Goal: Task Accomplishment & Management: Manage account settings

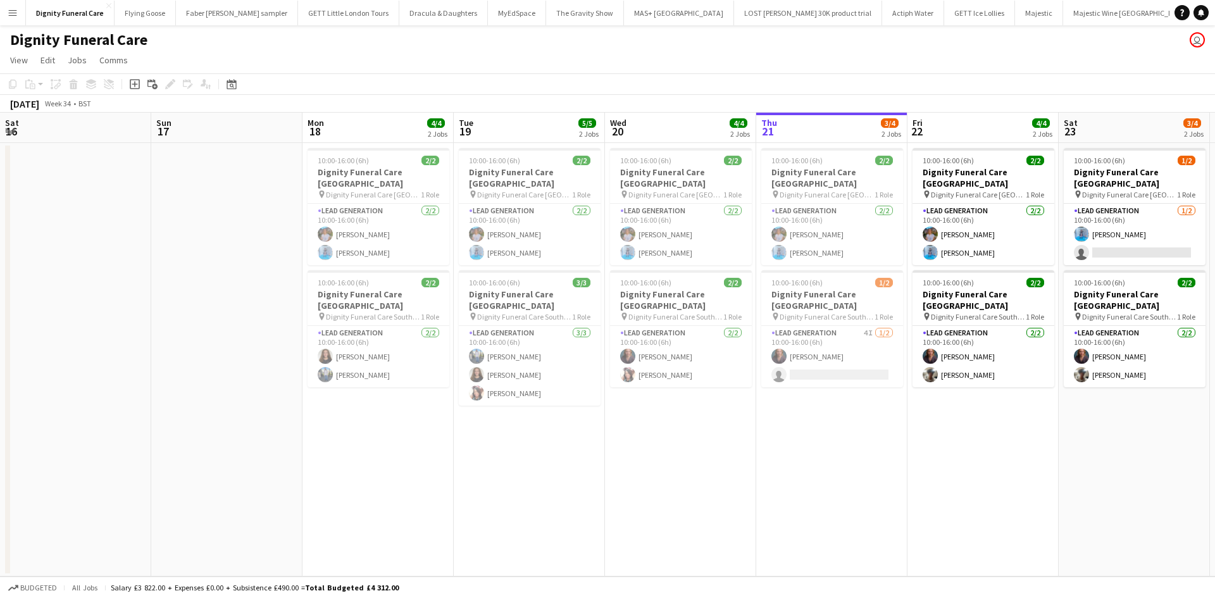
scroll to position [0, 318]
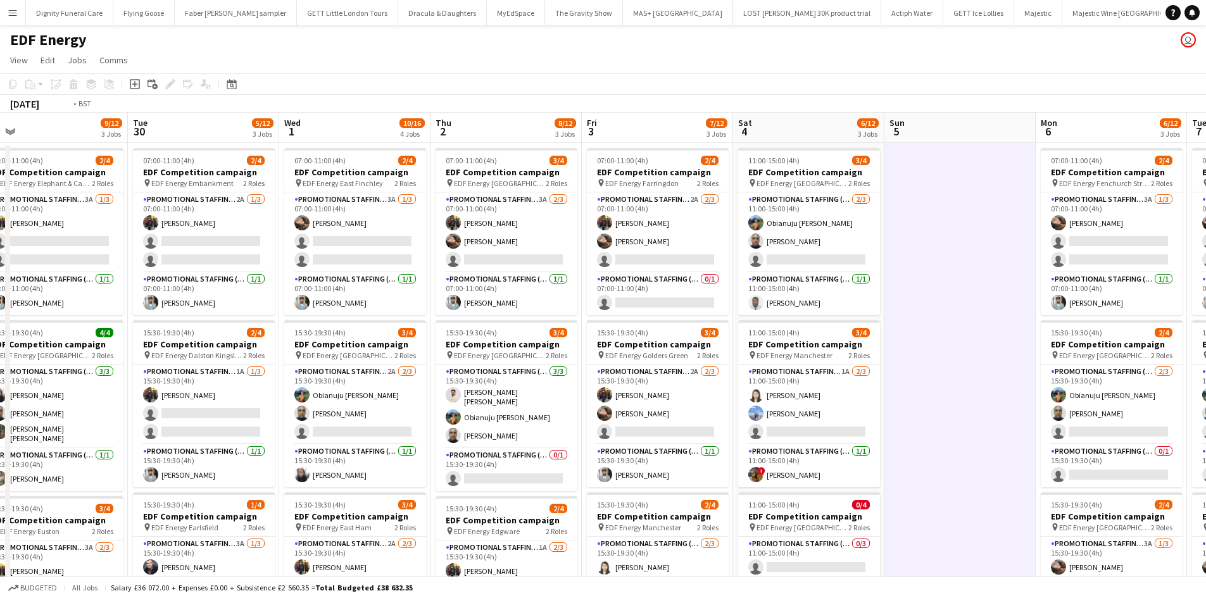
drag, startPoint x: 589, startPoint y: 184, endPoint x: 519, endPoint y: 185, distance: 69.6
click at [968, 186] on app-calendar-viewport "Sat 27 6/16 4 Jobs Sun 28 Mon 29 9/12 3 Jobs Tue 30 5/12 3 Jobs Wed 1 10/16 4 J…" at bounding box center [603, 510] width 1206 height 794
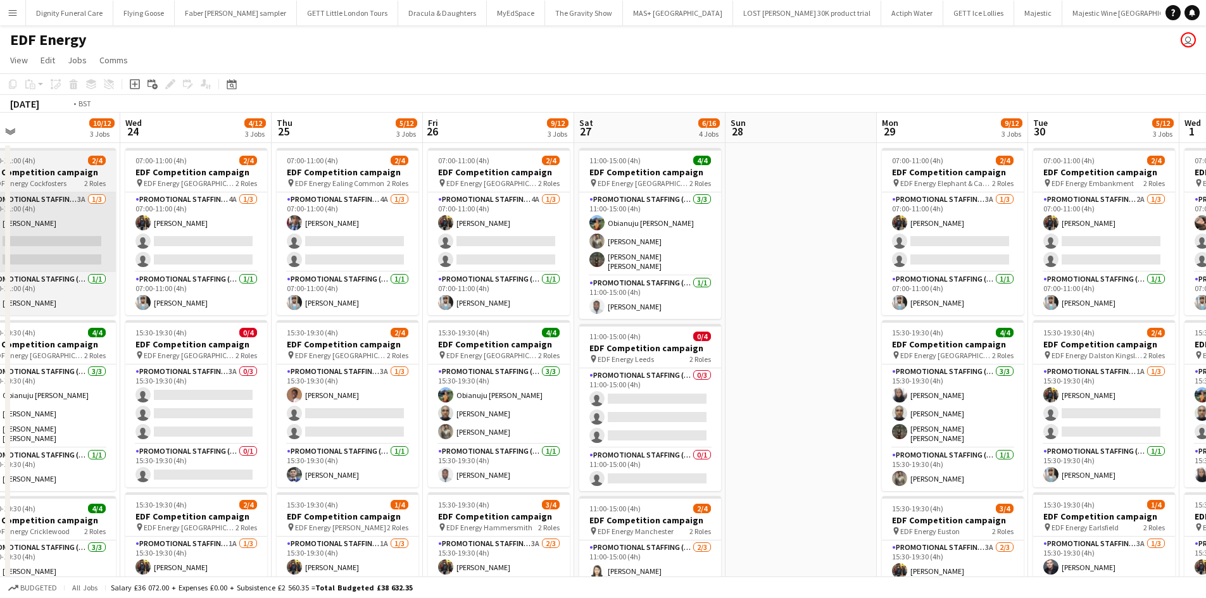
drag, startPoint x: 478, startPoint y: 208, endPoint x: 576, endPoint y: 226, distance: 99.7
click at [1182, 246] on app-calendar-viewport "Sun 21 Mon 22 8/12 3 Jobs Tue 23 10/12 3 Jobs Wed 24 4/12 3 Jobs Thu 25 5/12 3 …" at bounding box center [603, 510] width 1206 height 794
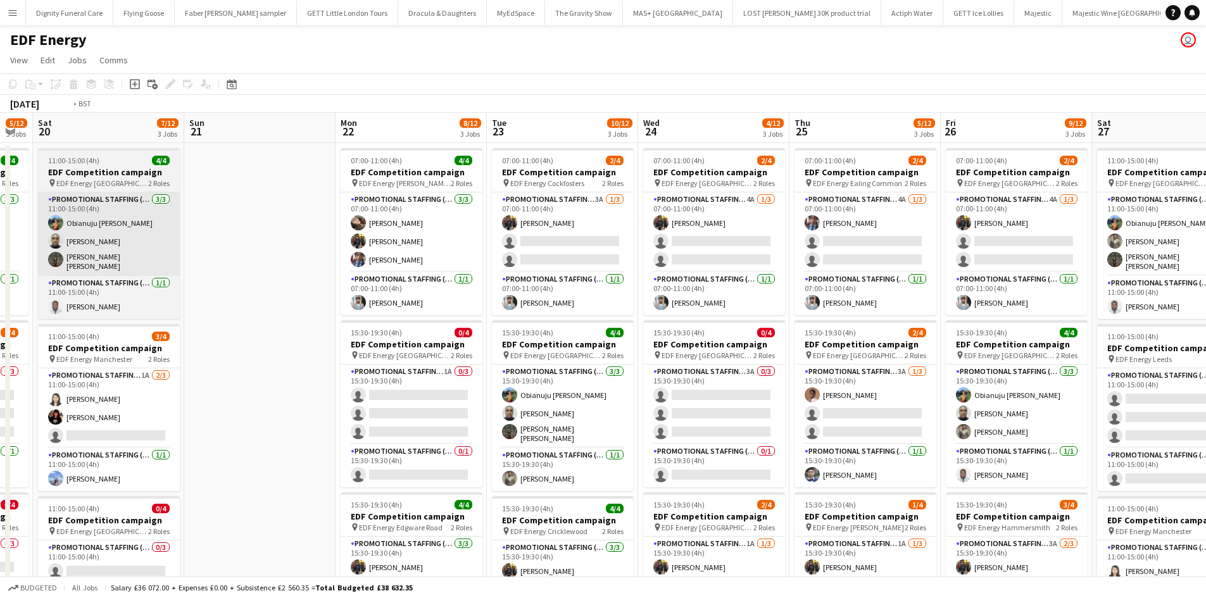
drag, startPoint x: 305, startPoint y: 235, endPoint x: 955, endPoint y: 233, distance: 650.1
click at [1205, 248] on html "Menu Boards Boards Boards All jobs Status Workforce Workforce My Workforce Recr…" at bounding box center [603, 464] width 1206 height 928
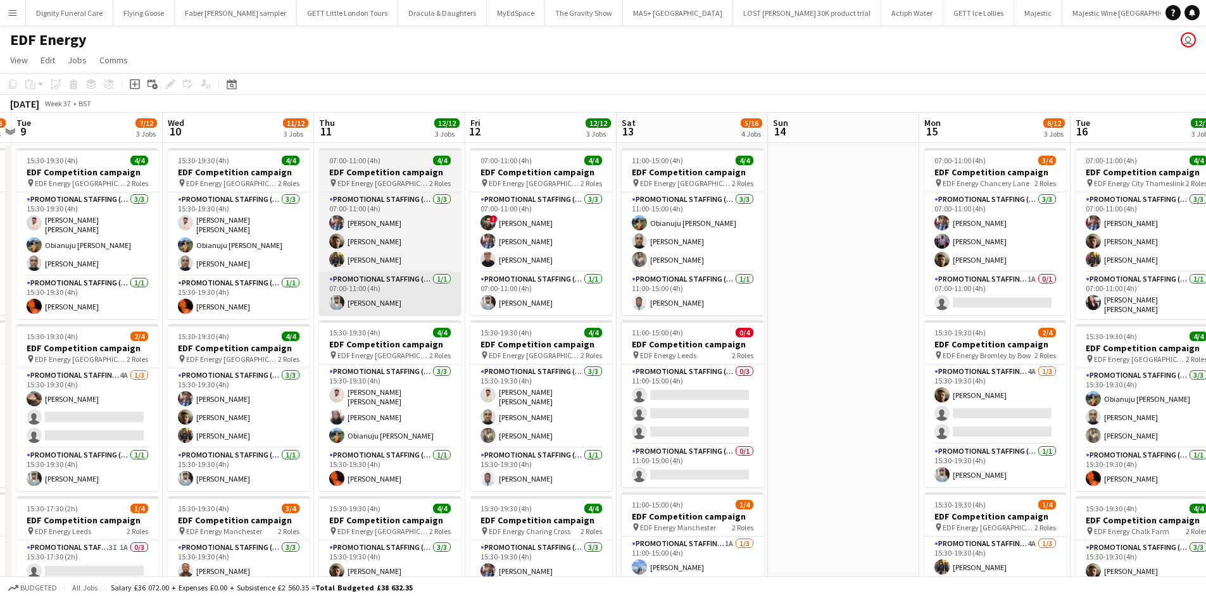
drag, startPoint x: 391, startPoint y: 263, endPoint x: 353, endPoint y: 275, distance: 39.2
click at [1134, 289] on app-calendar-viewport "Sun 7 Mon 8 15/16 4 Jobs Tue 9 7/12 3 Jobs Wed 10 11/12 3 Jobs Thu 11 12/12 3 J…" at bounding box center [603, 510] width 1206 height 794
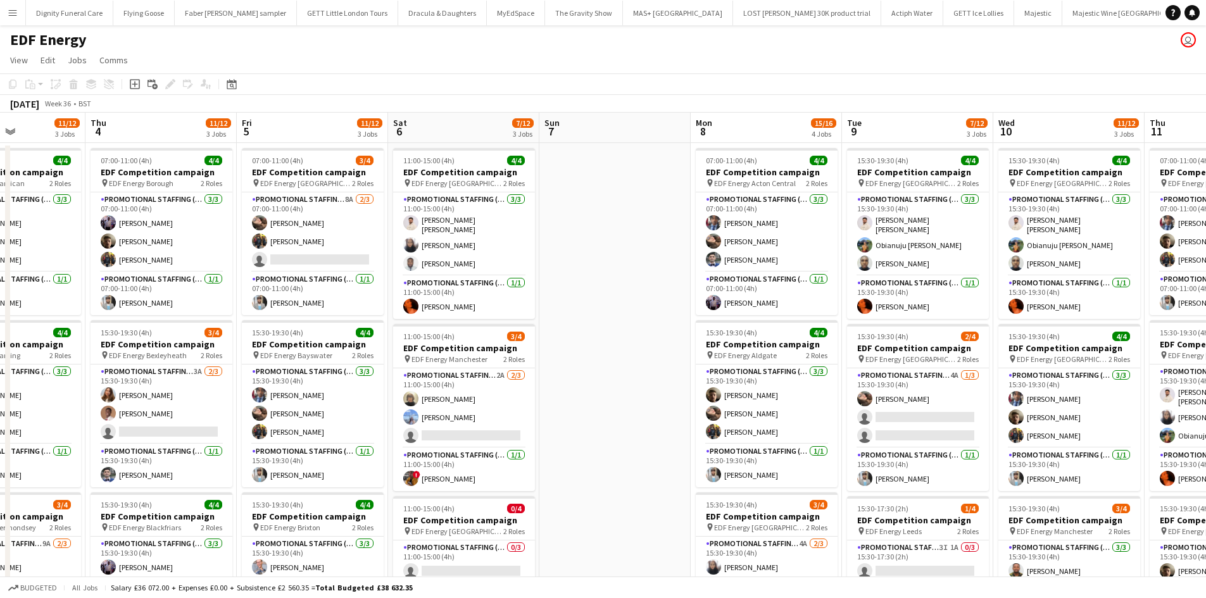
drag, startPoint x: 322, startPoint y: 275, endPoint x: 1156, endPoint y: 272, distance: 834.3
click at [1176, 277] on app-calendar-viewport "Tue 2 12/12 3 Jobs Wed 3 11/12 3 Jobs Thu 4 11/12 3 Jobs Fri 5 11/12 3 Jobs Sat…" at bounding box center [603, 510] width 1206 height 794
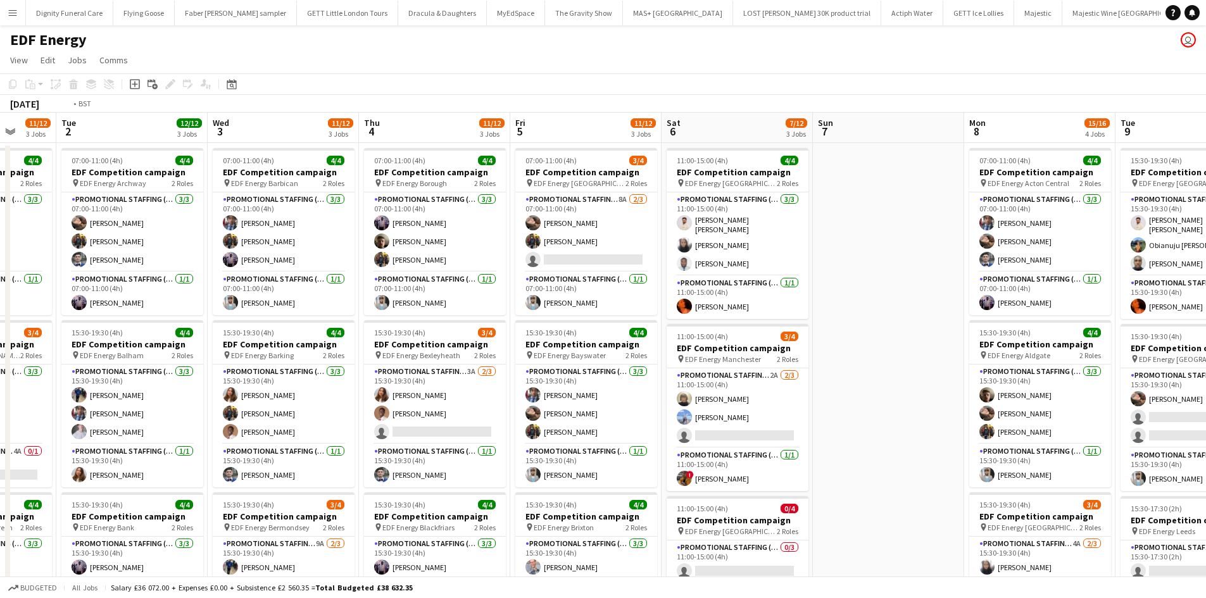
scroll to position [0, 402]
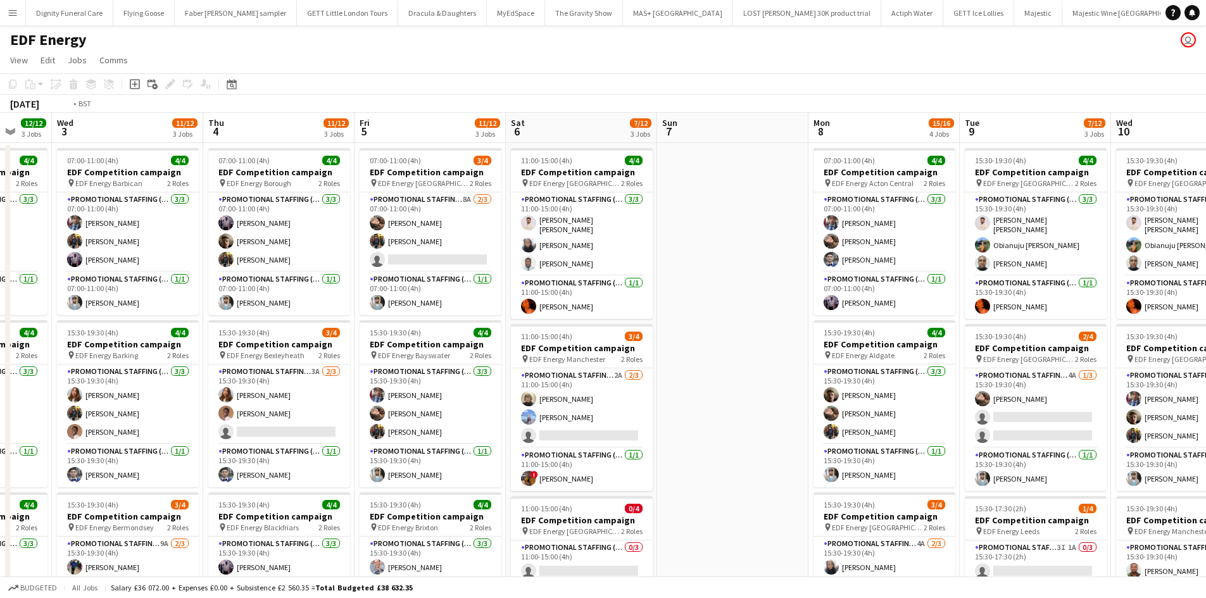
drag, startPoint x: 431, startPoint y: 270, endPoint x: 1206, endPoint y: 265, distance: 774.8
click at [1205, 265] on html "Menu Boards Boards Boards All jobs Status Workforce Workforce My Workforce Recr…" at bounding box center [603, 464] width 1206 height 928
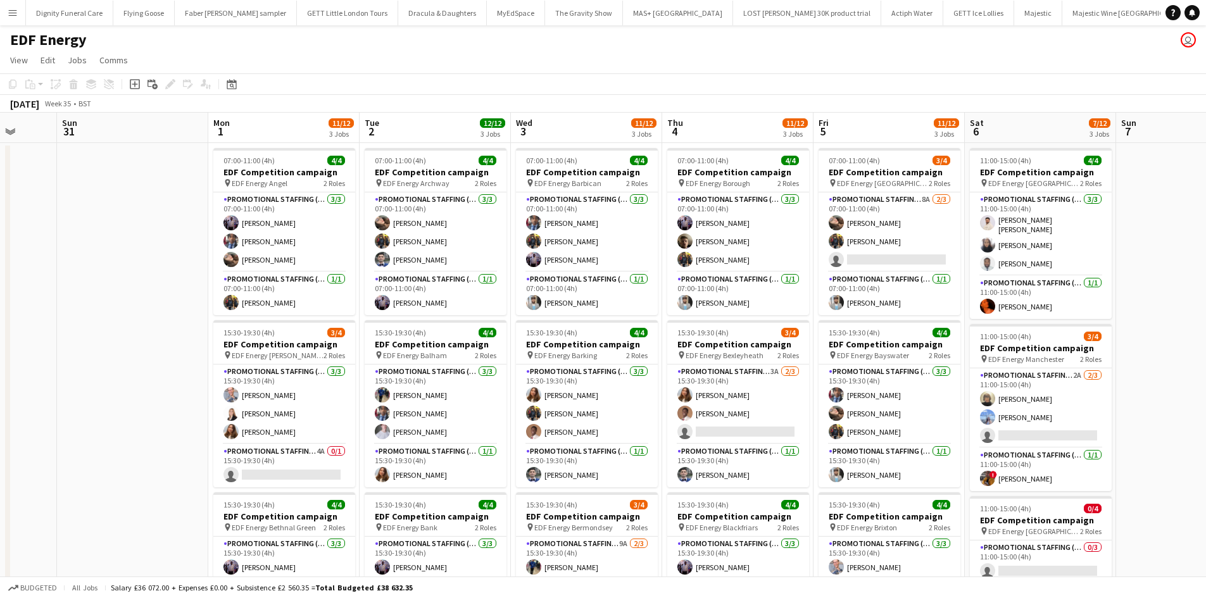
scroll to position [0, 398]
drag, startPoint x: 367, startPoint y: 253, endPoint x: 72, endPoint y: 235, distance: 295.5
click at [72, 235] on app-calendar-viewport "Thu 28 Fri 29 Sat 30 Sun 31 Mon 1 11/12 3 Jobs Tue 2 12/12 3 Jobs Wed 3 11/12 3…" at bounding box center [603, 510] width 1206 height 794
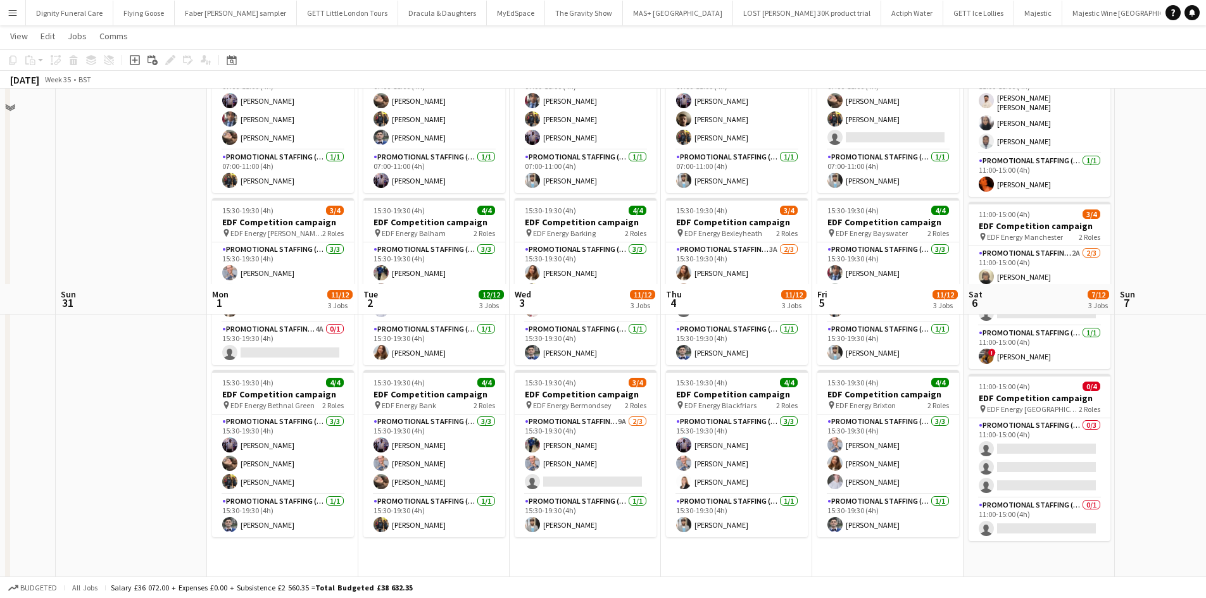
scroll to position [317, 0]
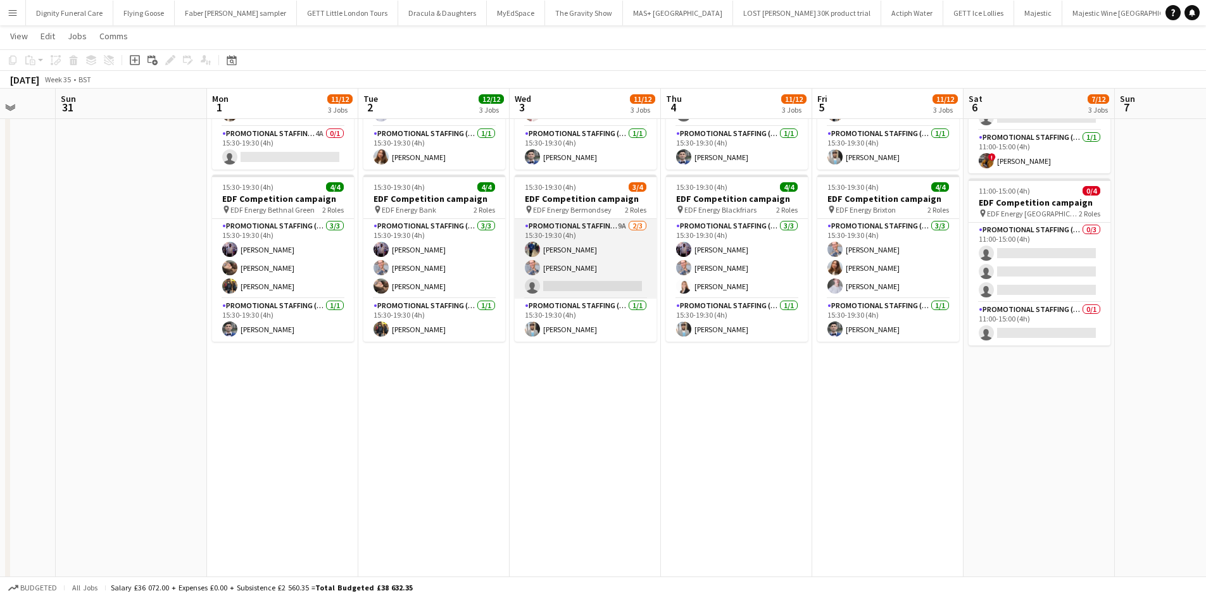
click at [613, 283] on app-card-role "Promotional Staffing (Flyering Staff) 9A [DATE] 15:30-19:30 (4h) [PERSON_NAME] …" at bounding box center [586, 259] width 142 height 80
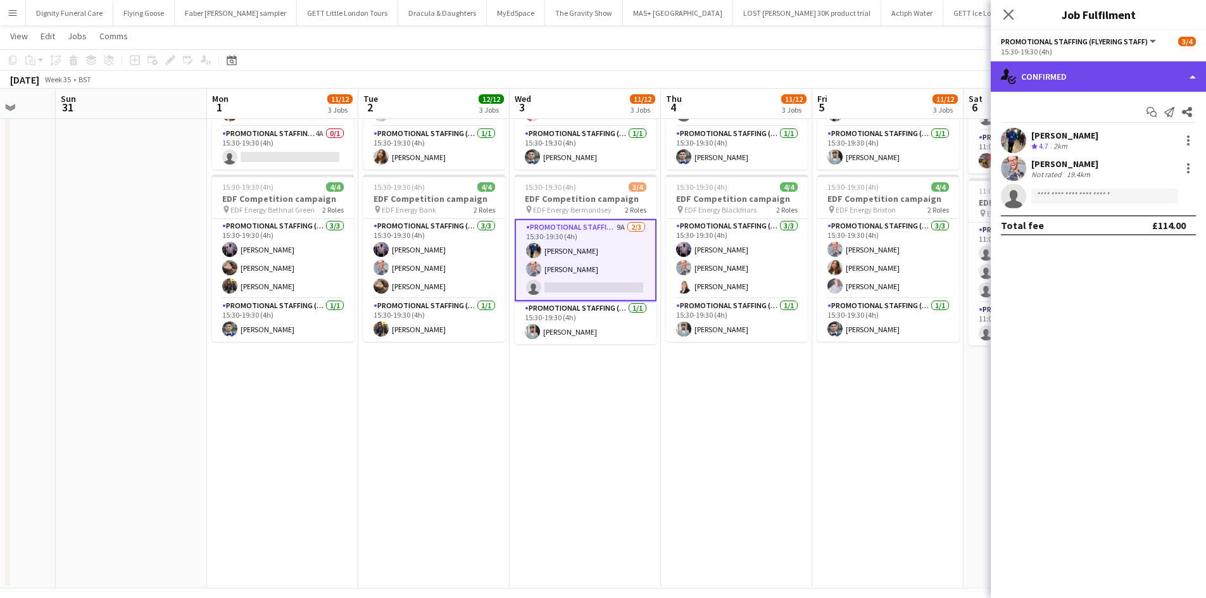
click at [1058, 69] on div "single-neutral-actions-check-2 Confirmed" at bounding box center [1098, 76] width 215 height 30
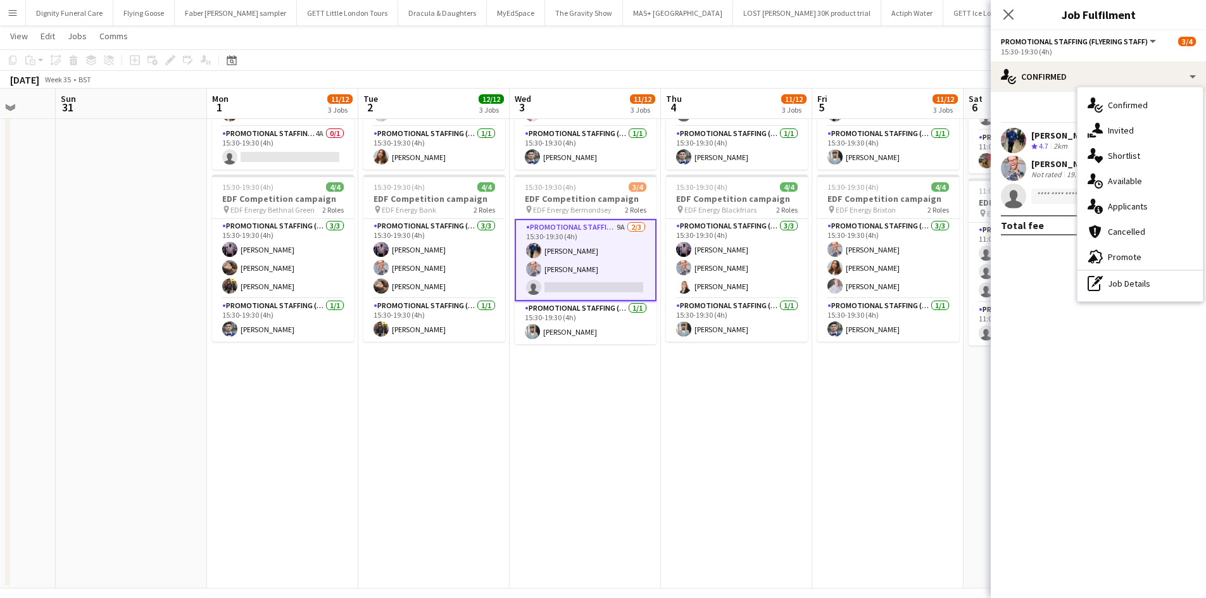
click at [1128, 209] on div "single-neutral-actions-information Applicants" at bounding box center [1139, 206] width 125 height 25
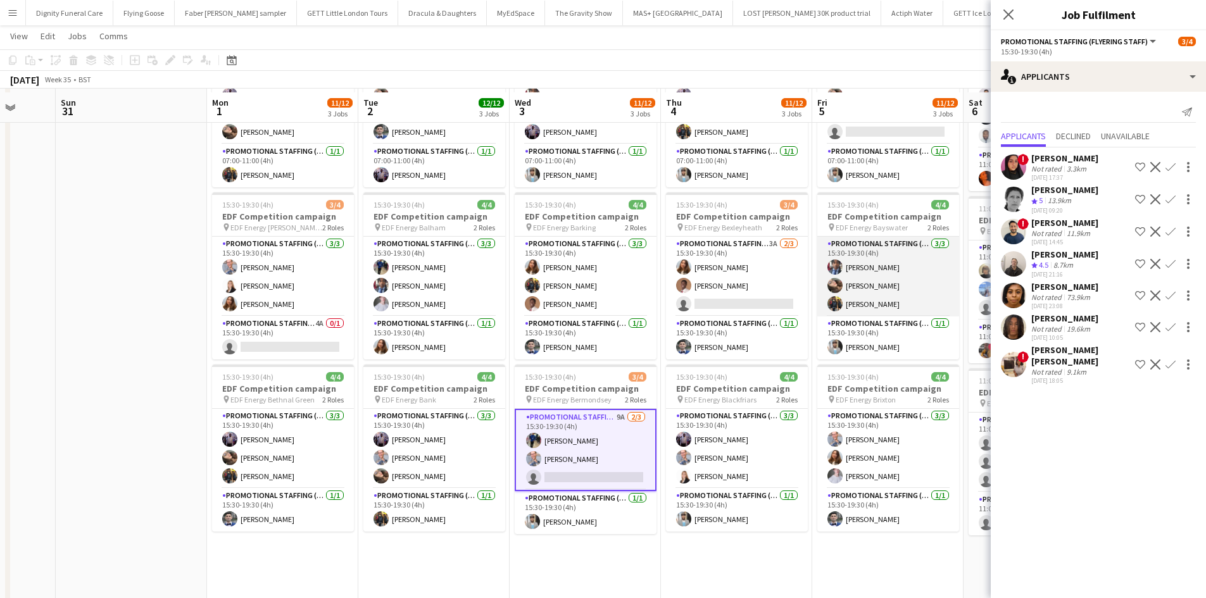
scroll to position [190, 0]
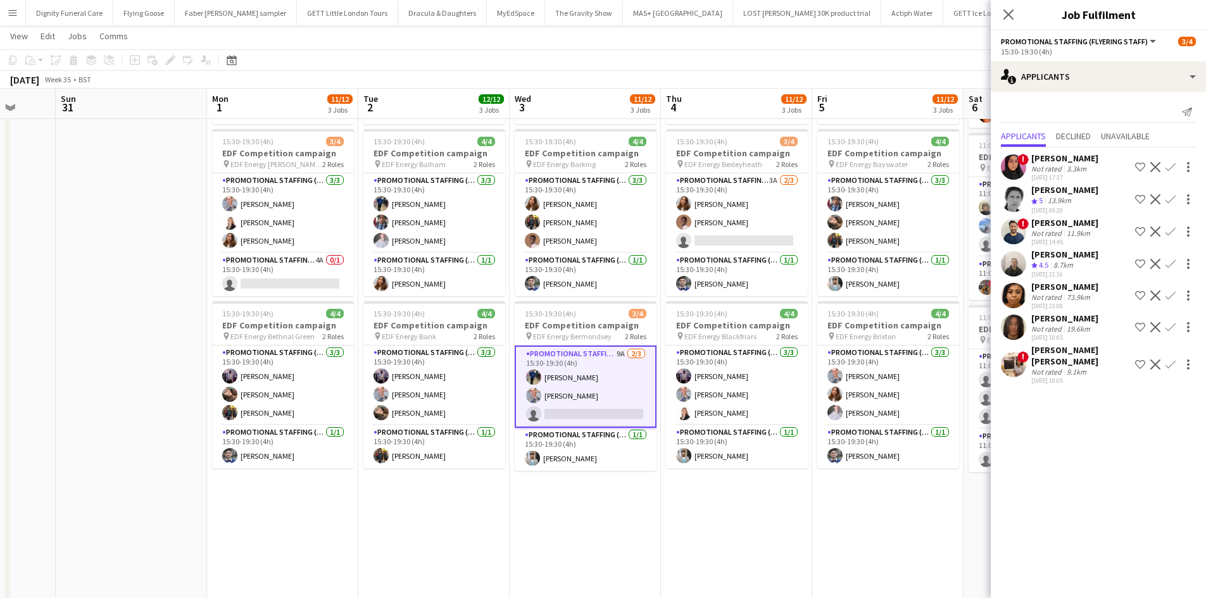
click at [1057, 284] on div "[PERSON_NAME]" at bounding box center [1064, 286] width 67 height 11
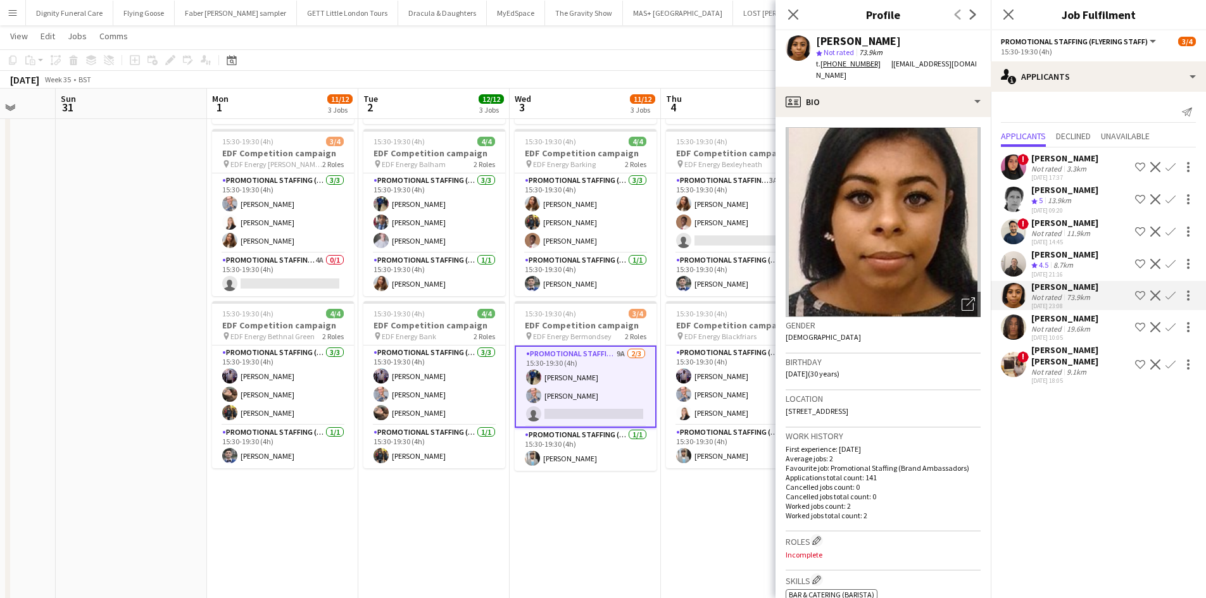
click at [1168, 294] on app-icon "Confirm" at bounding box center [1170, 296] width 10 height 10
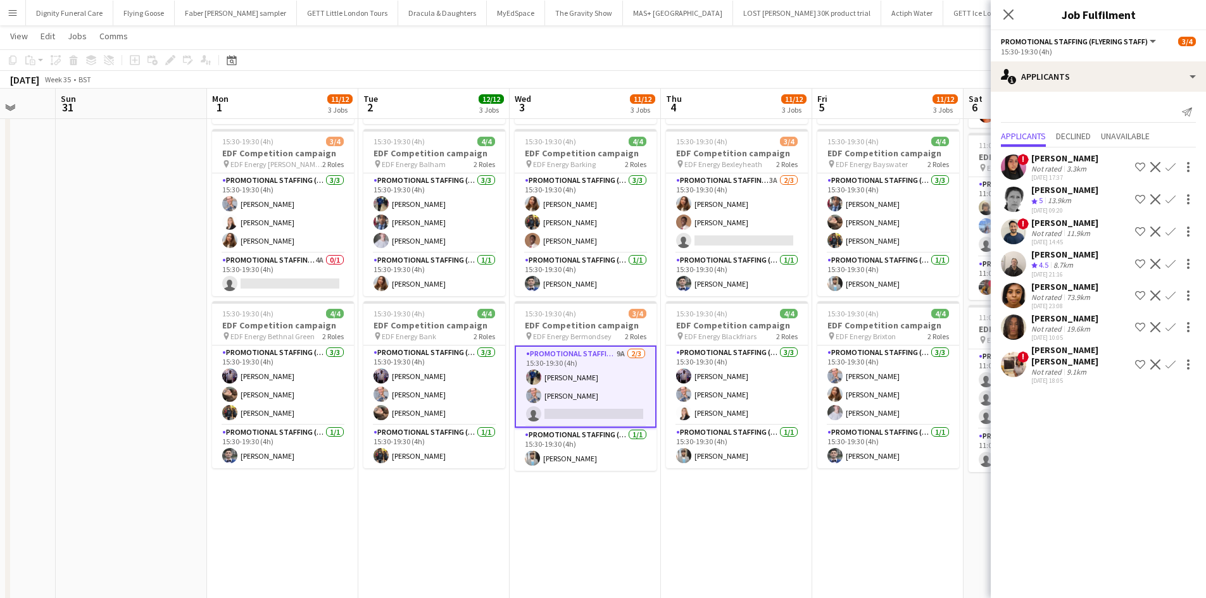
click at [1172, 292] on app-icon "Confirm" at bounding box center [1170, 296] width 10 height 10
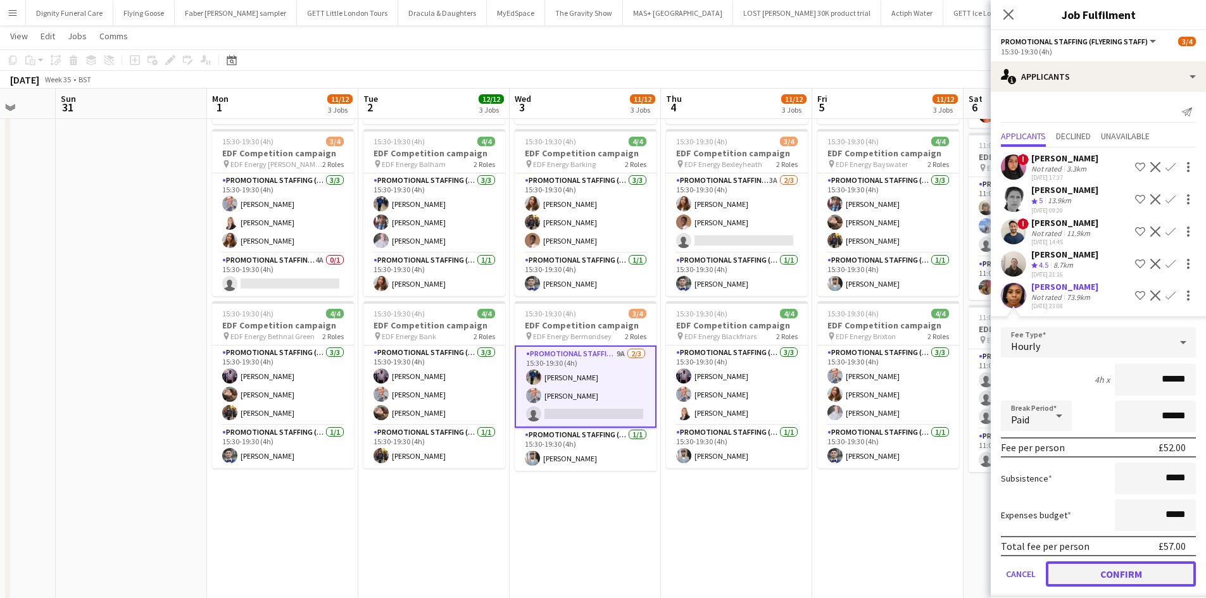
click at [1116, 580] on button "Confirm" at bounding box center [1121, 573] width 150 height 25
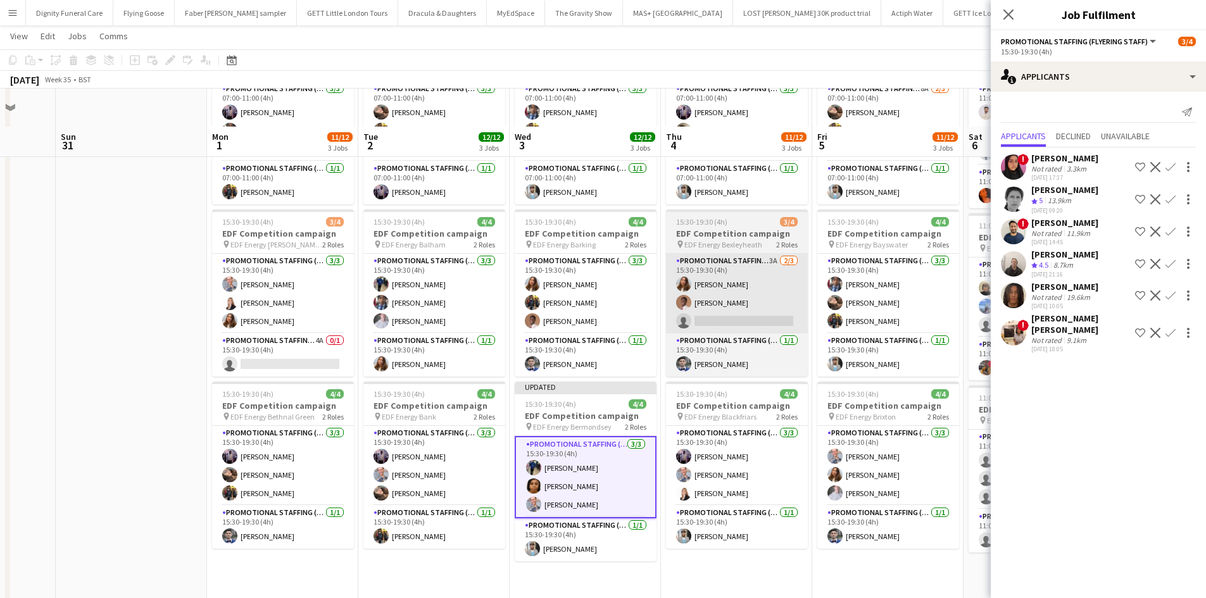
scroll to position [63, 0]
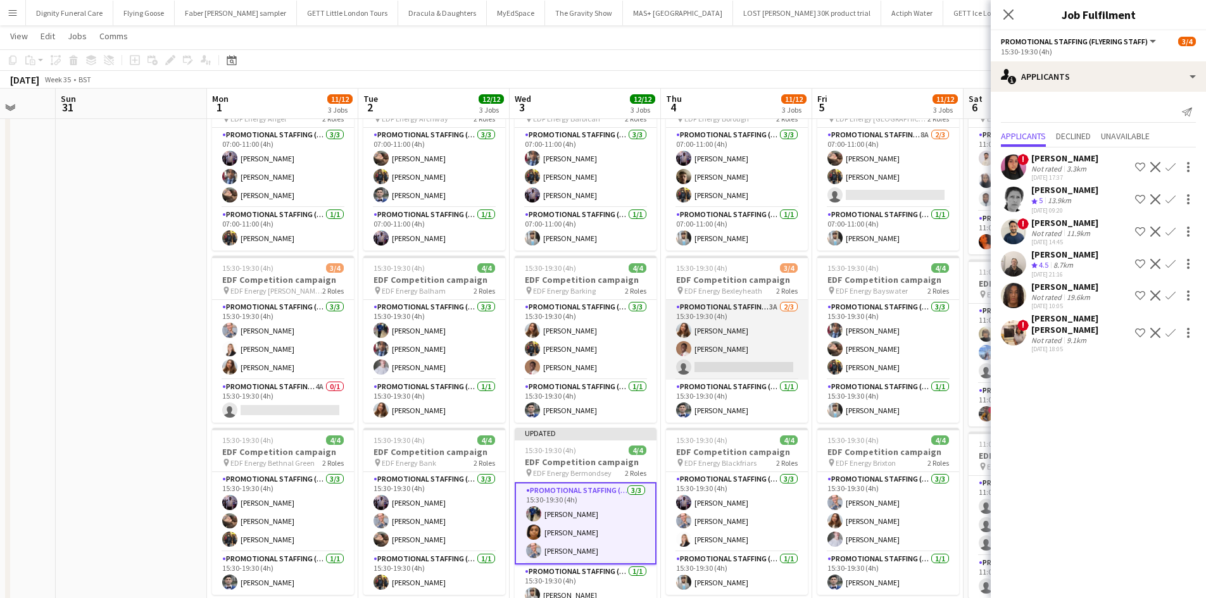
click at [727, 372] on app-card-role "Promotional Staffing (Flyering Staff) 3A [DATE] 15:30-19:30 (4h) [PERSON_NAME] …" at bounding box center [737, 340] width 142 height 80
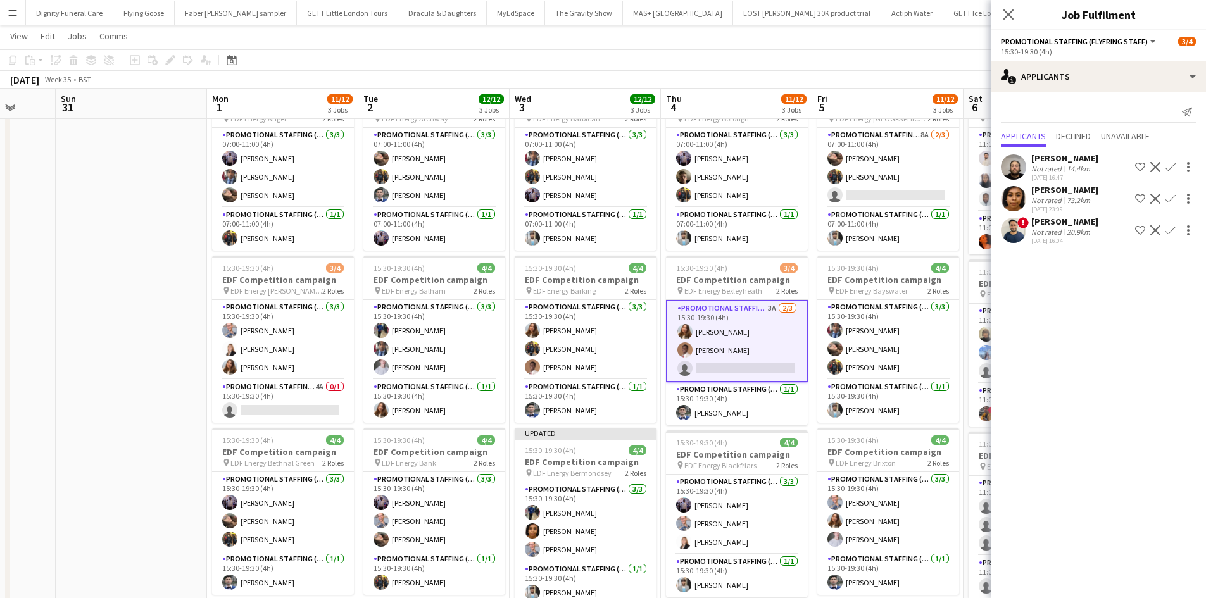
click at [1170, 196] on app-icon "Confirm" at bounding box center [1170, 199] width 10 height 10
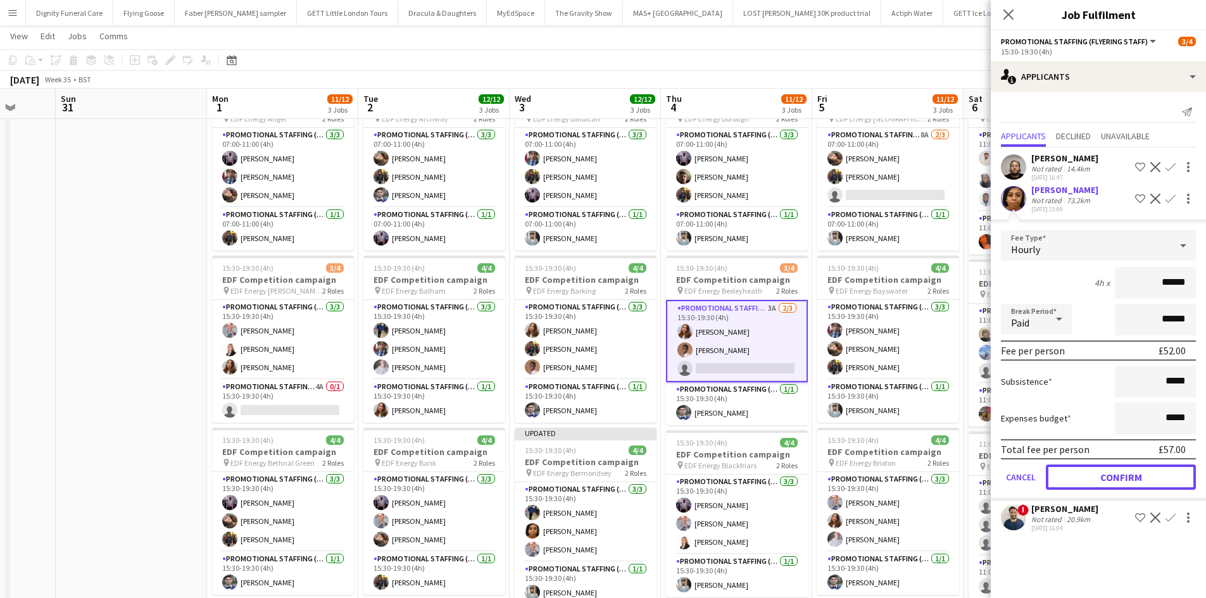
drag, startPoint x: 1134, startPoint y: 472, endPoint x: 1101, endPoint y: 467, distance: 33.3
click at [1134, 472] on button "Confirm" at bounding box center [1121, 477] width 150 height 25
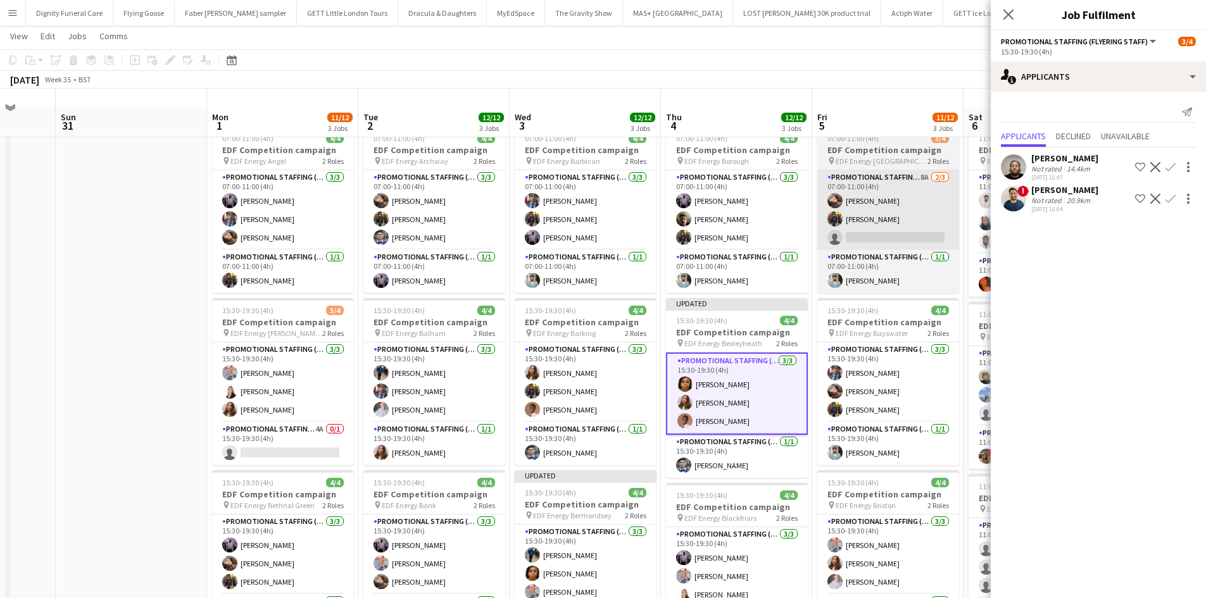
scroll to position [0, 0]
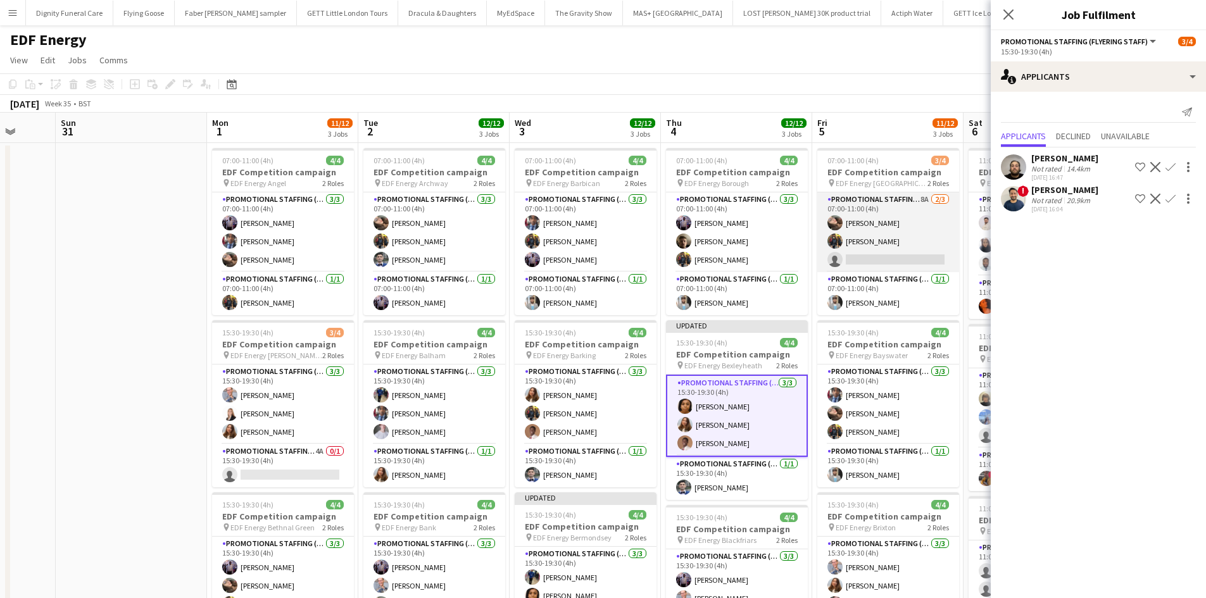
click at [891, 250] on app-card-role "Promotional Staffing (Flyering Staff) 8A [DATE] 07:00-11:00 (4h) [PERSON_NAME] …" at bounding box center [888, 232] width 142 height 80
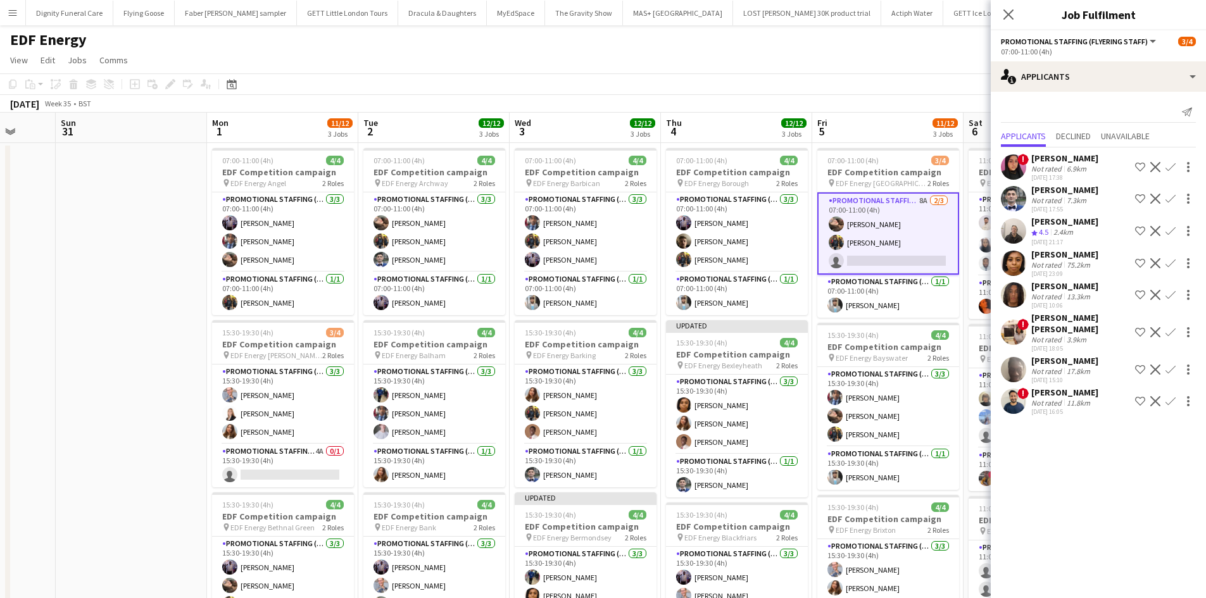
click at [1174, 260] on app-icon "Confirm" at bounding box center [1170, 263] width 10 height 10
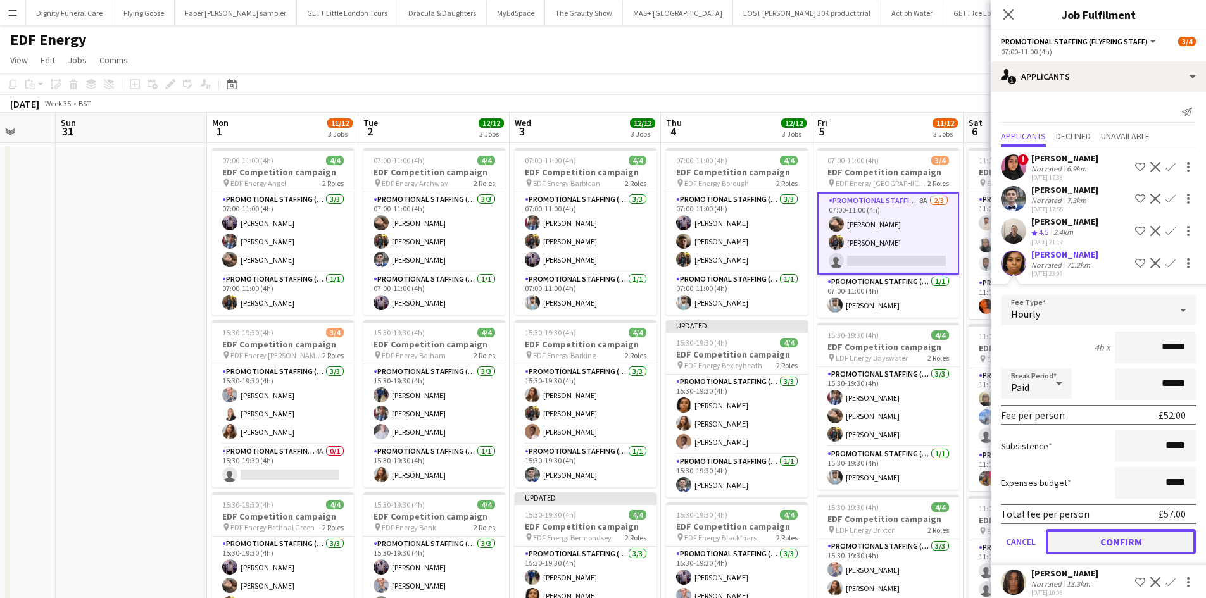
drag, startPoint x: 1125, startPoint y: 537, endPoint x: 1081, endPoint y: 532, distance: 45.2
click at [1125, 537] on button "Confirm" at bounding box center [1121, 541] width 150 height 25
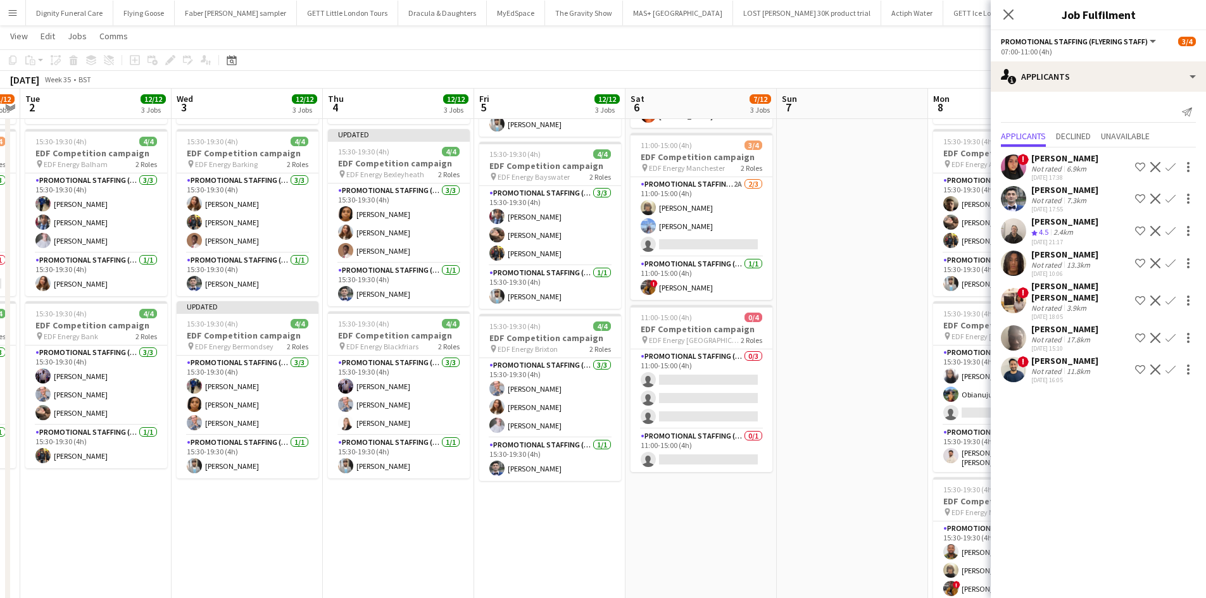
scroll to position [0, 441]
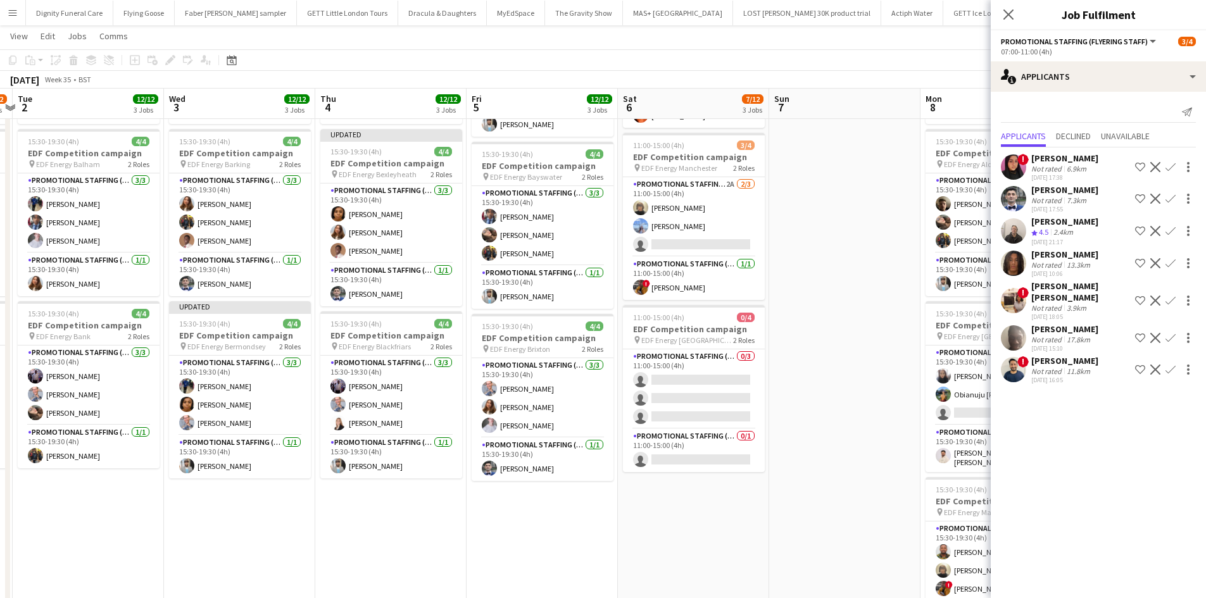
drag, startPoint x: 762, startPoint y: 521, endPoint x: 441, endPoint y: 491, distance: 321.7
click at [437, 495] on app-calendar-viewport "Sat 30 Sun 31 Mon 1 11/12 3 Jobs Tue 2 12/12 3 Jobs Wed 3 12/12 3 Jobs Thu 4 12…" at bounding box center [603, 287] width 1206 height 856
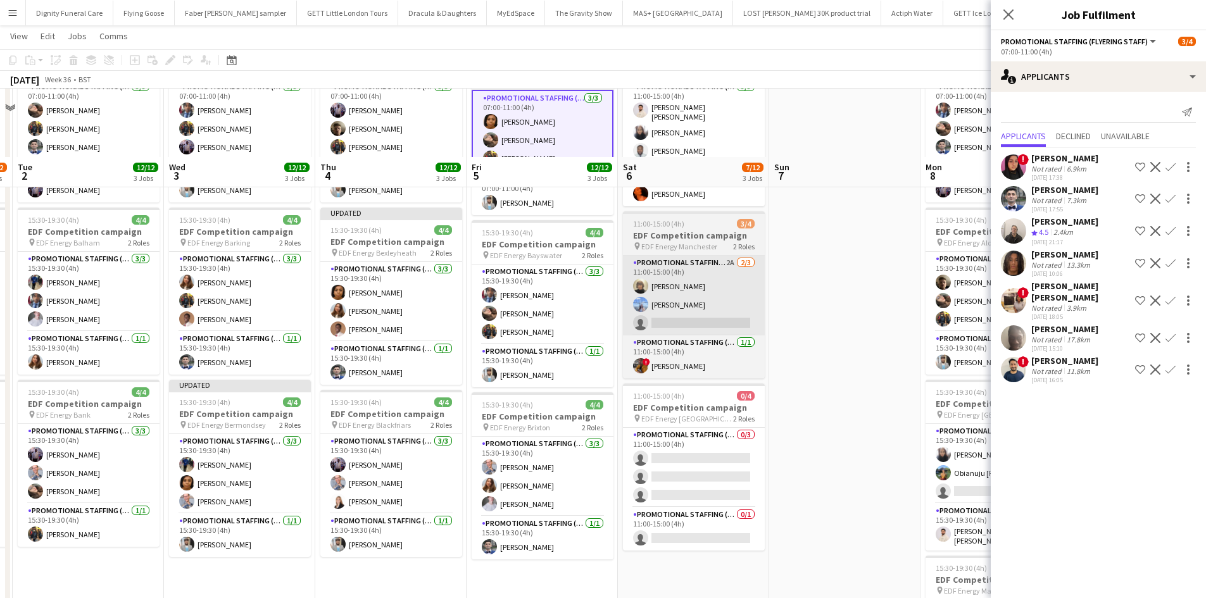
scroll to position [0, 0]
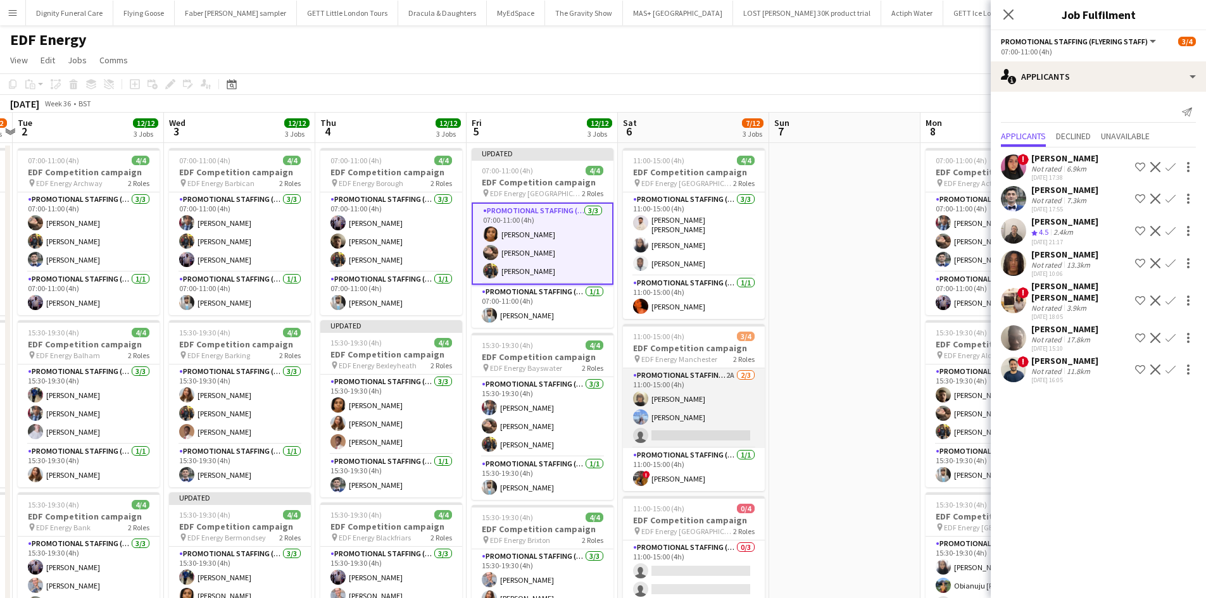
click at [696, 432] on app-card-role "Promotional Staffing (Flyering Staff) 2A [DATE] 11:00-15:00 (4h) [PERSON_NAME] …" at bounding box center [694, 408] width 142 height 80
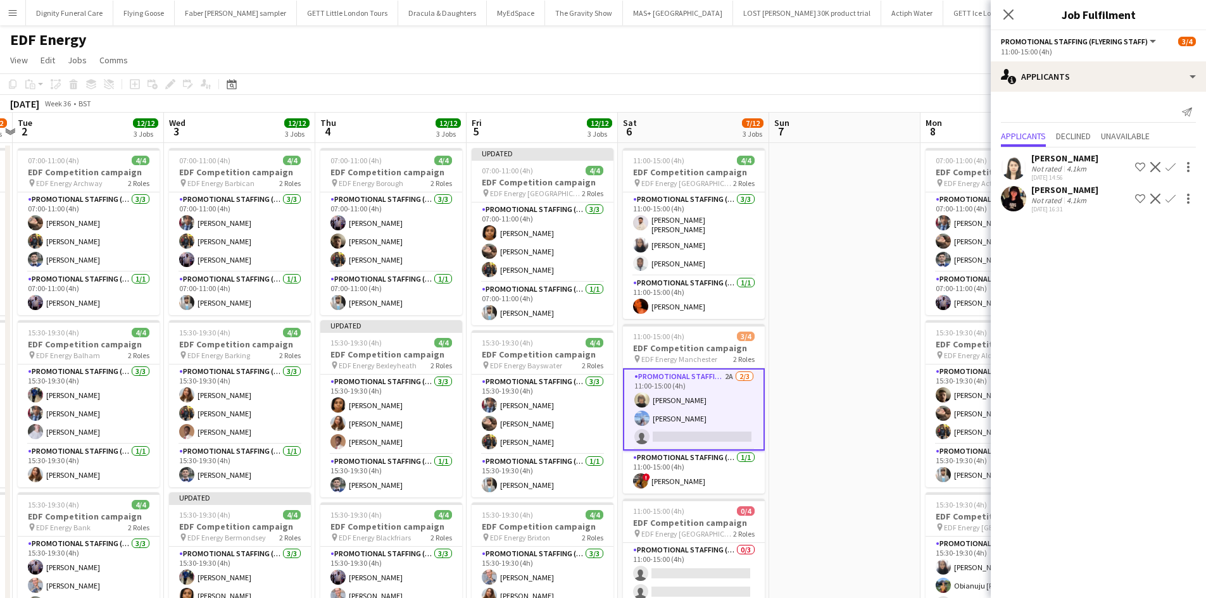
click at [1057, 159] on div "[PERSON_NAME]" at bounding box center [1064, 158] width 67 height 11
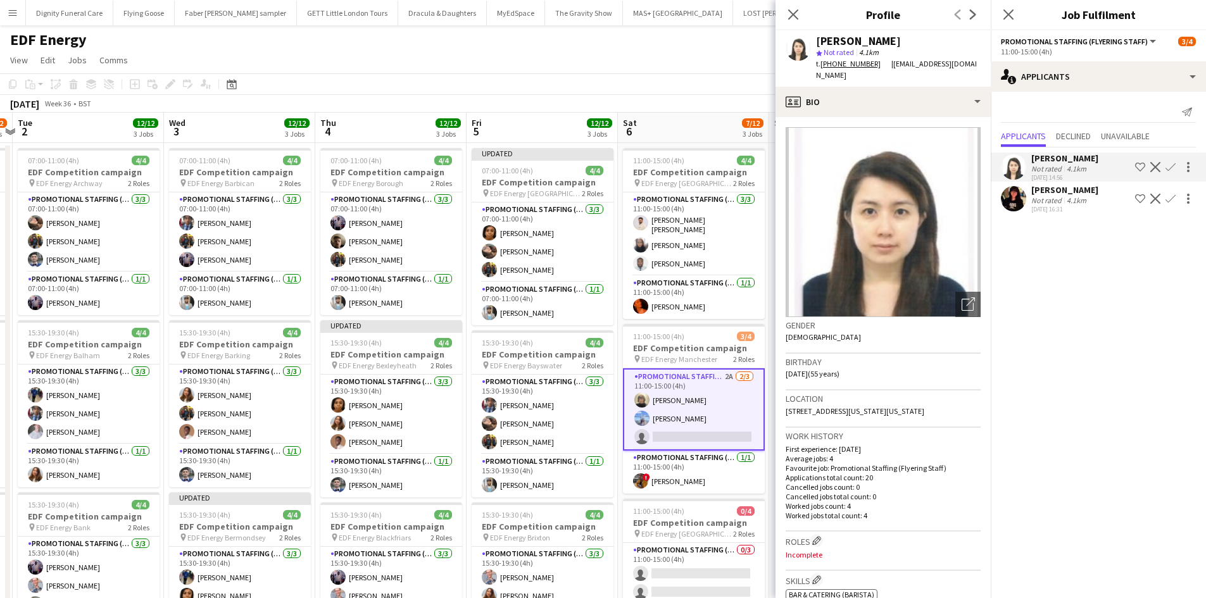
click at [1050, 191] on div "[PERSON_NAME]" at bounding box center [1064, 189] width 67 height 11
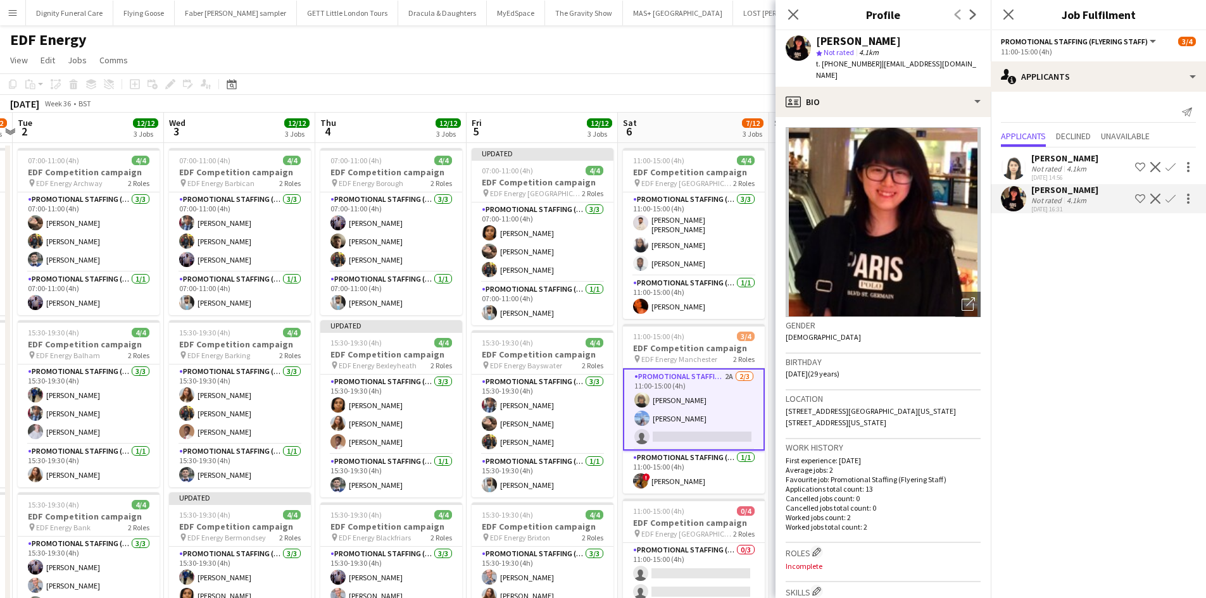
drag, startPoint x: 1170, startPoint y: 195, endPoint x: 1173, endPoint y: 250, distance: 55.1
click at [1171, 195] on app-icon "Confirm" at bounding box center [1170, 199] width 10 height 10
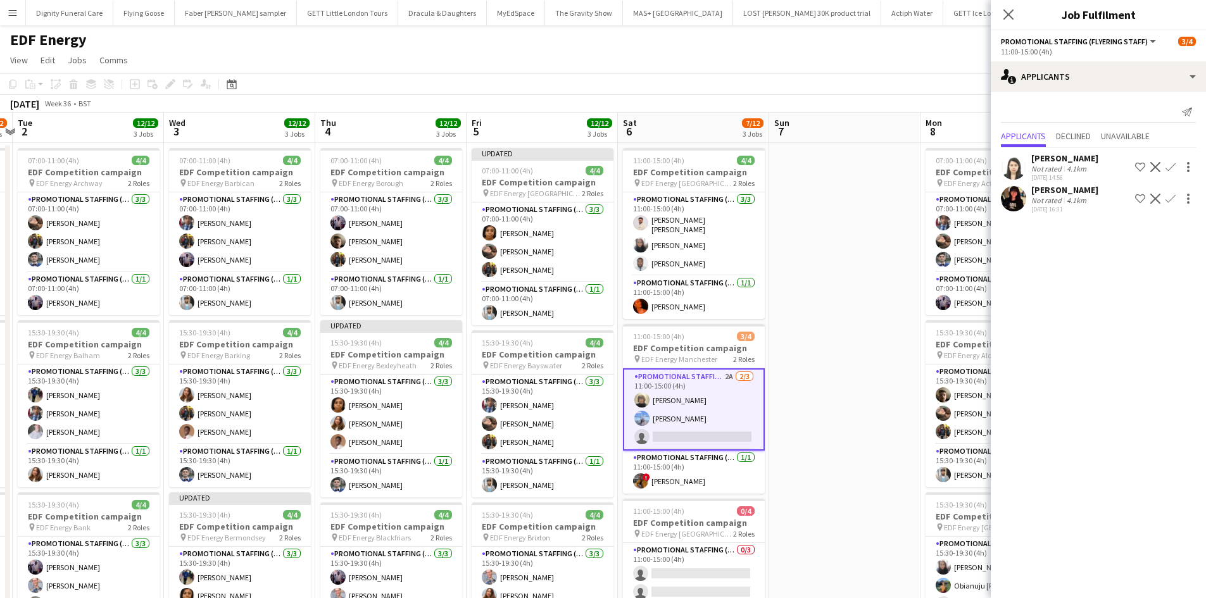
click at [1175, 197] on app-icon "Confirm" at bounding box center [1170, 199] width 10 height 10
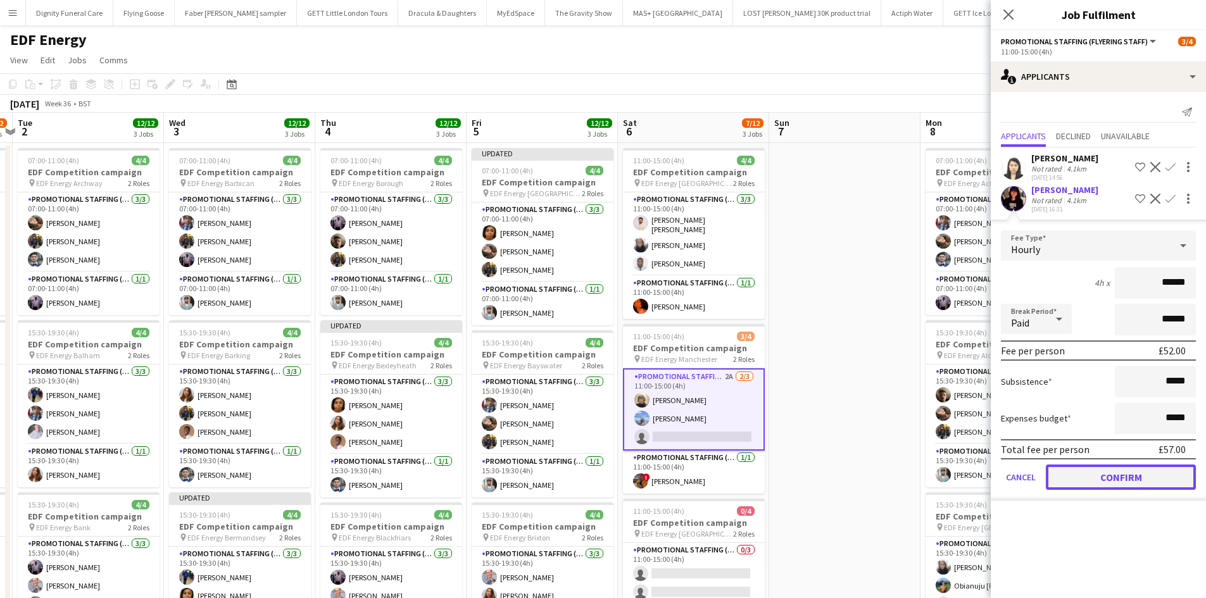
click at [1119, 477] on button "Confirm" at bounding box center [1121, 477] width 150 height 25
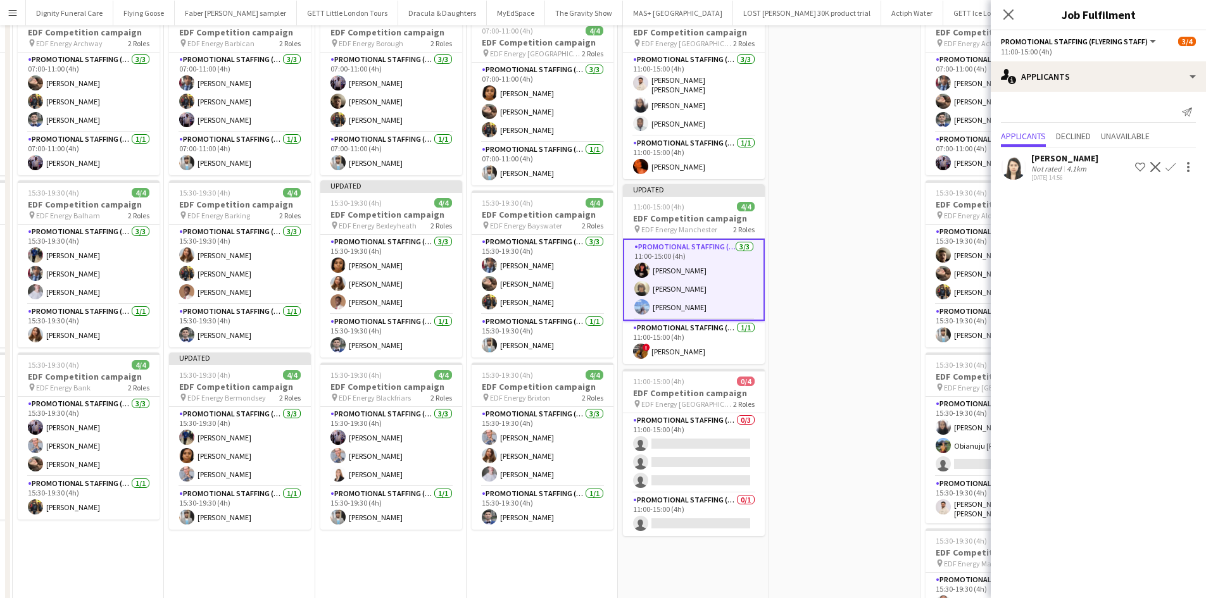
scroll to position [253, 0]
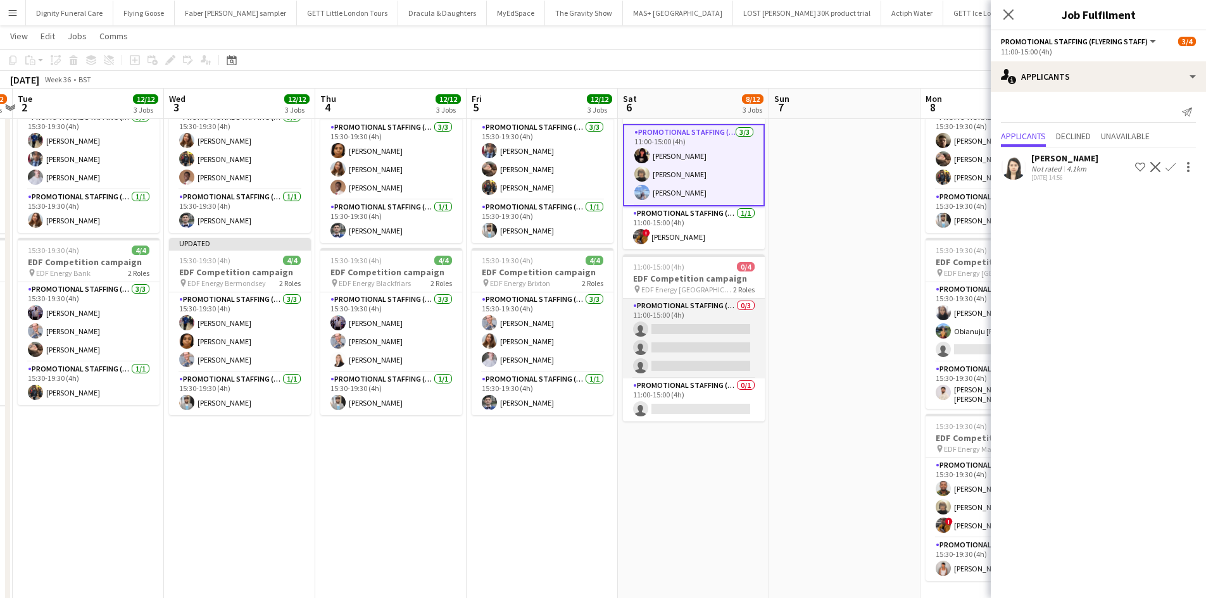
click at [719, 342] on app-card-role "Promotional Staffing (Flyering Staff) 0/3 11:00-15:00 (4h) single-neutral-actio…" at bounding box center [694, 339] width 142 height 80
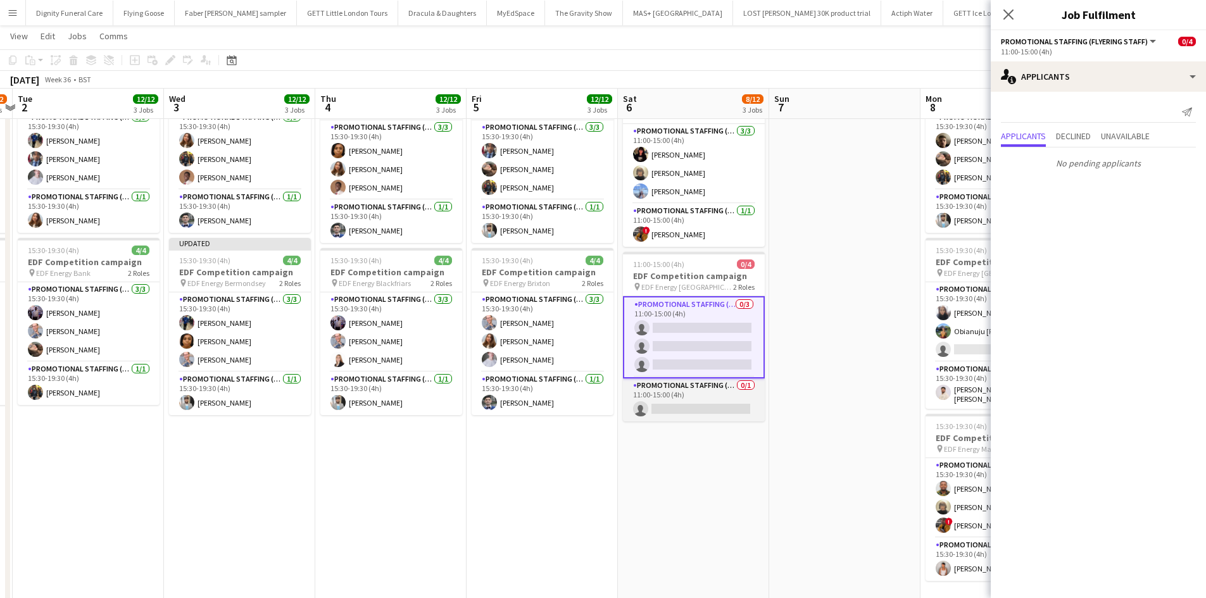
click at [700, 396] on app-card-role "Promotional Staffing (Team Leader) 0/1 11:00-15:00 (4h) single-neutral-actions" at bounding box center [694, 400] width 142 height 43
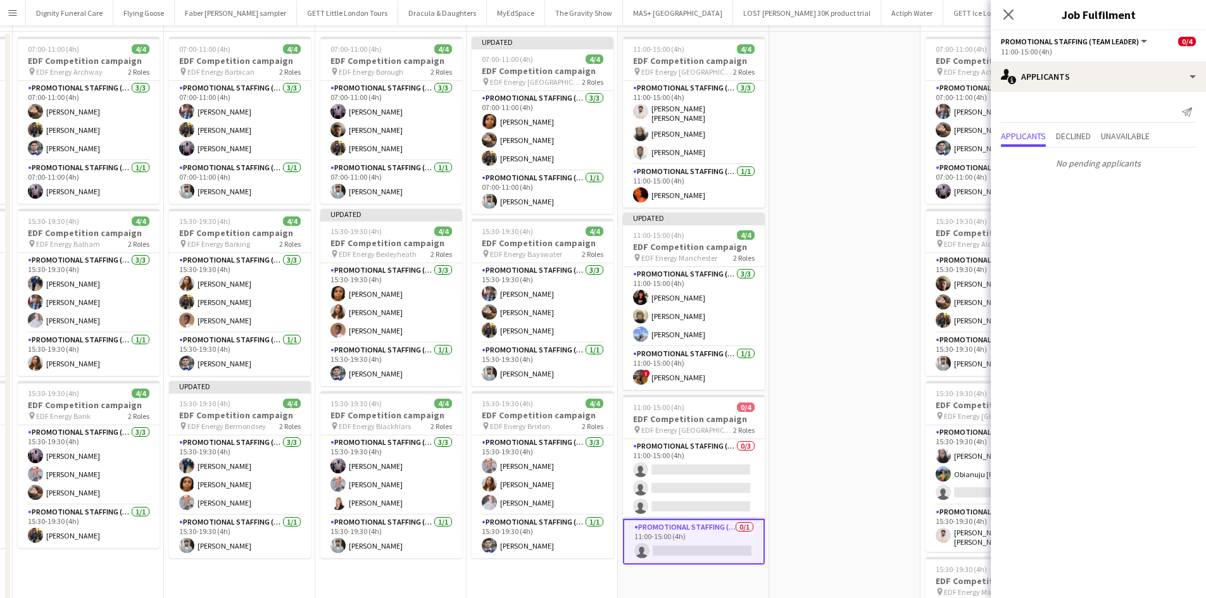
scroll to position [0, 0]
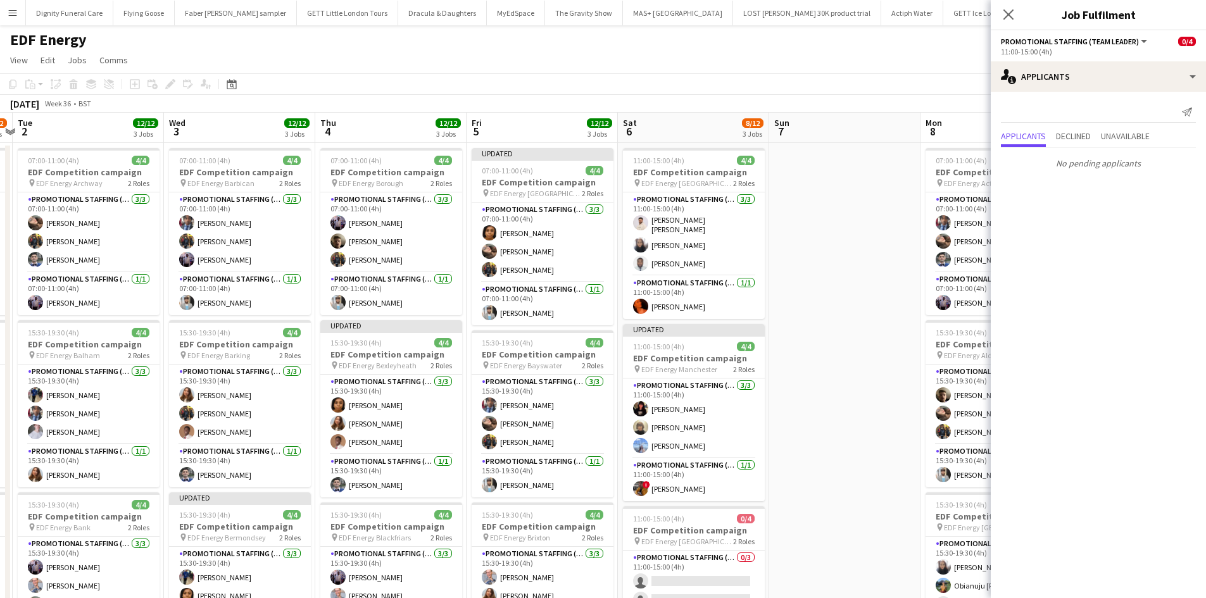
click at [822, 281] on app-date-cell at bounding box center [844, 524] width 151 height 763
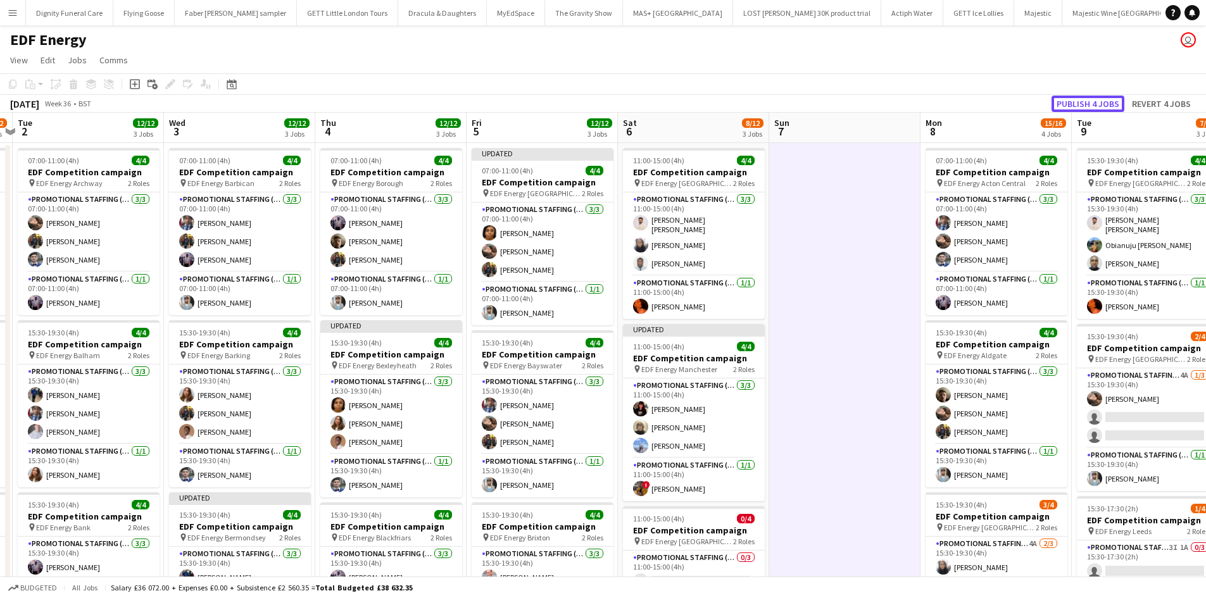
click at [1078, 99] on button "Publish 4 jobs" at bounding box center [1087, 104] width 73 height 16
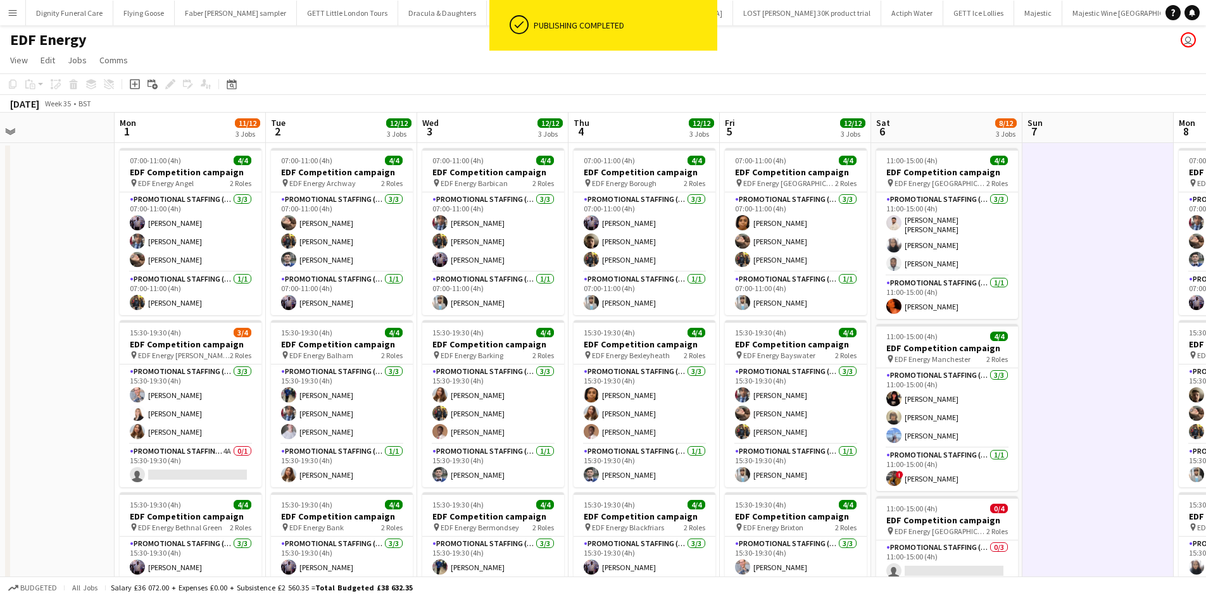
scroll to position [0, 370]
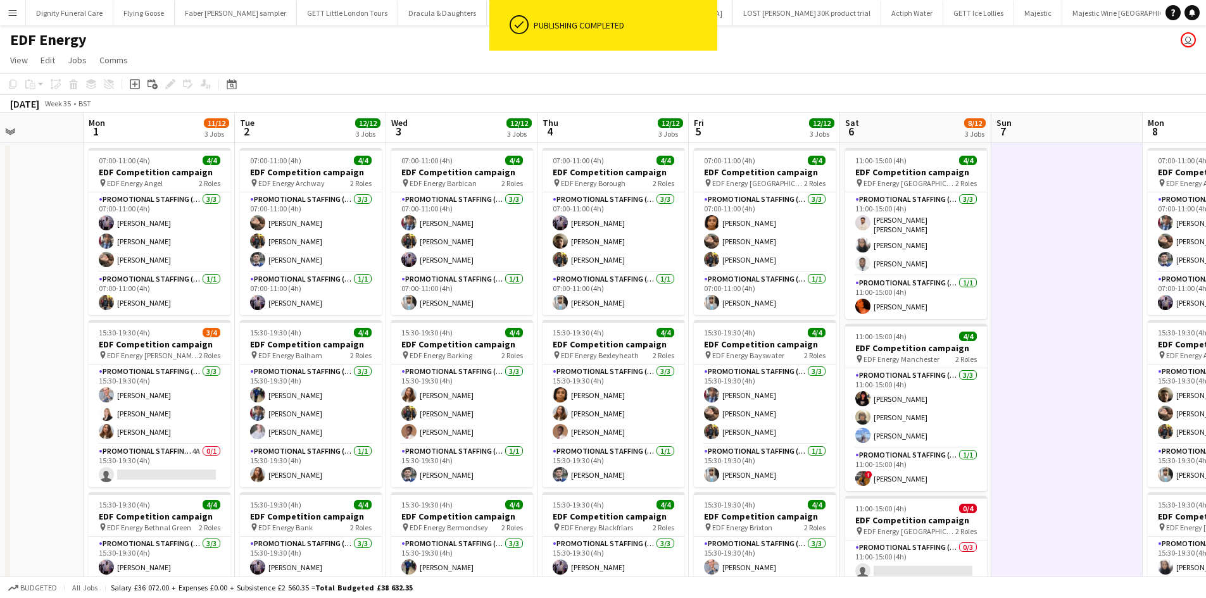
drag, startPoint x: 803, startPoint y: 292, endPoint x: 1196, endPoint y: 205, distance: 403.2
click at [1205, 205] on html "ok-circled Publishing completed Menu Boards Boards Boards All jobs Status Workf…" at bounding box center [603, 464] width 1206 height 928
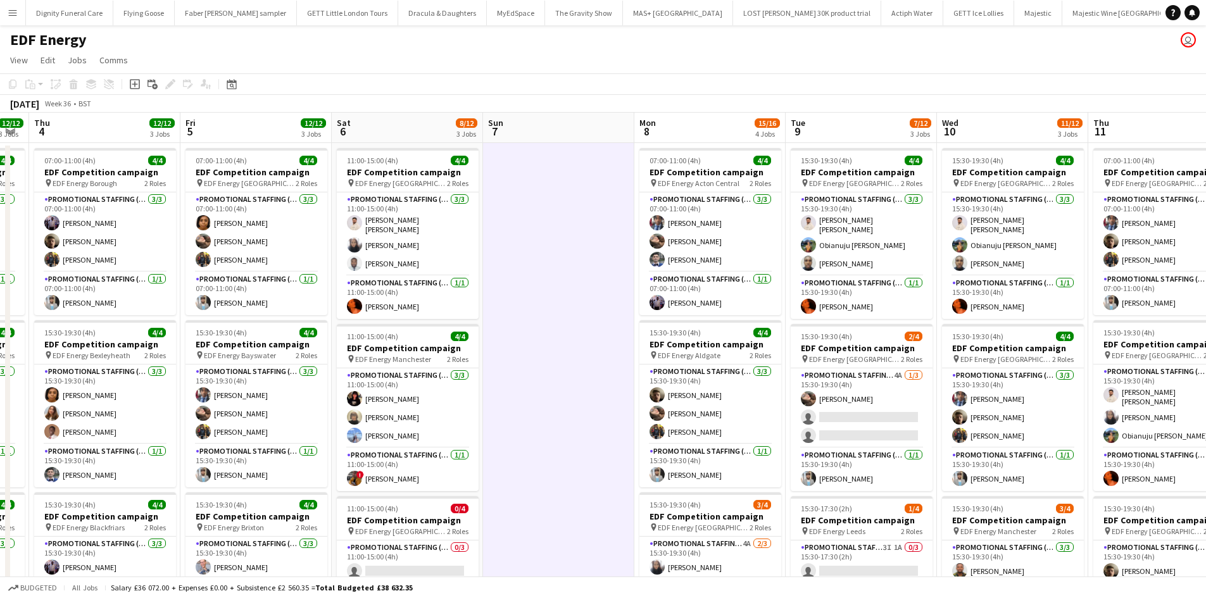
scroll to position [0, 426]
drag, startPoint x: 1162, startPoint y: 347, endPoint x: 501, endPoint y: 351, distance: 660.9
click at [501, 351] on app-calendar-viewport "Mon 1 11/12 3 Jobs Tue 2 12/12 3 Jobs Wed 3 12/12 3 Jobs Thu 4 12/12 3 Jobs Fri…" at bounding box center [603, 510] width 1206 height 794
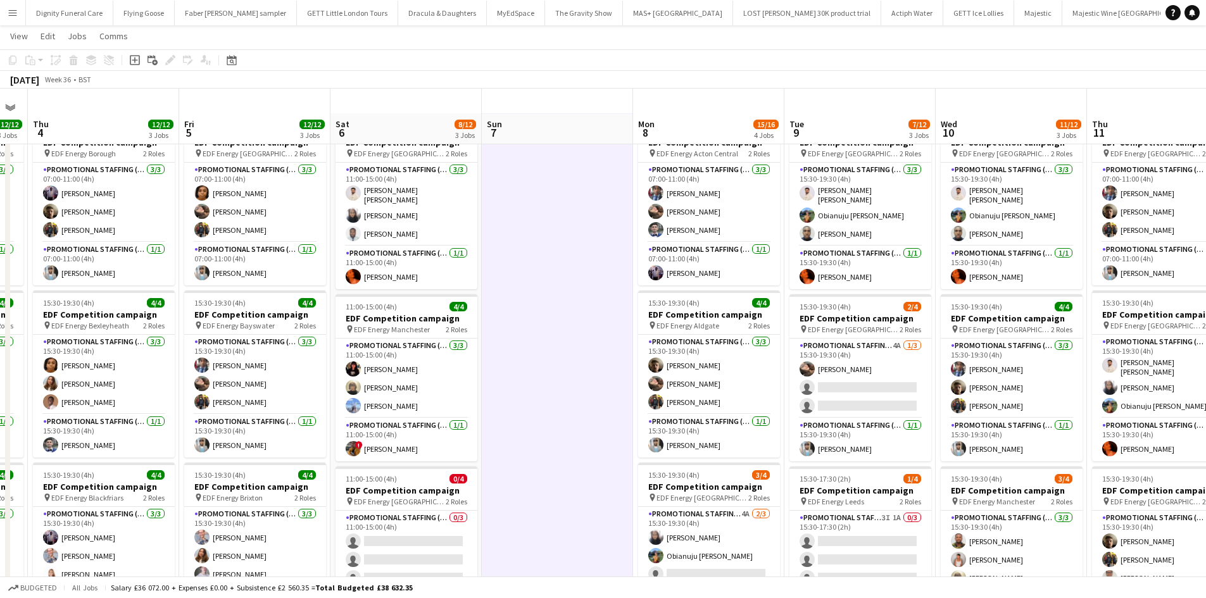
scroll to position [0, 0]
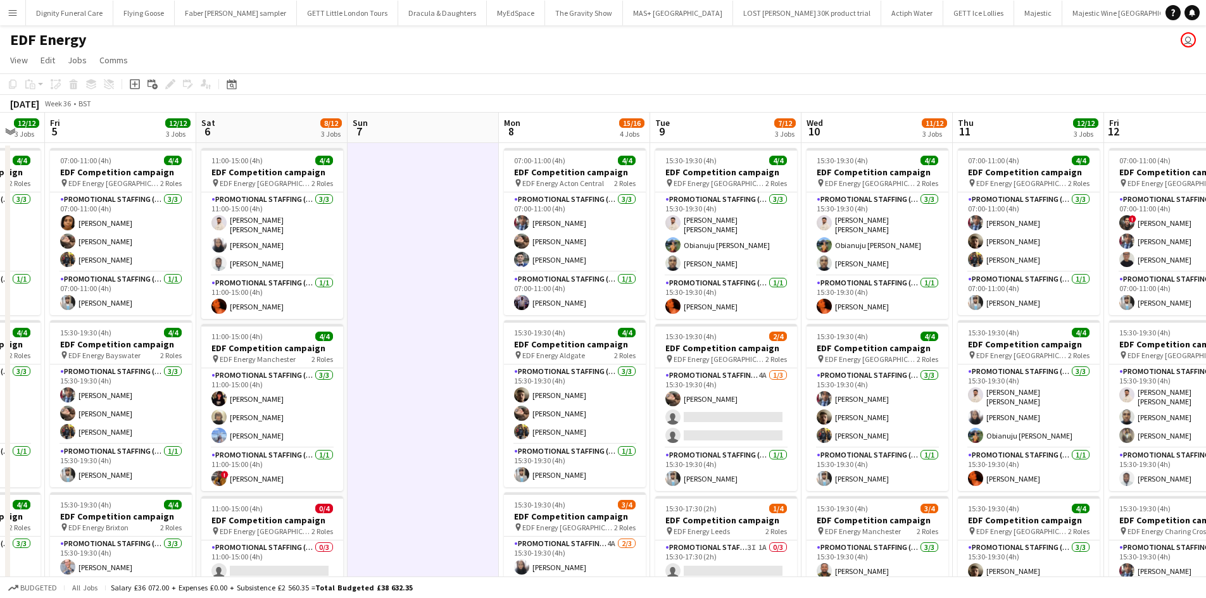
drag, startPoint x: 556, startPoint y: 354, endPoint x: 451, endPoint y: 340, distance: 105.5
click at [451, 339] on app-calendar-viewport "Tue 2 12/12 3 Jobs Wed 3 12/12 3 Jobs Thu 4 12/12 3 Jobs Fri 5 12/12 3 Jobs Sat…" at bounding box center [603, 510] width 1206 height 794
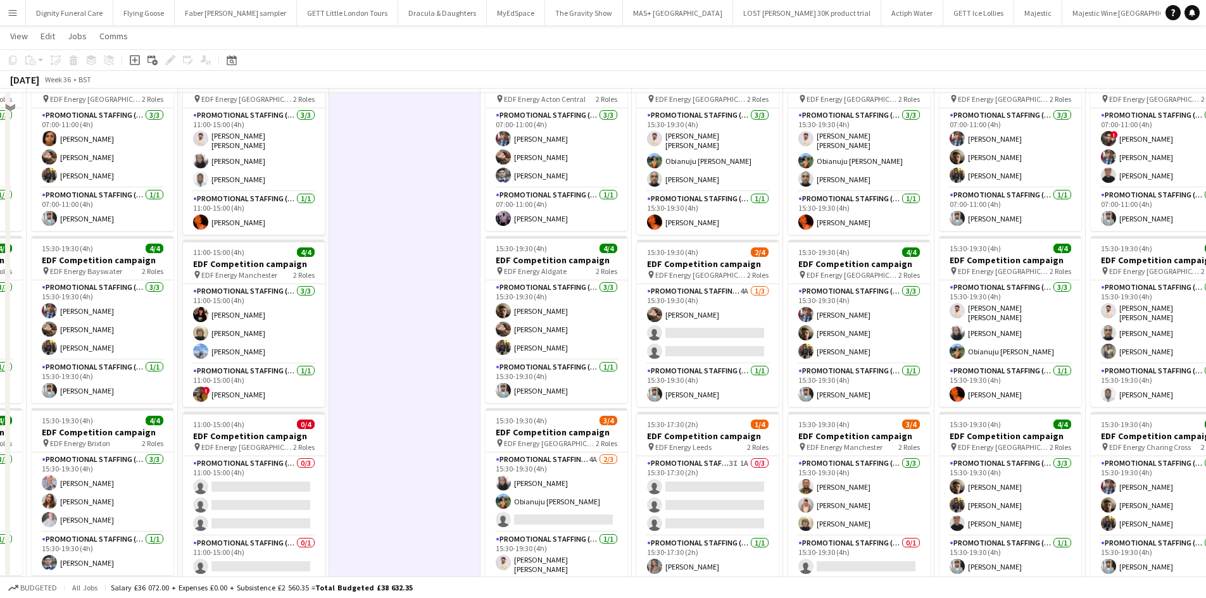
scroll to position [190, 0]
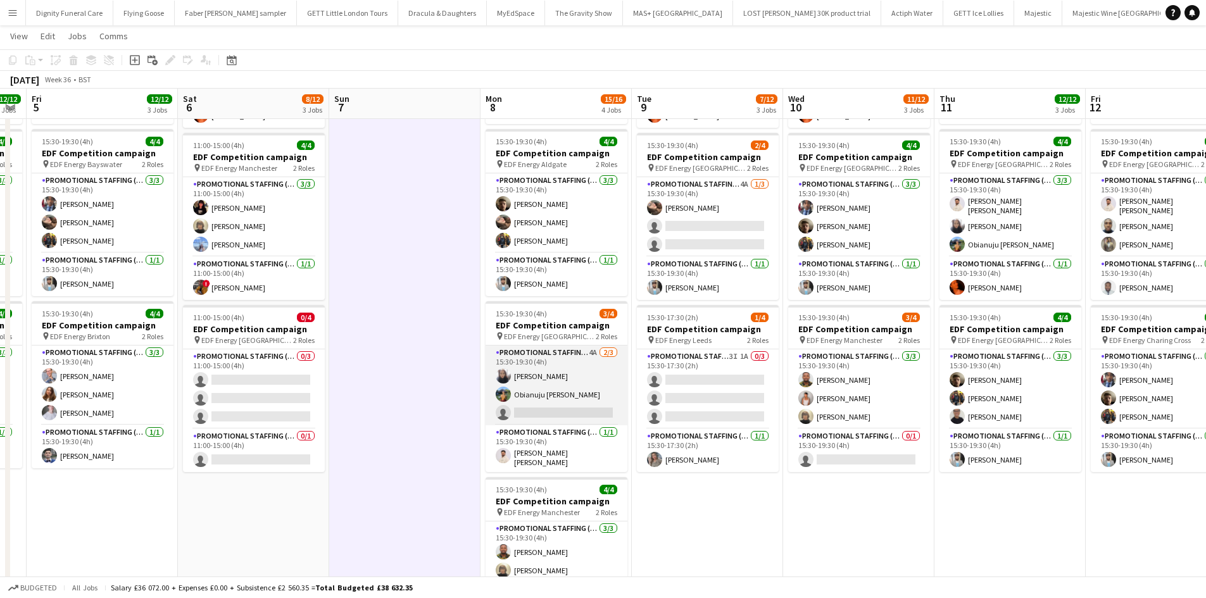
click at [572, 410] on app-card-role "Promotional Staffing (Flyering Staff) 4A [DATE] 15:30-19:30 (4h) [PERSON_NAME] …" at bounding box center [557, 386] width 142 height 80
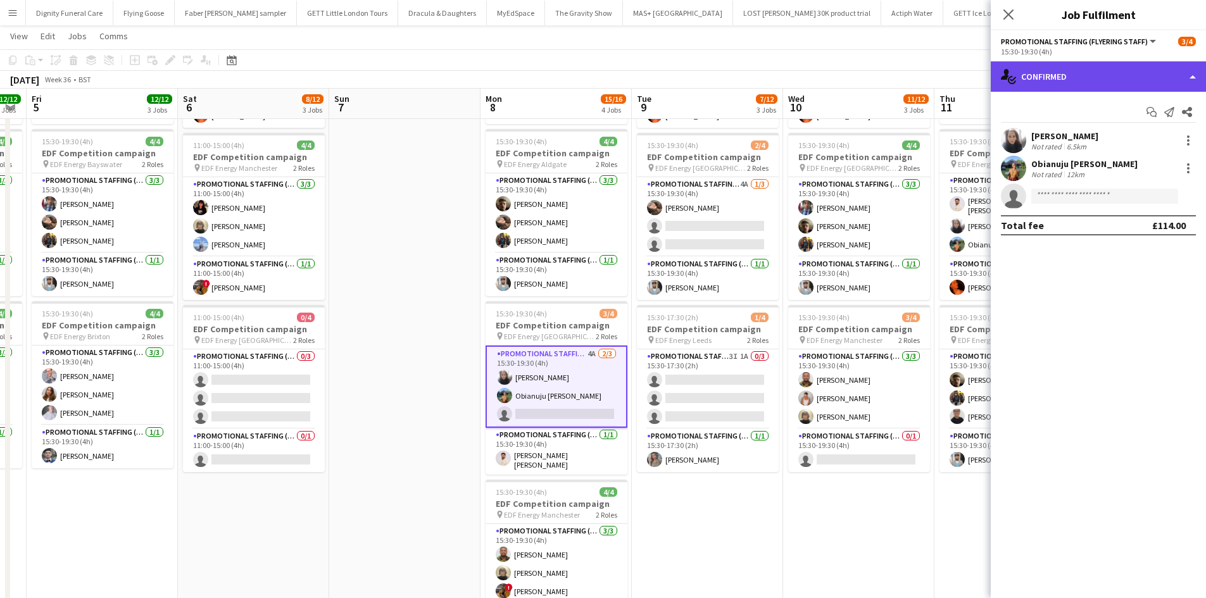
click at [1060, 67] on div "single-neutral-actions-check-2 Confirmed" at bounding box center [1098, 76] width 215 height 30
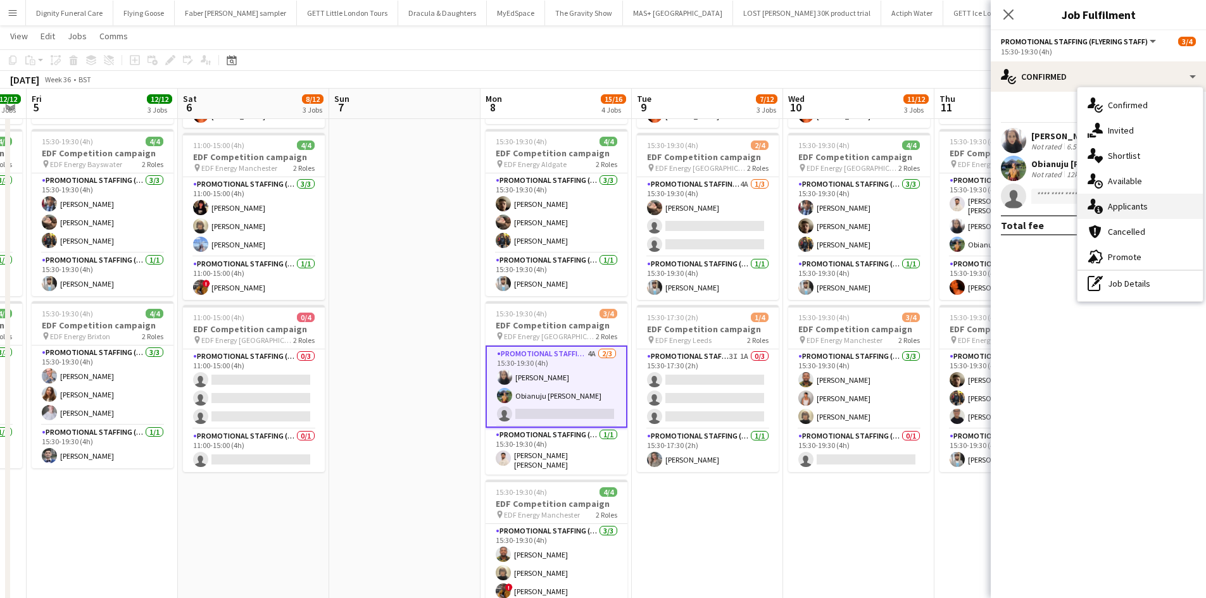
click at [1120, 202] on div "single-neutral-actions-information Applicants" at bounding box center [1139, 206] width 125 height 25
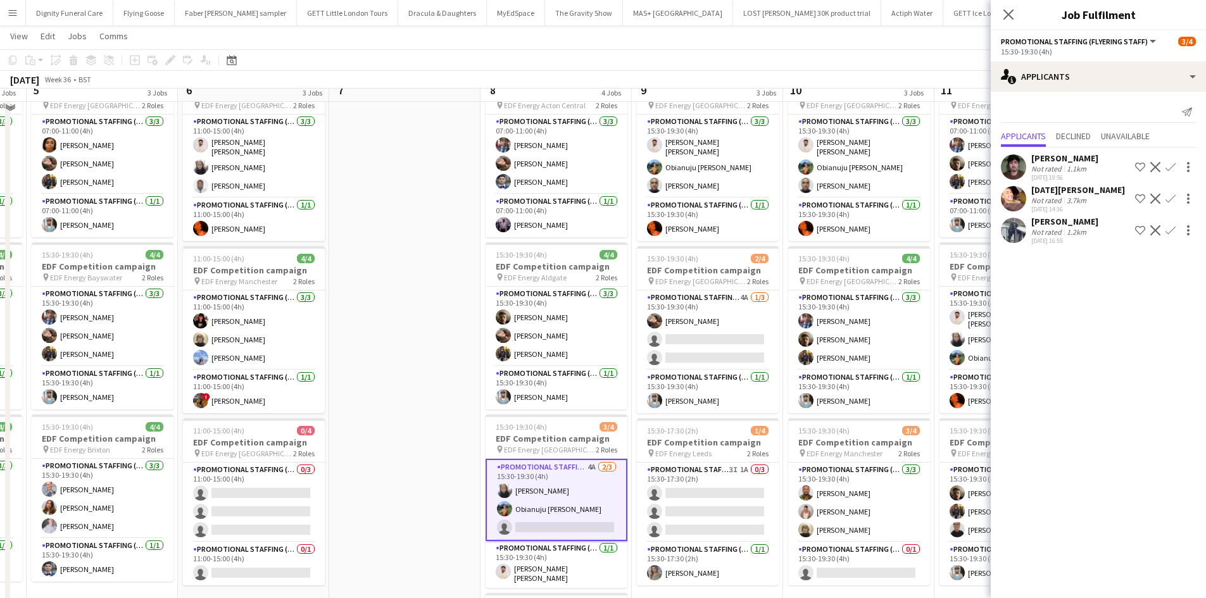
scroll to position [0, 0]
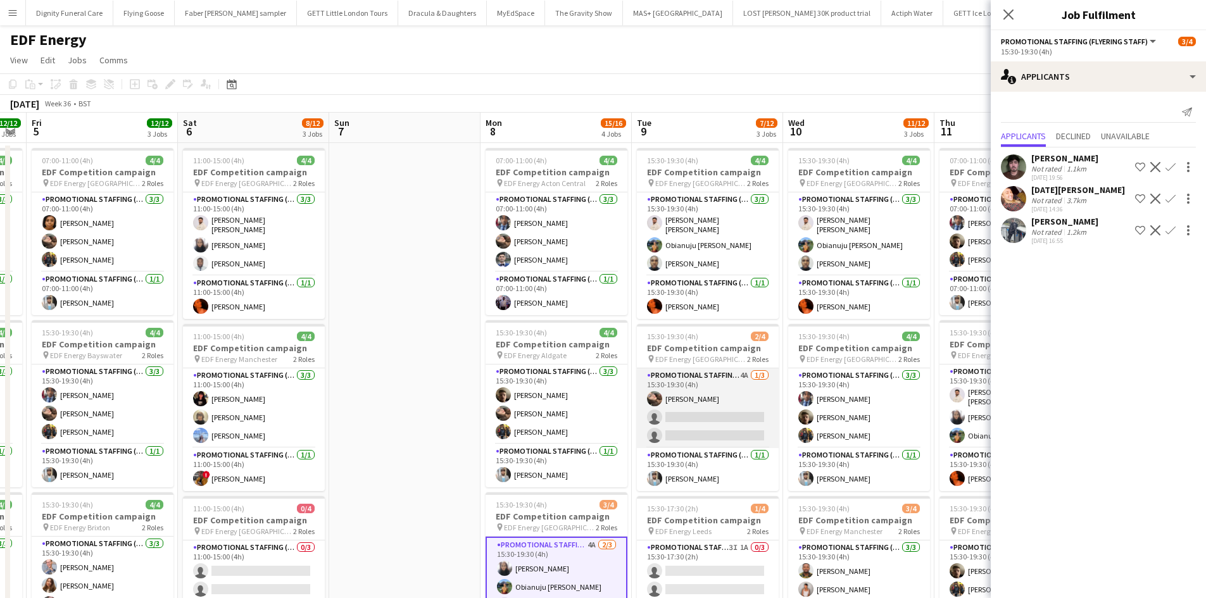
click at [709, 427] on app-card-role "Promotional Staffing (Flyering Staff) 4A [DATE] 15:30-19:30 (4h) [PERSON_NAME] …" at bounding box center [708, 408] width 142 height 80
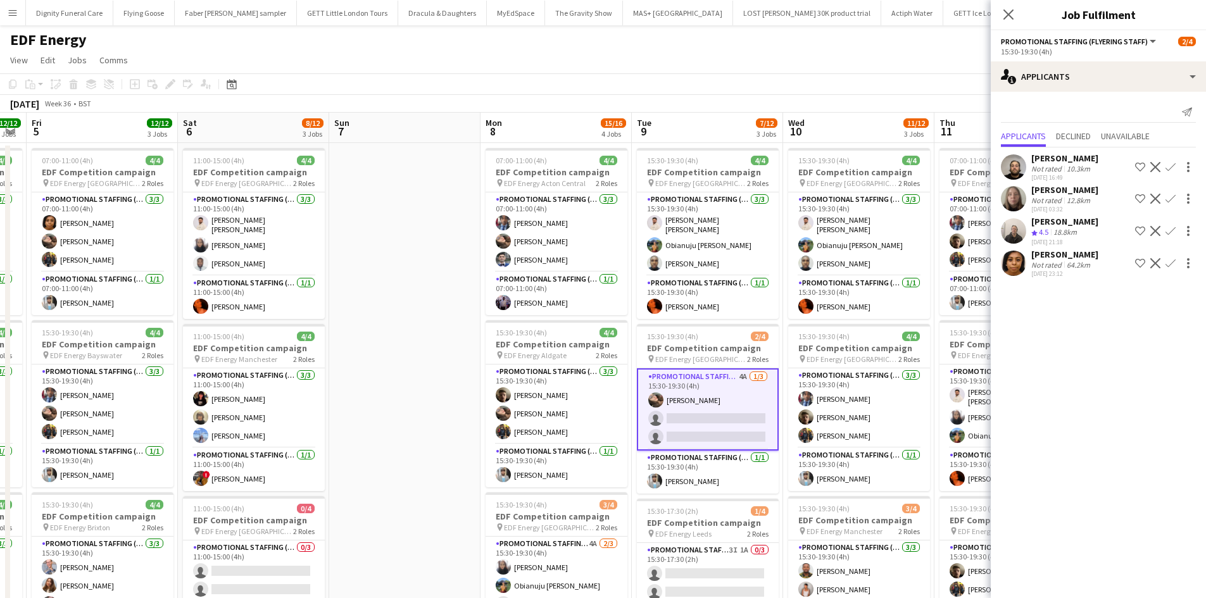
click at [1170, 260] on app-icon "Confirm" at bounding box center [1170, 263] width 10 height 10
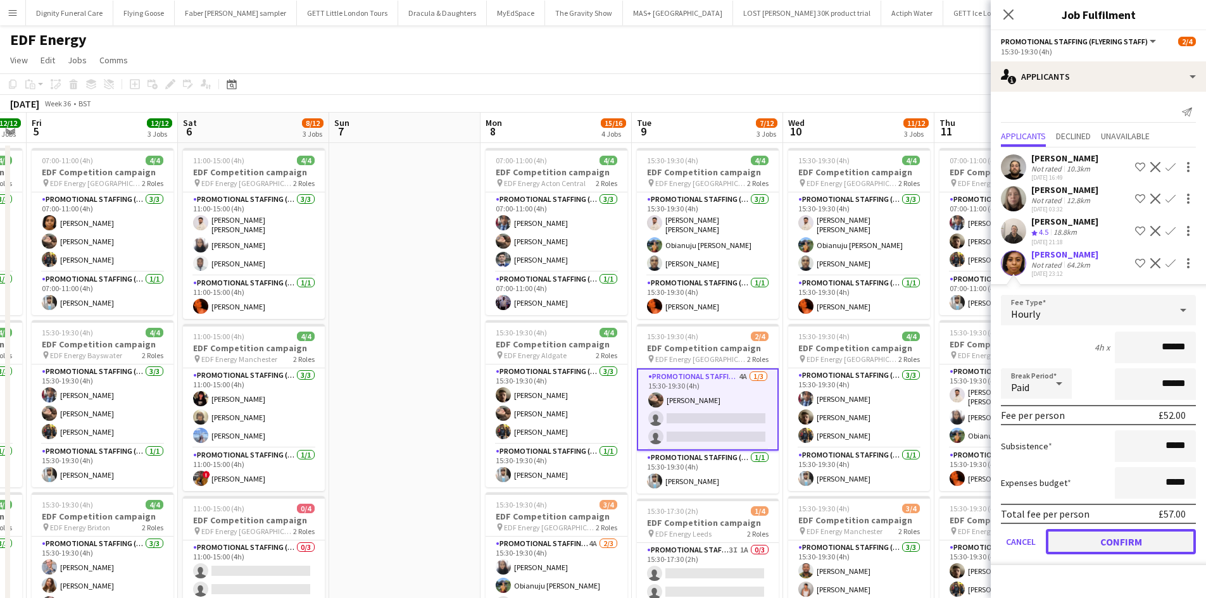
click at [1127, 541] on button "Confirm" at bounding box center [1121, 541] width 150 height 25
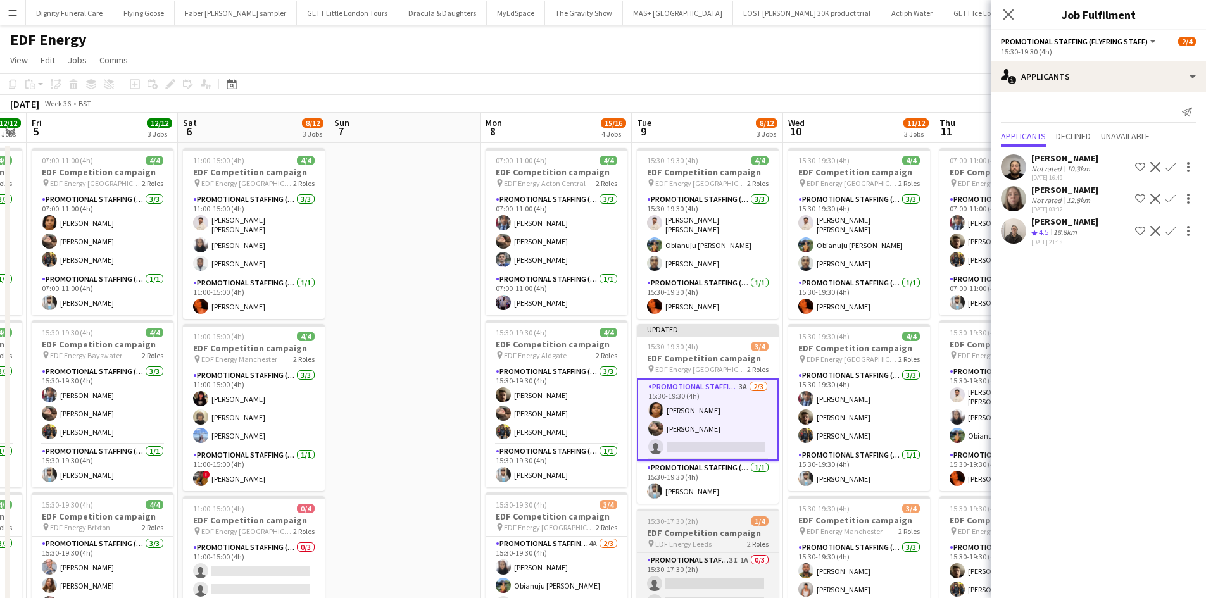
scroll to position [190, 0]
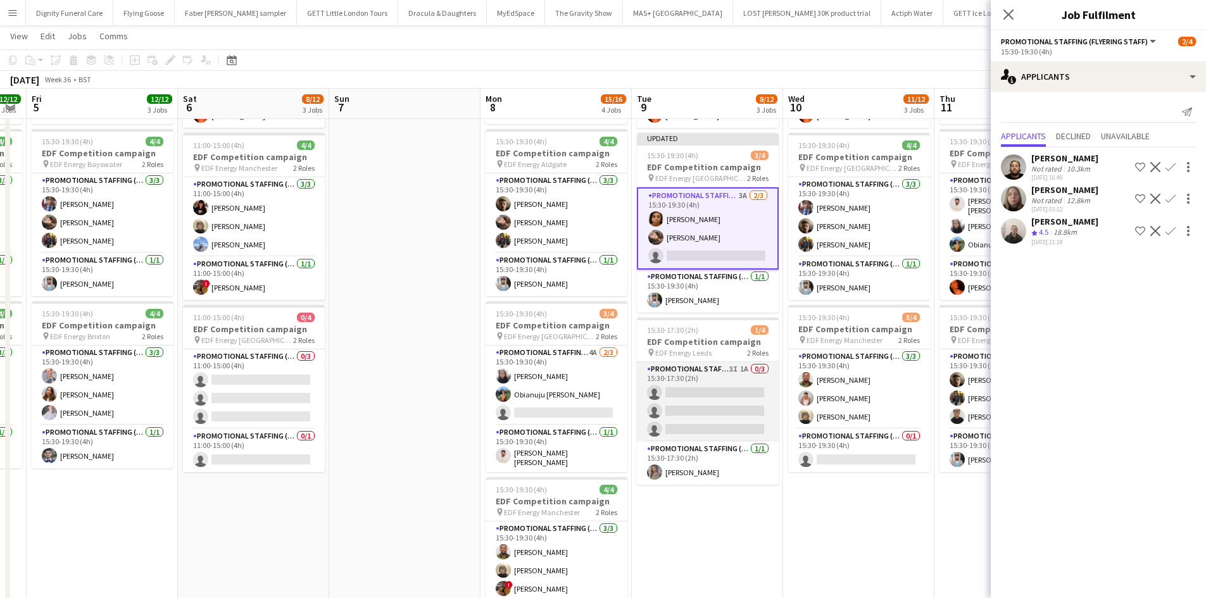
click at [715, 391] on app-card-role "Promotional Staffing (Flyering Staff) 3I 1A 0/3 15:30-17:30 (2h) single-neutral…" at bounding box center [708, 402] width 142 height 80
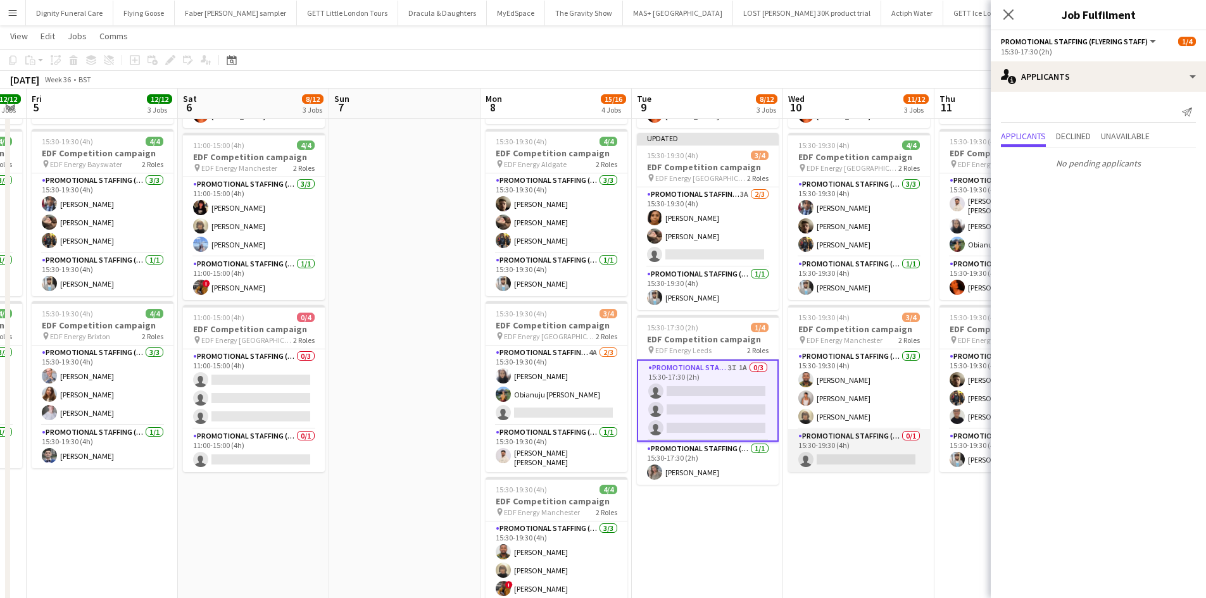
click at [845, 451] on app-card-role "Promotional Staffing (Team Leader) 0/1 15:30-19:30 (4h) single-neutral-actions" at bounding box center [859, 450] width 142 height 43
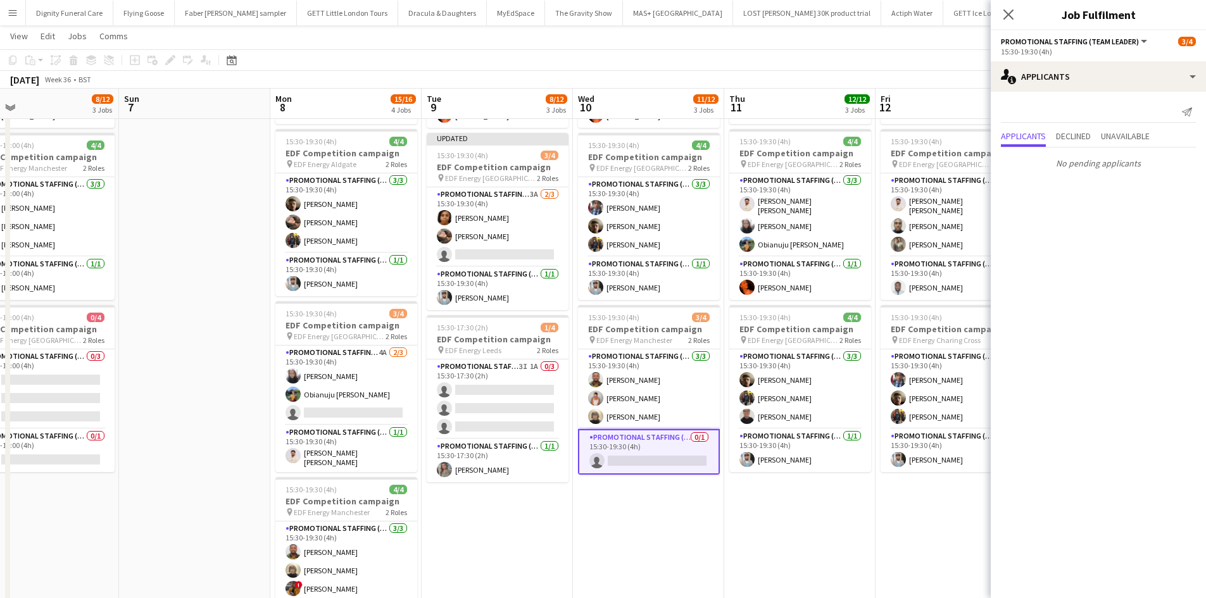
scroll to position [0, 373]
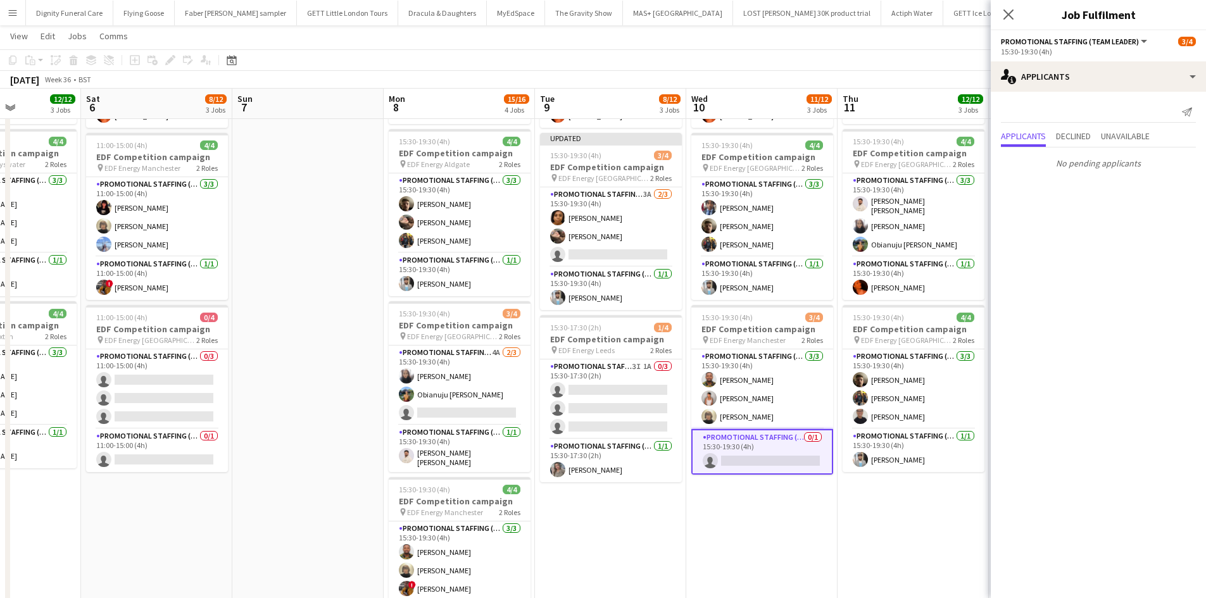
drag, startPoint x: 787, startPoint y: 514, endPoint x: 541, endPoint y: 492, distance: 247.2
click at [542, 497] on app-calendar-viewport "Wed 3 12/12 3 Jobs Thu 4 12/12 3 Jobs Fri 5 12/12 3 Jobs Sat 6 8/12 3 Jobs Sun …" at bounding box center [603, 287] width 1206 height 856
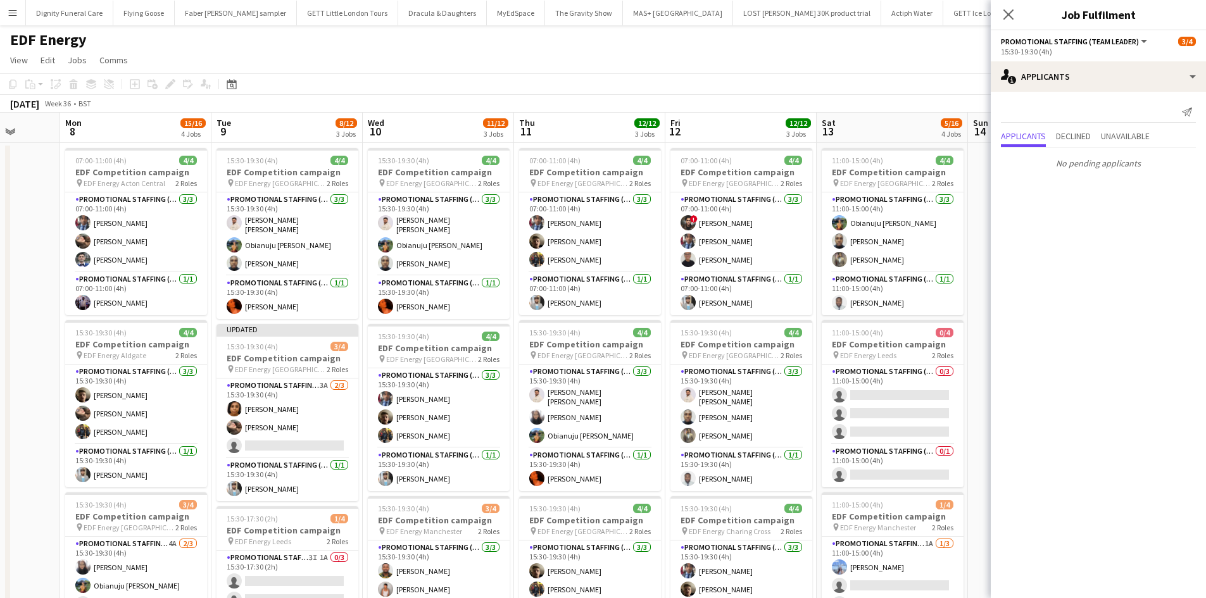
scroll to position [0, 429]
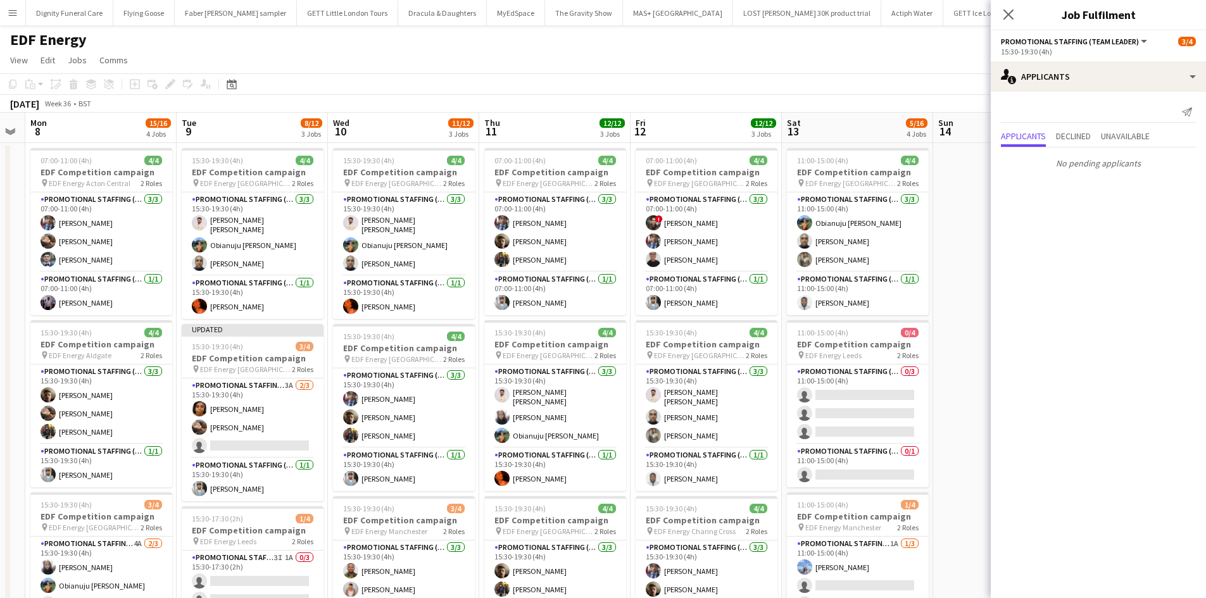
drag, startPoint x: 629, startPoint y: 391, endPoint x: 594, endPoint y: 391, distance: 34.8
click at [594, 391] on app-calendar-viewport "Fri 5 12/12 3 Jobs Sat 6 8/12 3 Jobs Sun 7 Mon 8 15/16 4 Jobs Tue 9 8/12 3 Jobs…" at bounding box center [603, 510] width 1206 height 794
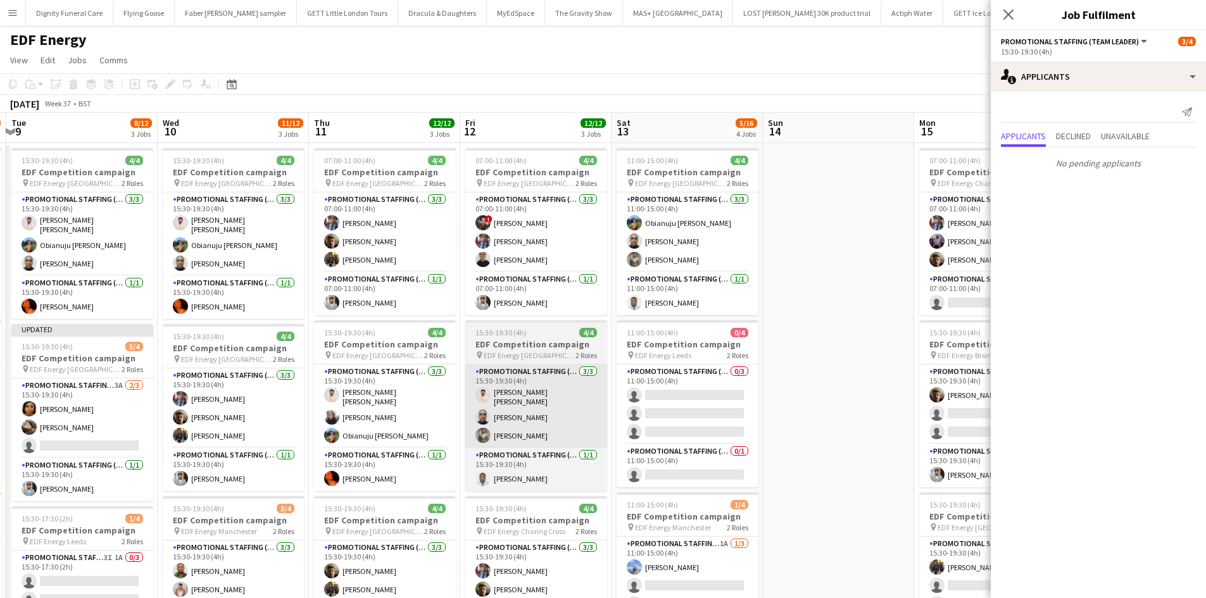
scroll to position [0, 360]
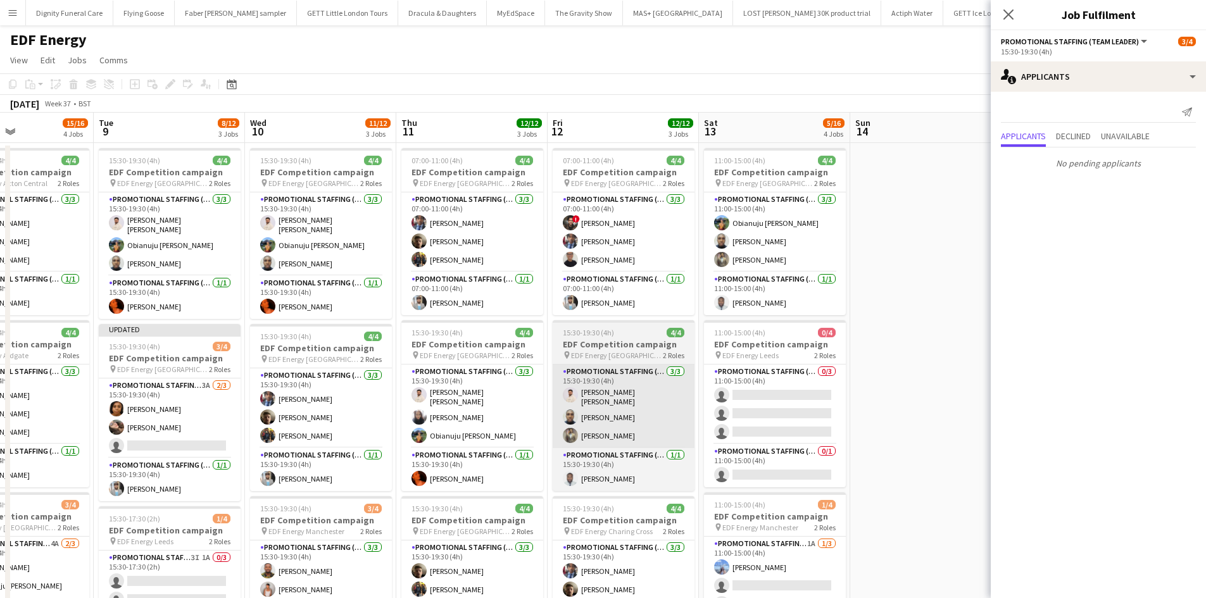
drag, startPoint x: 622, startPoint y: 408, endPoint x: 470, endPoint y: 396, distance: 151.7
click at [442, 393] on app-calendar-viewport "Sat 6 8/12 3 Jobs Sun 7 Mon 8 15/16 4 Jobs Tue 9 8/12 3 Jobs Wed 10 11/12 3 Job…" at bounding box center [603, 510] width 1206 height 794
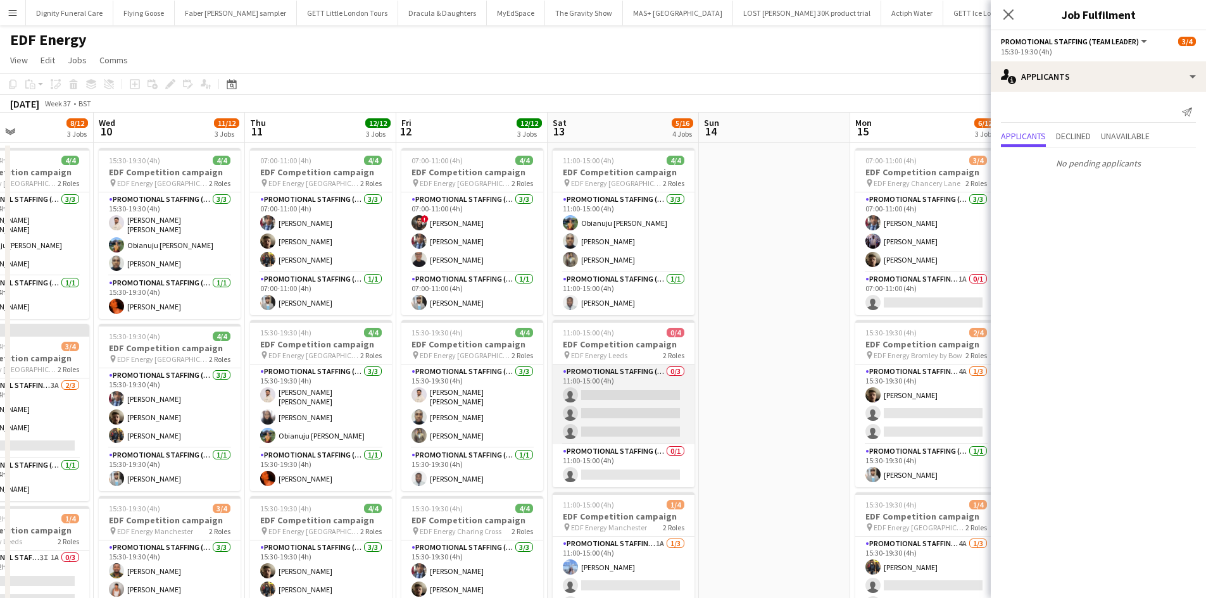
click at [644, 404] on app-card-role "Promotional Staffing (Flyering Staff) 0/3 11:00-15:00 (4h) single-neutral-actio…" at bounding box center [624, 405] width 142 height 80
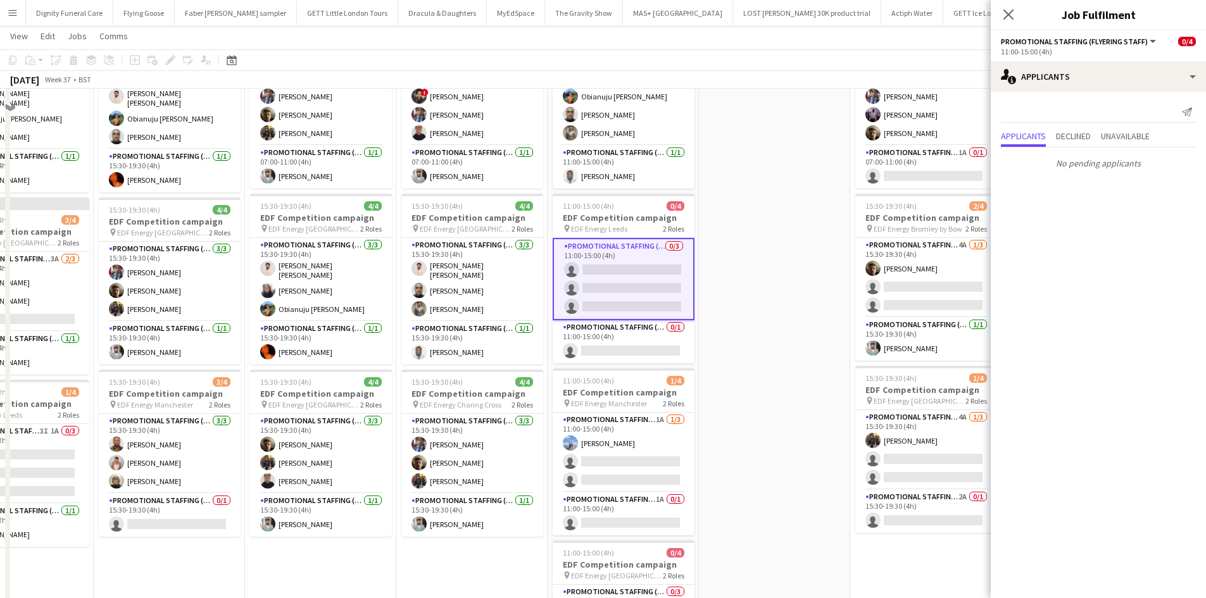
scroll to position [127, 0]
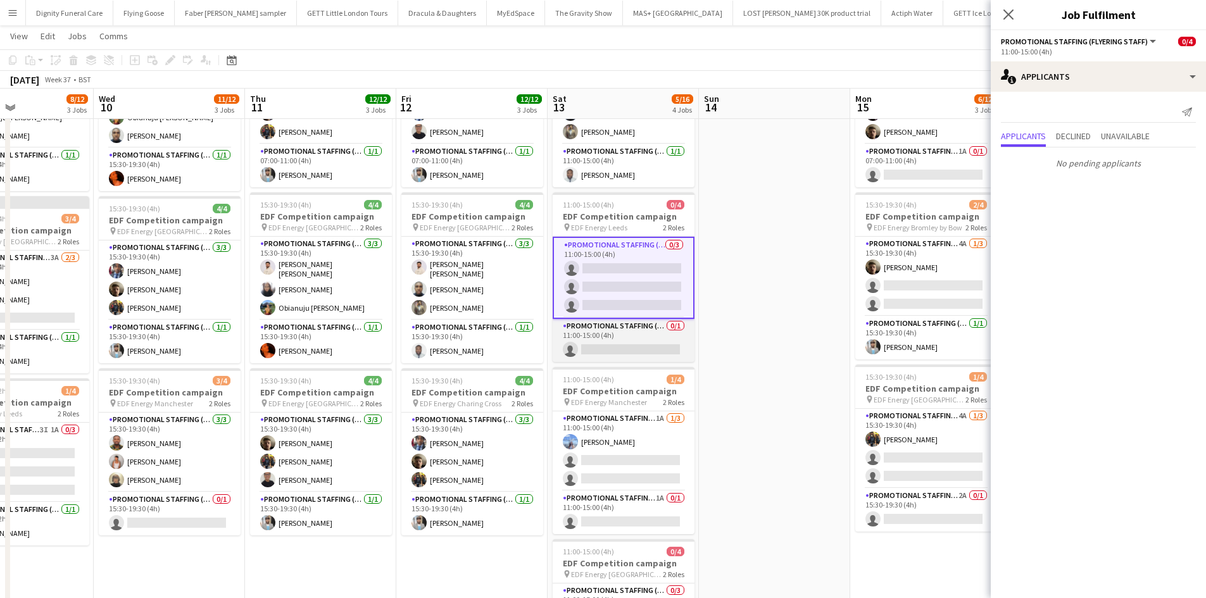
drag, startPoint x: 639, startPoint y: 349, endPoint x: 652, endPoint y: 348, distance: 13.3
click at [639, 349] on app-card-role "Promotional Staffing (Team Leader) 0/1 11:00-15:00 (4h) single-neutral-actions" at bounding box center [624, 340] width 142 height 43
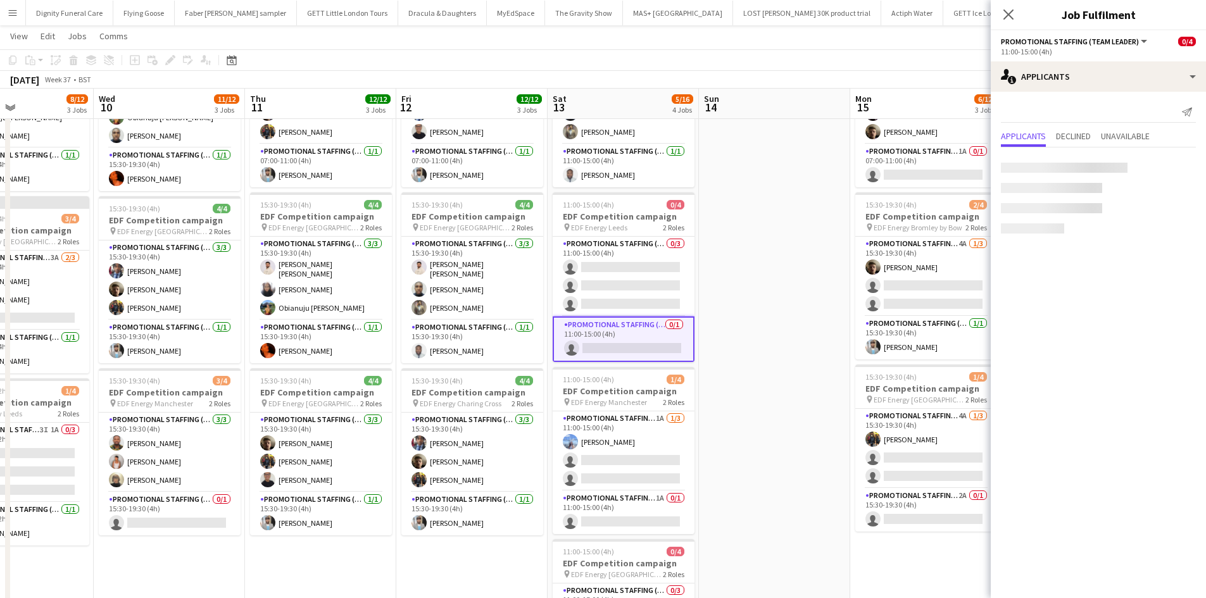
scroll to position [0, 0]
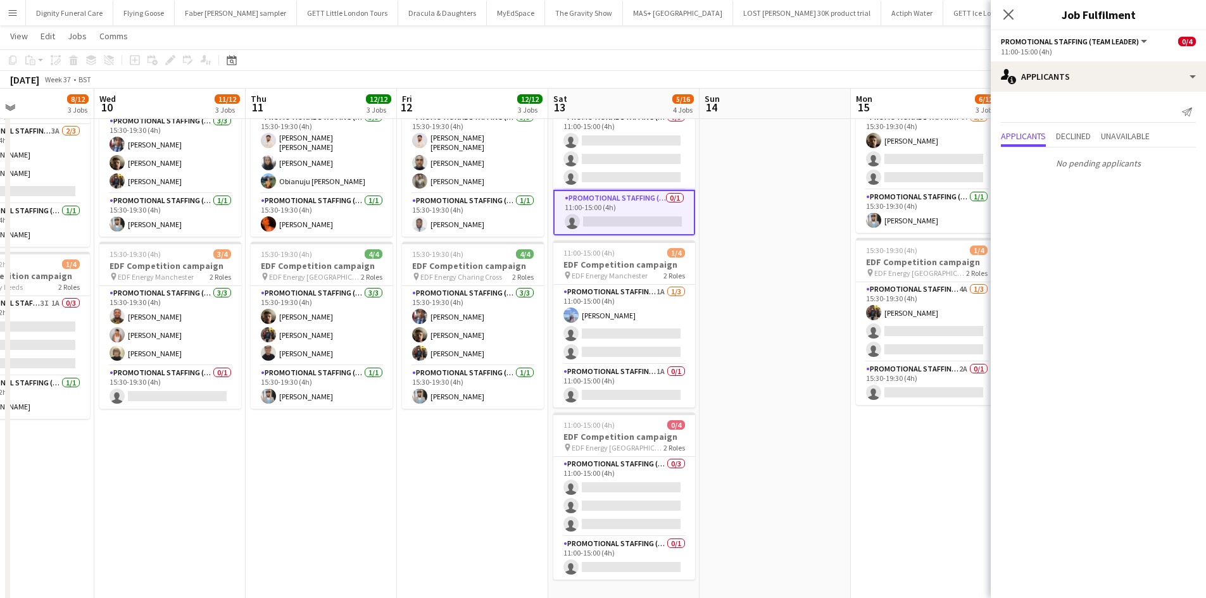
drag, startPoint x: 620, startPoint y: 337, endPoint x: 792, endPoint y: 260, distance: 187.9
click at [620, 335] on app-card-role "Promotional Staffing (Flyering Staff) 1A [DATE] 11:00-15:00 (4h) [PERSON_NAME] …" at bounding box center [624, 325] width 142 height 80
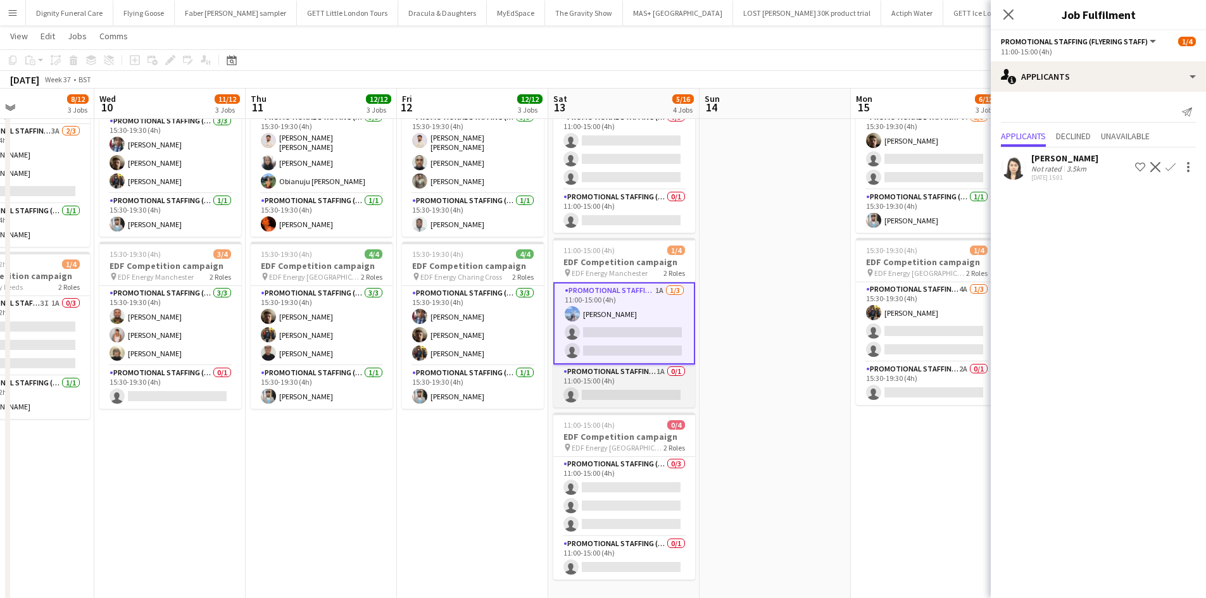
click at [649, 392] on app-card-role "Promotional Staffing (Team Leader) 1A 0/1 11:00-15:00 (4h) single-neutral-actio…" at bounding box center [624, 386] width 142 height 43
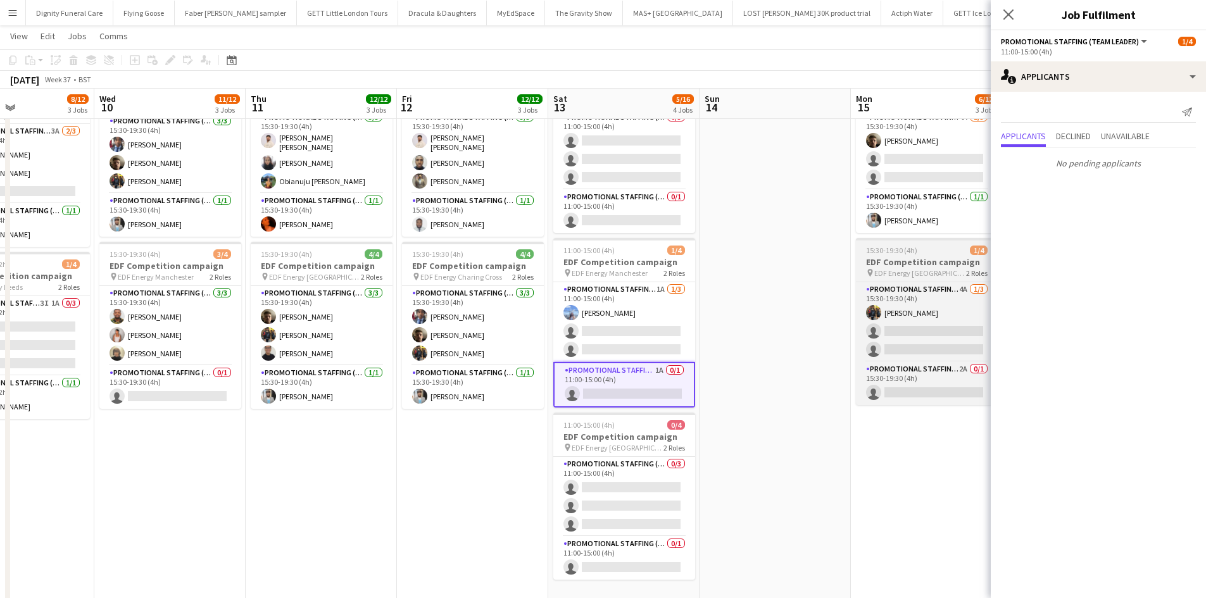
drag, startPoint x: 645, startPoint y: 337, endPoint x: 867, endPoint y: 238, distance: 242.8
click at [648, 335] on app-card-role "Promotional Staffing (Flyering Staff) 1A [DATE] 11:00-15:00 (4h) [PERSON_NAME] …" at bounding box center [624, 322] width 142 height 80
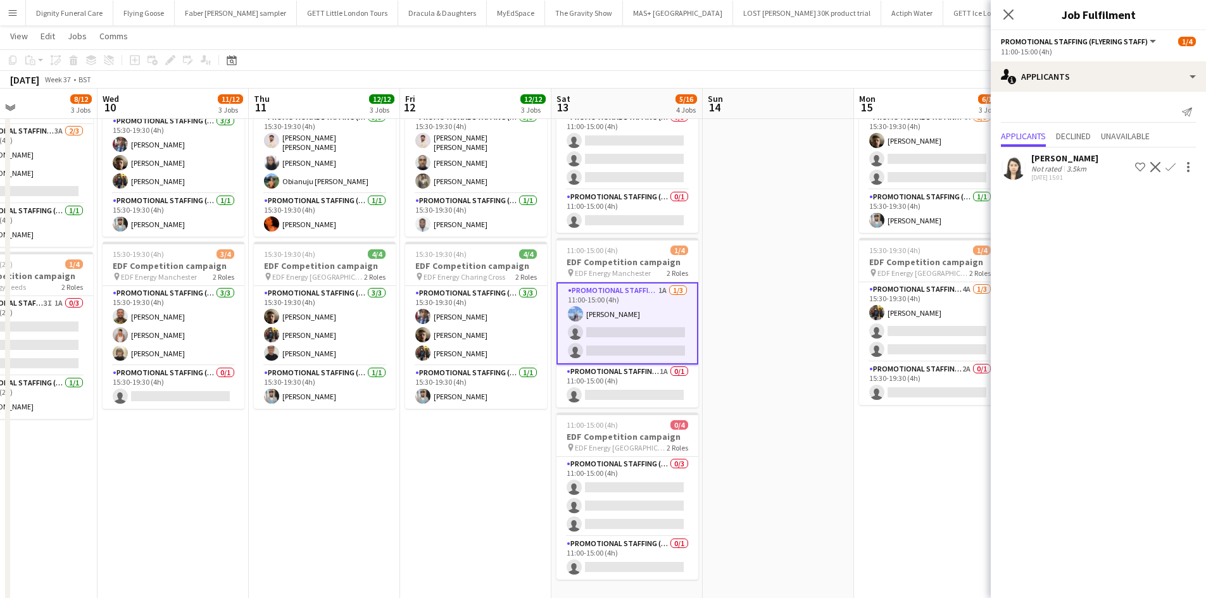
click at [1172, 165] on app-icon "Confirm" at bounding box center [1170, 167] width 10 height 10
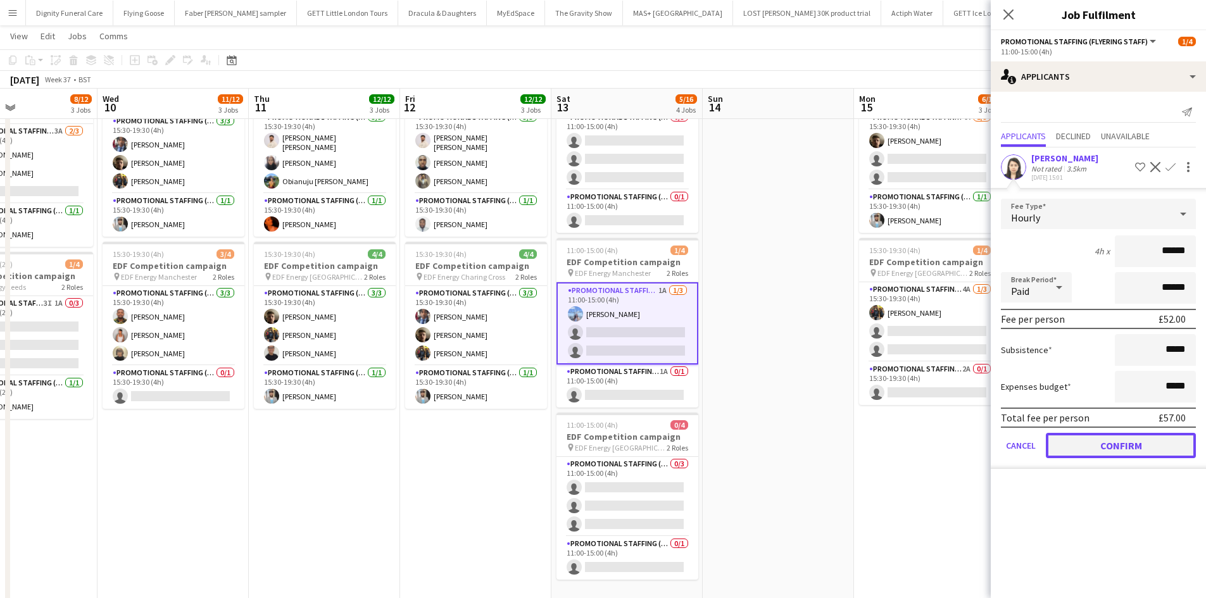
click at [1142, 446] on button "Confirm" at bounding box center [1121, 445] width 150 height 25
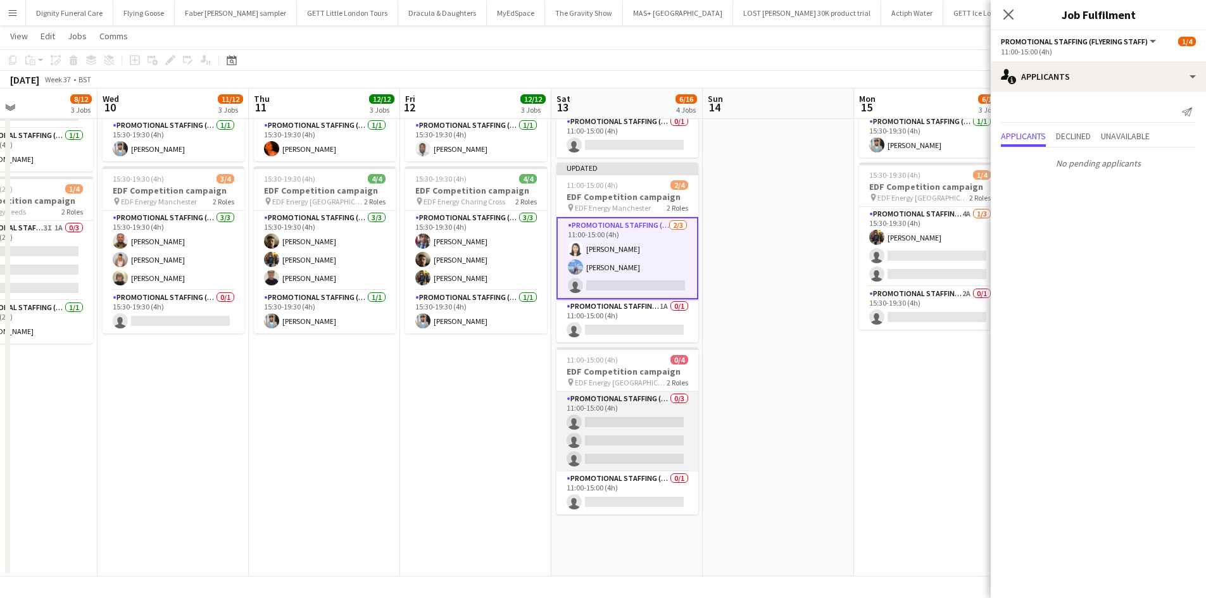
click at [658, 418] on app-card-role "Promotional Staffing (Flyering Staff) 0/3 11:00-15:00 (4h) single-neutral-actio…" at bounding box center [627, 432] width 142 height 80
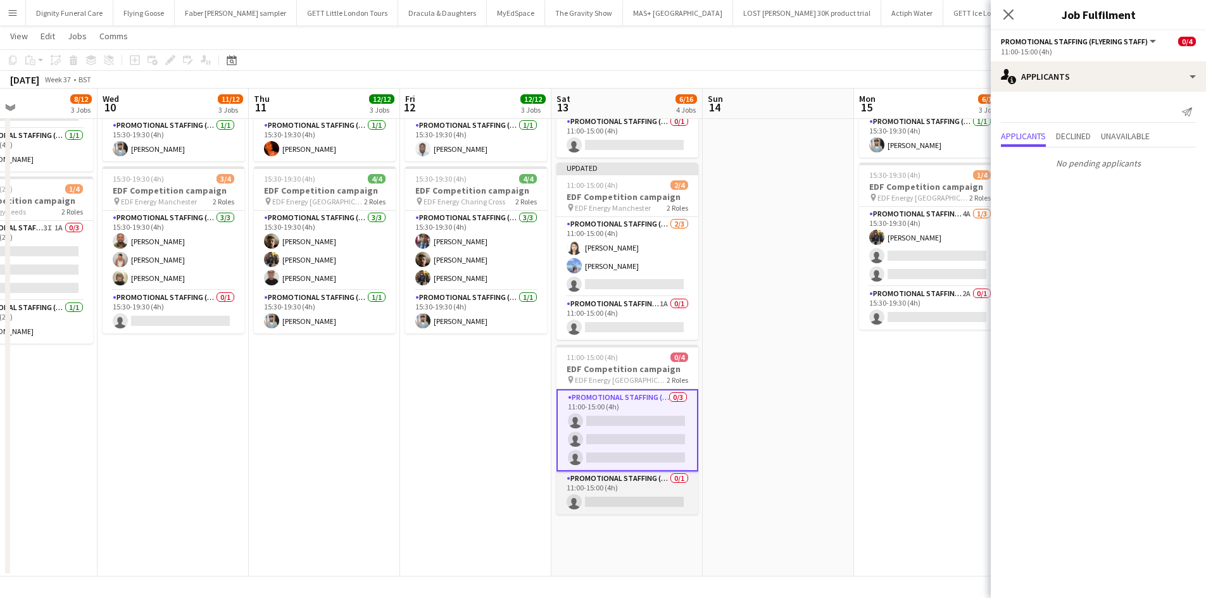
click at [644, 504] on app-card-role "Promotional Staffing (Team Leader) 0/1 11:00-15:00 (4h) single-neutral-actions" at bounding box center [627, 493] width 142 height 43
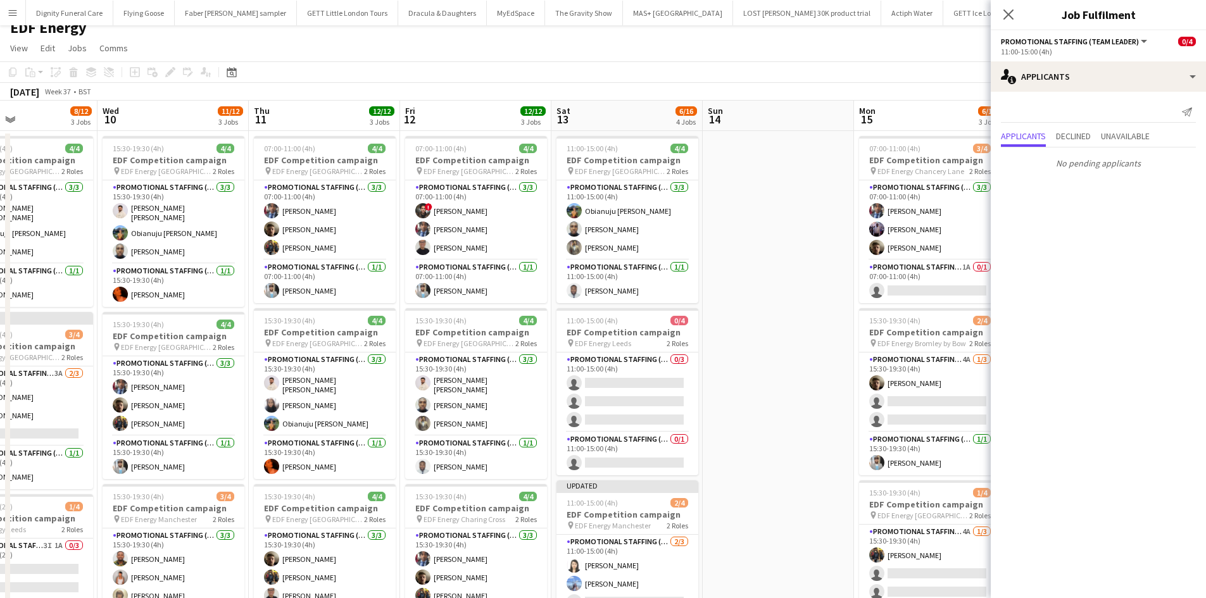
scroll to position [3, 0]
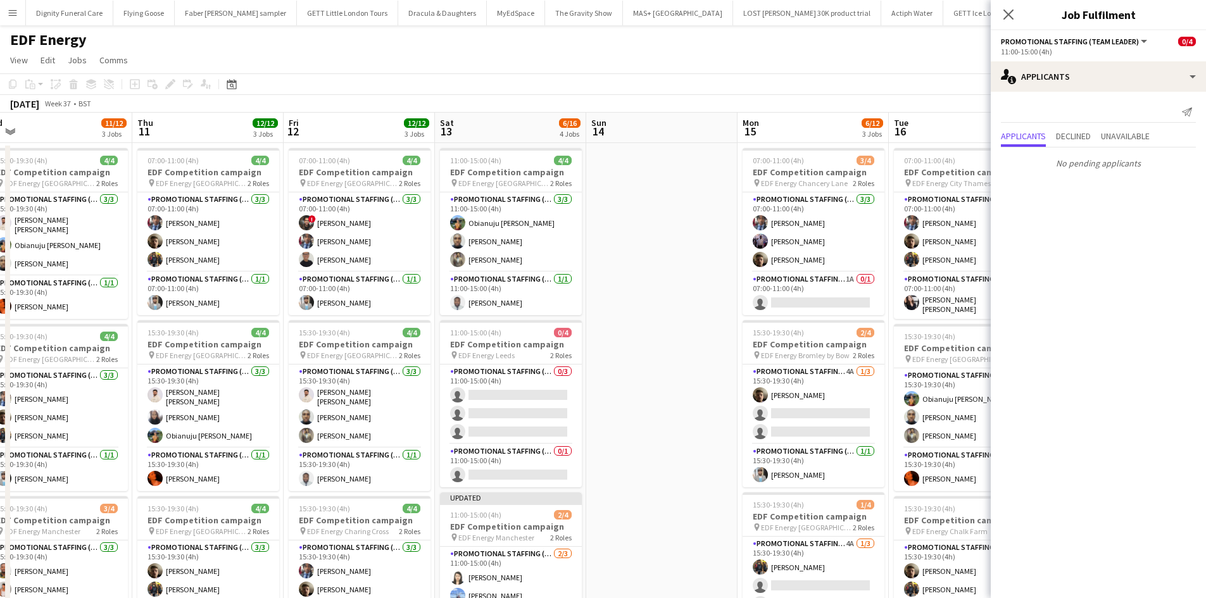
drag, startPoint x: 765, startPoint y: 416, endPoint x: 498, endPoint y: 425, distance: 266.6
click at [494, 430] on app-calendar-viewport "Sun 7 Mon 8 15/16 4 Jobs Tue 9 8/12 3 Jobs Wed 10 11/12 3 Jobs Thu 11 12/12 3 J…" at bounding box center [603, 510] width 1206 height 794
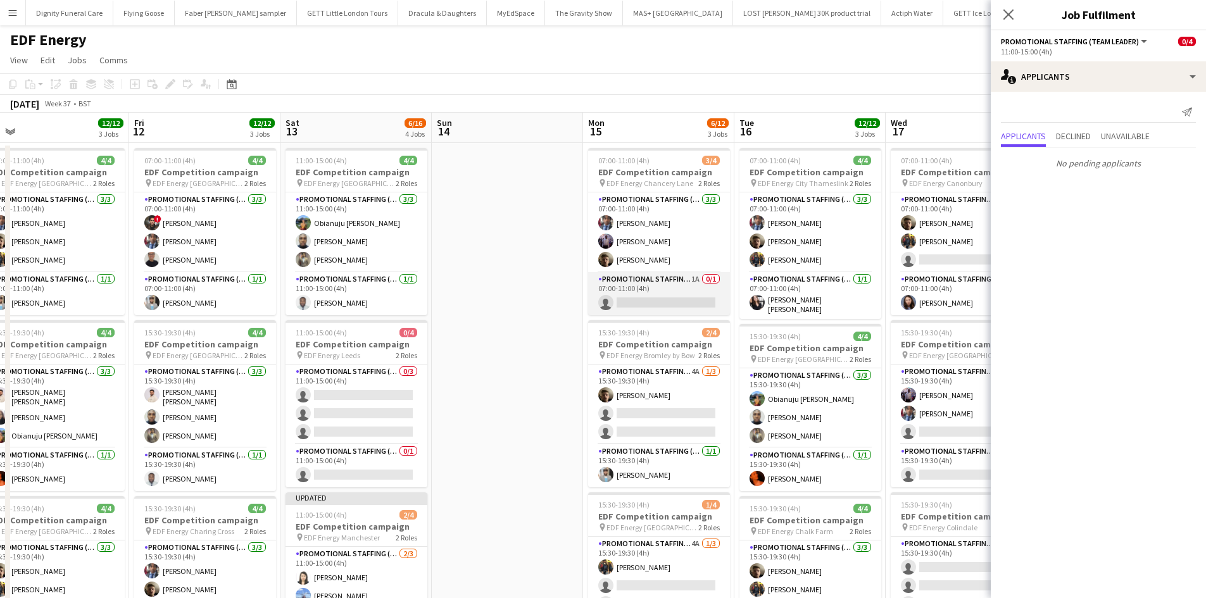
click at [665, 303] on app-card-role "Promotional Staffing (Team Leader) 1A 0/1 07:00-11:00 (4h) single-neutral-actio…" at bounding box center [659, 293] width 142 height 43
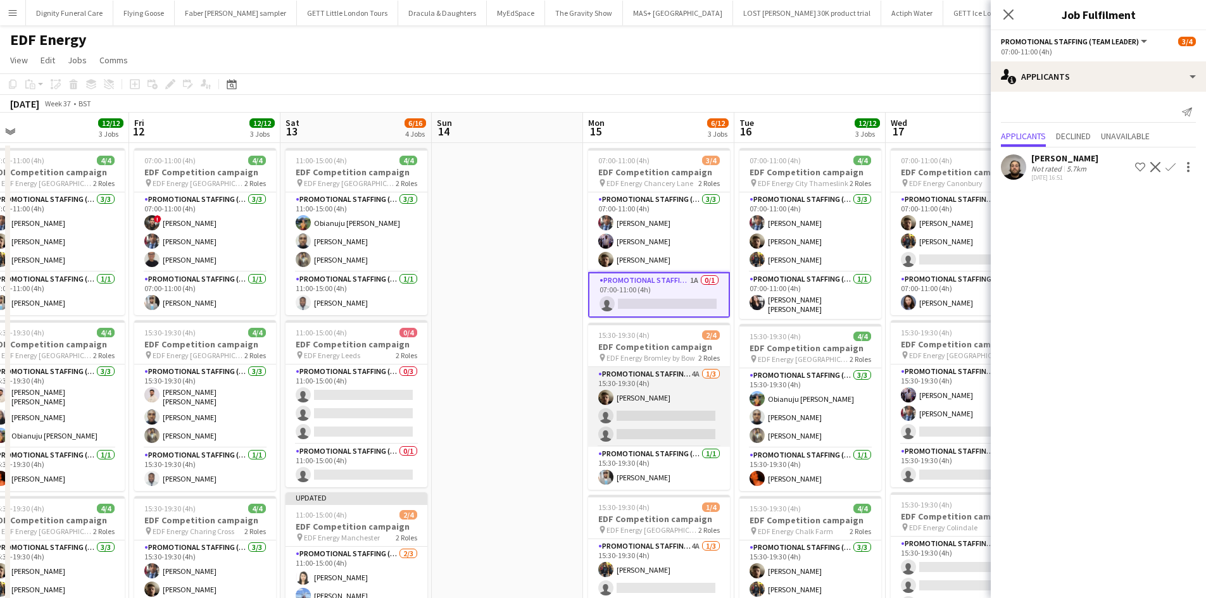
click at [653, 419] on app-card-role "Promotional Staffing (Flyering Staff) 4A [DATE] 15:30-19:30 (4h) [PERSON_NAME] …" at bounding box center [659, 407] width 142 height 80
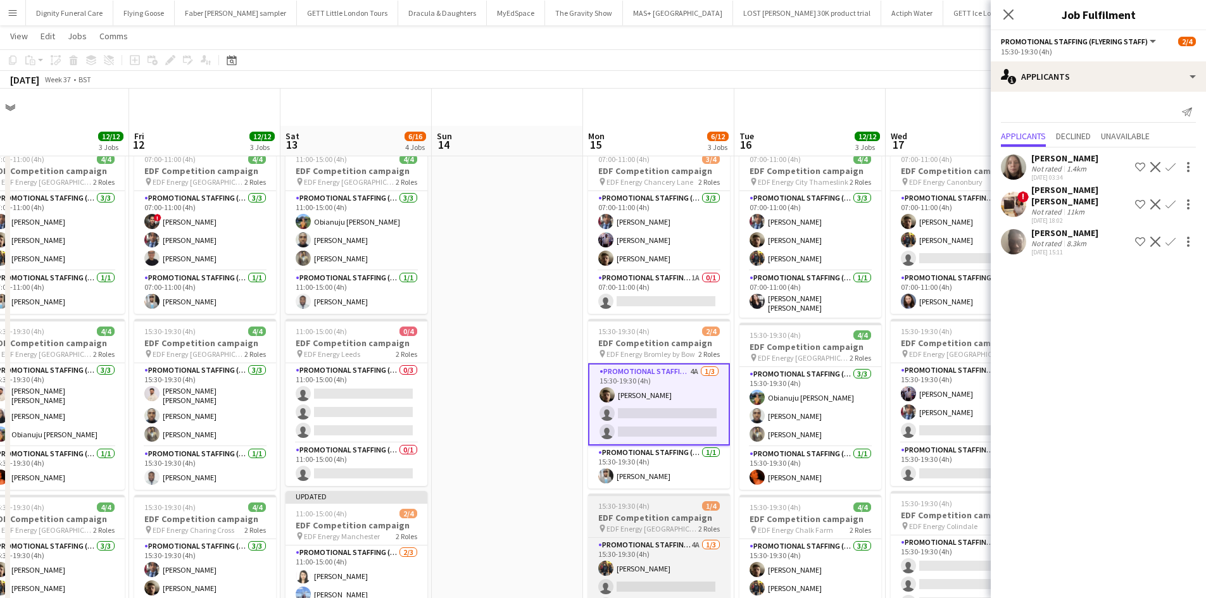
scroll to position [190, 0]
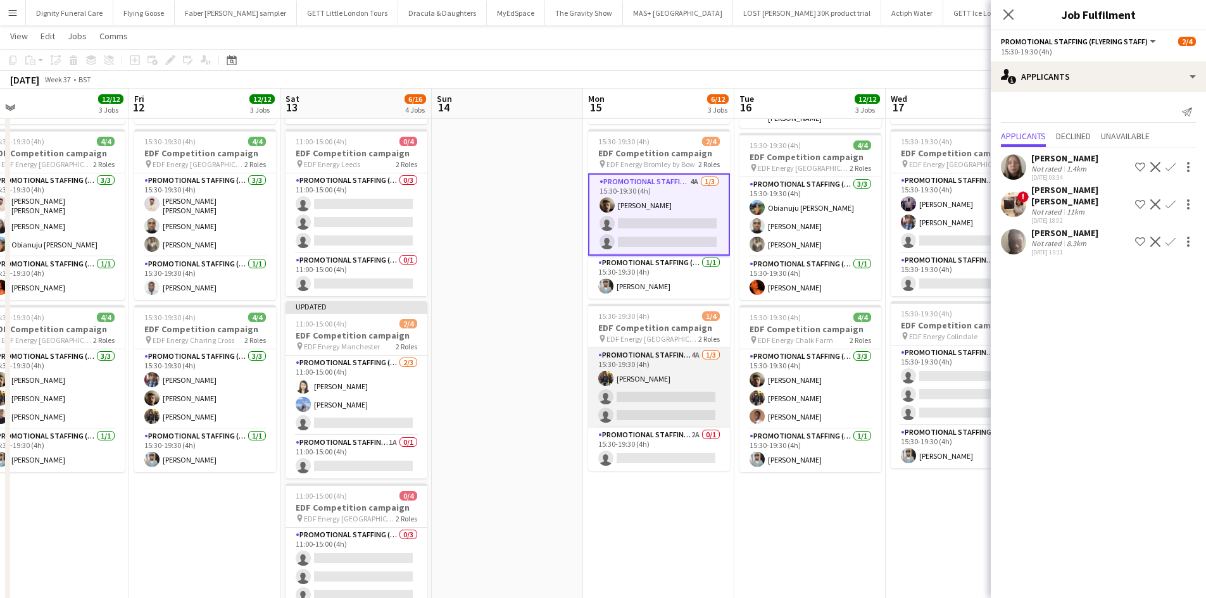
click at [671, 402] on app-card-role "Promotional Staffing (Flyering Staff) 4A [DATE] 15:30-19:30 (4h) [PERSON_NAME] …" at bounding box center [659, 388] width 142 height 80
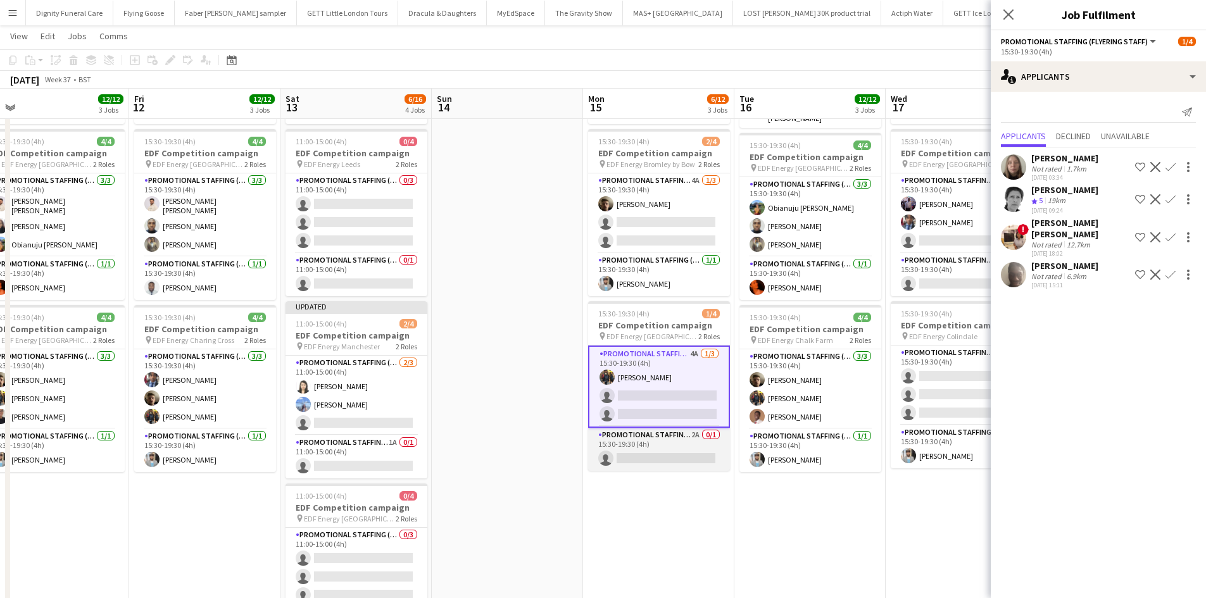
click at [664, 450] on app-card-role "Promotional Staffing (Team Leader) 2A 0/1 15:30-19:30 (4h) single-neutral-actio…" at bounding box center [659, 449] width 142 height 43
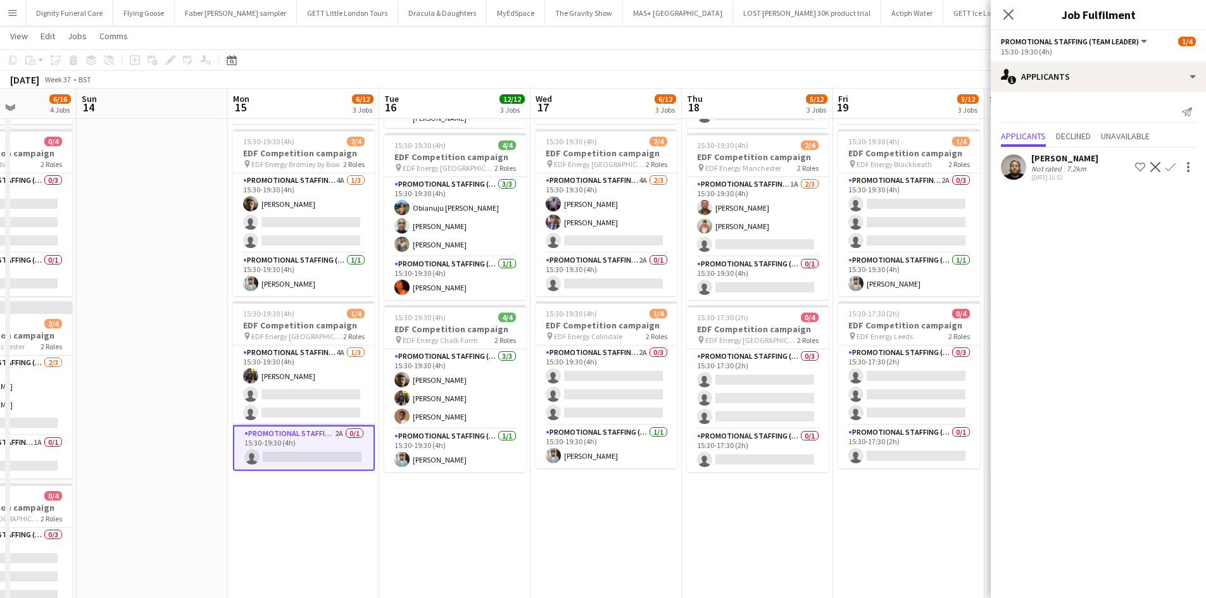
scroll to position [0, 379]
drag, startPoint x: 778, startPoint y: 539, endPoint x: 458, endPoint y: 507, distance: 321.3
click at [422, 518] on app-calendar-viewport "Thu 11 12/12 3 Jobs Fri 12 12/12 3 Jobs Sat 13 6/16 4 Jobs Sun 14 Mon 15 6/12 3…" at bounding box center [603, 287] width 1206 height 856
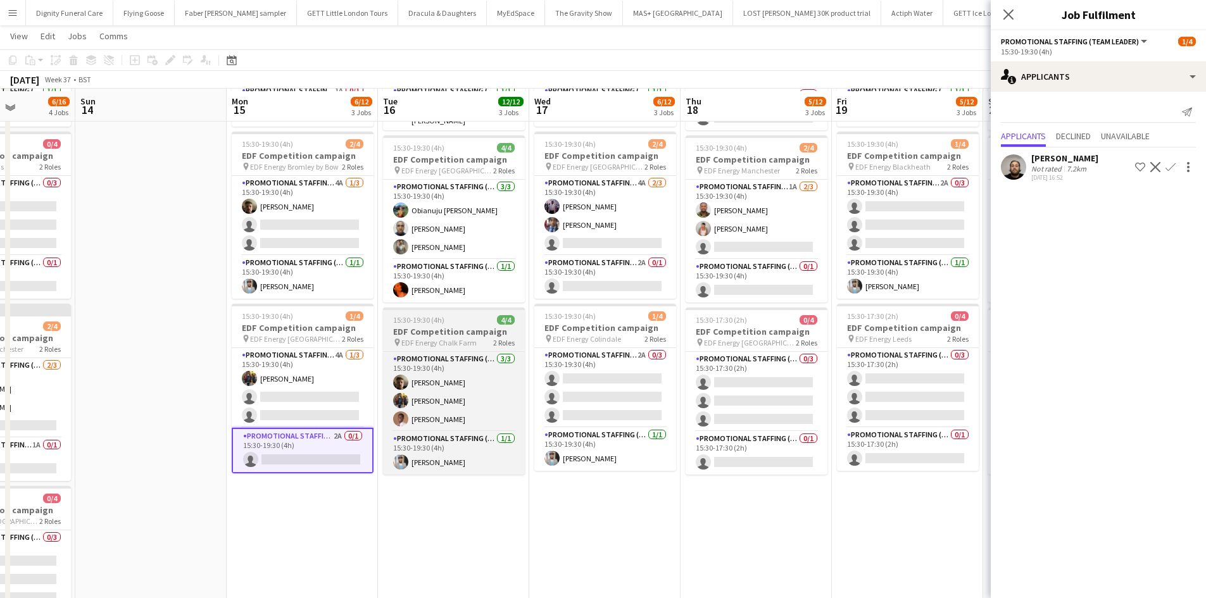
scroll to position [57, 0]
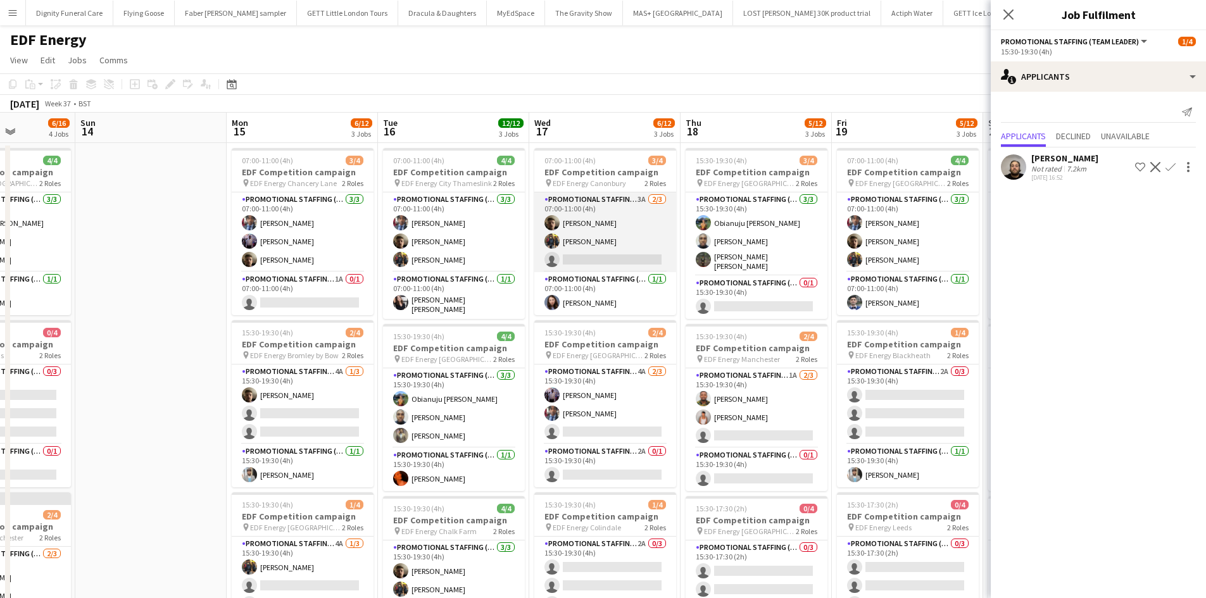
click at [620, 259] on app-card-role "Promotional Staffing (Flyering Staff) 3A [DATE] 07:00-11:00 (4h) [PERSON_NAME] …" at bounding box center [605, 232] width 142 height 80
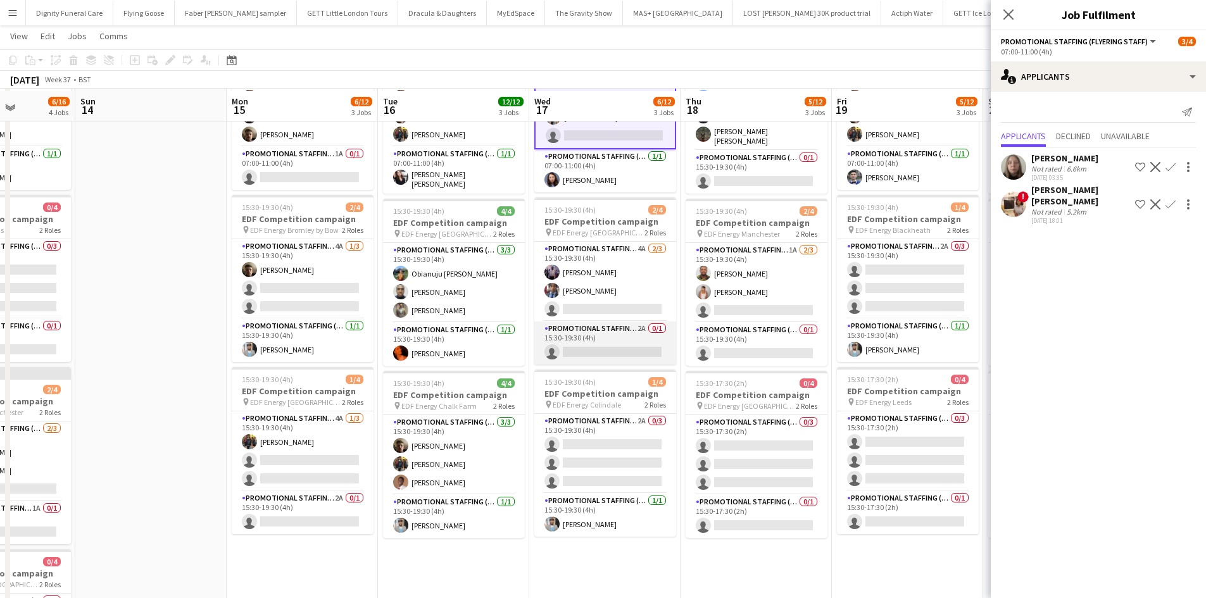
scroll to position [127, 0]
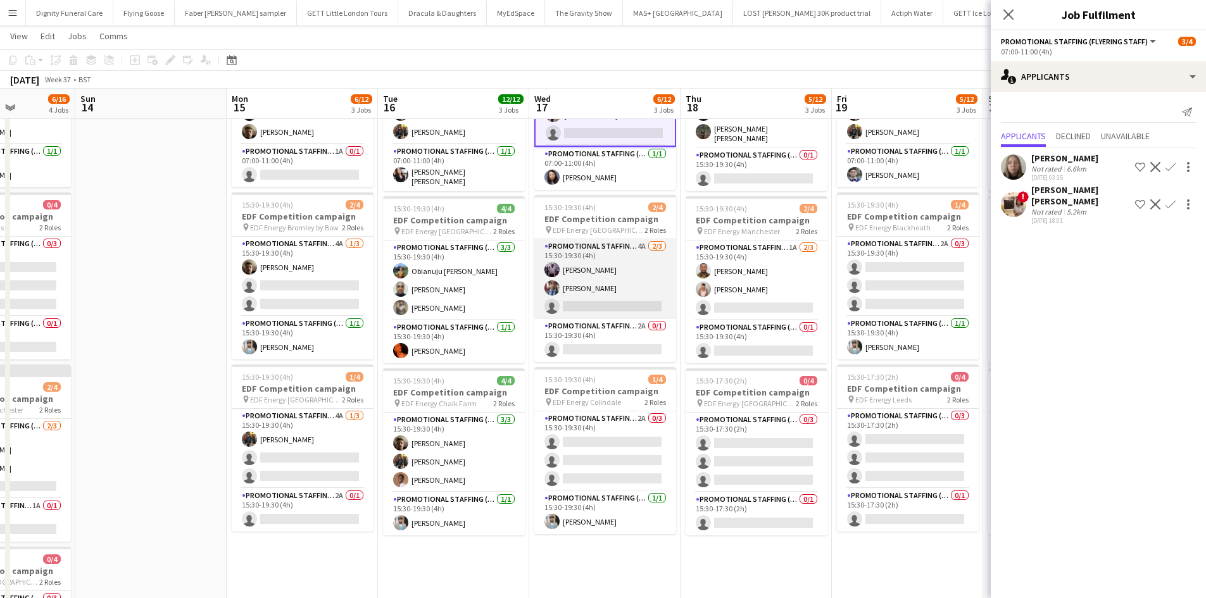
click at [613, 303] on app-card-role "Promotional Staffing (Flyering Staff) 4A [DATE] 15:30-19:30 (4h) [PERSON_NAME] …" at bounding box center [605, 279] width 142 height 80
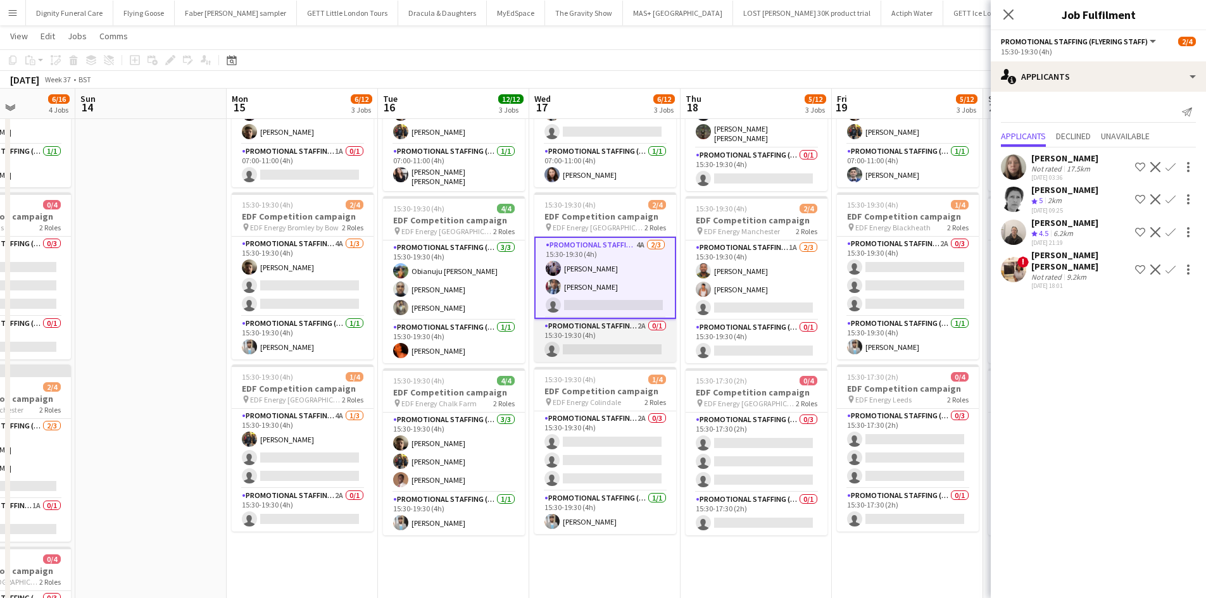
click at [614, 348] on app-card-role "Promotional Staffing (Team Leader) 2A 0/1 15:30-19:30 (4h) single-neutral-actio…" at bounding box center [605, 340] width 142 height 43
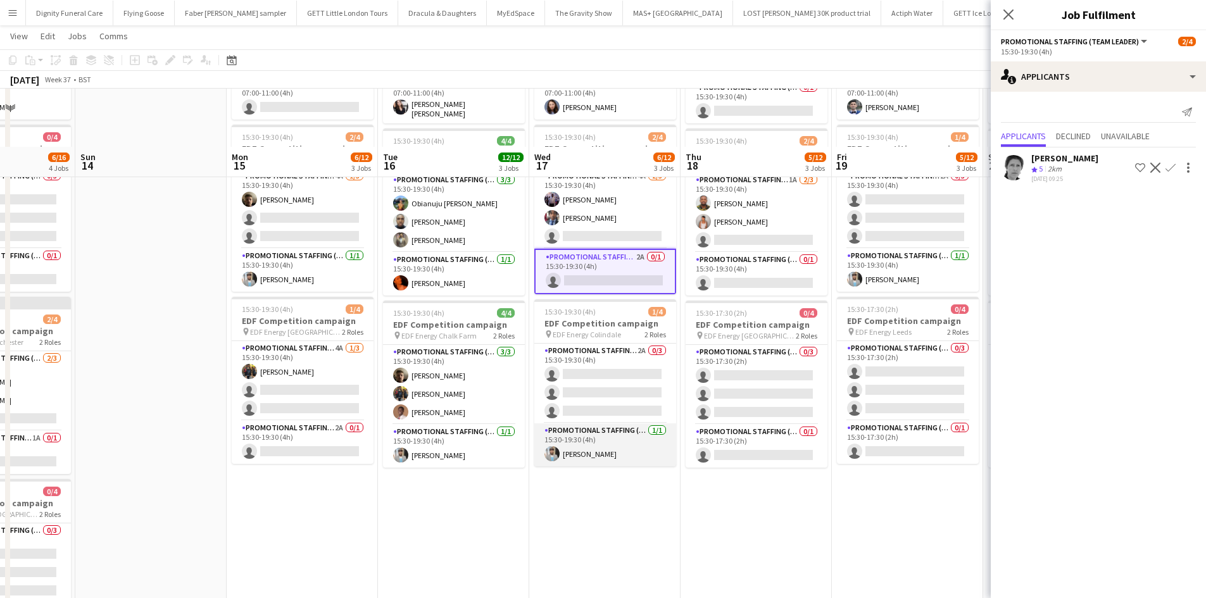
scroll to position [253, 0]
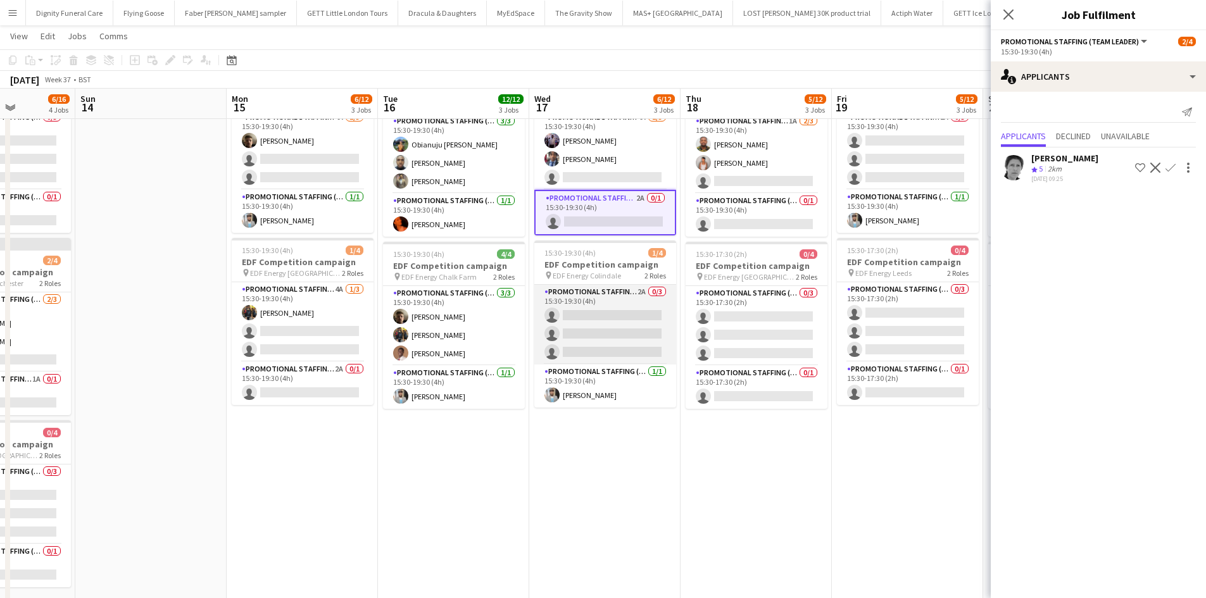
drag, startPoint x: 622, startPoint y: 324, endPoint x: 617, endPoint y: 330, distance: 7.7
click at [624, 324] on app-card-role "Promotional Staffing (Flyering Staff) 2A 0/3 15:30-19:30 (4h) single-neutral-ac…" at bounding box center [605, 325] width 142 height 80
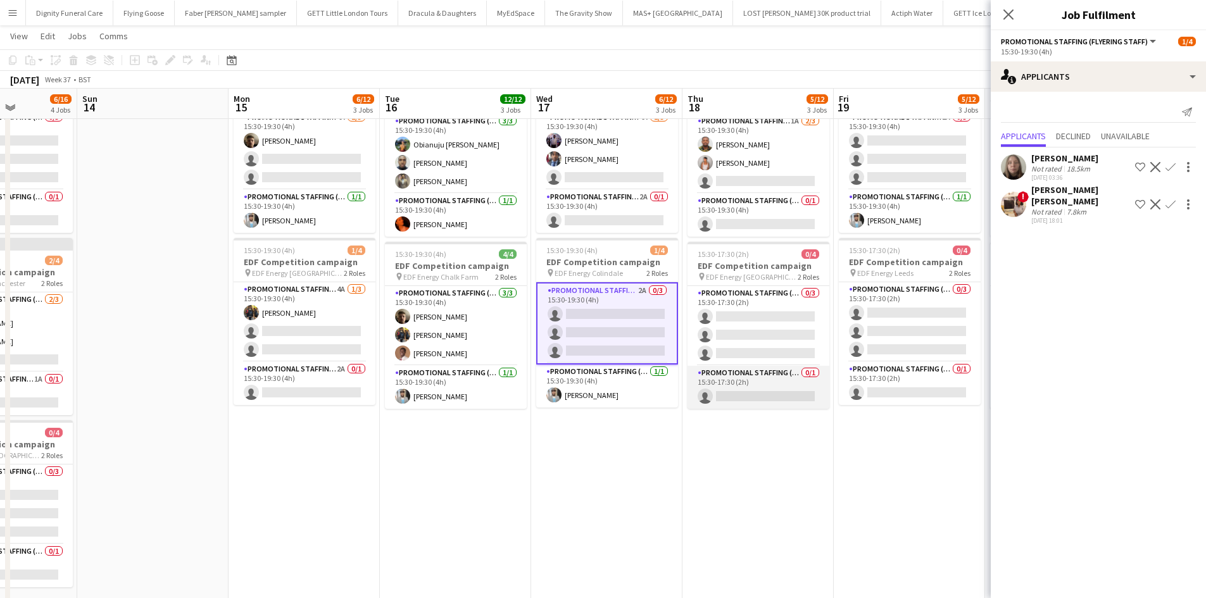
click at [778, 398] on app-card-role "Promotional Staffing (Team Leader) 0/1 15:30-17:30 (2h) single-neutral-actions" at bounding box center [758, 387] width 142 height 43
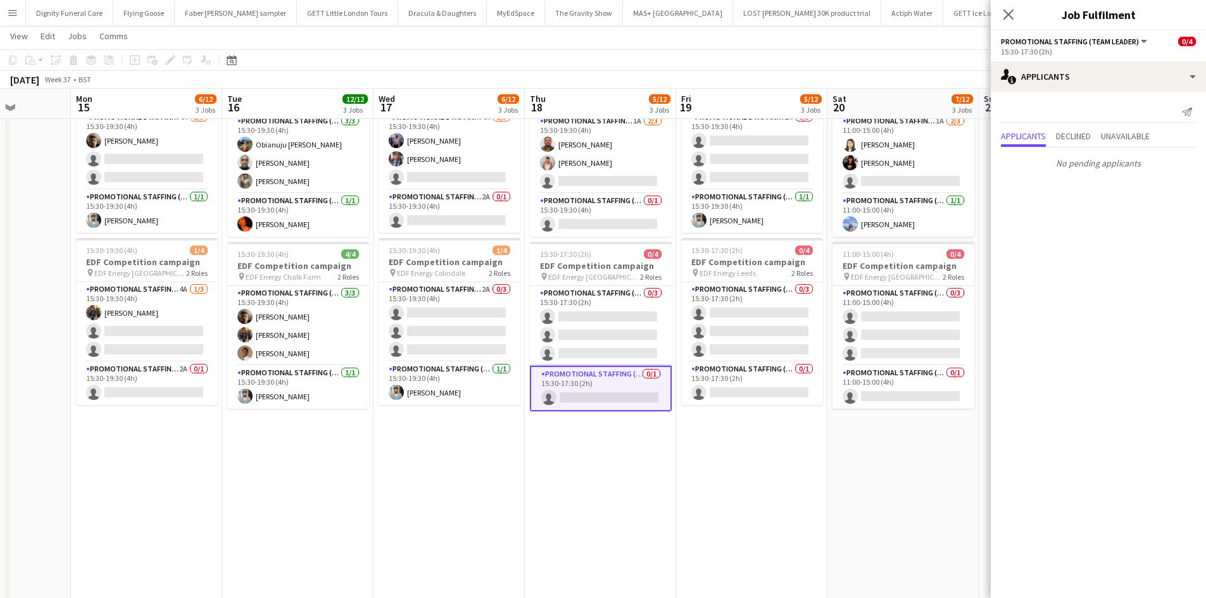
drag, startPoint x: 701, startPoint y: 484, endPoint x: 563, endPoint y: 426, distance: 150.1
click at [539, 479] on app-calendar-viewport "Fri 12 12/12 3 Jobs Sat 13 6/16 4 Jobs Sun 14 Mon 15 6/12 3 Jobs Tue 16 12/12 3…" at bounding box center [603, 224] width 1206 height 856
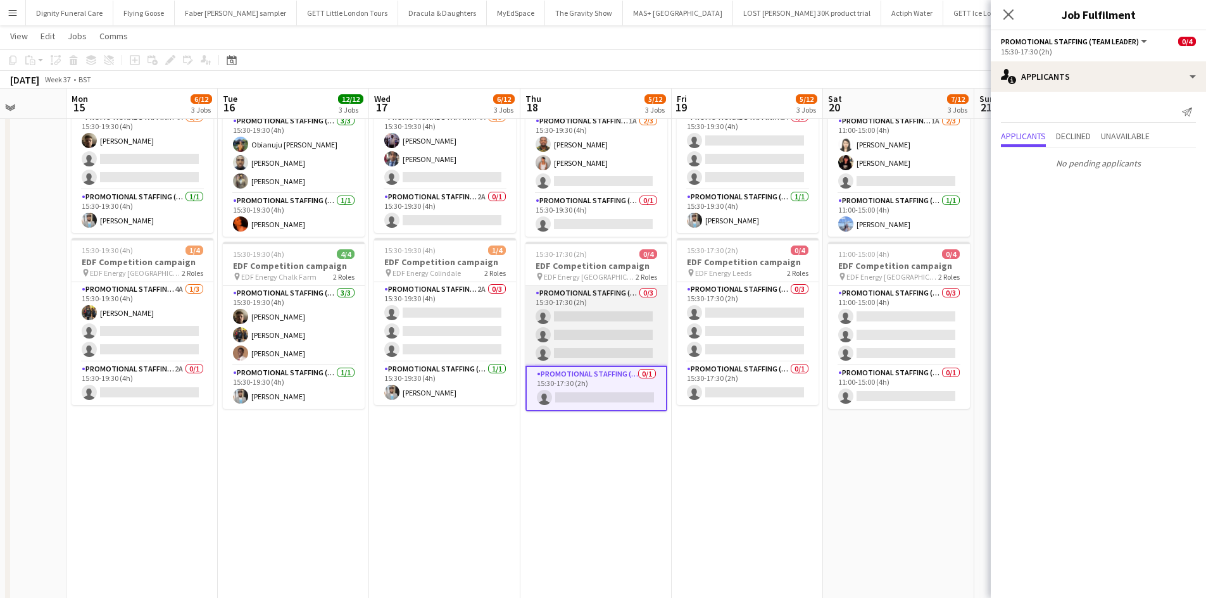
click at [609, 336] on app-card-role "Promotional Staffing (Flyering Staff) 0/3 15:30-17:30 (2h) single-neutral-actio…" at bounding box center [596, 326] width 142 height 80
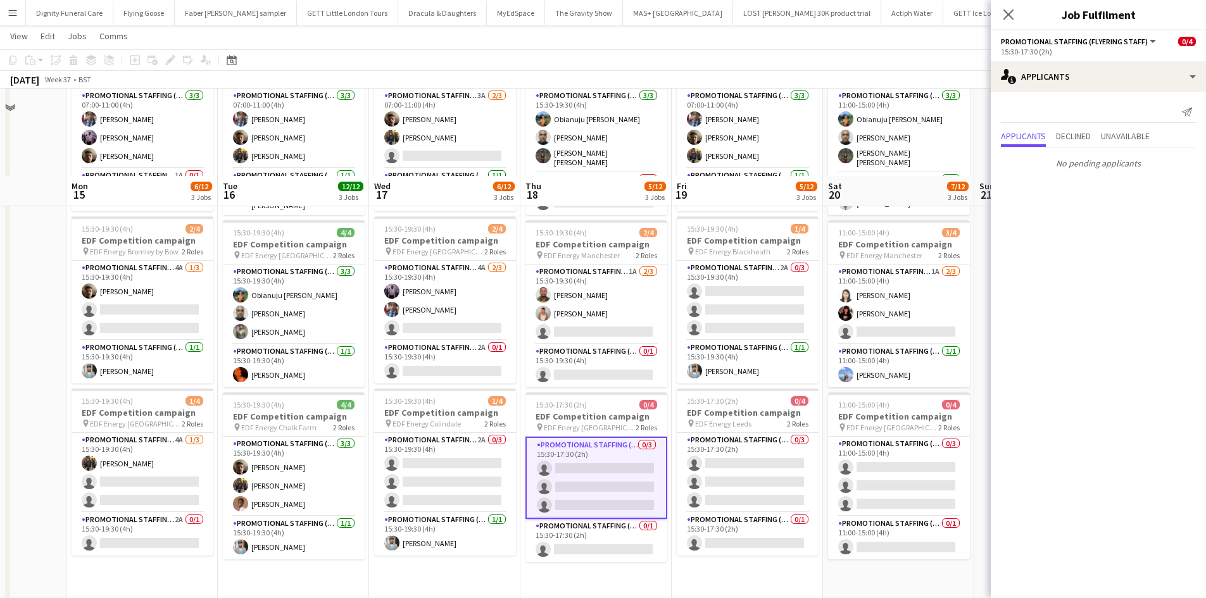
scroll to position [63, 0]
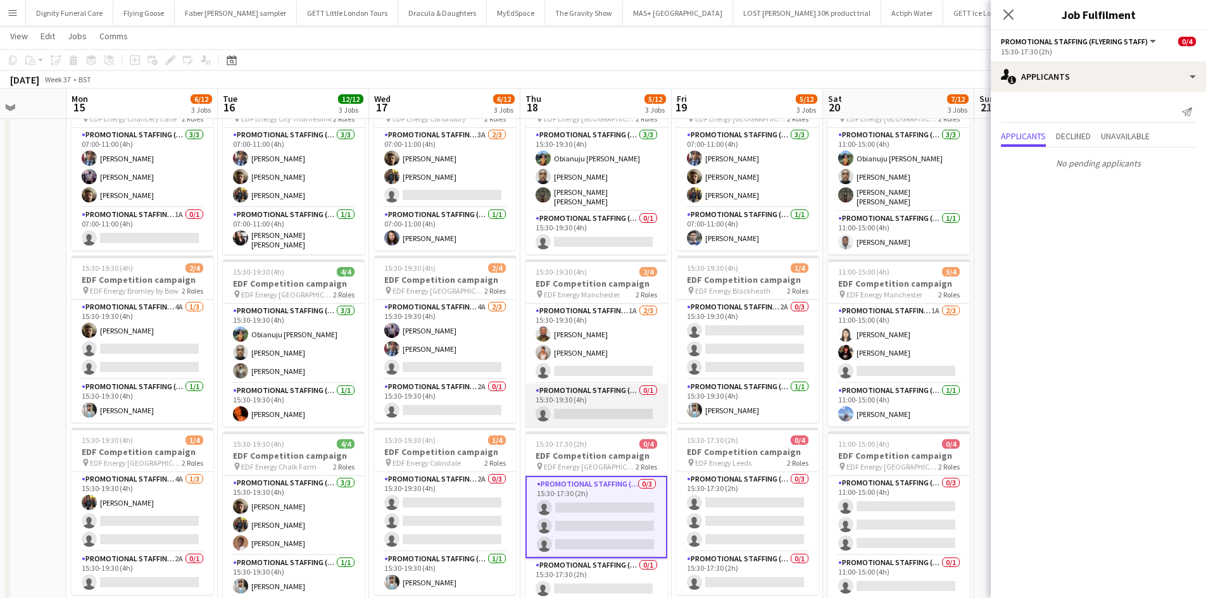
click at [603, 411] on app-card-role "Promotional Staffing (Team Leader) 0/1 15:30-19:30 (4h) single-neutral-actions" at bounding box center [596, 405] width 142 height 43
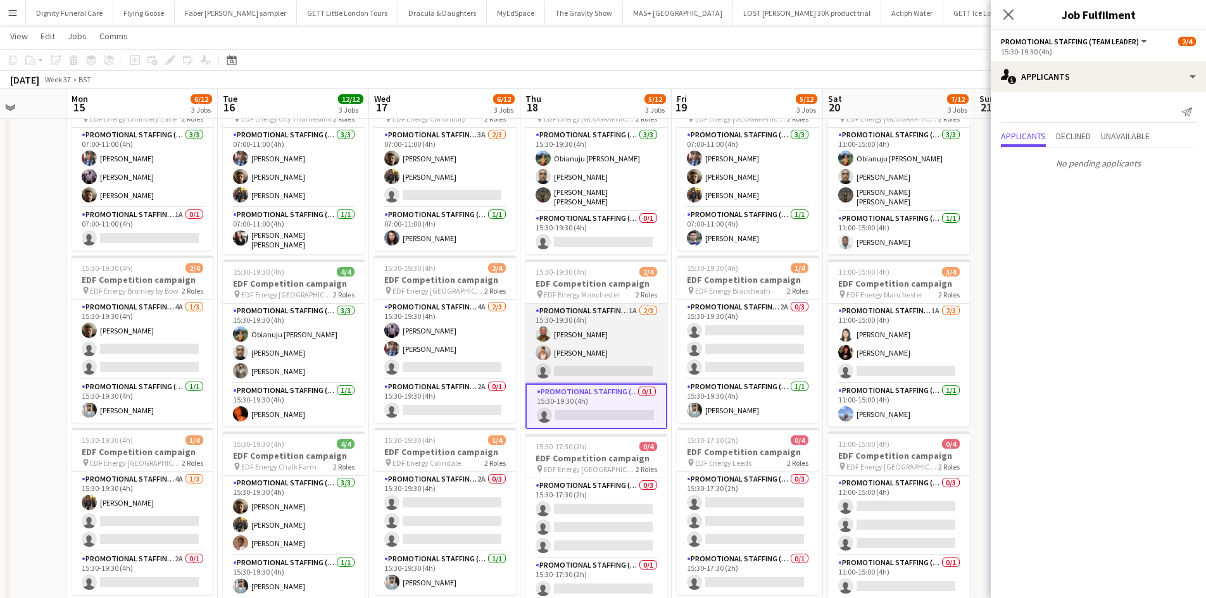
click at [606, 370] on app-card-role "Promotional Staffing (Flyering Staff) 1A [DATE] 15:30-19:30 (4h) [PERSON_NAME] …" at bounding box center [596, 344] width 142 height 80
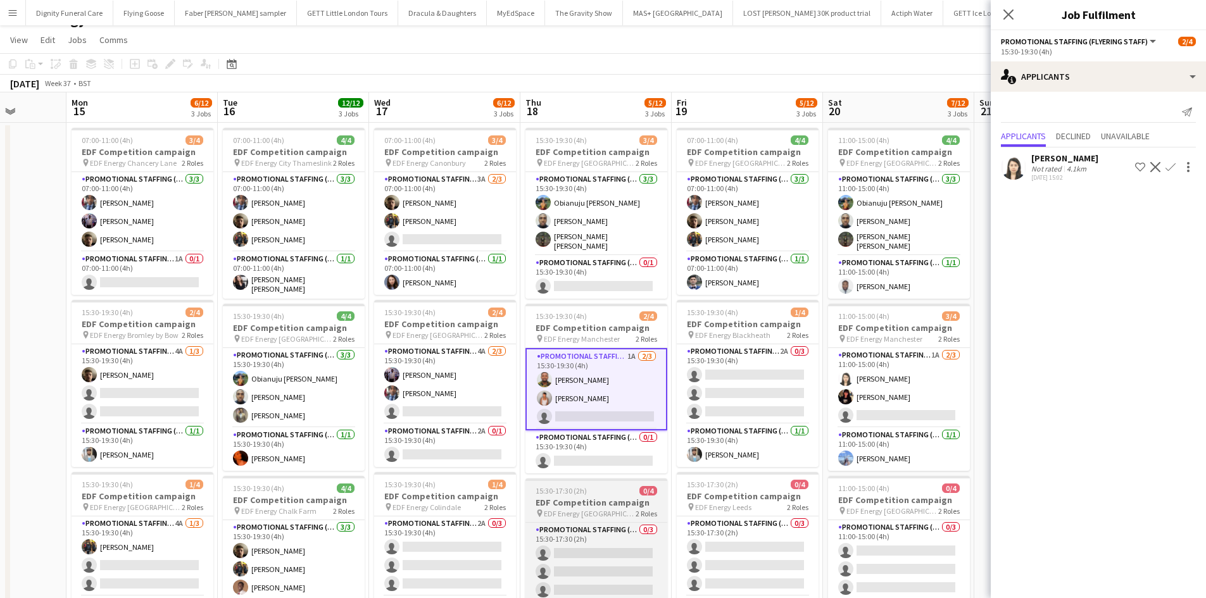
scroll to position [0, 0]
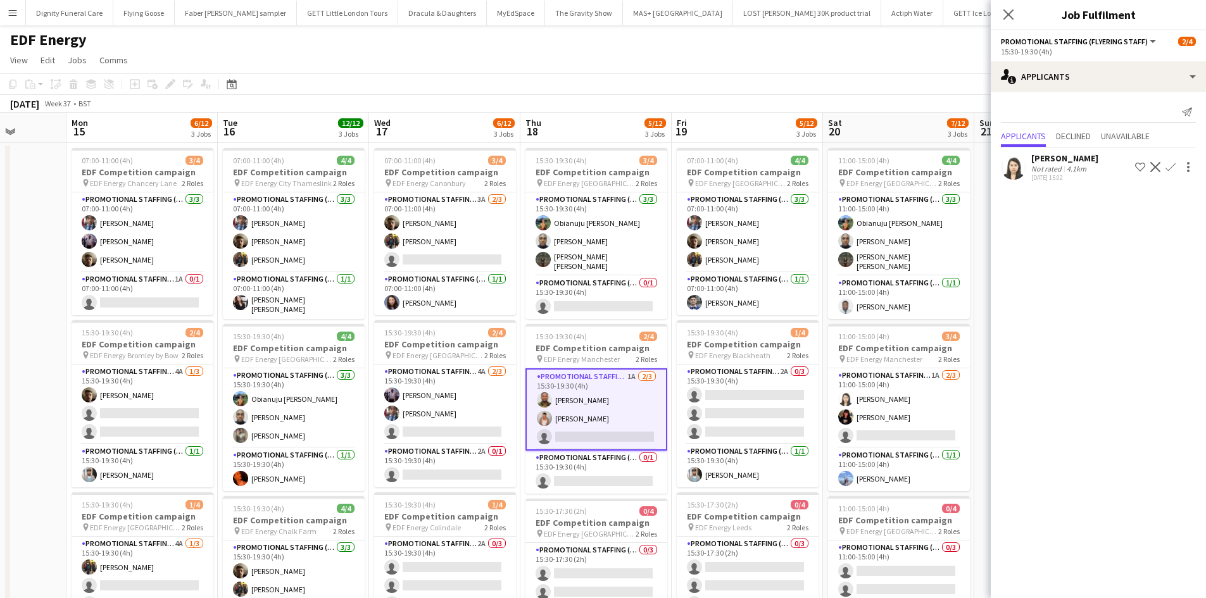
click at [1172, 166] on app-icon "Confirm" at bounding box center [1170, 167] width 10 height 10
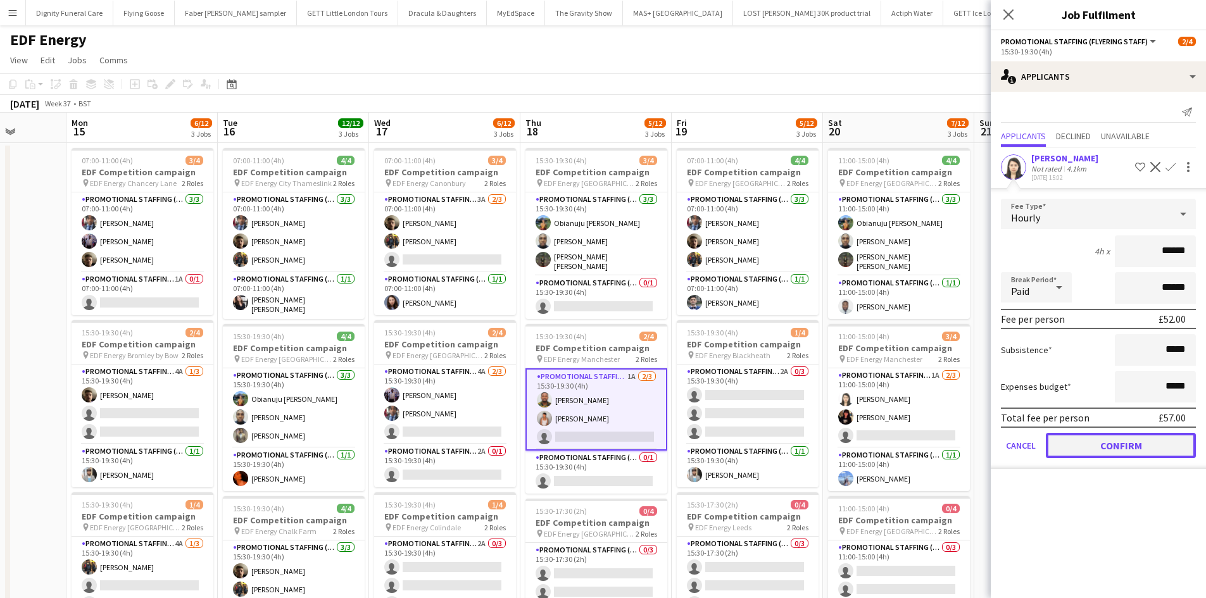
click at [1138, 448] on button "Confirm" at bounding box center [1121, 445] width 150 height 25
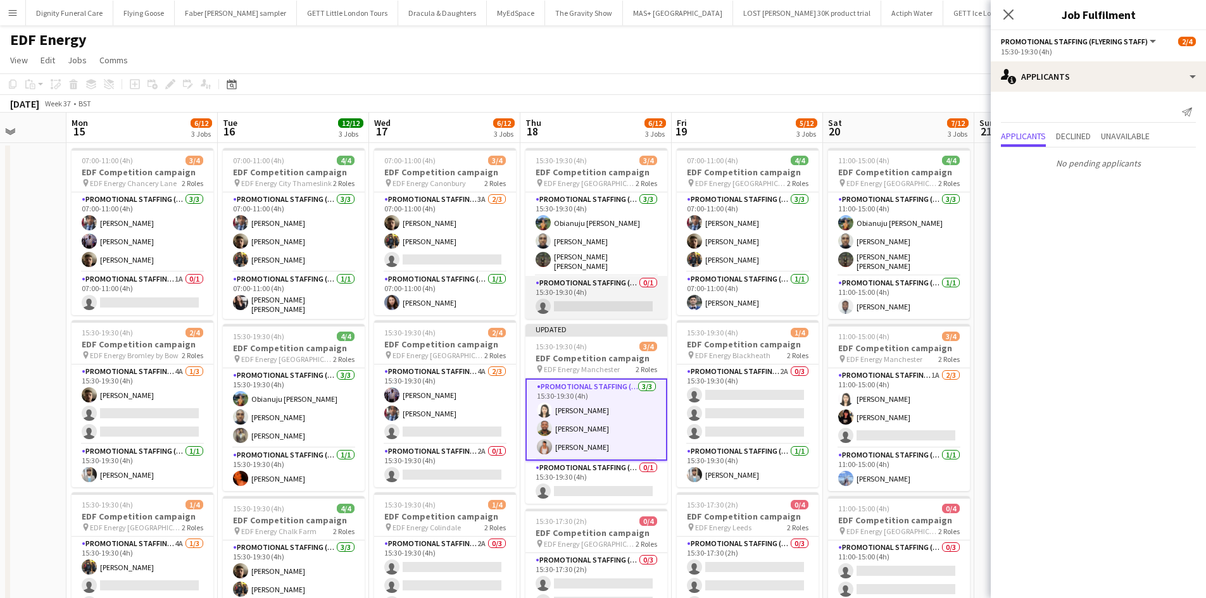
click at [607, 305] on app-card-role "Promotional Staffing (Team Leader) 0/1 15:30-19:30 (4h) single-neutral-actions" at bounding box center [596, 297] width 142 height 43
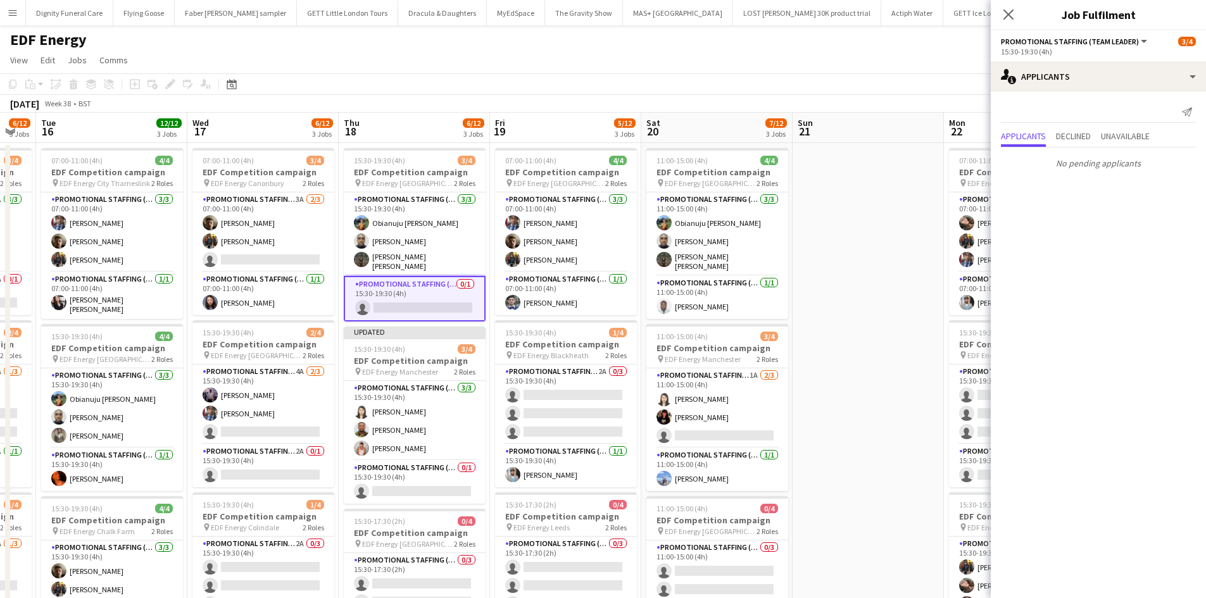
drag, startPoint x: 649, startPoint y: 399, endPoint x: 463, endPoint y: 382, distance: 186.2
click at [463, 382] on app-calendar-viewport "Sat 13 6/16 4 Jobs Sun 14 Mon 15 6/12 3 Jobs Tue 16 12/12 3 Jobs Wed 17 6/12 3 …" at bounding box center [603, 510] width 1206 height 794
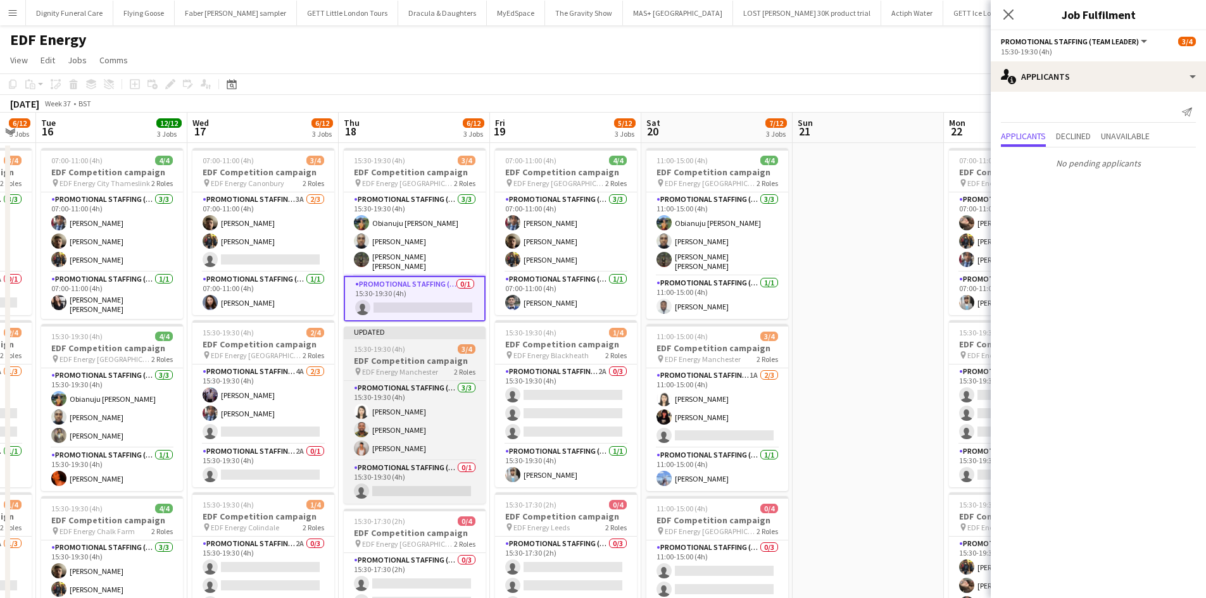
scroll to position [0, 424]
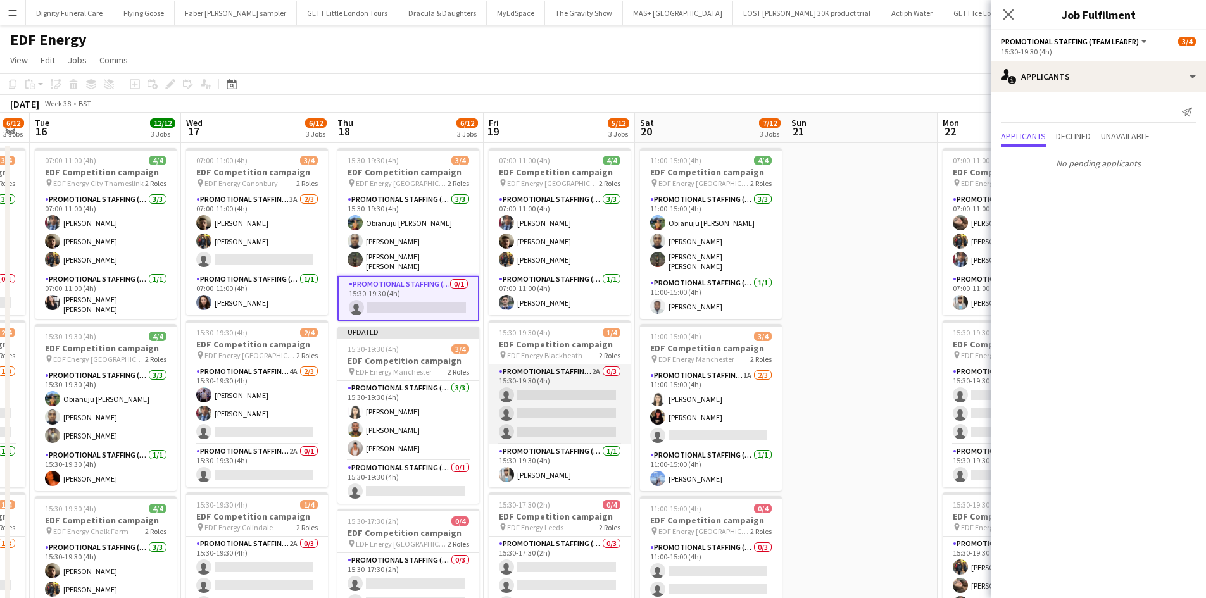
click at [551, 402] on app-card-role "Promotional Staffing (Flyering Staff) 2A 0/3 15:30-19:30 (4h) single-neutral-ac…" at bounding box center [560, 405] width 142 height 80
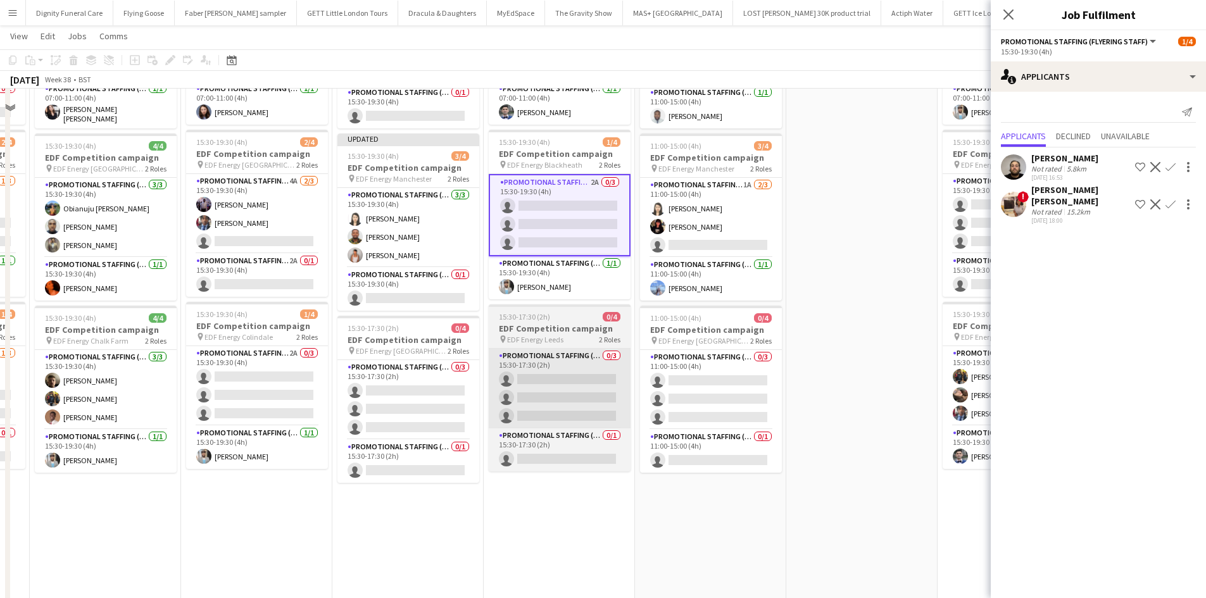
scroll to position [190, 0]
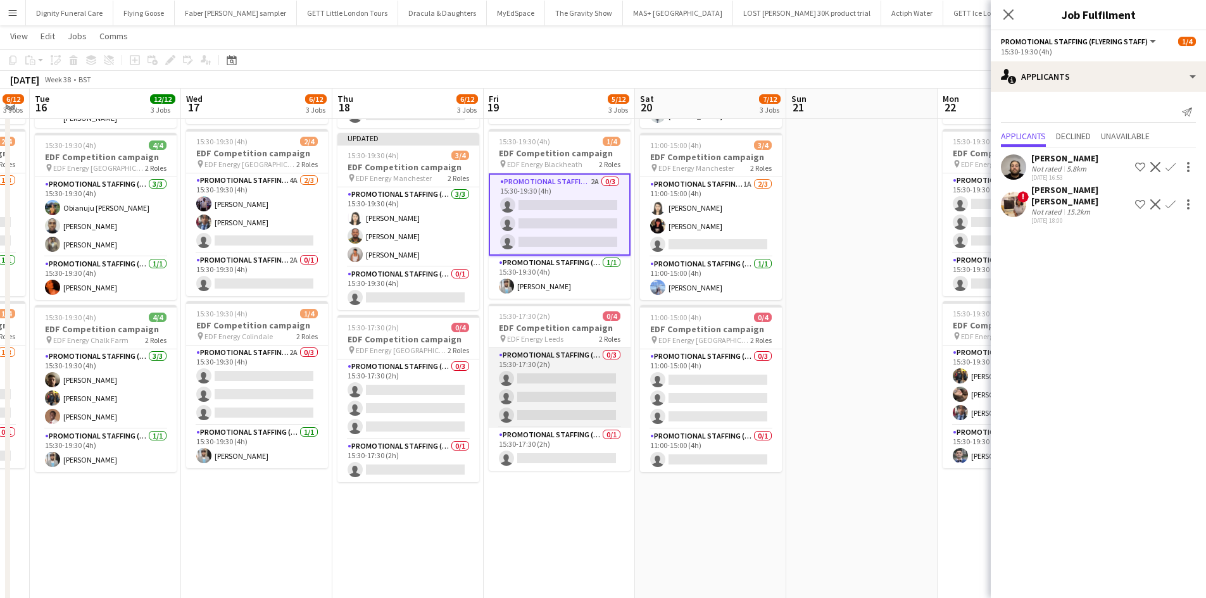
click at [575, 388] on app-card-role "Promotional Staffing (Flyering Staff) 0/3 15:30-17:30 (2h) single-neutral-actio…" at bounding box center [560, 388] width 142 height 80
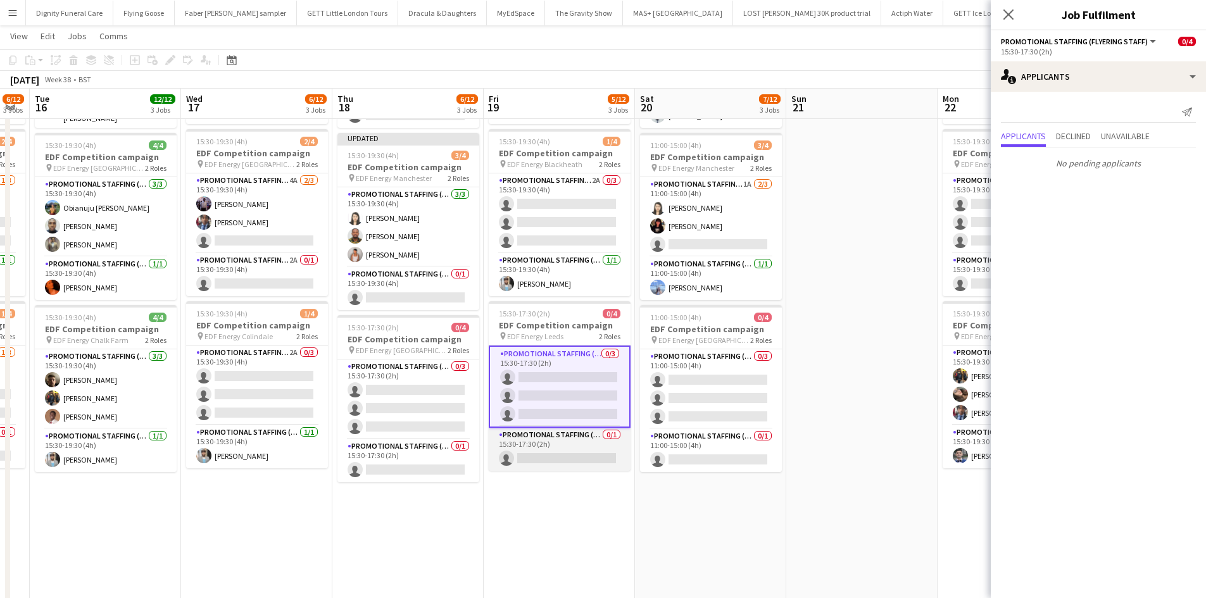
click at [572, 461] on app-card-role "Promotional Staffing (Team Leader) 0/1 15:30-17:30 (2h) single-neutral-actions" at bounding box center [560, 449] width 142 height 43
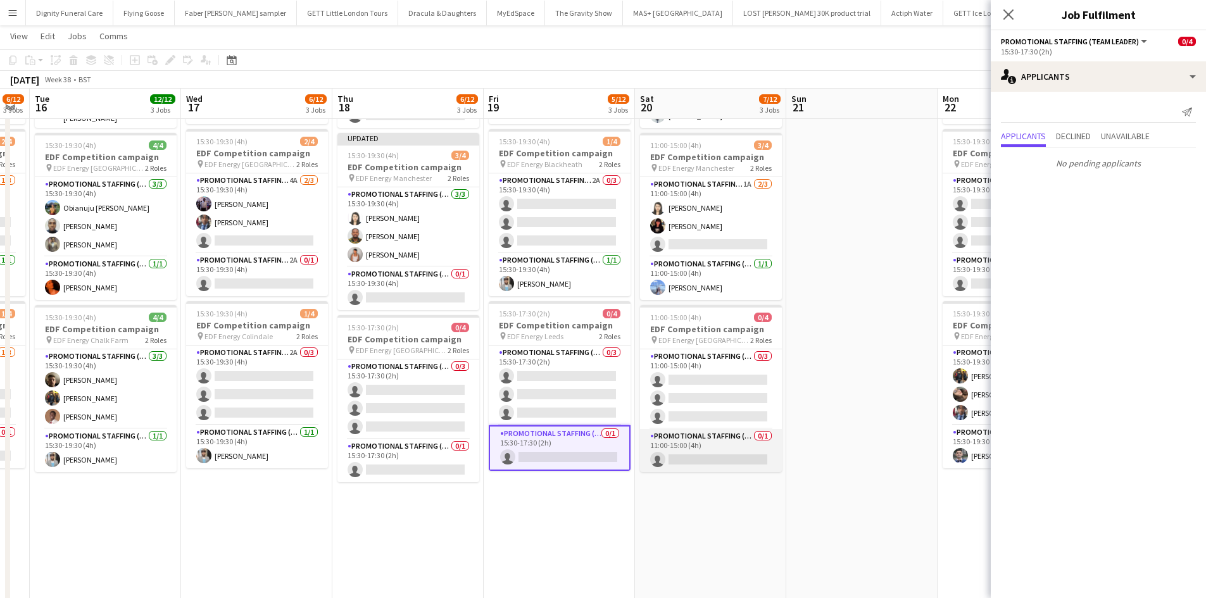
click at [732, 461] on app-card-role "Promotional Staffing (Team Leader) 0/1 11:00-15:00 (4h) single-neutral-actions" at bounding box center [711, 450] width 142 height 43
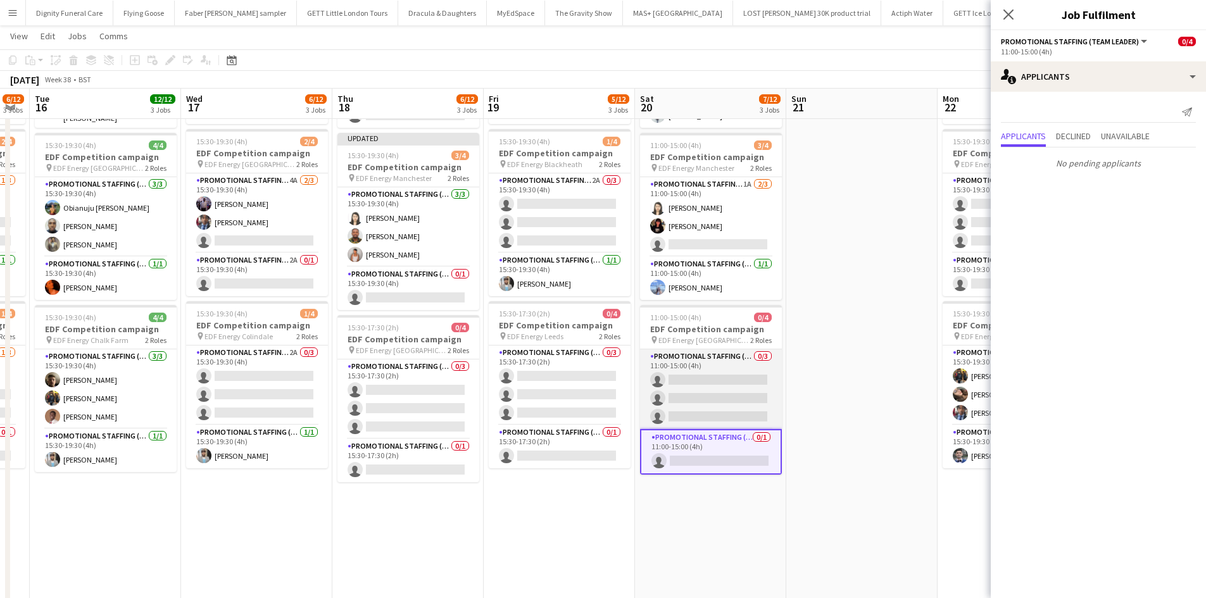
click at [739, 394] on app-card-role "Promotional Staffing (Flyering Staff) 0/3 11:00-15:00 (4h) single-neutral-actio…" at bounding box center [711, 389] width 142 height 80
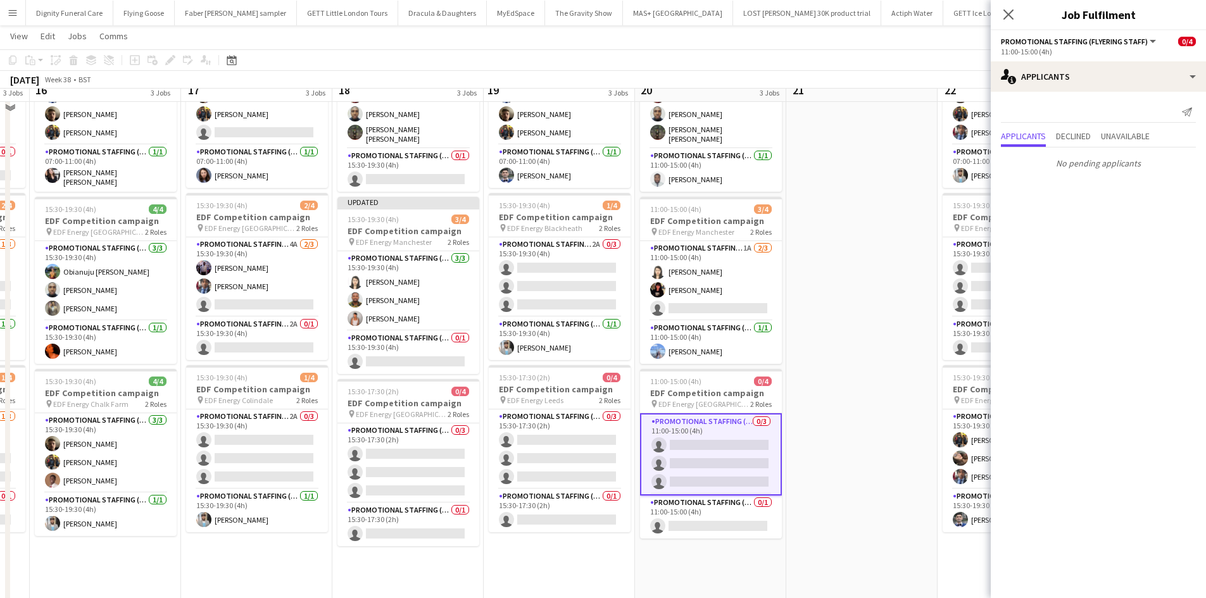
scroll to position [63, 0]
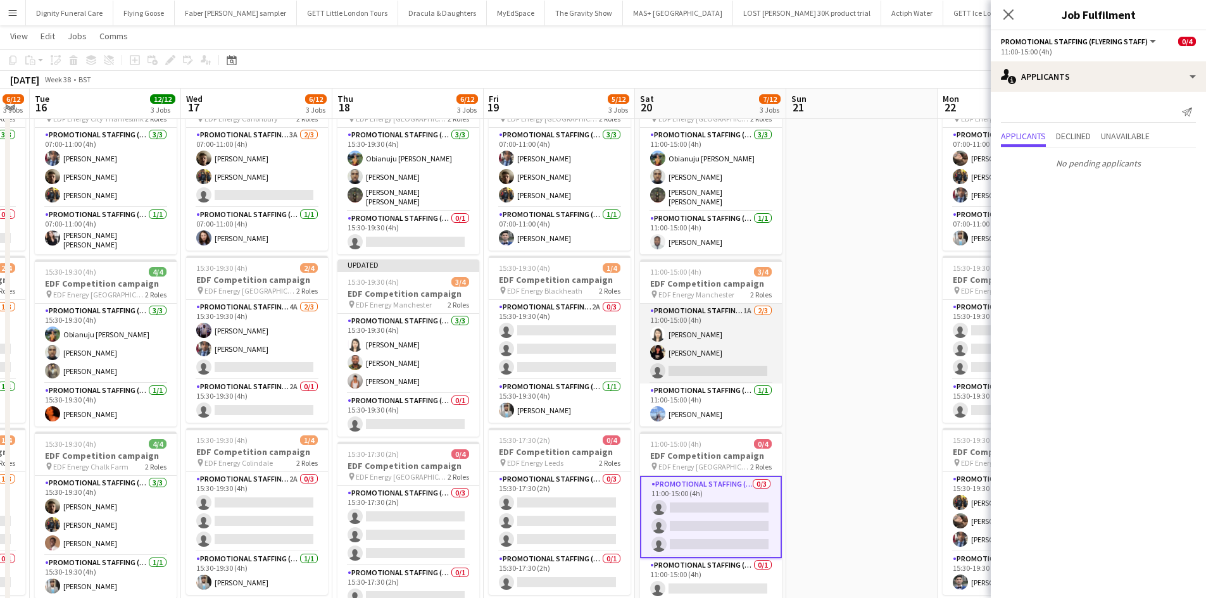
click at [749, 367] on app-card-role "Promotional Staffing (Flyering Staff) 1A [DATE] 11:00-15:00 (4h) [PERSON_NAME] …" at bounding box center [711, 344] width 142 height 80
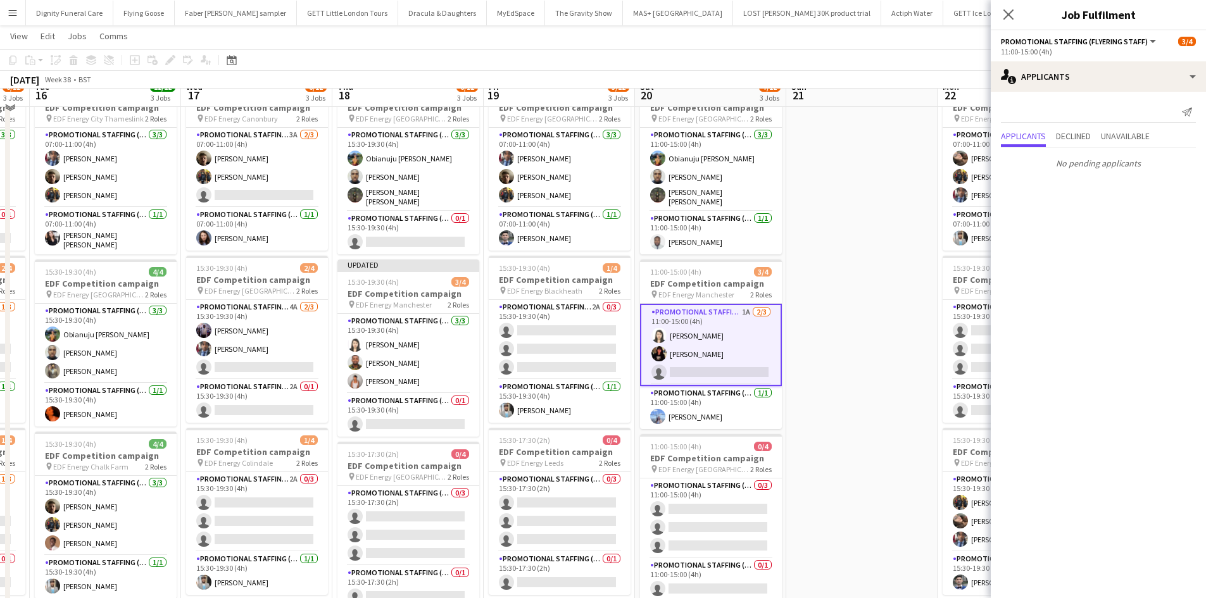
scroll to position [22, 0]
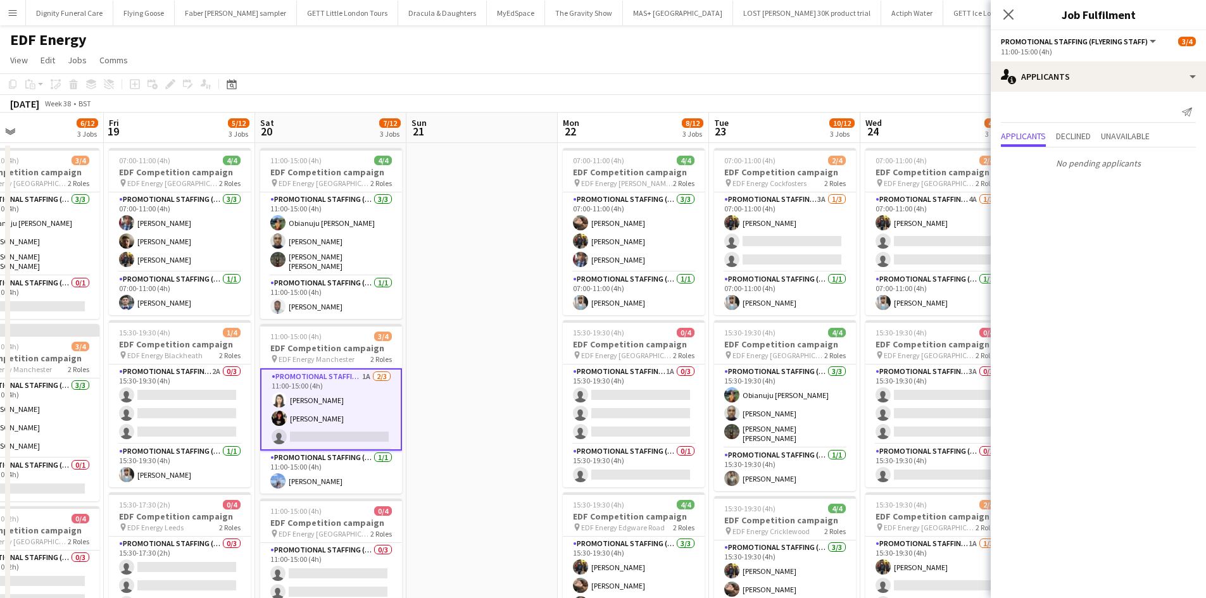
drag, startPoint x: 852, startPoint y: 368, endPoint x: 473, endPoint y: 386, distance: 379.6
click at [472, 386] on app-calendar-viewport "Mon 15 6/12 3 Jobs Tue 16 12/12 3 Jobs Wed 17 6/12 3 Jobs Thu 18 6/12 3 Jobs Fr…" at bounding box center [603, 510] width 1206 height 794
click at [646, 396] on app-card-role "Promotional Staffing (Flyering Staff) 1A 0/3 15:30-19:30 (4h) single-neutral-ac…" at bounding box center [634, 405] width 142 height 80
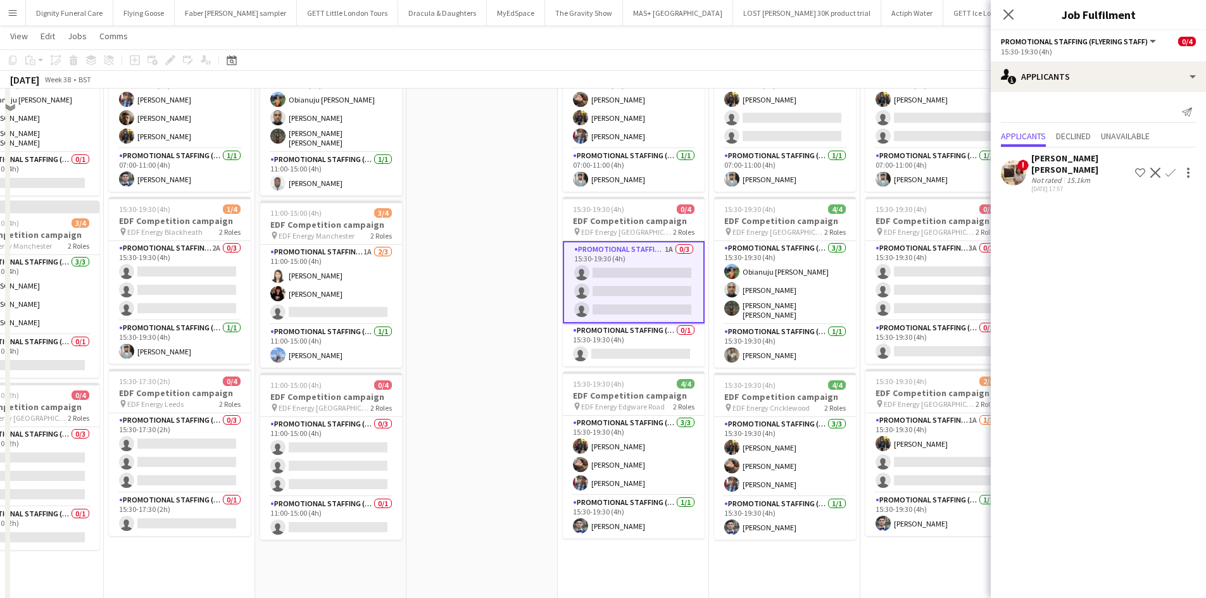
scroll to position [127, 0]
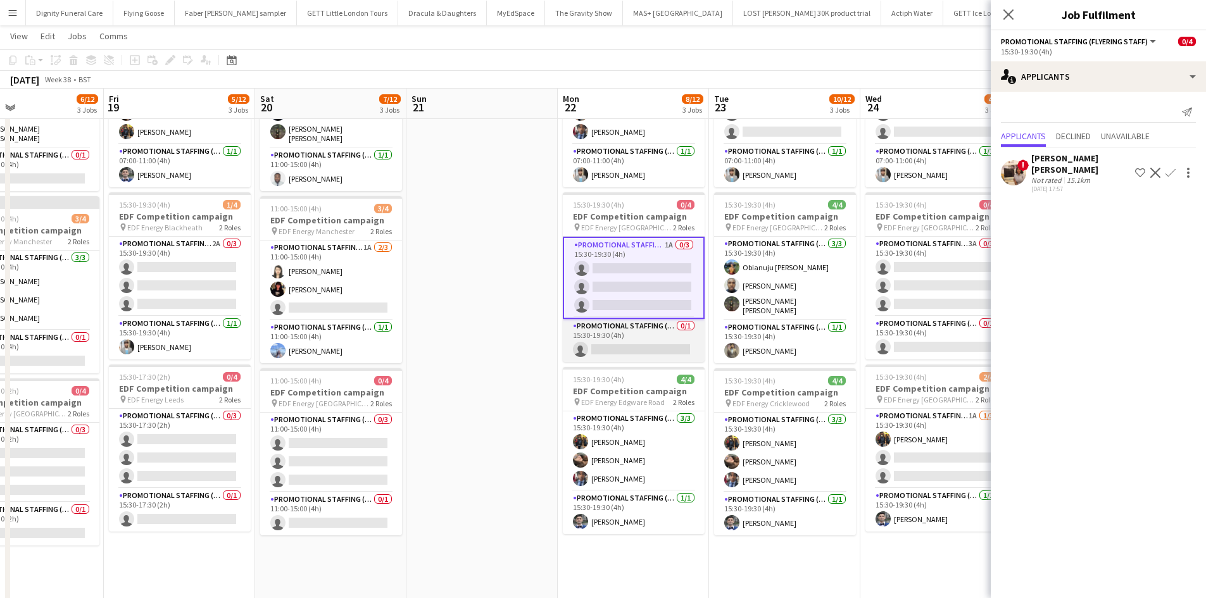
click at [667, 348] on app-card-role "Promotional Staffing (Team Leader) 0/1 15:30-19:30 (4h) single-neutral-actions" at bounding box center [634, 340] width 142 height 43
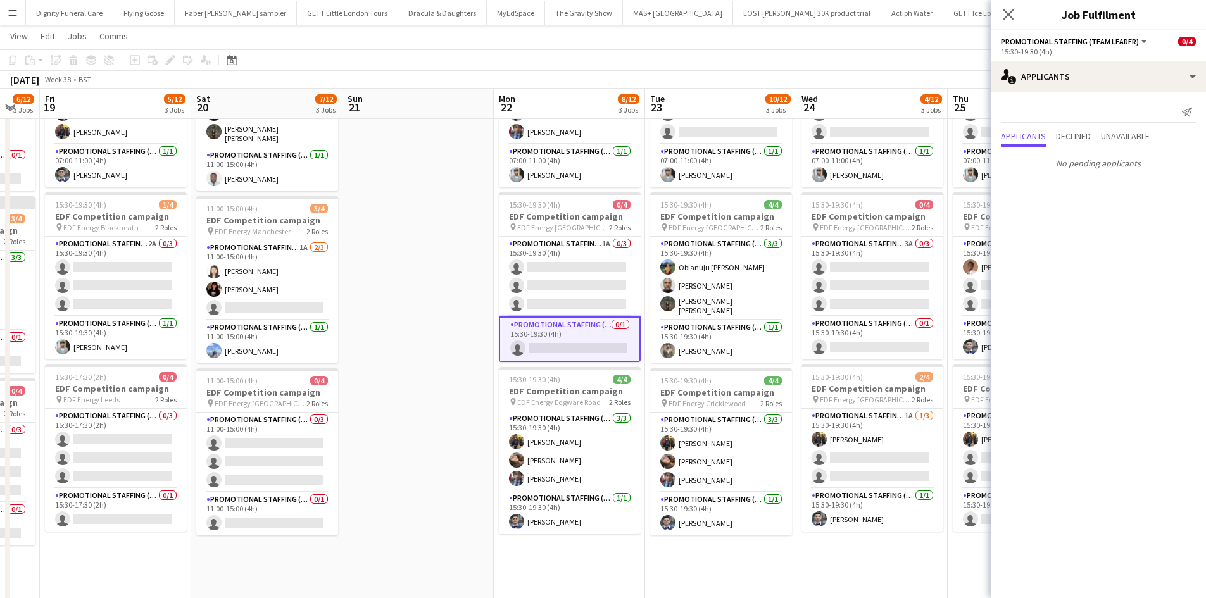
scroll to position [0, 442]
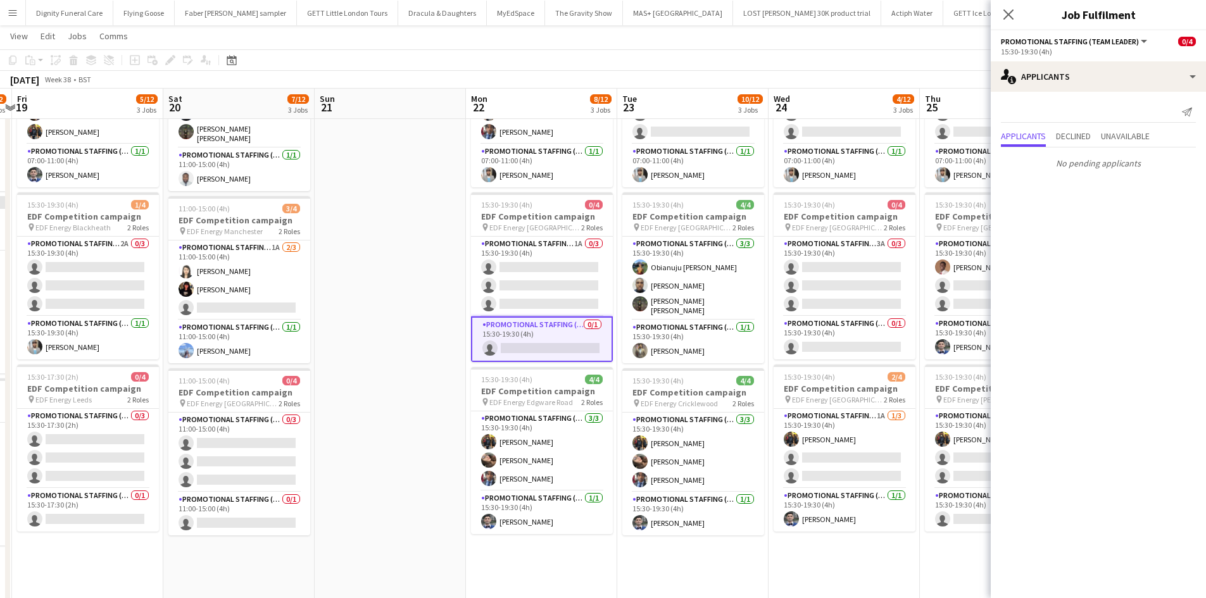
drag, startPoint x: 610, startPoint y: 507, endPoint x: 502, endPoint y: 496, distance: 108.8
click at [503, 499] on app-calendar-viewport "Tue 16 12/12 3 Jobs Wed 17 6/12 3 Jobs Thu 18 6/12 3 Jobs Fri 19 5/12 3 Jobs Sa…" at bounding box center [603, 351] width 1206 height 856
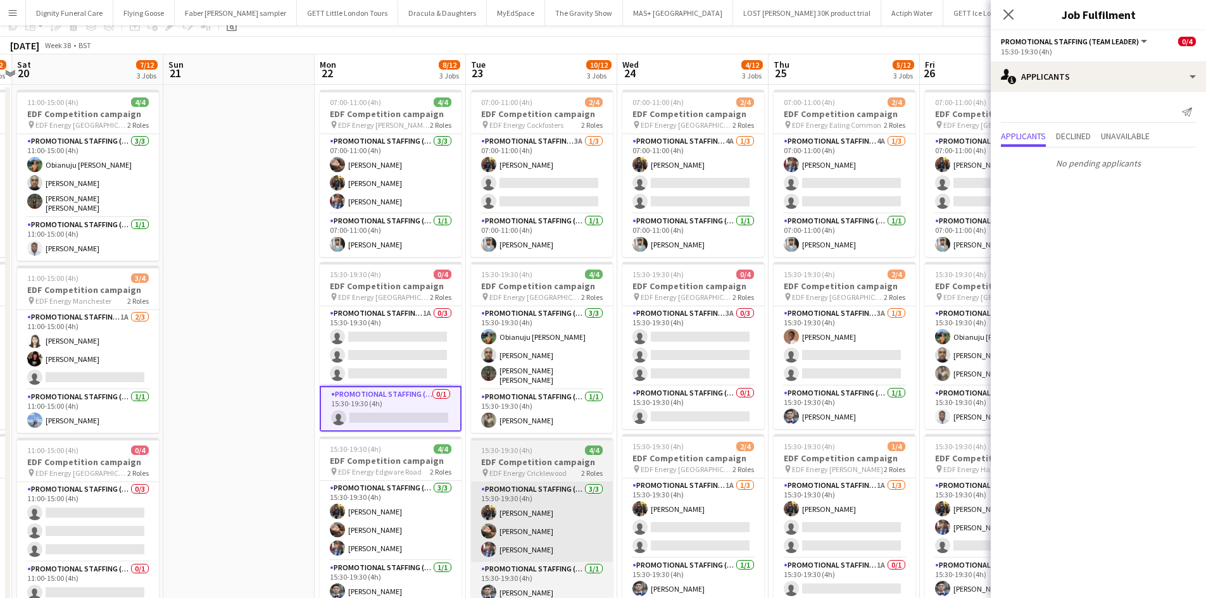
scroll to position [0, 0]
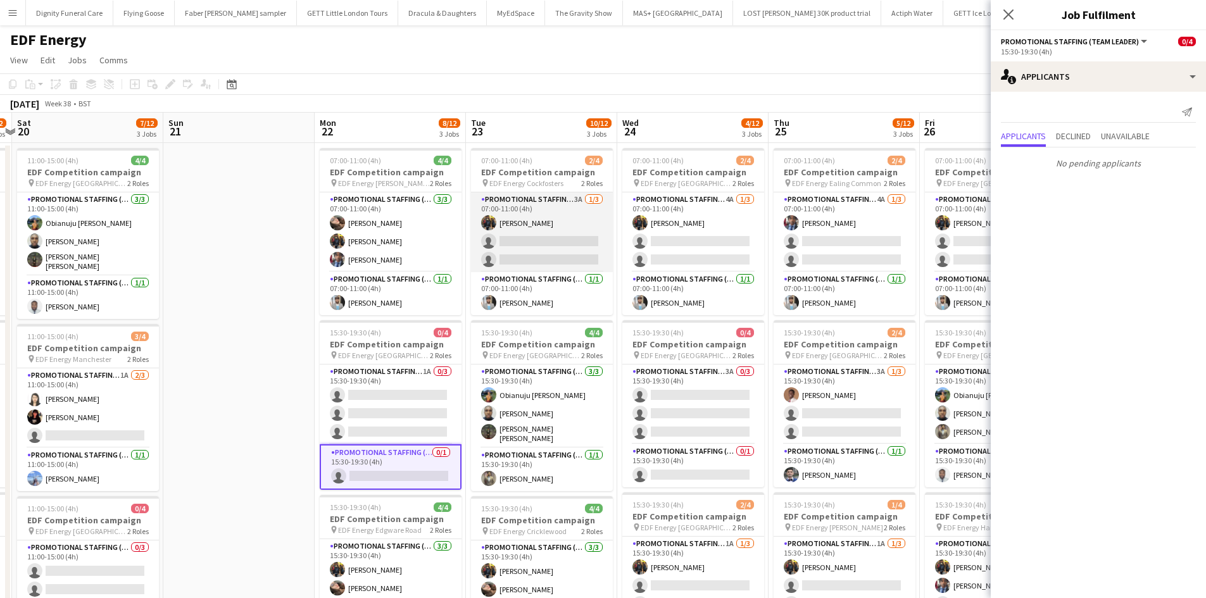
click at [568, 248] on app-card-role "Promotional Staffing (Flyering Staff) 3A [DATE] 07:00-11:00 (4h) [PERSON_NAME] …" at bounding box center [542, 232] width 142 height 80
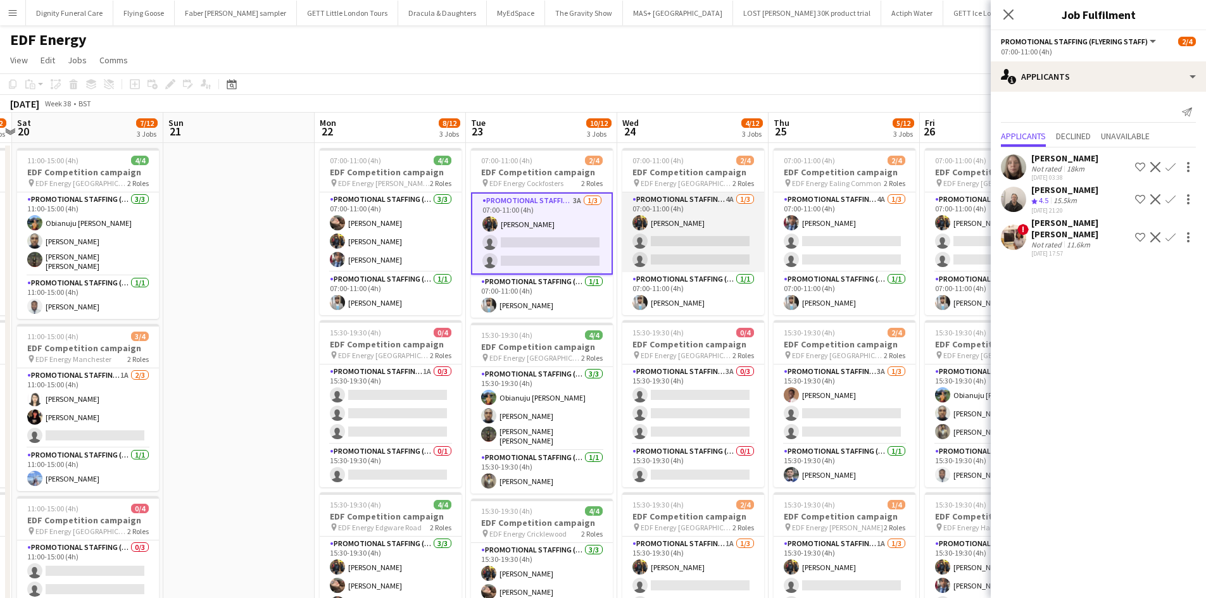
click at [693, 237] on app-card-role "Promotional Staffing (Flyering Staff) 4A [DATE] 07:00-11:00 (4h) [PERSON_NAME] …" at bounding box center [693, 232] width 142 height 80
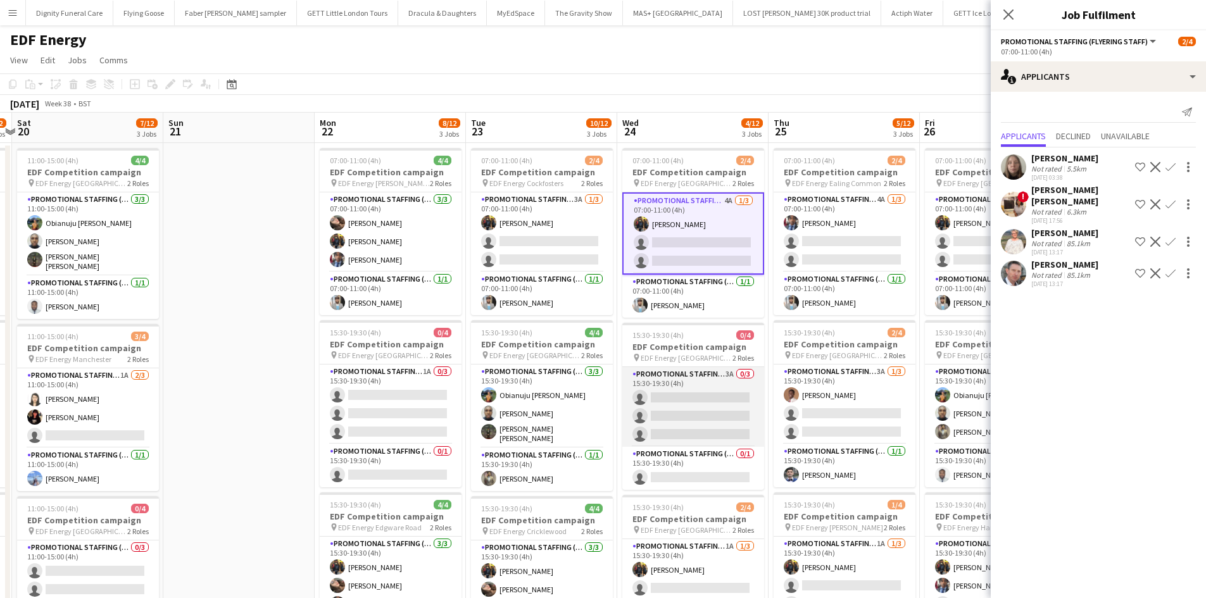
click at [723, 408] on app-card-role "Promotional Staffing (Flyering Staff) 3A 0/3 15:30-19:30 (4h) single-neutral-ac…" at bounding box center [693, 407] width 142 height 80
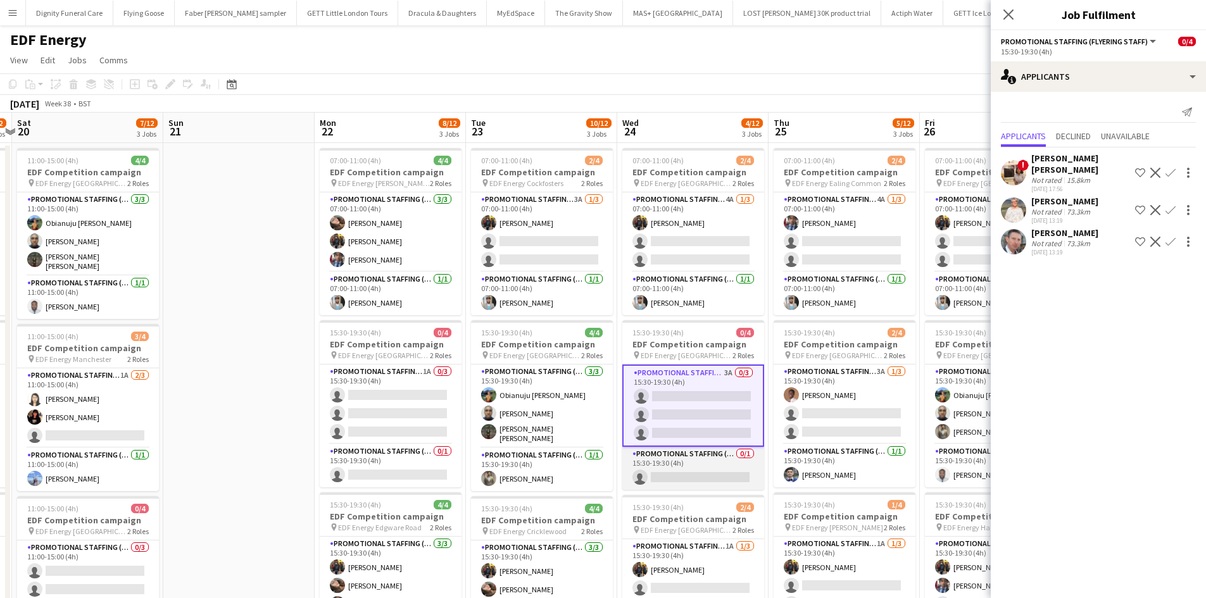
click at [715, 468] on app-card-role "Promotional Staffing (Team Leader) 0/1 15:30-19:30 (4h) single-neutral-actions" at bounding box center [693, 468] width 142 height 43
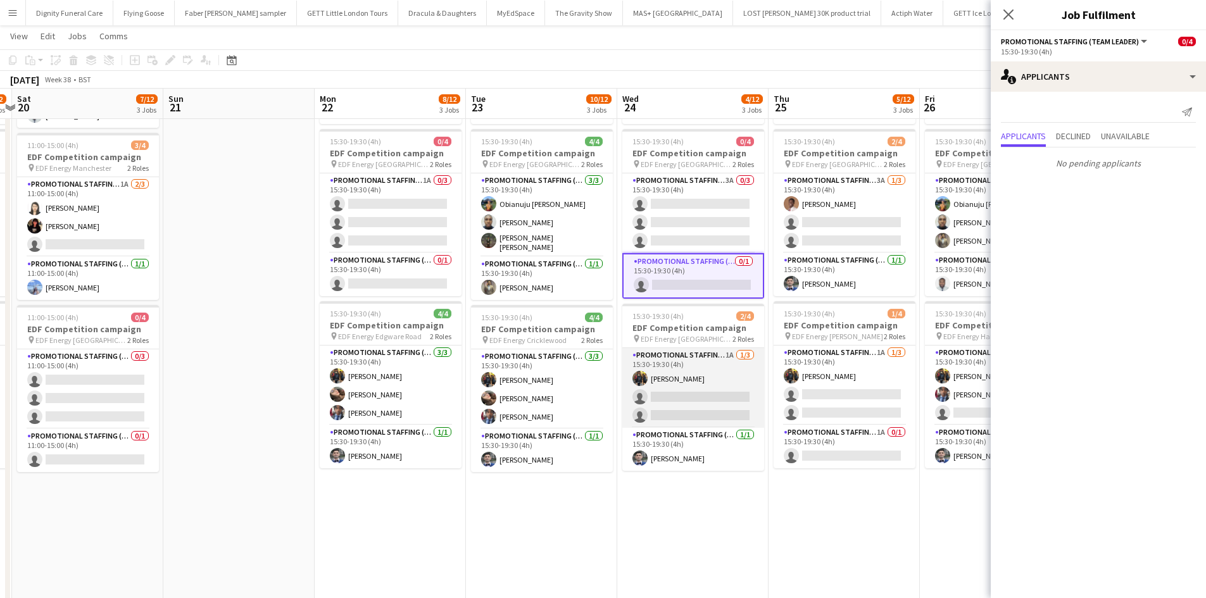
scroll to position [0, 441]
click at [686, 412] on app-card-role "Promotional Staffing (Flyering Staff) 1A [DATE] 15:30-19:30 (4h) [PERSON_NAME] …" at bounding box center [694, 388] width 142 height 80
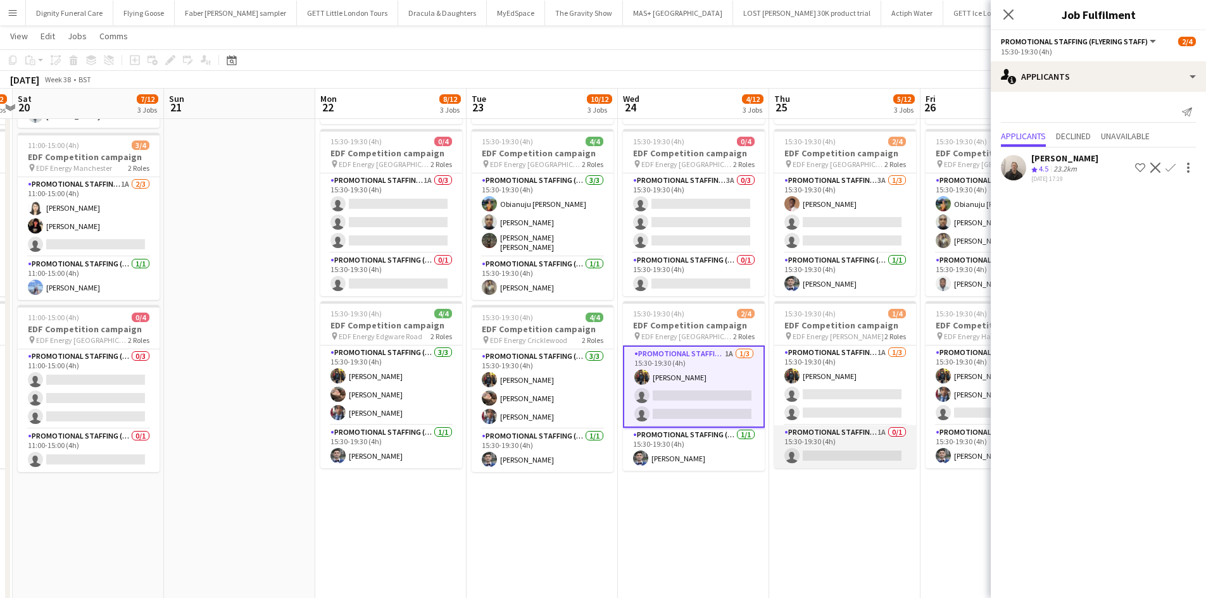
click at [856, 456] on app-card-role "Promotional Staffing (Team Leader) 1A 0/1 15:30-19:30 (4h) single-neutral-actio…" at bounding box center [845, 446] width 142 height 43
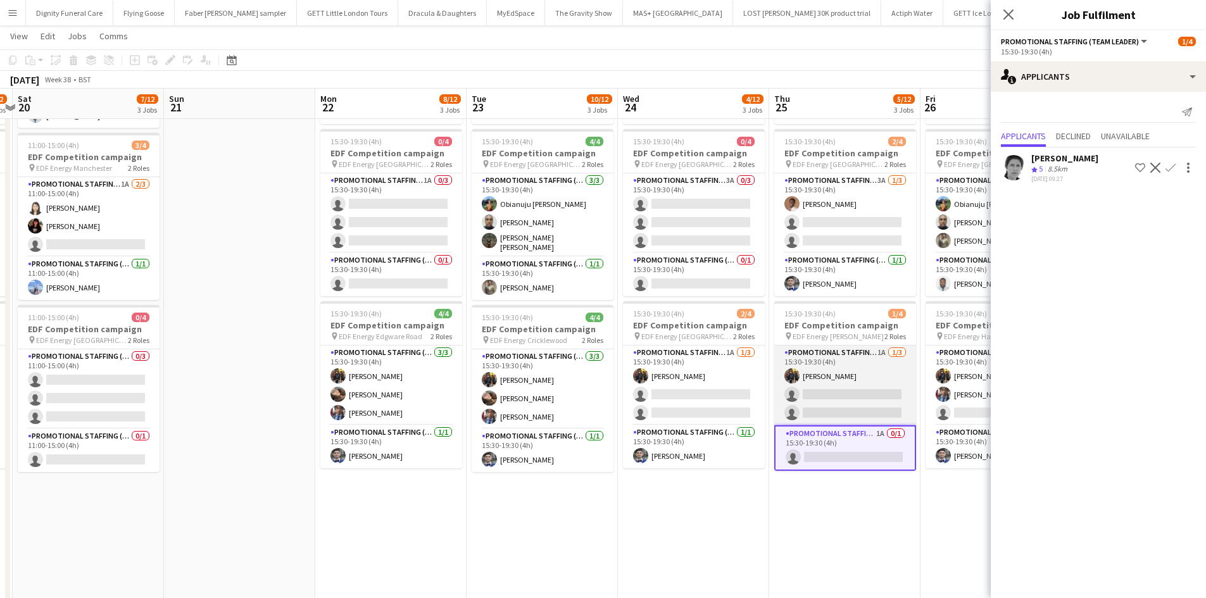
click at [867, 401] on app-card-role "Promotional Staffing (Flyering Staff) 1A [DATE] 15:30-19:30 (4h) [PERSON_NAME] …" at bounding box center [845, 386] width 142 height 80
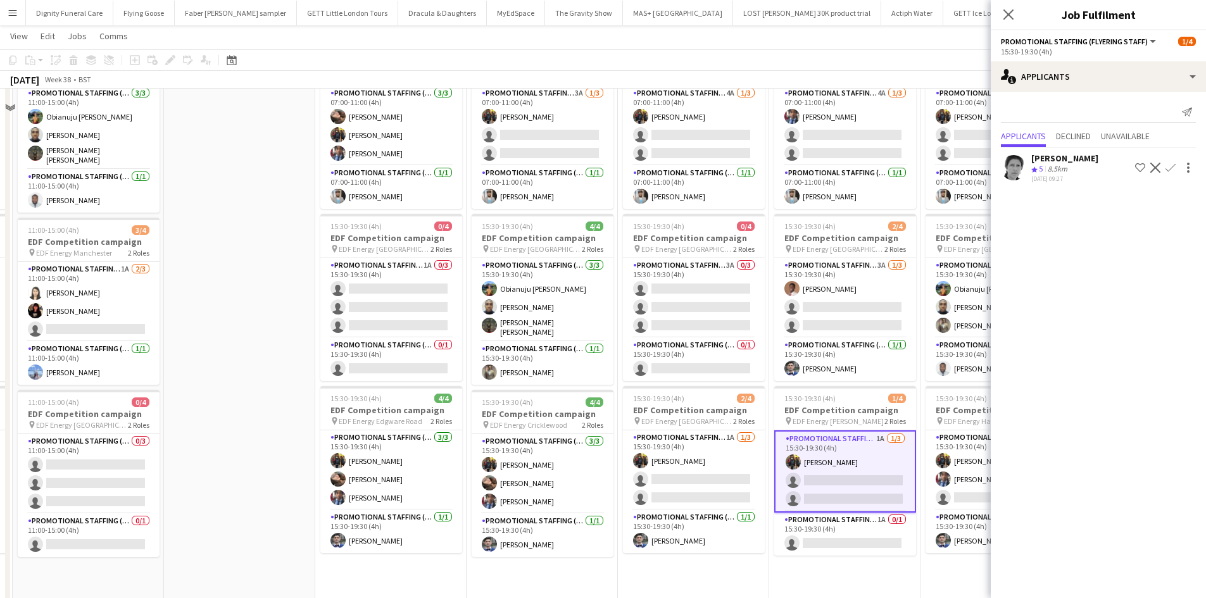
scroll to position [0, 0]
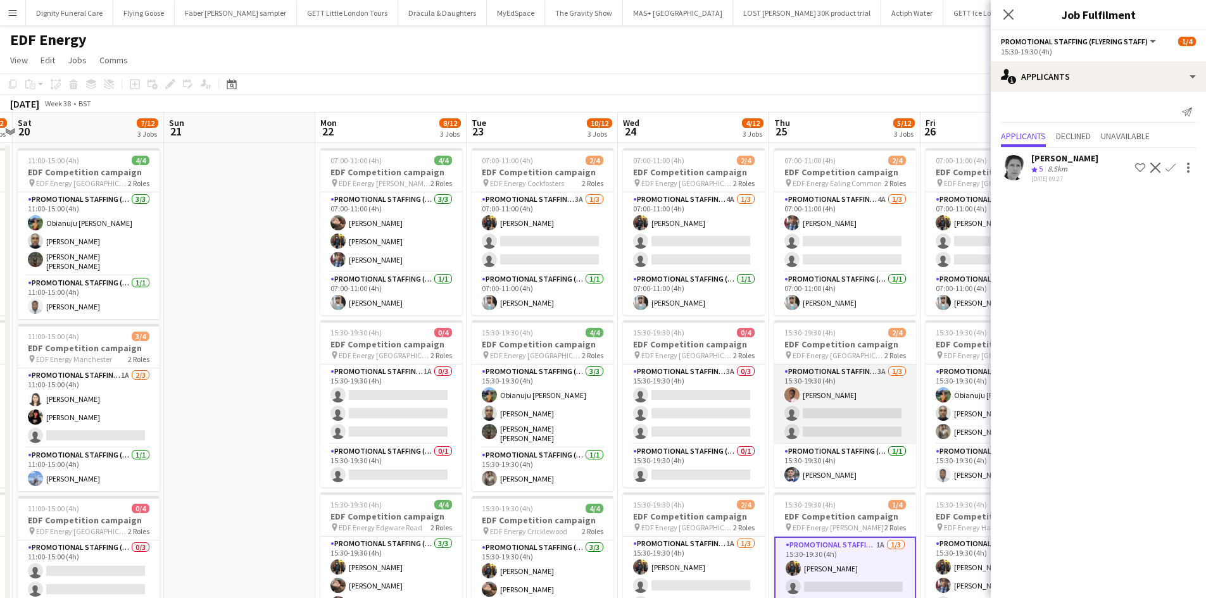
click at [870, 423] on app-card-role "Promotional Staffing (Flyering Staff) 3A [DATE] 15:30-19:30 (4h) [PERSON_NAME] …" at bounding box center [845, 405] width 142 height 80
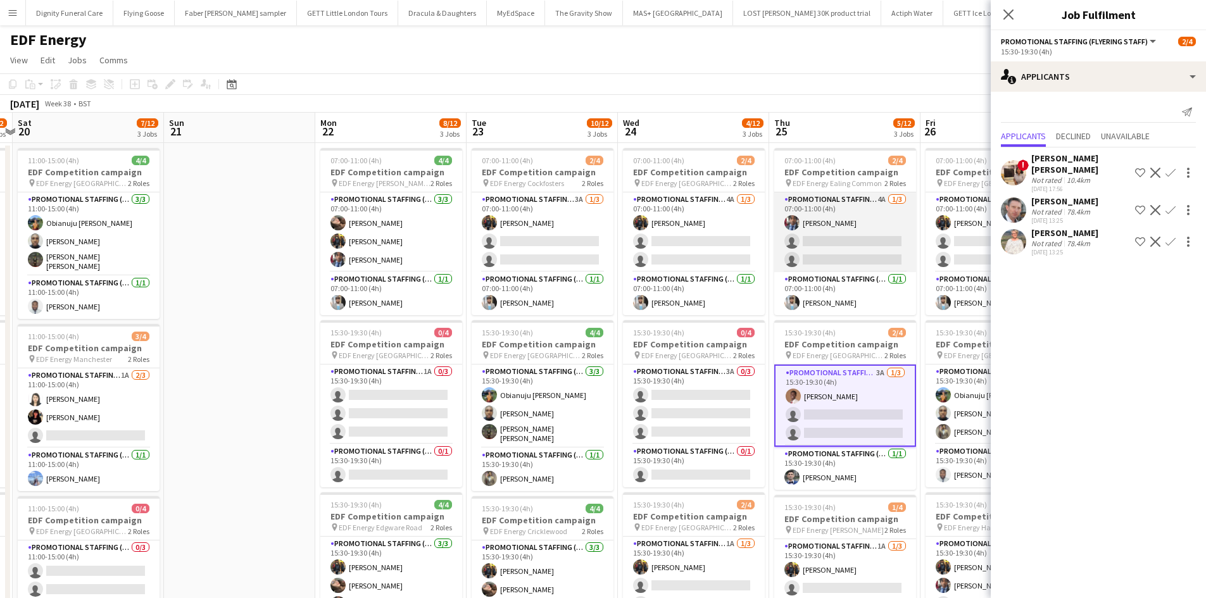
click at [862, 229] on app-card-role "Promotional Staffing (Flyering Staff) 4A [DATE] 07:00-11:00 (4h) [PERSON_NAME] …" at bounding box center [845, 232] width 142 height 80
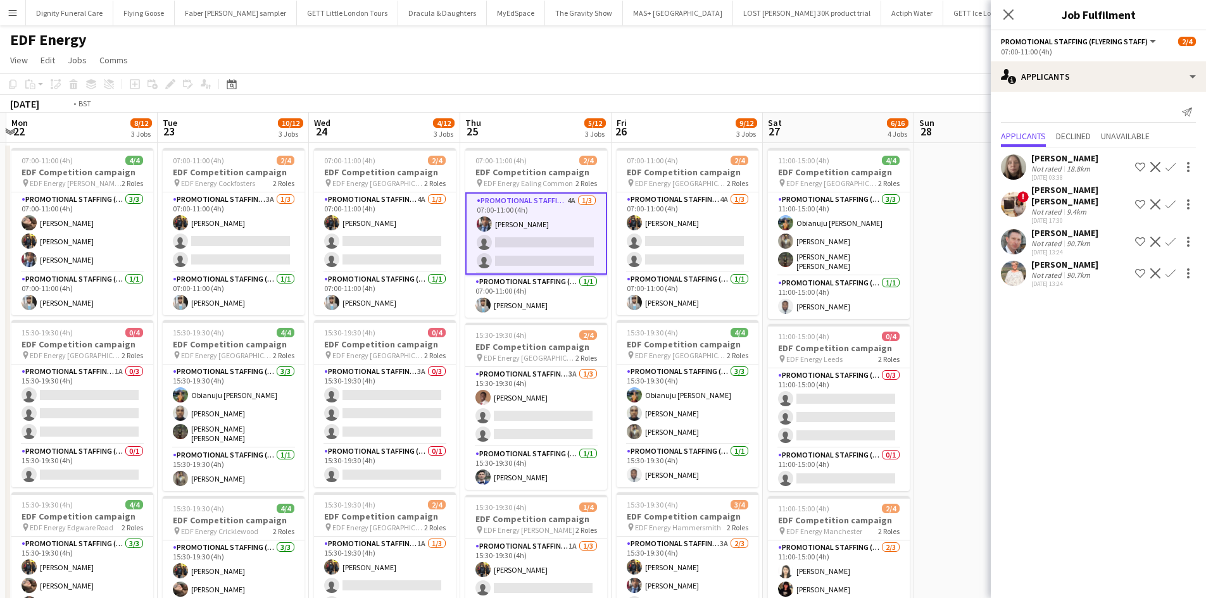
drag, startPoint x: 868, startPoint y: 410, endPoint x: 561, endPoint y: 404, distance: 306.4
click at [561, 405] on app-calendar-viewport "Fri 19 5/12 3 Jobs Sat 20 7/12 3 Jobs Sun 21 Mon 22 8/12 3 Jobs Tue 23 10/12 3 …" at bounding box center [603, 510] width 1206 height 794
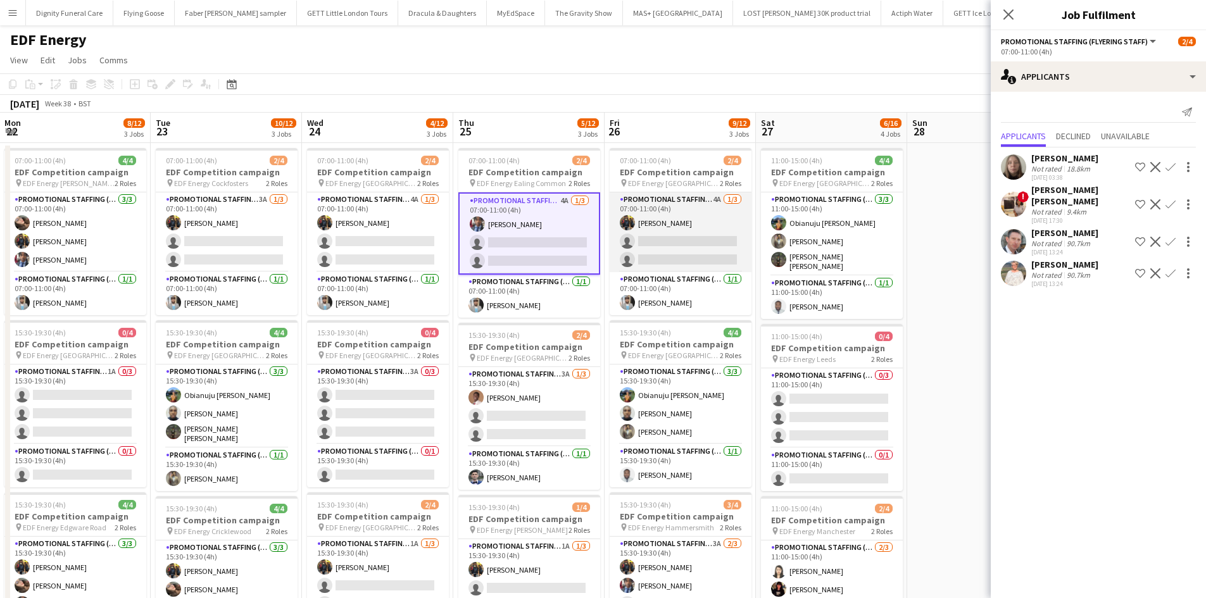
click at [693, 244] on app-card-role "Promotional Staffing (Flyering Staff) 4A [DATE] 07:00-11:00 (4h) [PERSON_NAME] …" at bounding box center [681, 232] width 142 height 80
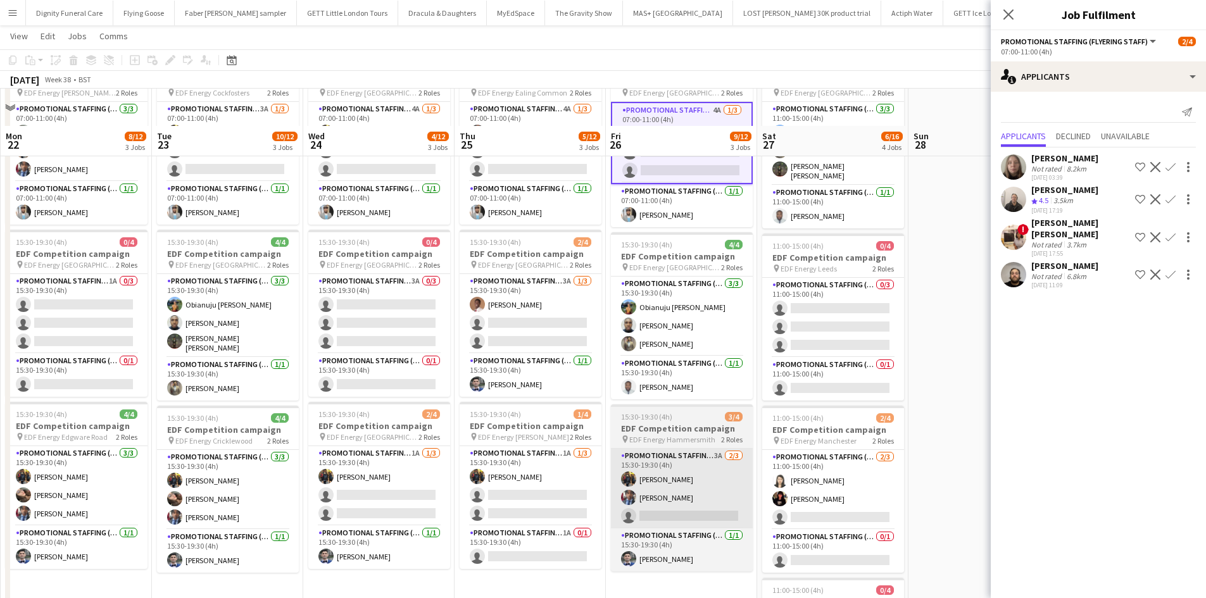
scroll to position [127, 0]
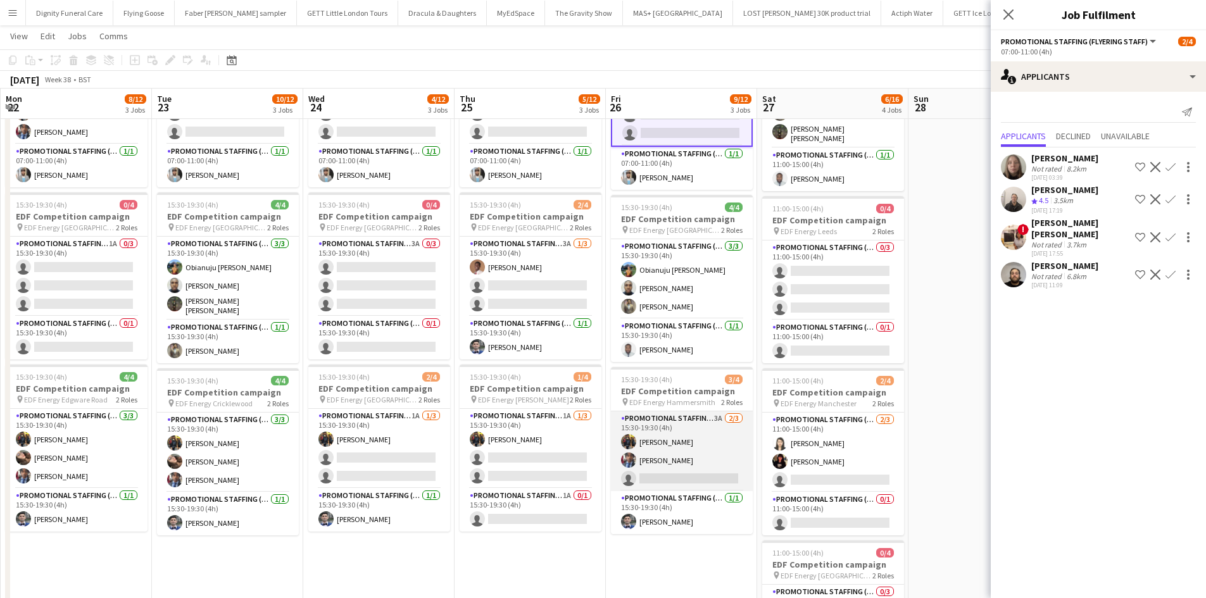
drag, startPoint x: 702, startPoint y: 479, endPoint x: 697, endPoint y: 472, distance: 9.1
click at [702, 479] on app-card-role "Promotional Staffing (Flyering Staff) 3A [DATE] 15:30-19:30 (4h) [PERSON_NAME] …" at bounding box center [682, 451] width 142 height 80
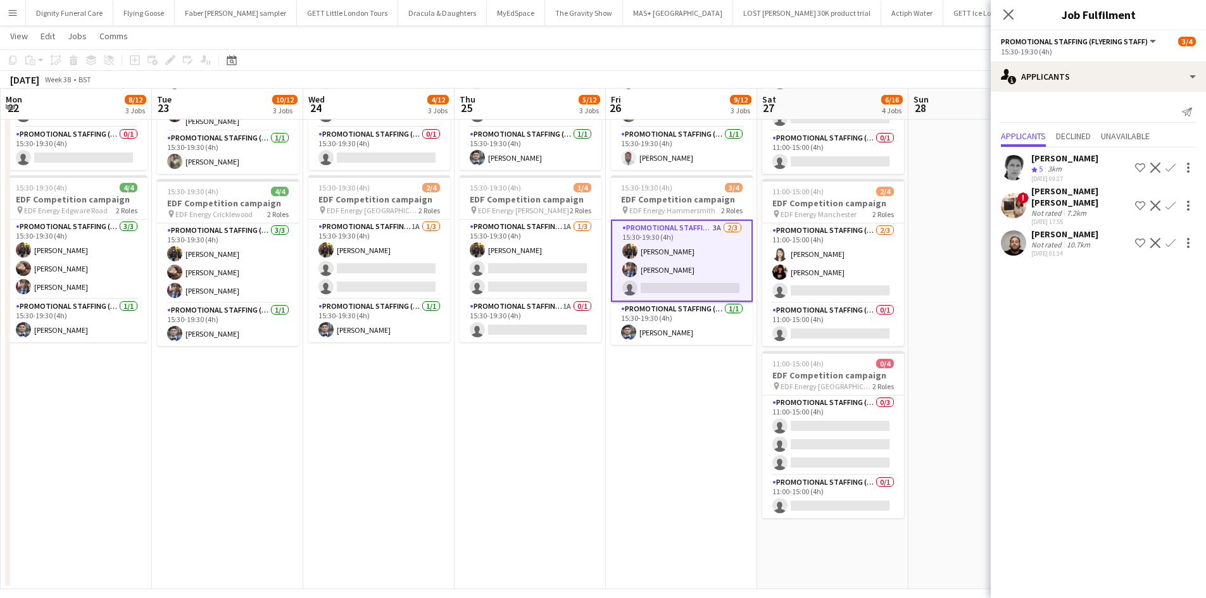
scroll to position [317, 0]
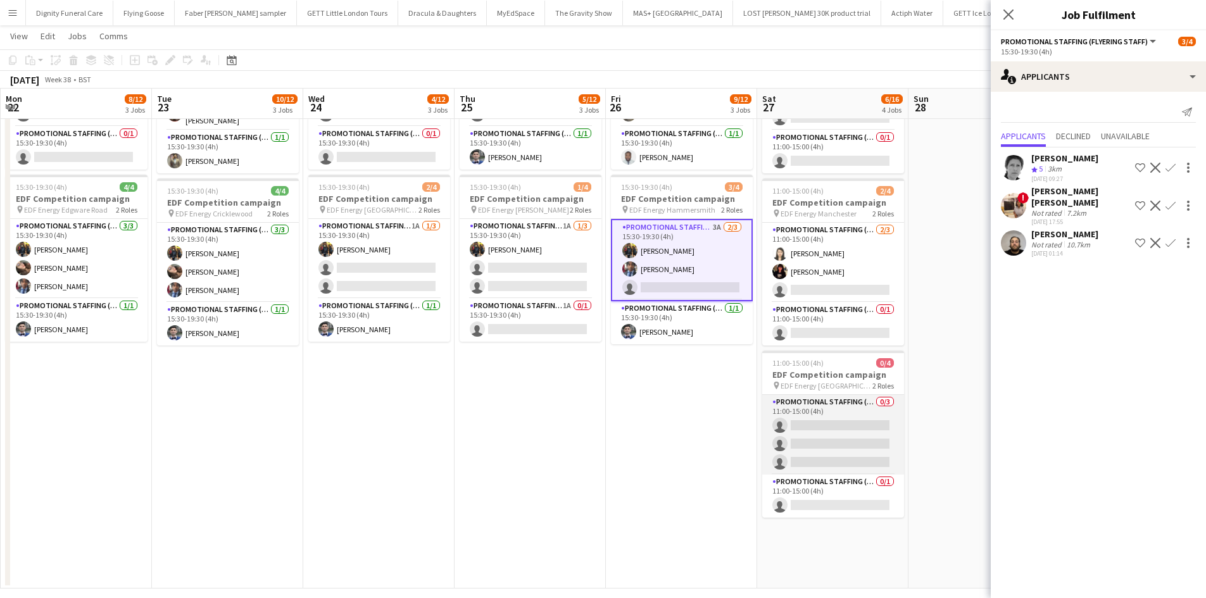
click at [846, 427] on app-card-role "Promotional Staffing (Flyering Staff) 0/3 11:00-15:00 (4h) single-neutral-actio…" at bounding box center [833, 435] width 142 height 80
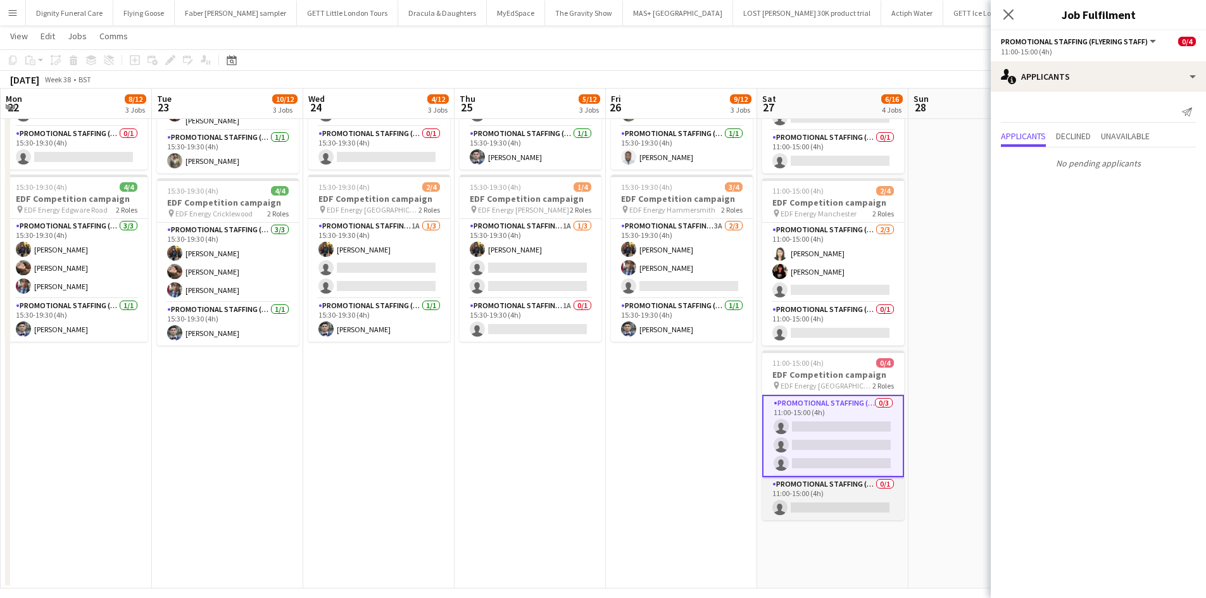
click at [834, 498] on app-card-role "Promotional Staffing (Team Leader) 0/1 11:00-15:00 (4h) single-neutral-actions" at bounding box center [833, 498] width 142 height 43
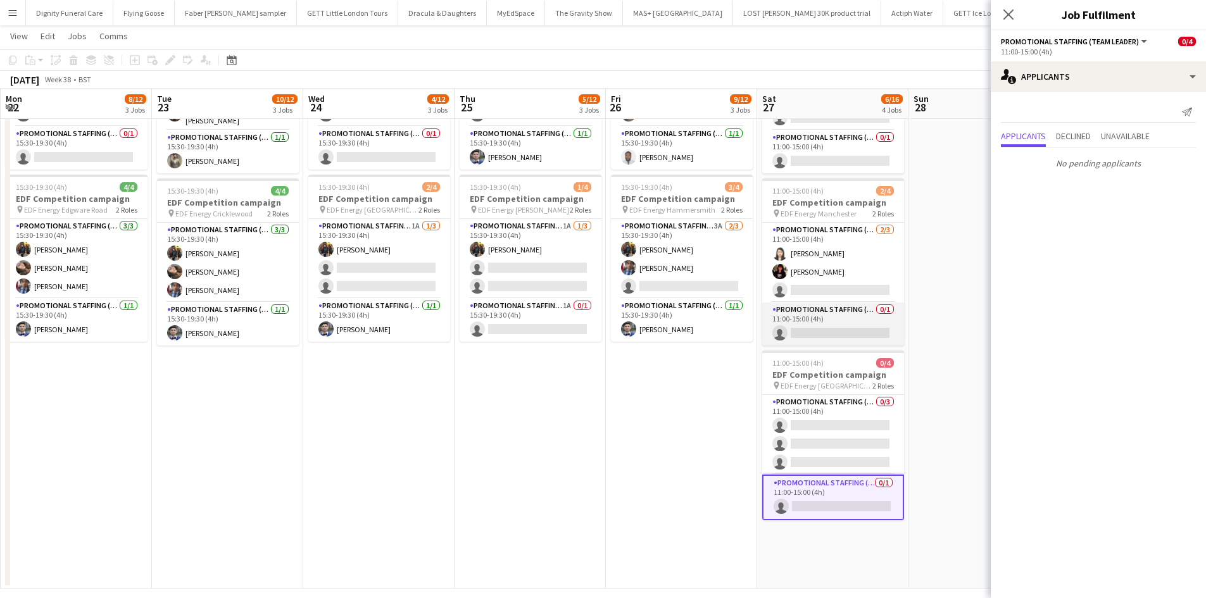
click at [868, 329] on app-card-role "Promotional Staffing (Team Leader) 0/1 11:00-15:00 (4h) single-neutral-actions" at bounding box center [833, 324] width 142 height 43
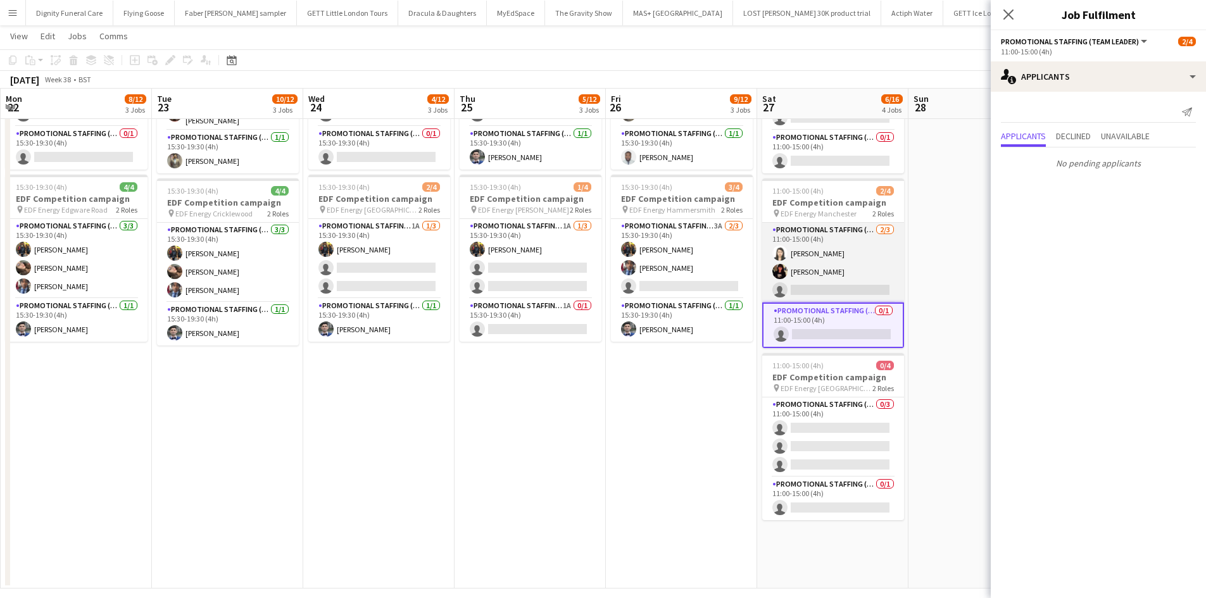
click at [855, 286] on app-card-role "Promotional Staffing (Flyering Staff) [DATE] 11:00-15:00 (4h) [PERSON_NAME] [PE…" at bounding box center [833, 263] width 142 height 80
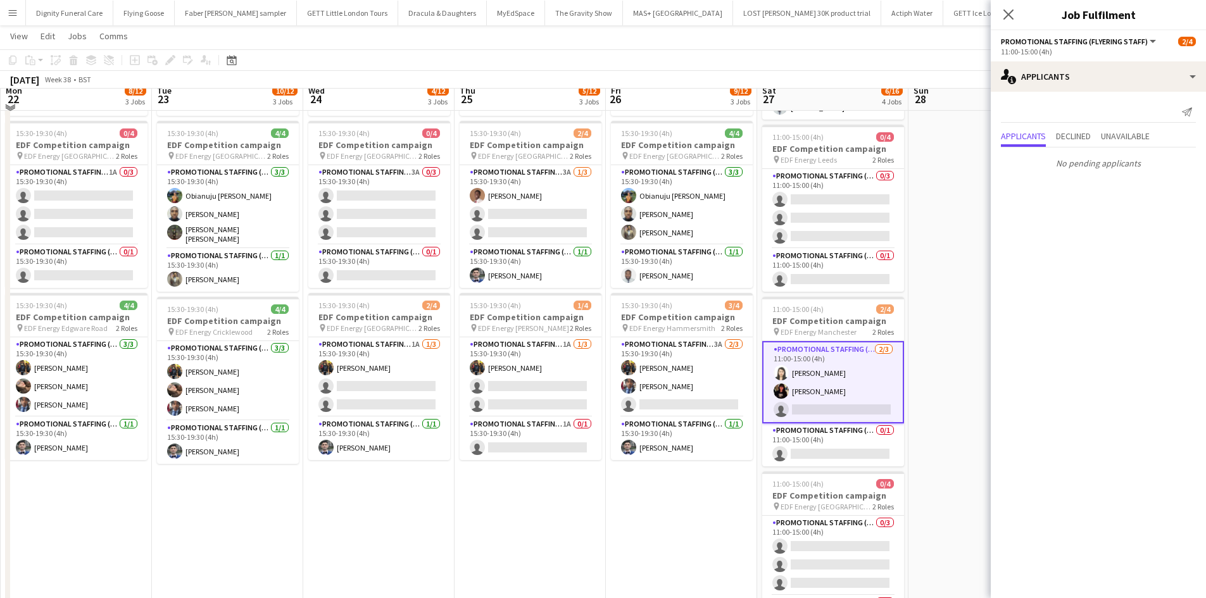
scroll to position [190, 0]
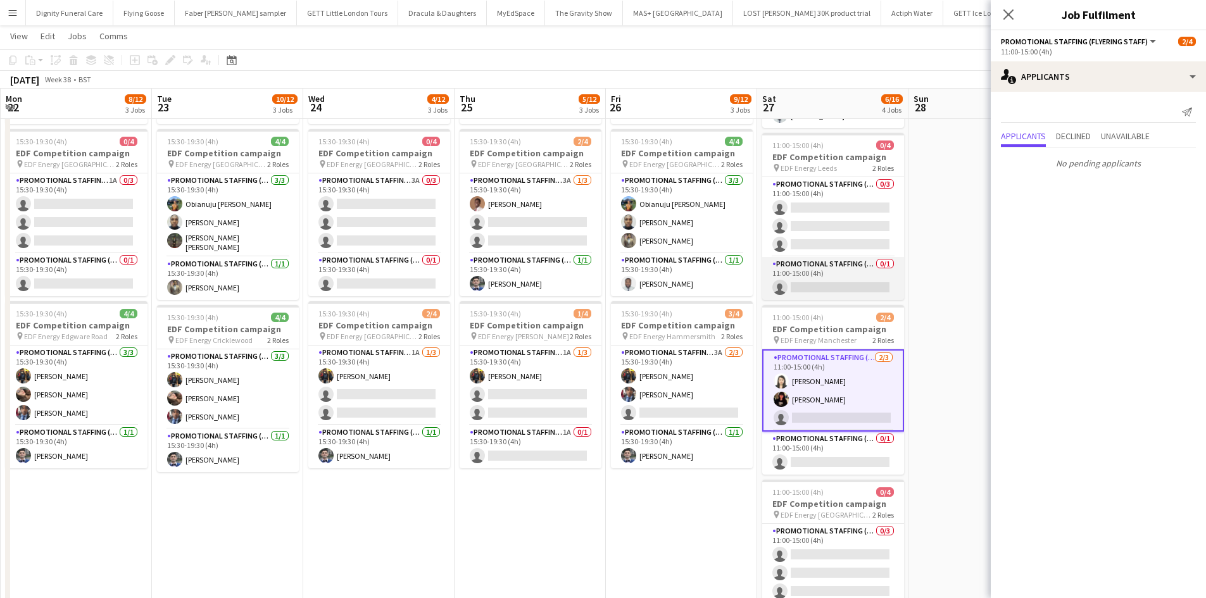
click at [818, 278] on app-card-role "Promotional Staffing (Team Leader) 0/1 11:00-15:00 (4h) single-neutral-actions" at bounding box center [833, 278] width 142 height 43
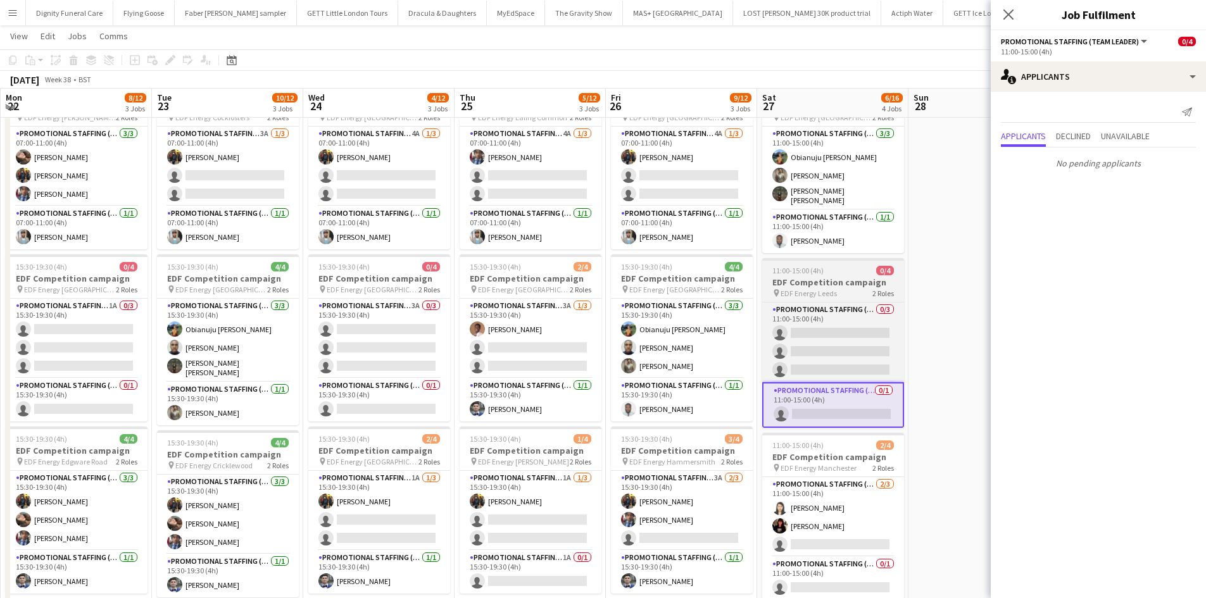
scroll to position [63, 0]
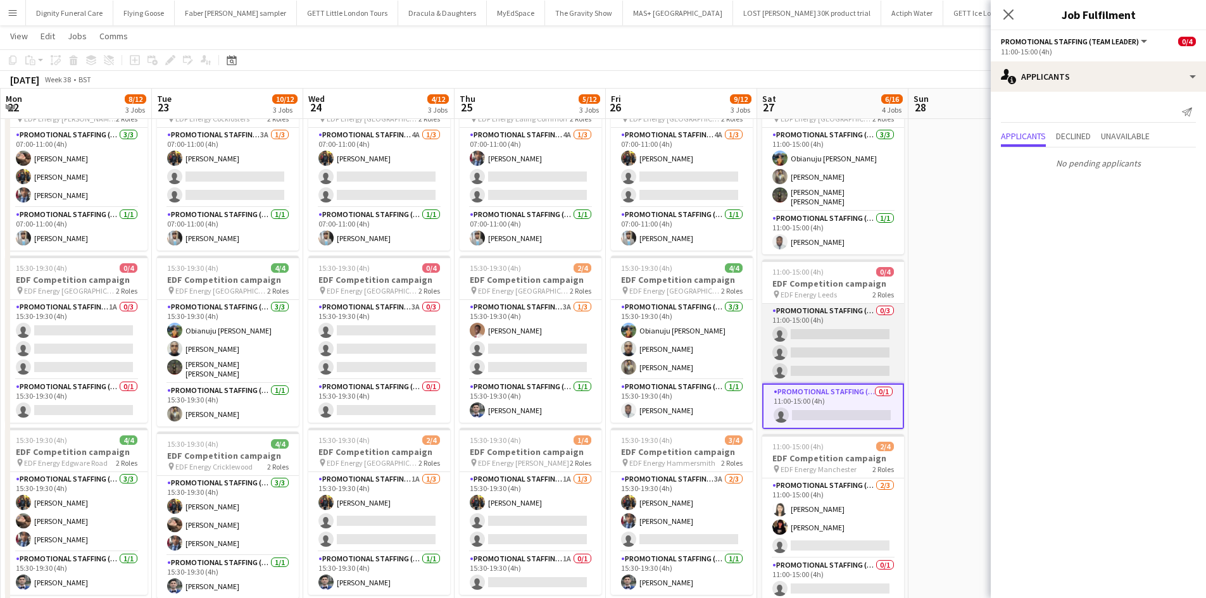
click at [819, 339] on app-card-role "Promotional Staffing (Flyering Staff) 0/3 11:00-15:00 (4h) single-neutral-actio…" at bounding box center [833, 344] width 142 height 80
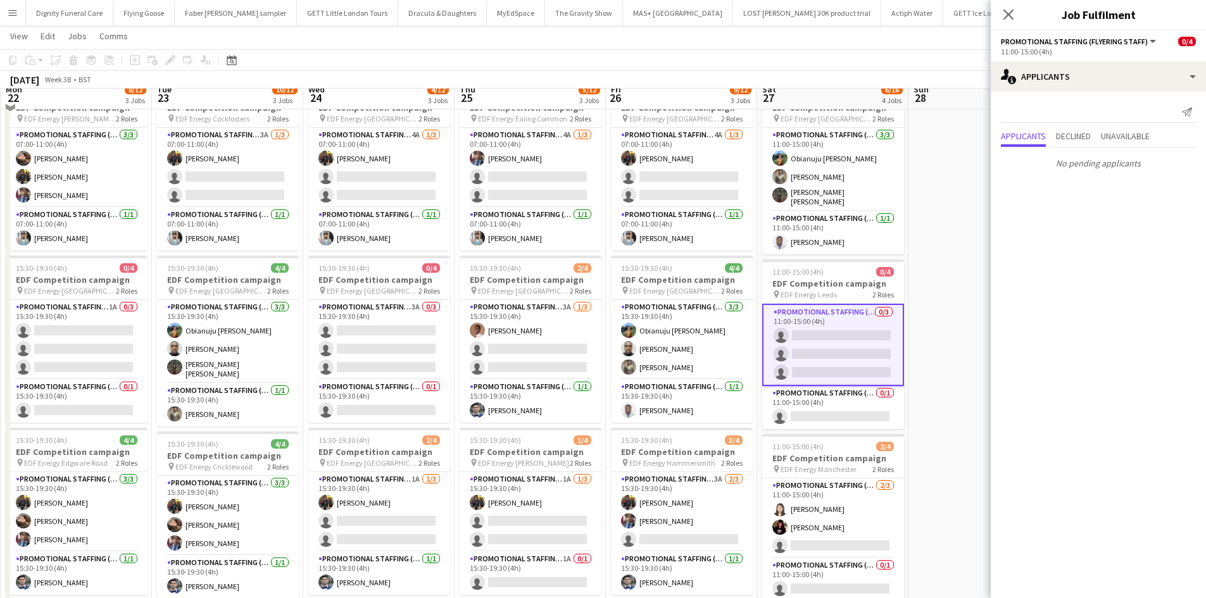
scroll to position [0, 0]
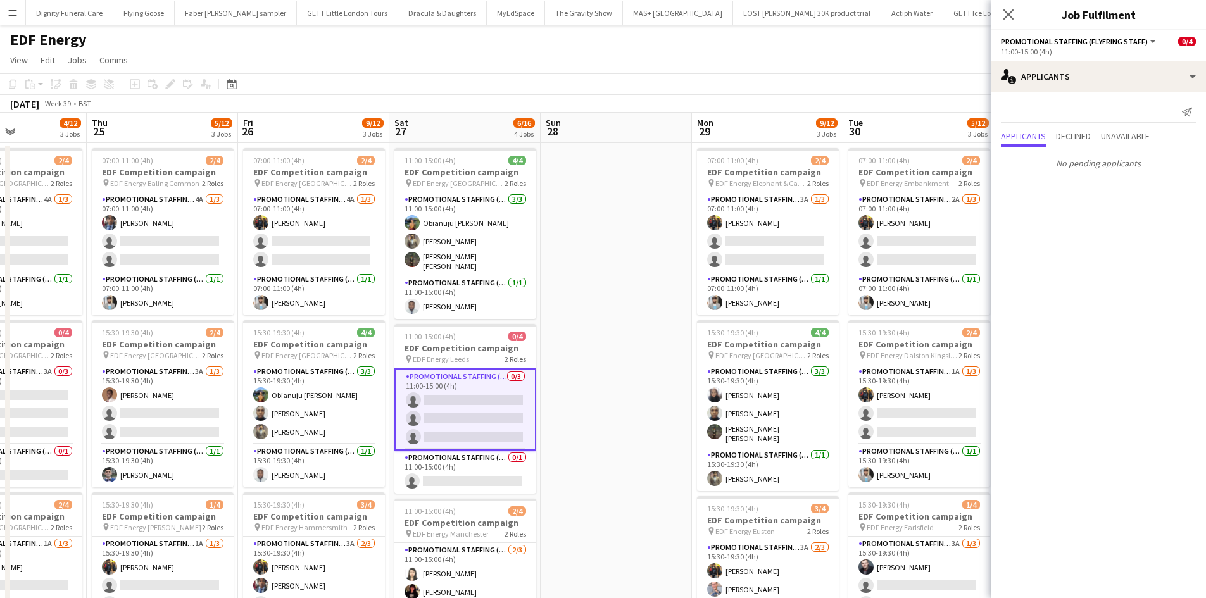
drag, startPoint x: 936, startPoint y: 329, endPoint x: 552, endPoint y: 322, distance: 384.3
click at [552, 323] on app-calendar-viewport "Mon 22 8/12 3 Jobs Tue 23 10/12 3 Jobs Wed 24 4/12 3 Jobs Thu 25 5/12 3 Jobs Fr…" at bounding box center [603, 510] width 1206 height 794
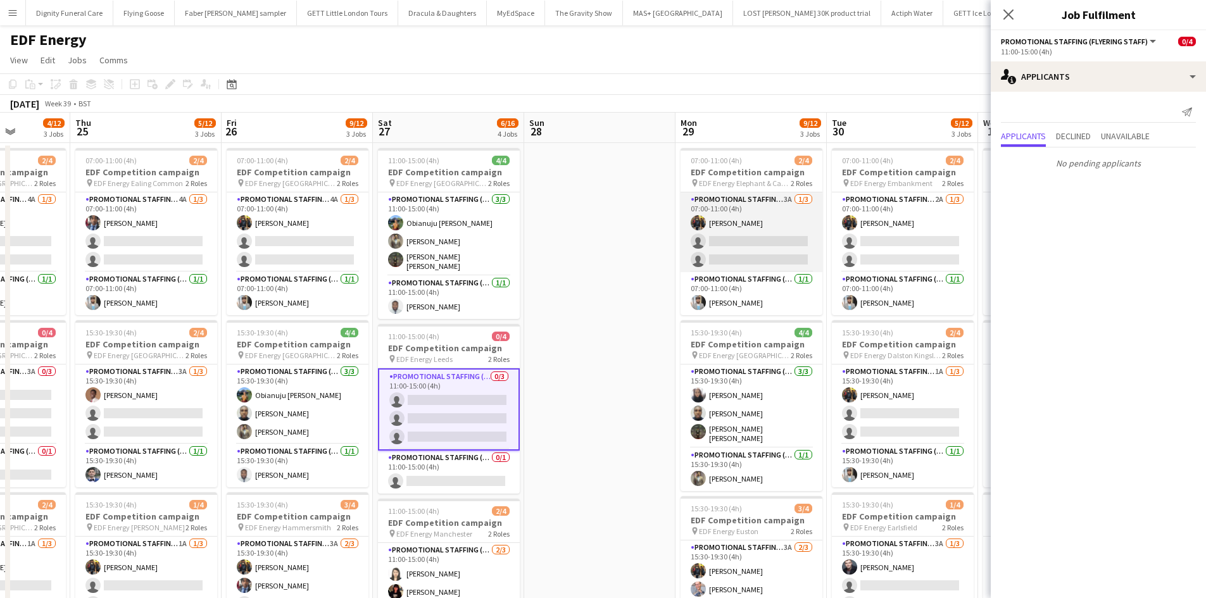
click at [778, 248] on app-card-role "Promotional Staffing (Flyering Staff) 3A [DATE] 07:00-11:00 (4h) [PERSON_NAME] …" at bounding box center [751, 232] width 142 height 80
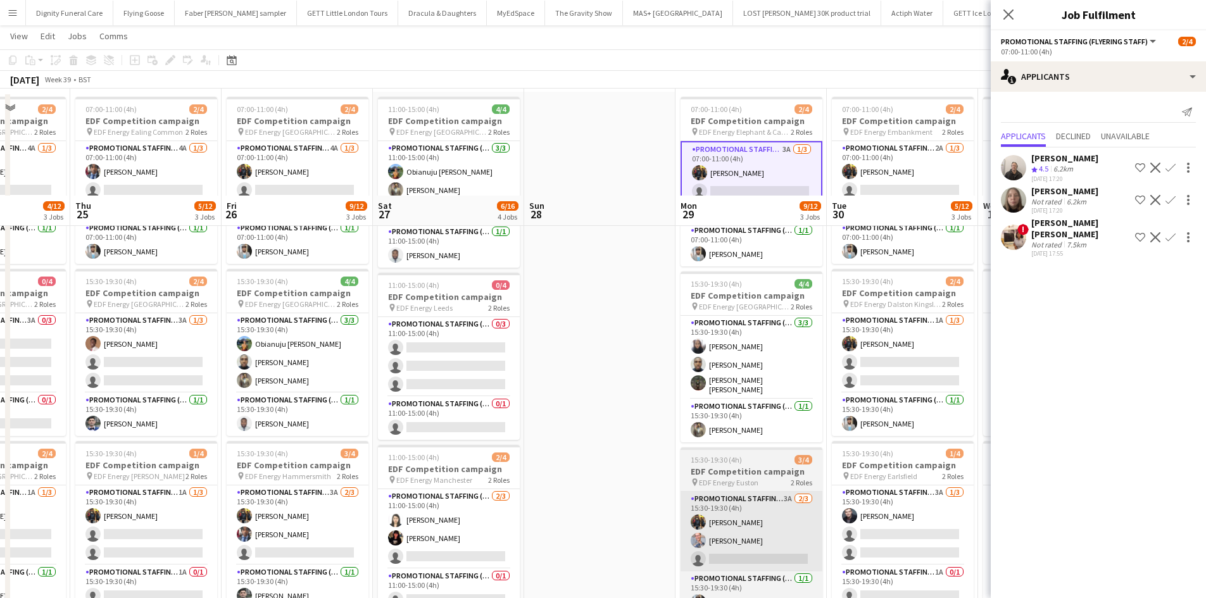
scroll to position [190, 0]
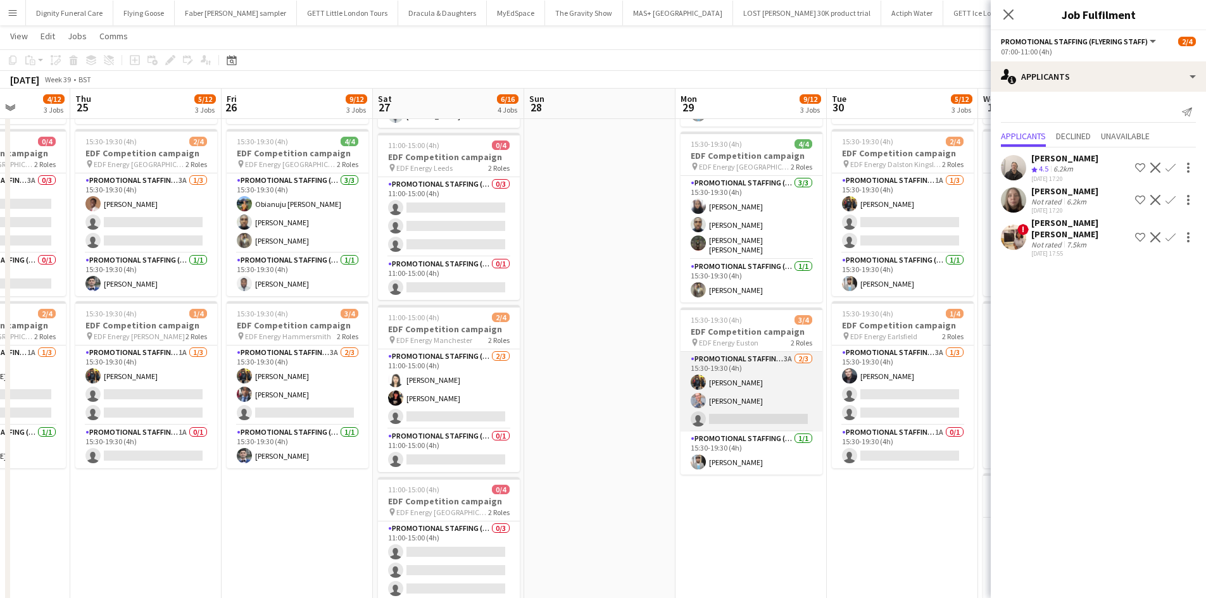
click at [749, 415] on app-card-role "Promotional Staffing (Flyering Staff) 3A [DATE] 15:30-19:30 (4h) [PERSON_NAME] …" at bounding box center [751, 392] width 142 height 80
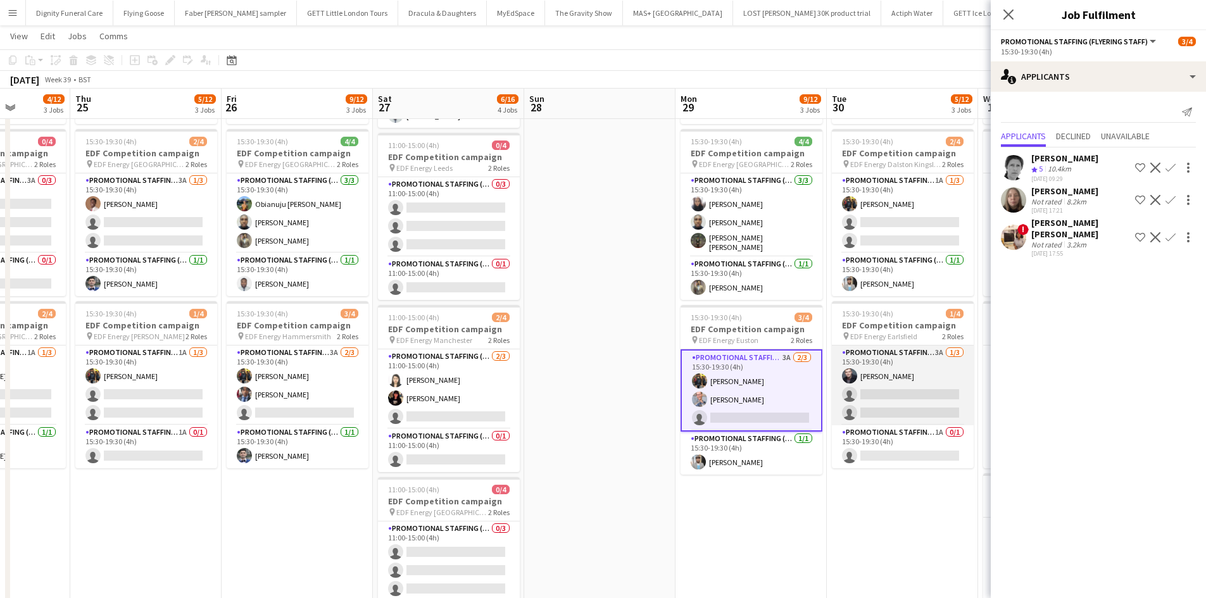
click at [905, 389] on app-card-role "Promotional Staffing (Flyering Staff) 3A [DATE] 15:30-19:30 (4h) [PERSON_NAME] …" at bounding box center [903, 386] width 142 height 80
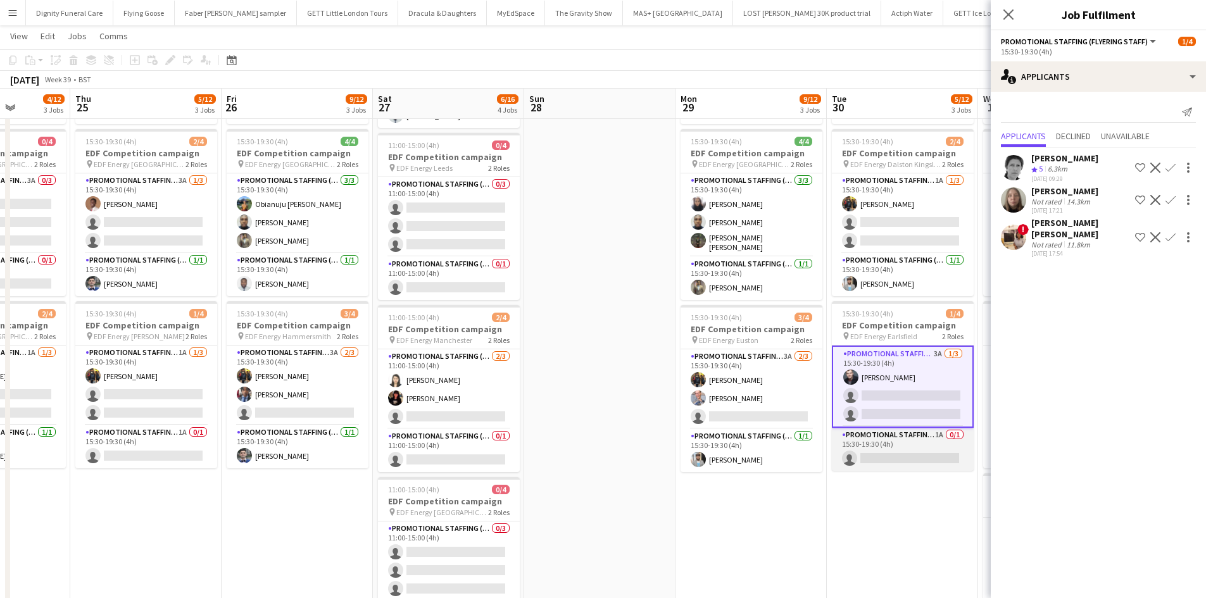
click at [898, 454] on app-card-role "Promotional Staffing (Team Leader) 1A 0/1 15:30-19:30 (4h) single-neutral-actio…" at bounding box center [903, 449] width 142 height 43
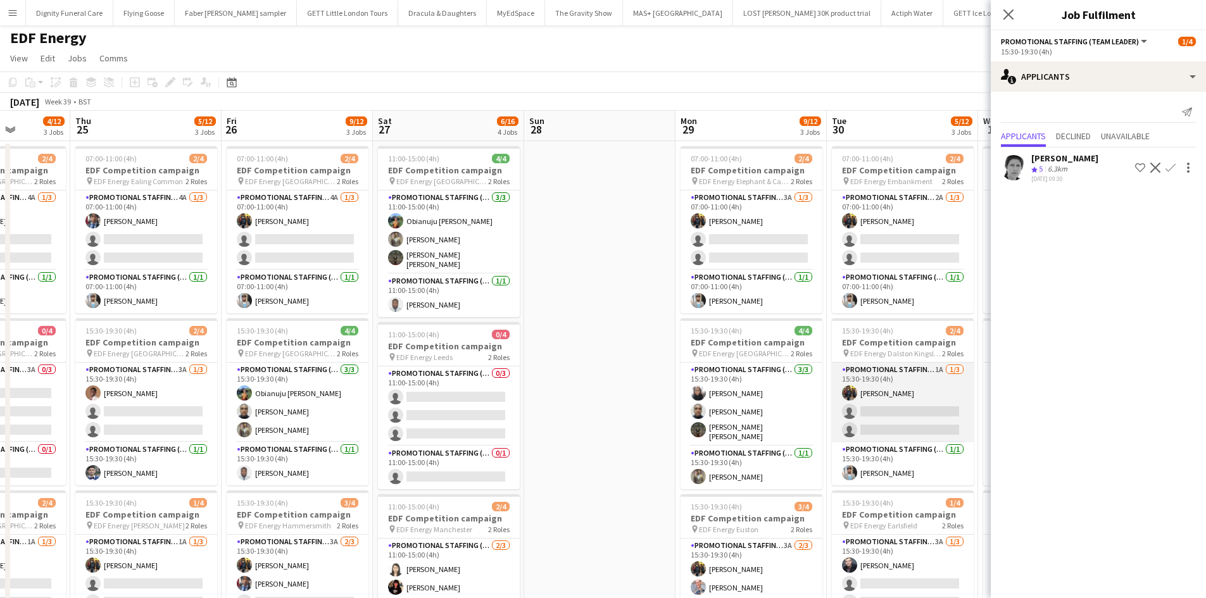
scroll to position [0, 0]
click at [917, 414] on app-card-role "Promotional Staffing (Flyering Staff) 1A [DATE] 15:30-19:30 (4h) [PERSON_NAME] …" at bounding box center [903, 405] width 142 height 80
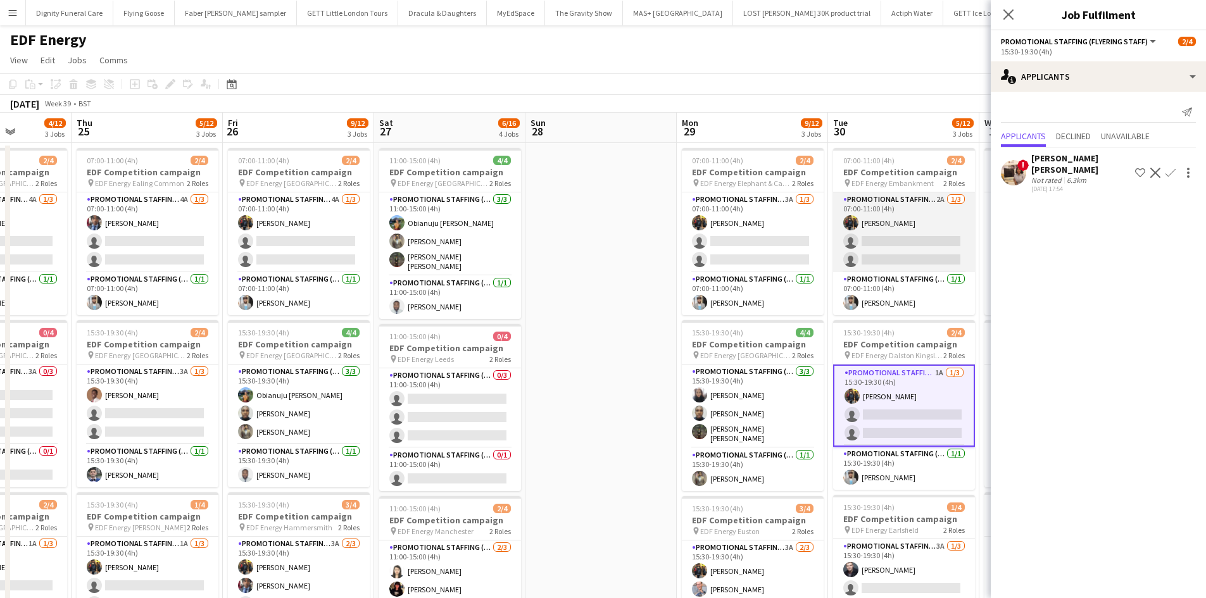
click at [938, 246] on app-card-role "Promotional Staffing (Flyering Staff) 2A [DATE] 07:00-11:00 (4h) [PERSON_NAME] …" at bounding box center [904, 232] width 142 height 80
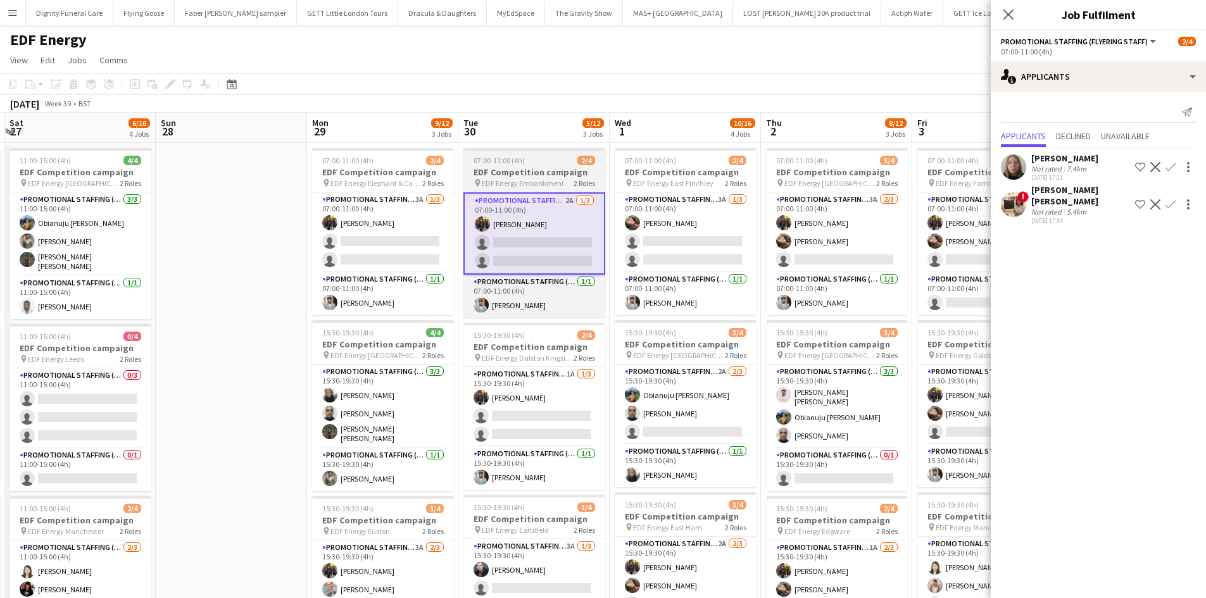
drag, startPoint x: 908, startPoint y: 318, endPoint x: 561, endPoint y: 256, distance: 351.7
click at [513, 306] on app-calendar-viewport "Wed 24 4/12 3 Jobs Thu 25 5/12 3 Jobs Fri 26 9/12 3 Jobs Sat 27 6/16 4 Jobs Sun…" at bounding box center [603, 510] width 1206 height 794
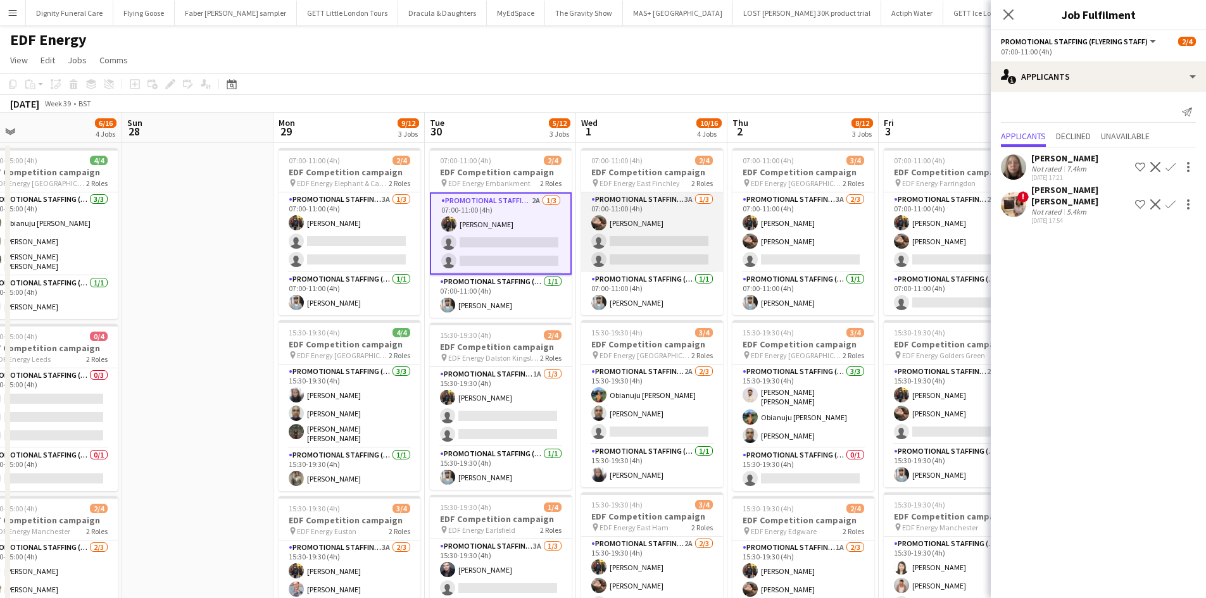
click at [656, 242] on app-card-role "Promotional Staffing (Flyering Staff) 3A [DATE] 07:00-11:00 (4h) [PERSON_NAME] …" at bounding box center [652, 232] width 142 height 80
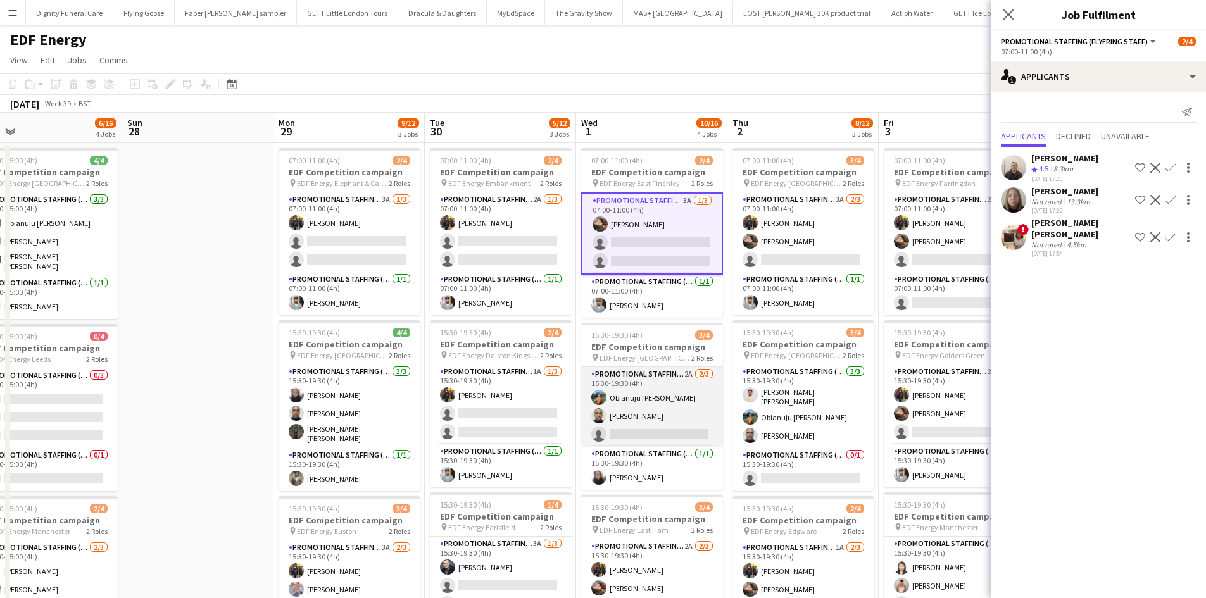
click at [655, 434] on app-card-role "Promotional Staffing (Flyering Staff) 2A [DATE] 15:30-19:30 (4h) Obianuju [PERS…" at bounding box center [652, 407] width 142 height 80
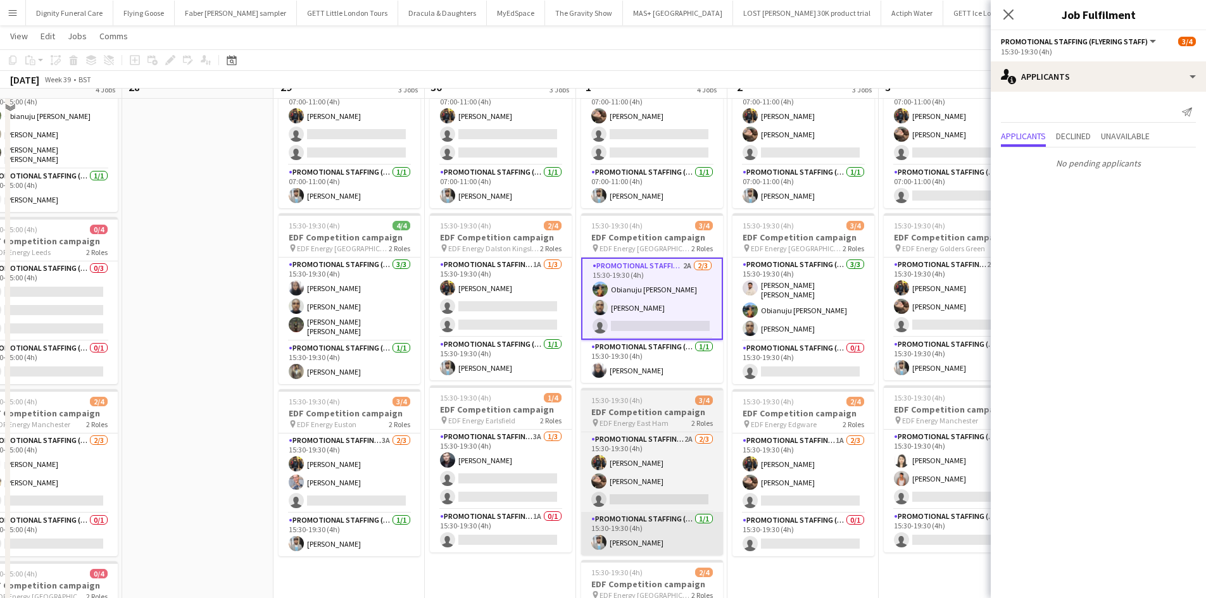
scroll to position [190, 0]
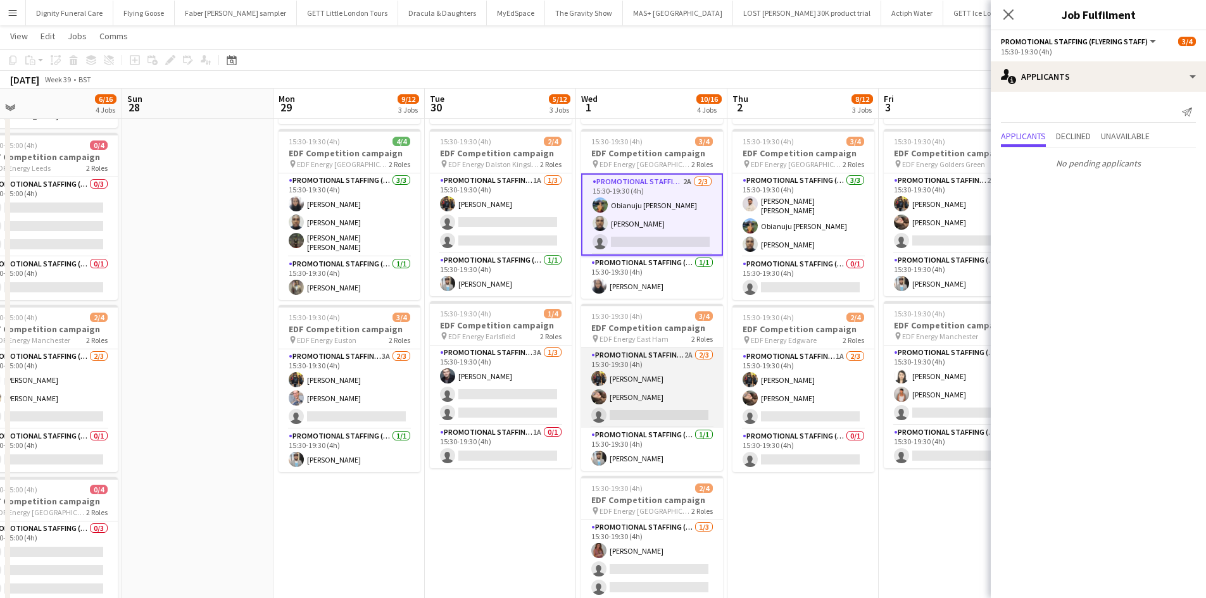
click at [679, 410] on app-card-role "Promotional Staffing (Flyering Staff) 2A [DATE] 15:30-19:30 (4h) [PERSON_NAME] …" at bounding box center [652, 388] width 142 height 80
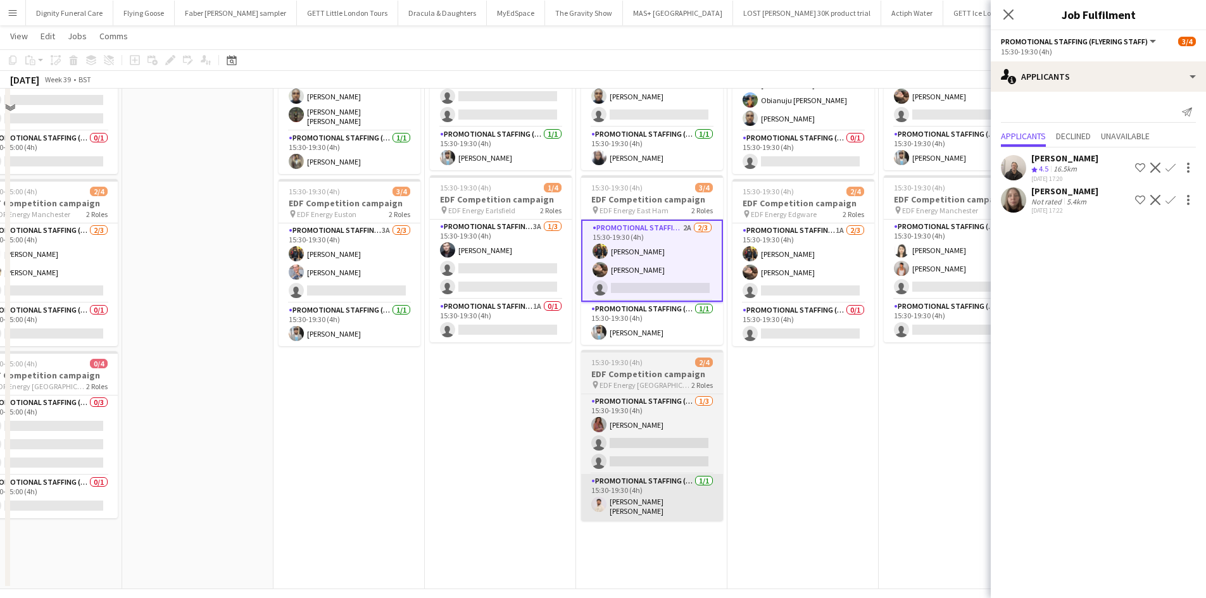
scroll to position [329, 0]
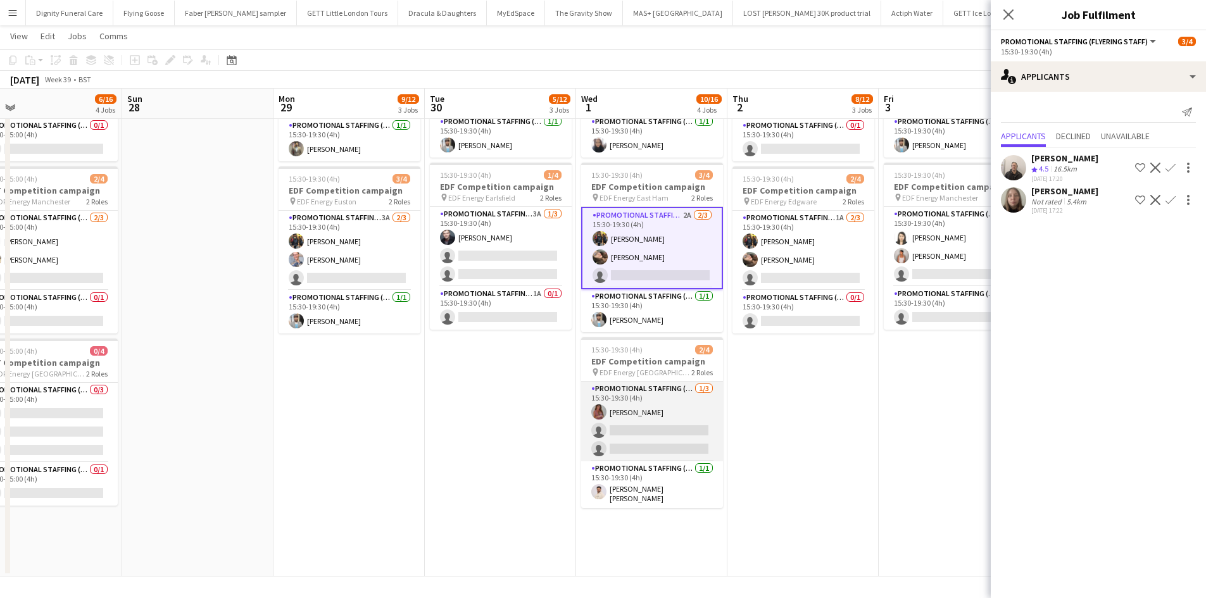
click at [686, 442] on app-card-role "Promotional Staffing (Flyering Staff) [DATE] 15:30-19:30 (4h) [PERSON_NAME] sin…" at bounding box center [652, 422] width 142 height 80
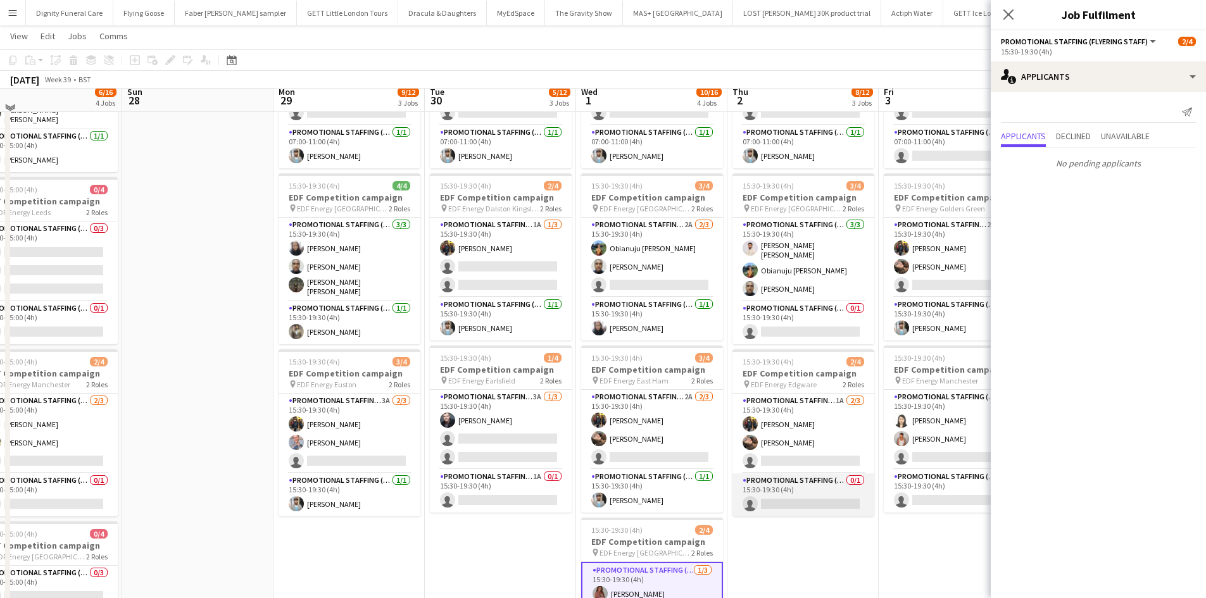
scroll to position [139, 0]
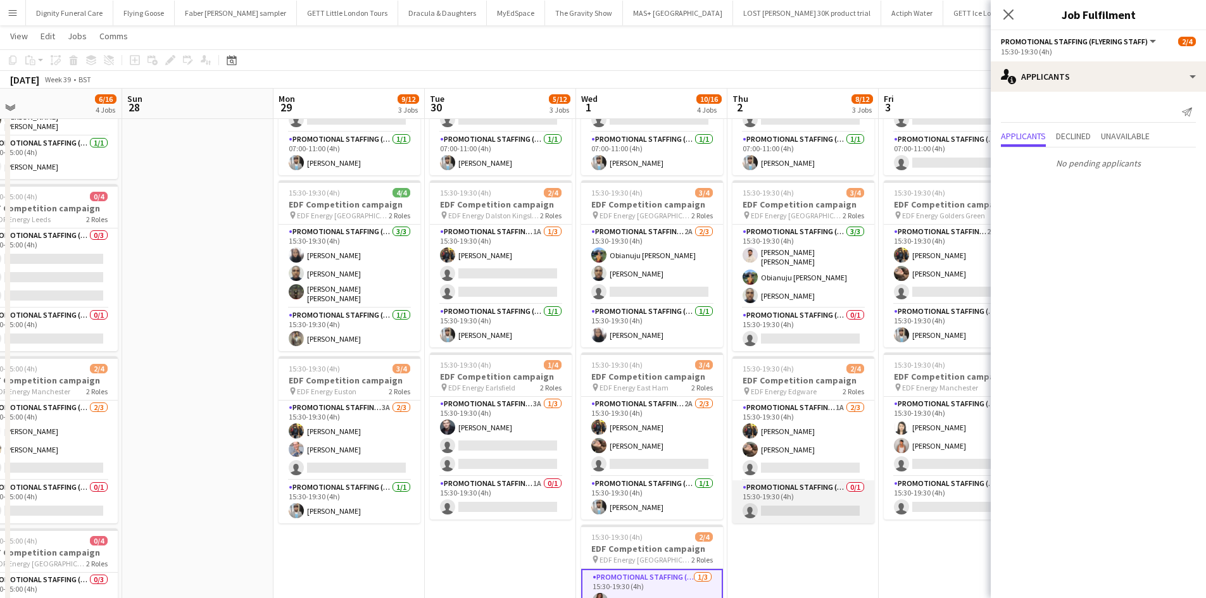
click at [816, 506] on app-card-role "Promotional Staffing (Team Leader) 0/1 15:30-19:30 (4h) single-neutral-actions" at bounding box center [803, 501] width 142 height 43
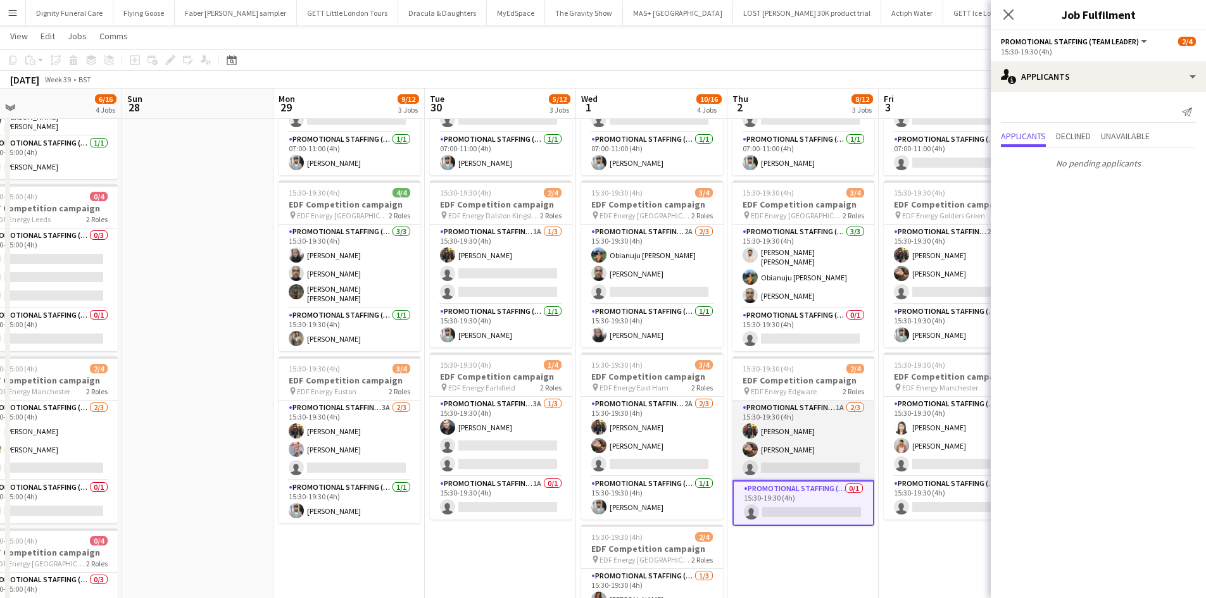
click at [806, 460] on app-card-role "Promotional Staffing (Flyering Staff) 1A [DATE] 15:30-19:30 (4h) [PERSON_NAME] …" at bounding box center [803, 441] width 142 height 80
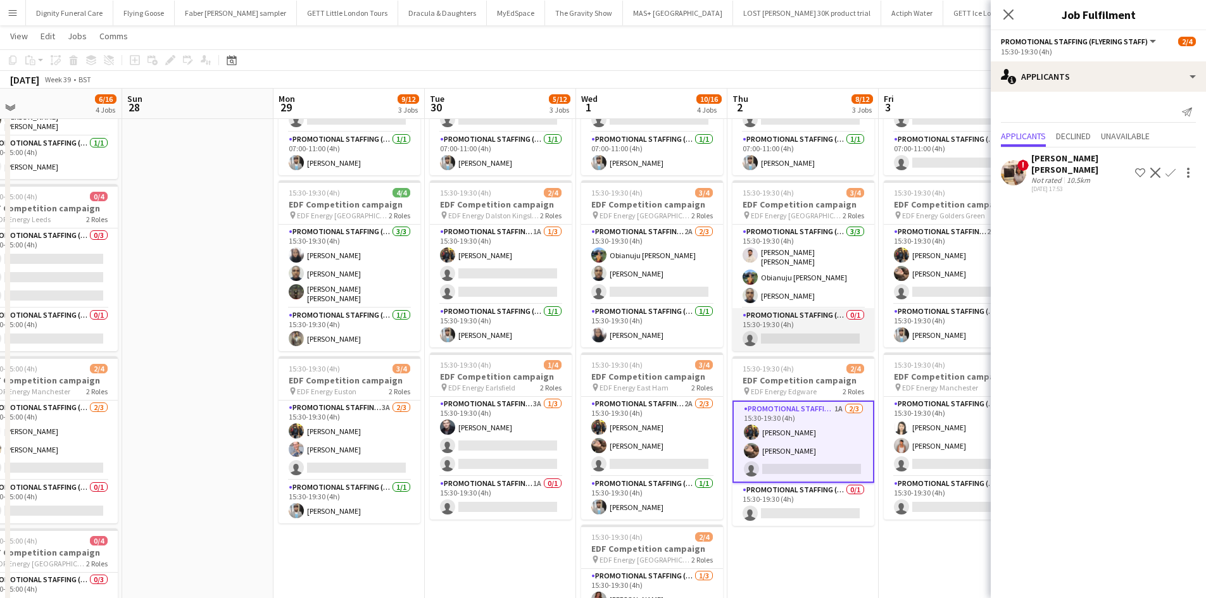
click at [827, 323] on app-card-role "Promotional Staffing (Team Leader) 0/1 15:30-19:30 (4h) single-neutral-actions" at bounding box center [803, 329] width 142 height 43
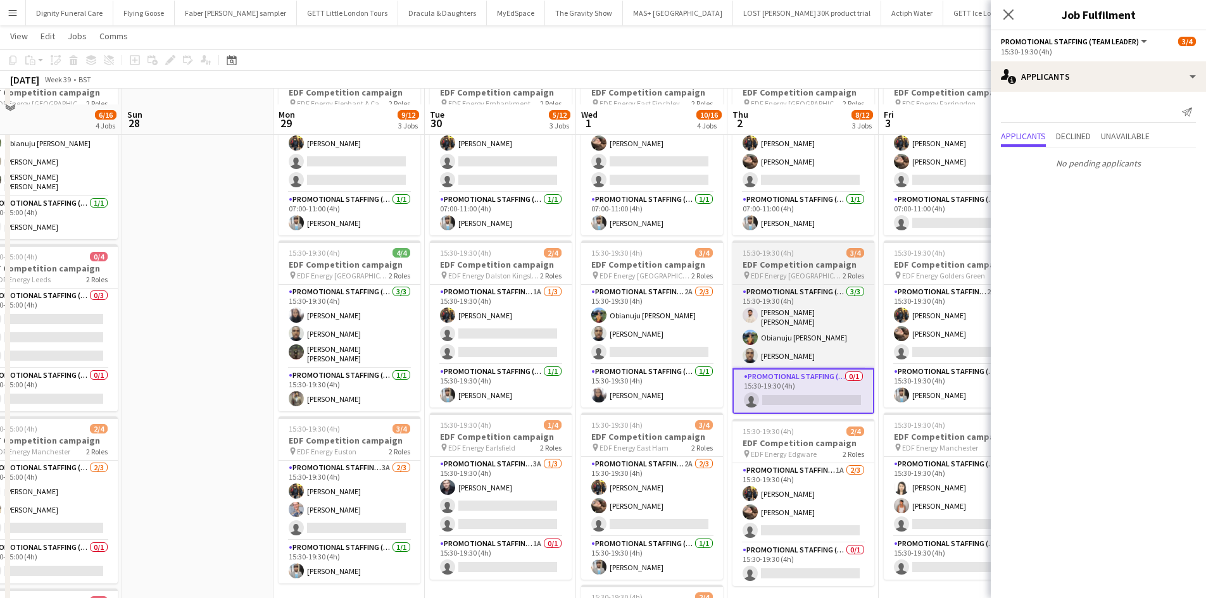
scroll to position [0, 0]
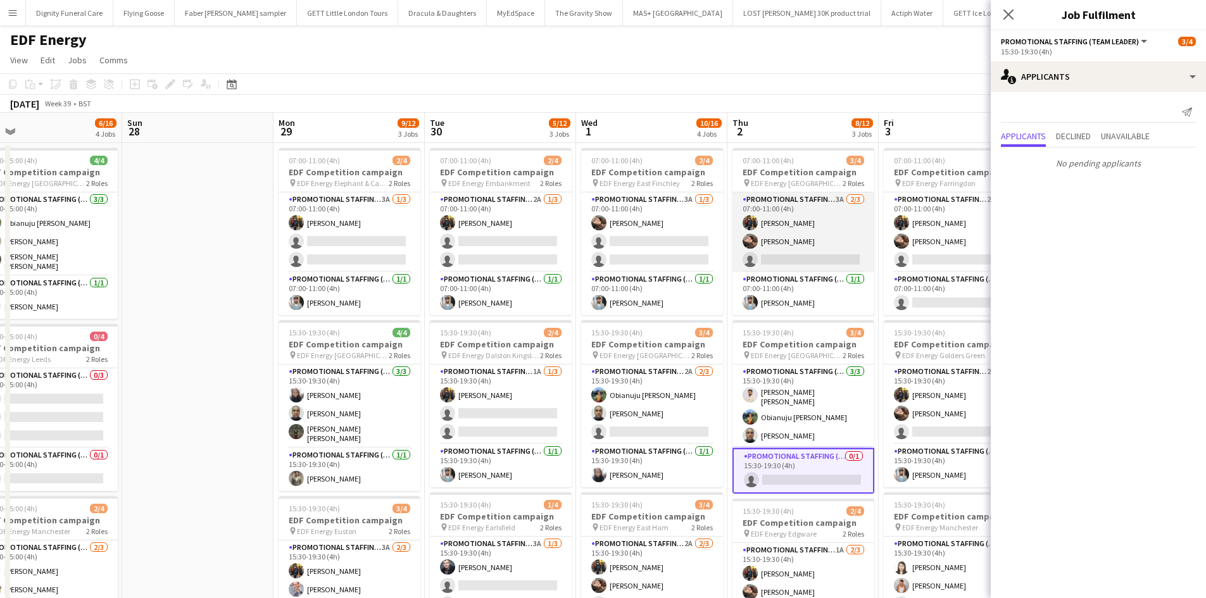
click at [839, 256] on app-card-role "Promotional Staffing (Flyering Staff) 3A [DATE] 07:00-11:00 (4h) [PERSON_NAME] …" at bounding box center [803, 232] width 142 height 80
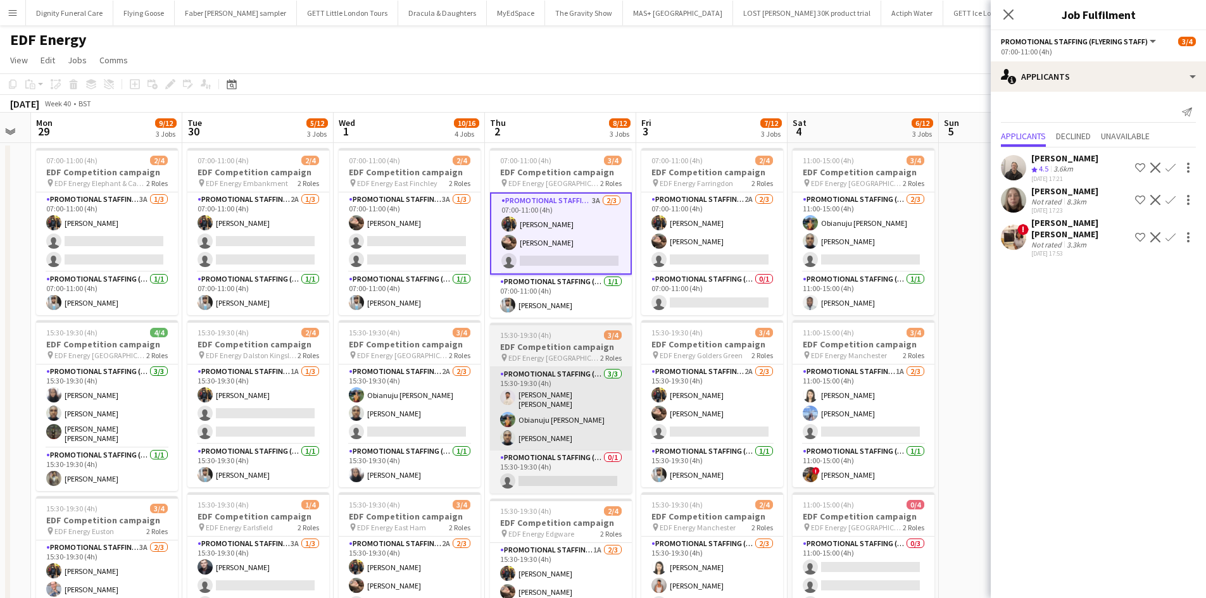
scroll to position [0, 486]
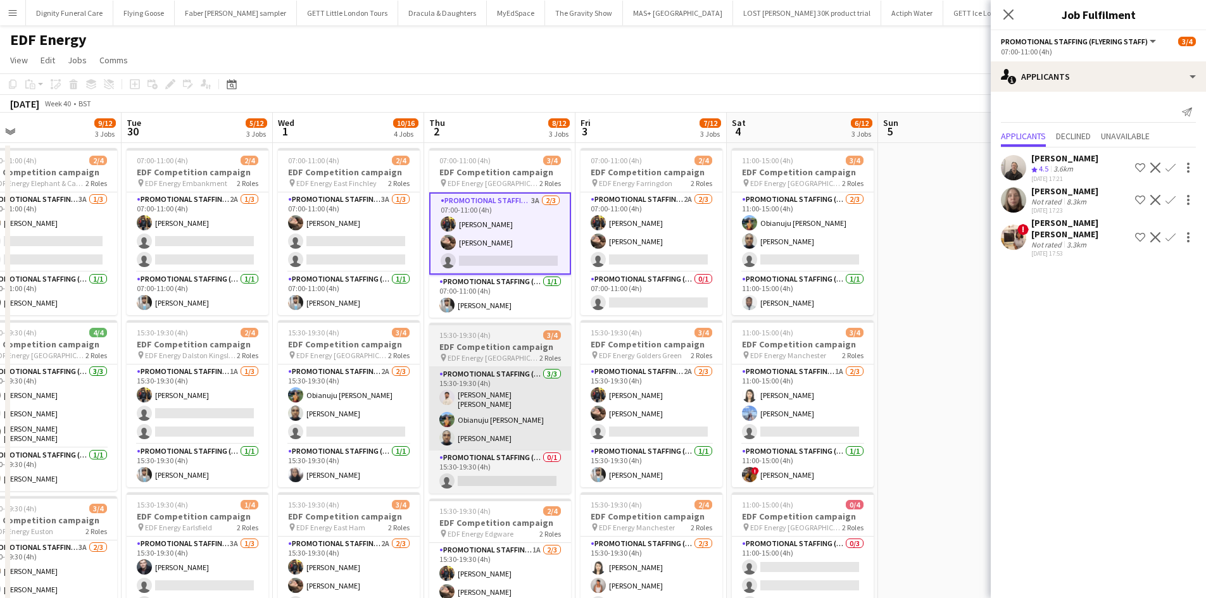
drag, startPoint x: 820, startPoint y: 381, endPoint x: 529, endPoint y: 368, distance: 291.5
click at [525, 377] on app-calendar-viewport "Fri 26 9/12 3 Jobs Sat 27 6/16 4 Jobs Sun 28 Mon 29 9/12 3 Jobs Tue 30 5/12 3 J…" at bounding box center [603, 510] width 1206 height 794
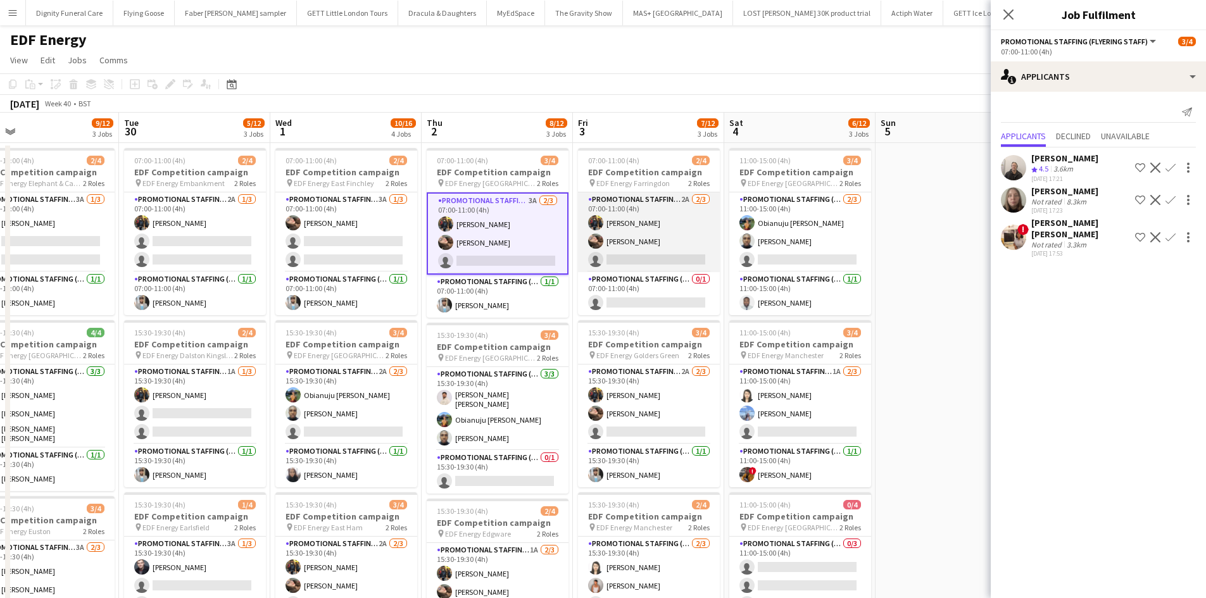
click at [668, 261] on app-card-role "Promotional Staffing (Flyering Staff) 2A [DATE] 07:00-11:00 (4h) [PERSON_NAME] …" at bounding box center [649, 232] width 142 height 80
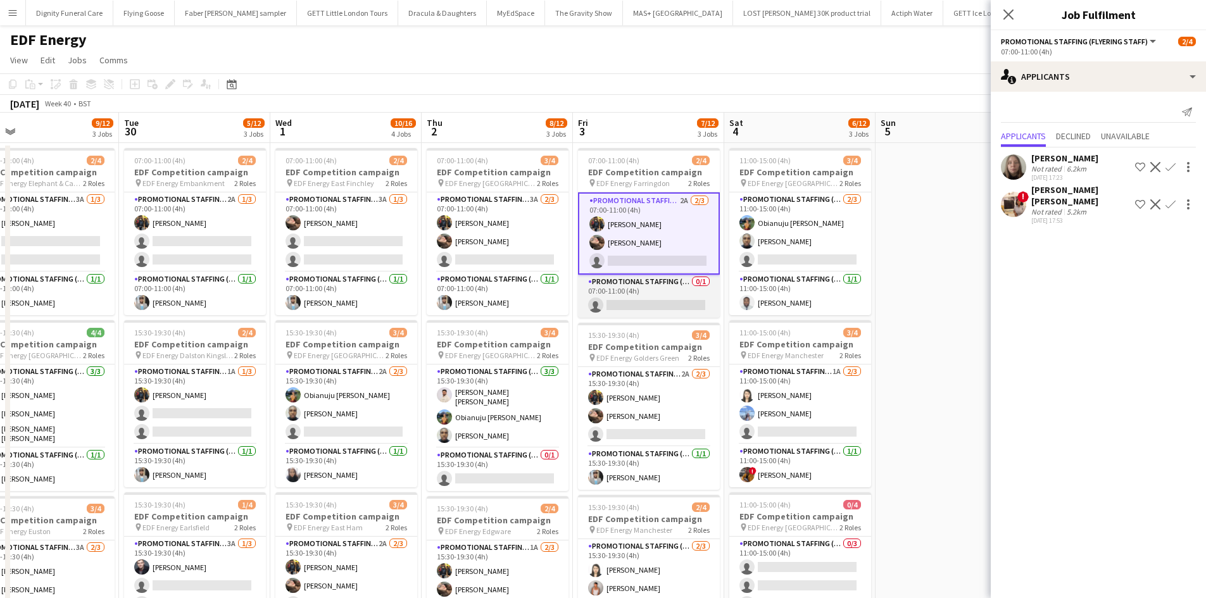
click at [682, 298] on app-card-role "Promotional Staffing (Team Leader) 0/1 07:00-11:00 (4h) single-neutral-actions" at bounding box center [649, 296] width 142 height 43
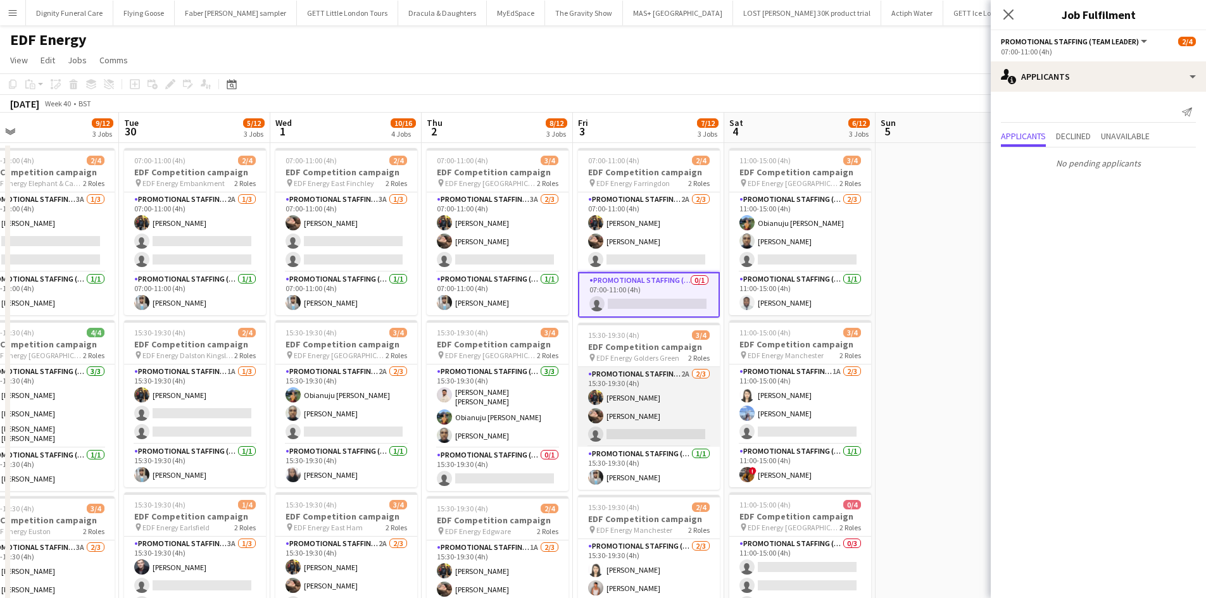
click at [653, 431] on app-card-role "Promotional Staffing (Flyering Staff) 2A [DATE] 15:30-19:30 (4h) [PERSON_NAME] …" at bounding box center [649, 407] width 142 height 80
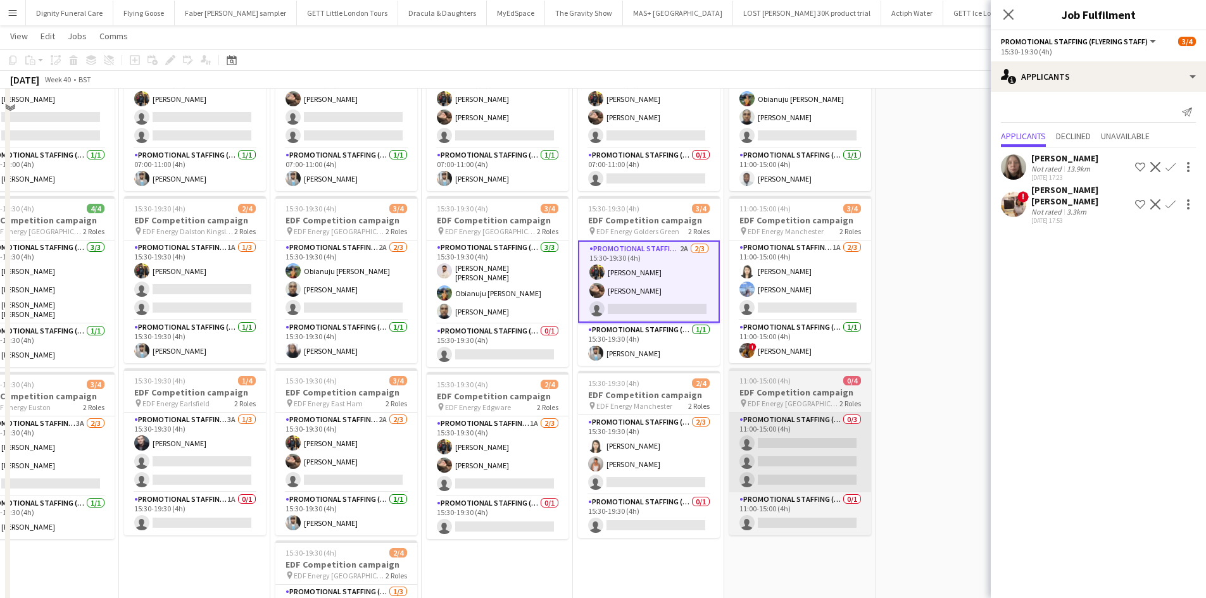
scroll to position [127, 0]
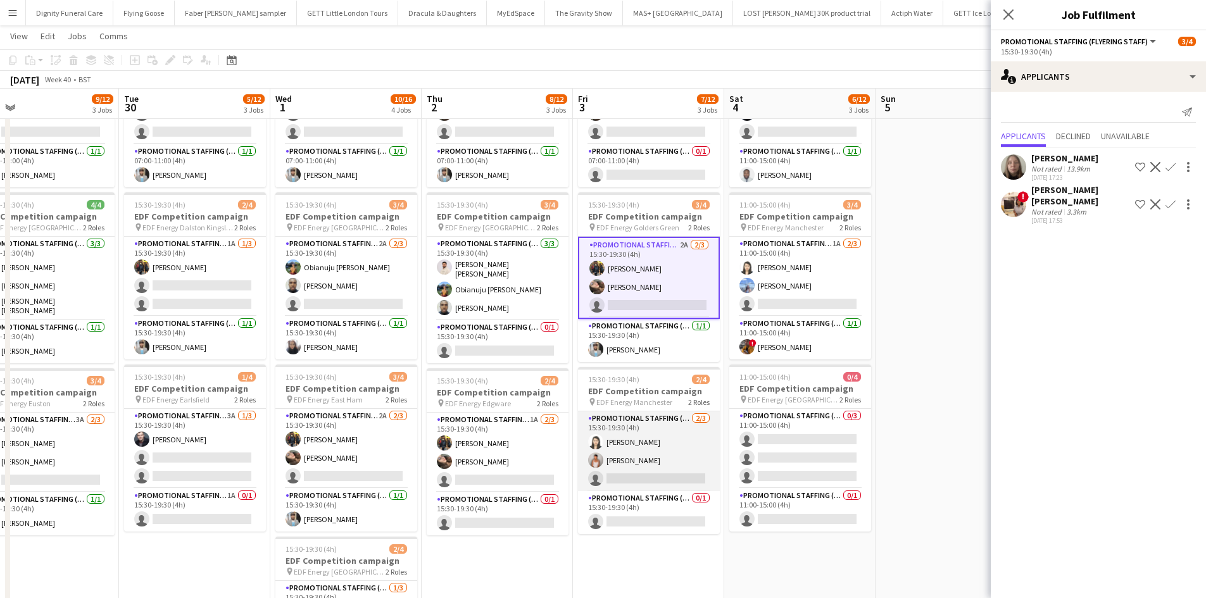
click at [671, 474] on app-card-role "Promotional Staffing (Flyering Staff) [DATE] 15:30-19:30 (4h) [PERSON_NAME] [PE…" at bounding box center [649, 451] width 142 height 80
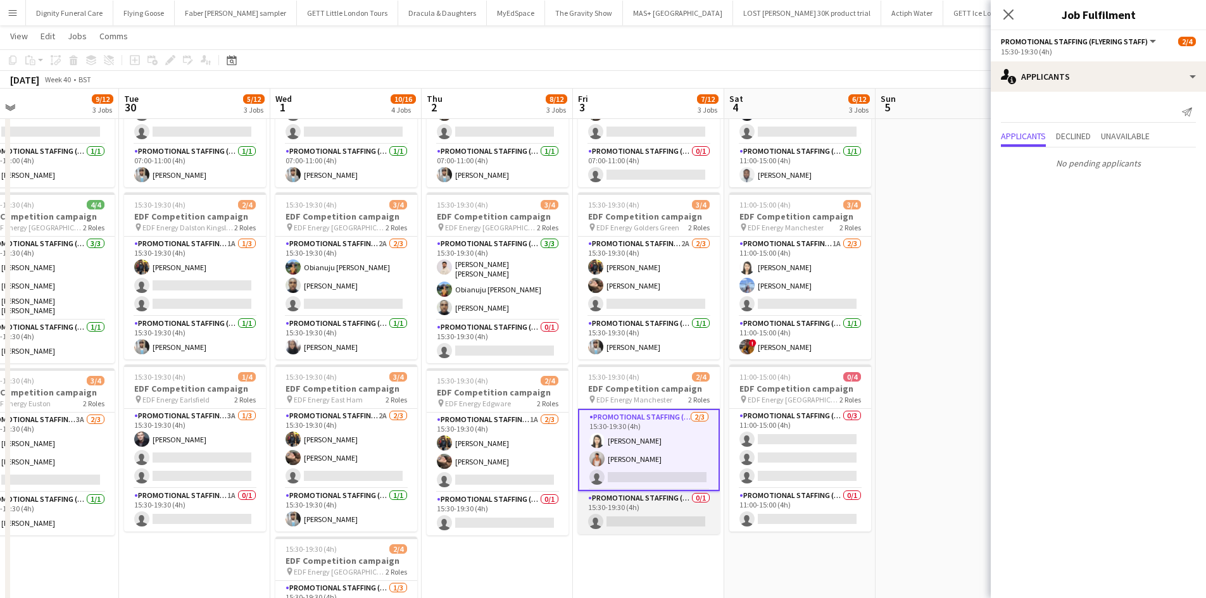
click at [665, 513] on app-card-role "Promotional Staffing (Team Leader) 0/1 15:30-19:30 (4h) single-neutral-actions" at bounding box center [649, 512] width 142 height 43
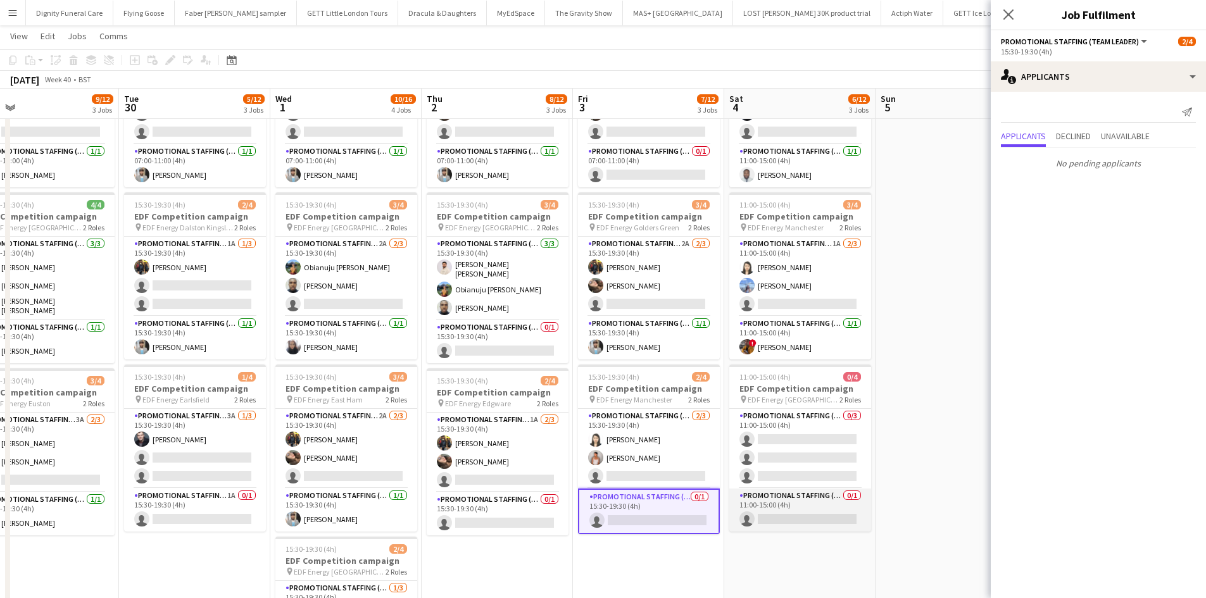
click at [795, 520] on app-card-role "Promotional Staffing (Team Leader) 0/1 11:00-15:00 (4h) single-neutral-actions" at bounding box center [800, 510] width 142 height 43
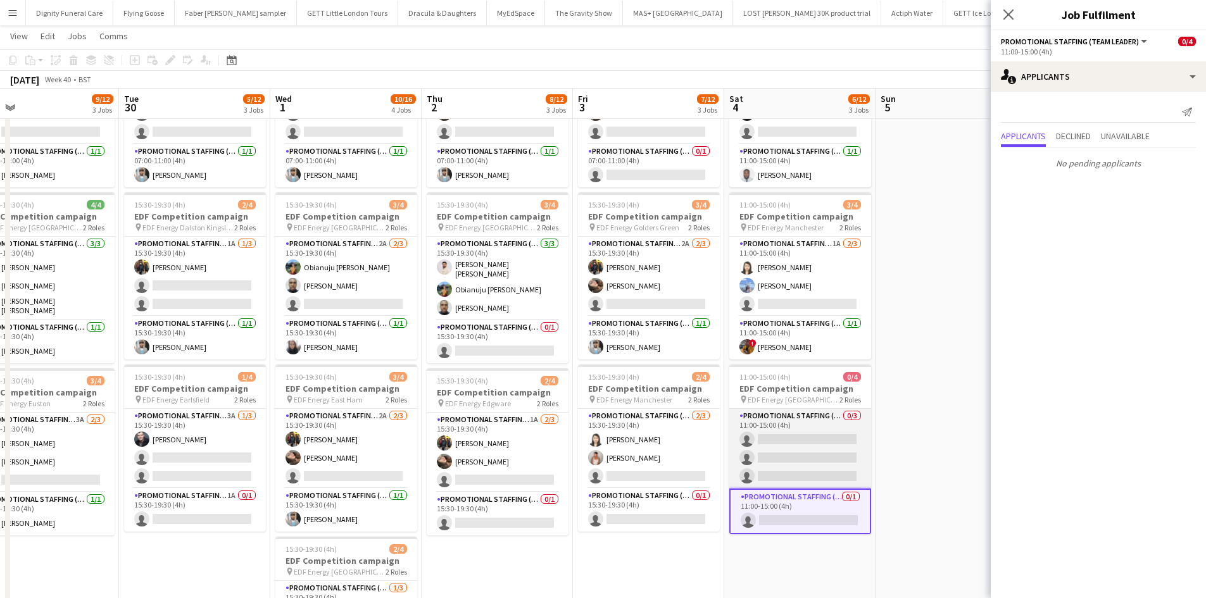
click at [822, 449] on app-card-role "Promotional Staffing (Flyering Staff) 0/3 11:00-15:00 (4h) single-neutral-actio…" at bounding box center [800, 449] width 142 height 80
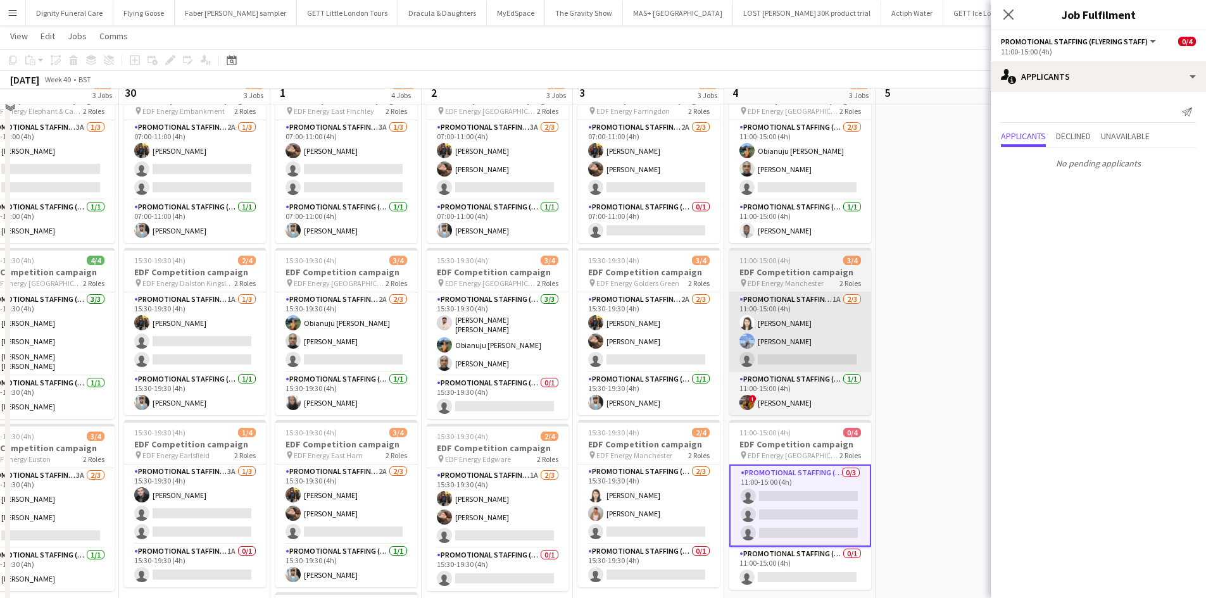
scroll to position [0, 0]
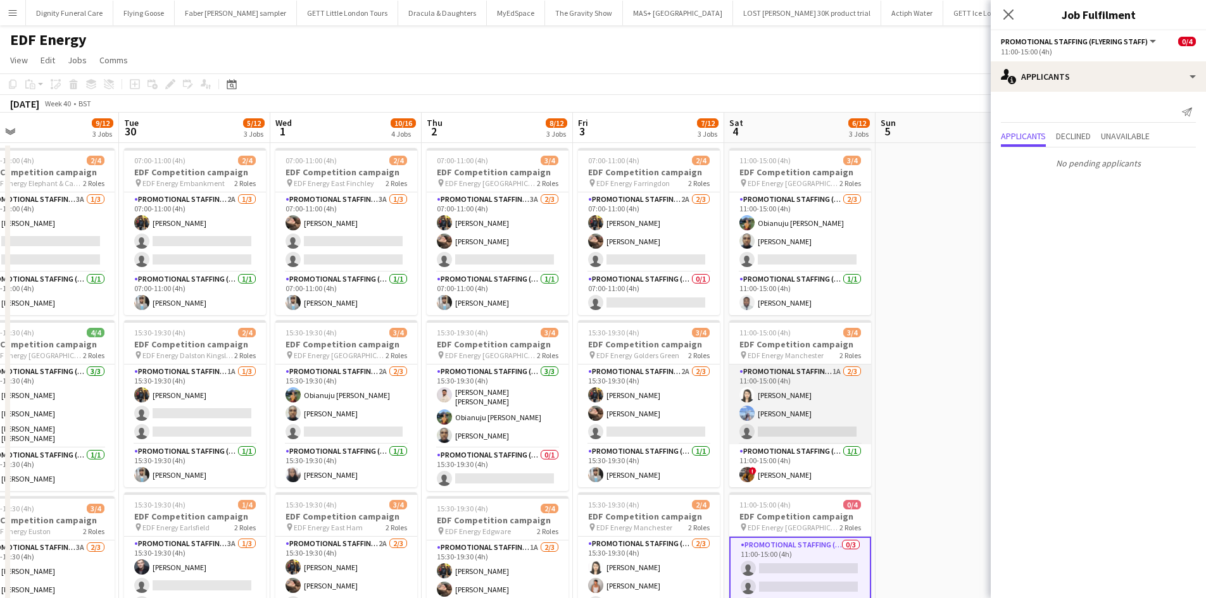
click at [807, 425] on app-card-role "Promotional Staffing (Flyering Staff) 1A [DATE] 11:00-15:00 (4h) [PERSON_NAME] …" at bounding box center [800, 405] width 142 height 80
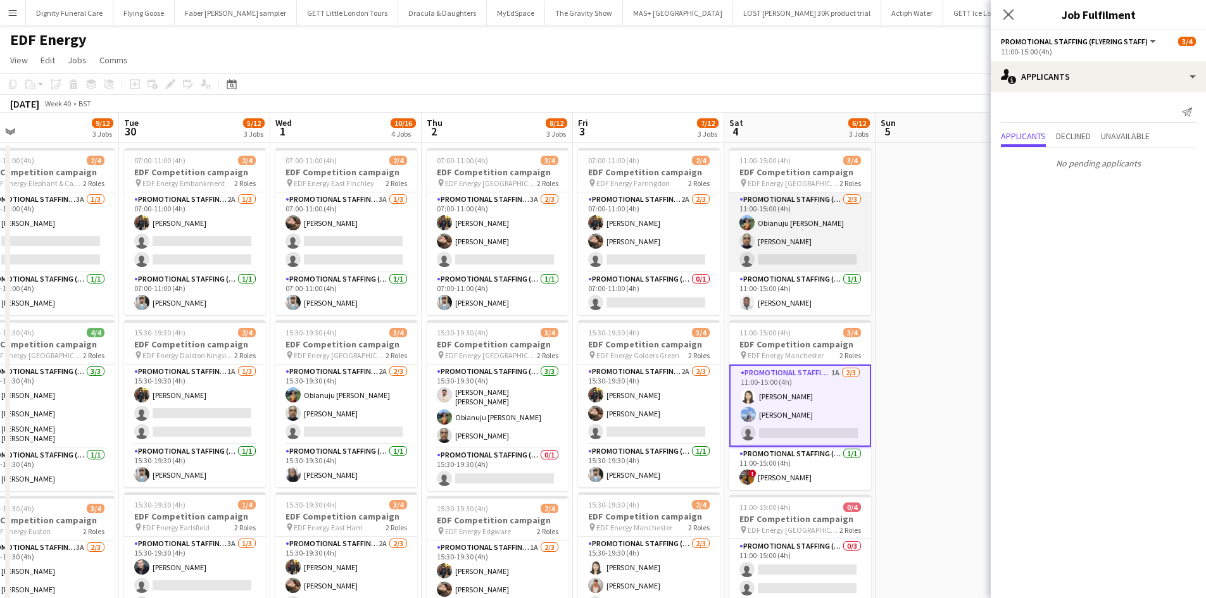
click at [815, 261] on app-card-role "Promotional Staffing (Flyering Staff) [DATE] 11:00-15:00 (4h) Obianuju [PERSON_…" at bounding box center [800, 232] width 142 height 80
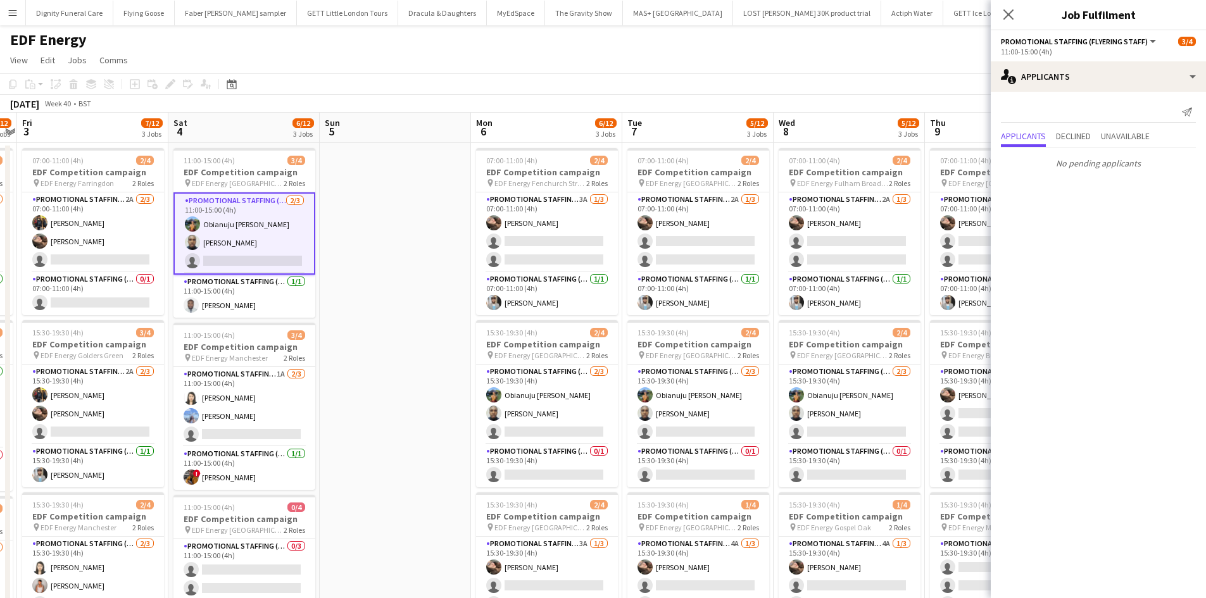
drag, startPoint x: 887, startPoint y: 381, endPoint x: 280, endPoint y: 384, distance: 607.7
click at [280, 384] on app-calendar-viewport "Mon 29 9/12 3 Jobs Tue 30 5/12 3 Jobs Wed 1 10/16 4 Jobs Thu 2 8/12 3 Jobs Fri …" at bounding box center [603, 510] width 1206 height 794
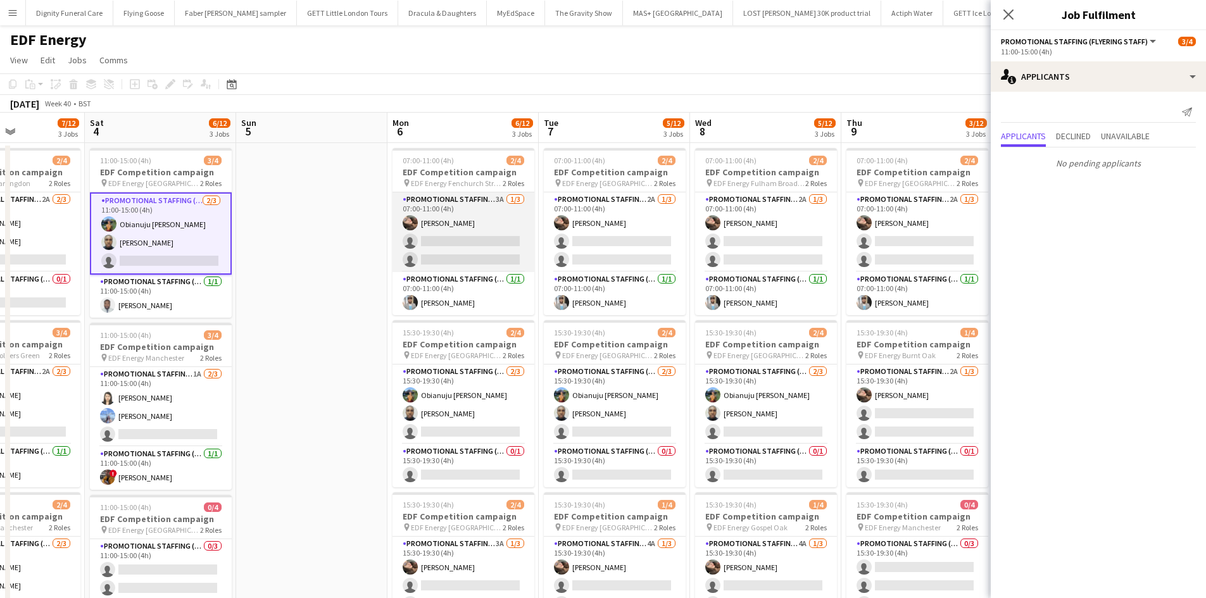
drag, startPoint x: 497, startPoint y: 249, endPoint x: 505, endPoint y: 248, distance: 8.3
click at [498, 248] on app-card-role "Promotional Staffing (Flyering Staff) 3A [DATE] 07:00-11:00 (4h) [PERSON_NAME] …" at bounding box center [463, 232] width 142 height 80
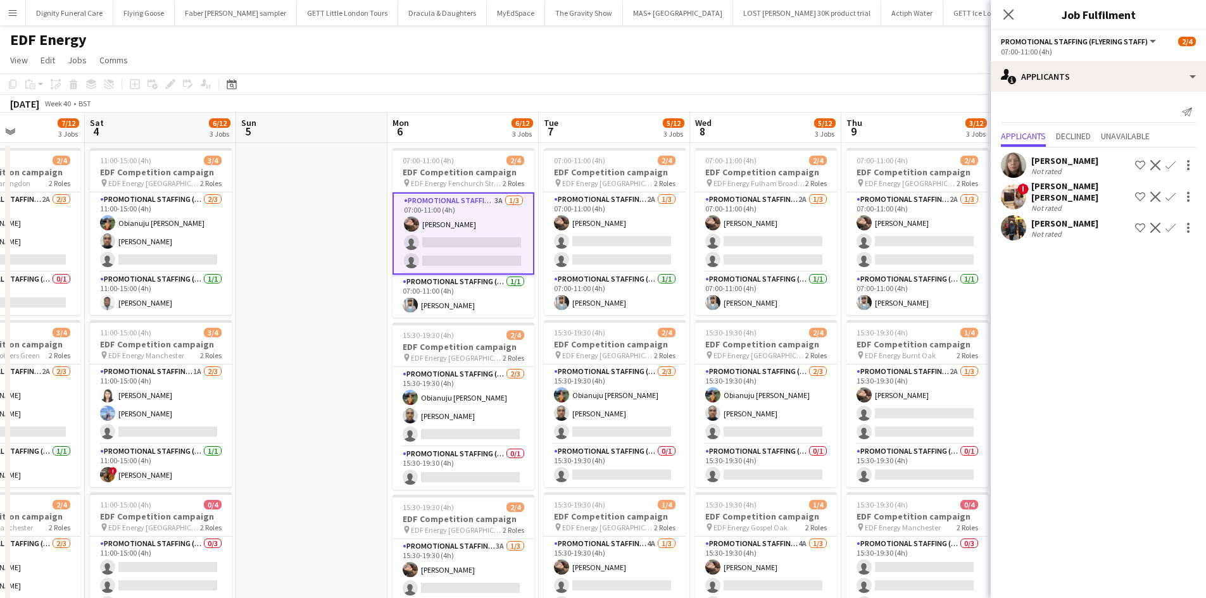
scroll to position [0, 368]
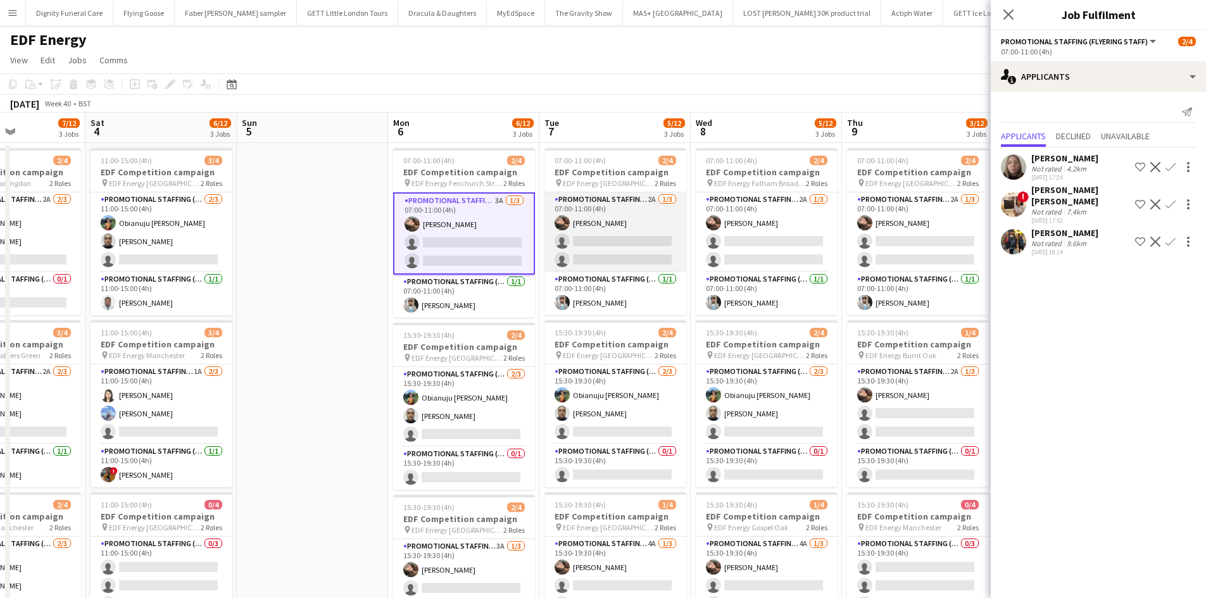
click at [625, 251] on app-card-role "Promotional Staffing (Flyering Staff) 2A [DATE] 07:00-11:00 (4h) [PERSON_NAME] …" at bounding box center [615, 232] width 142 height 80
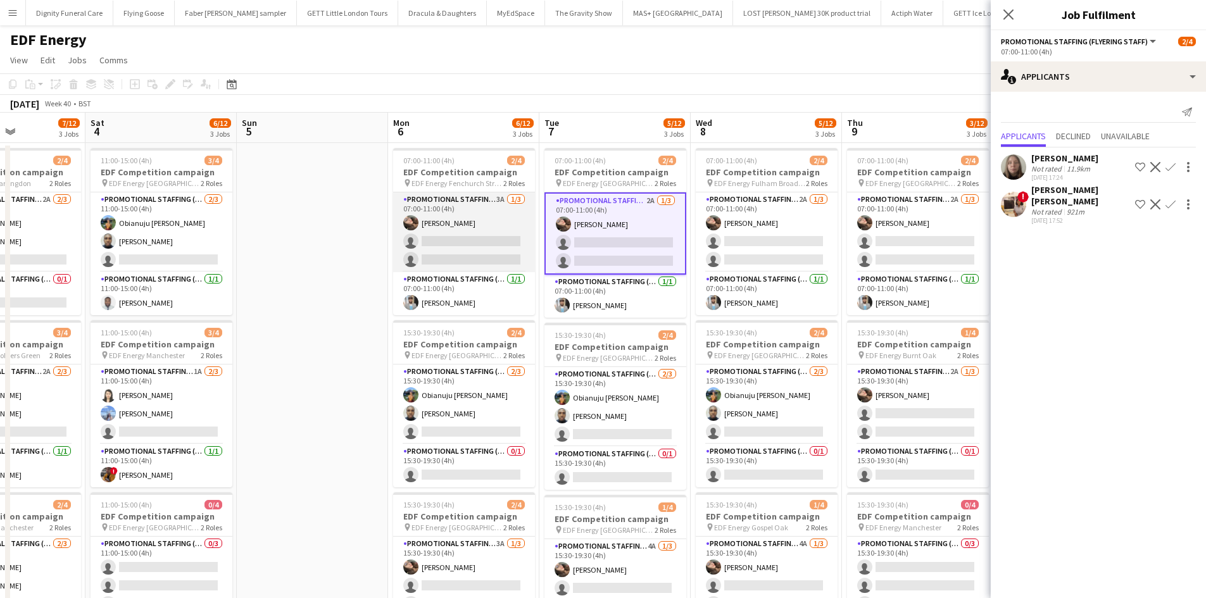
click at [470, 248] on app-card-role "Promotional Staffing (Flyering Staff) 3A [DATE] 07:00-11:00 (4h) [PERSON_NAME] …" at bounding box center [464, 232] width 142 height 80
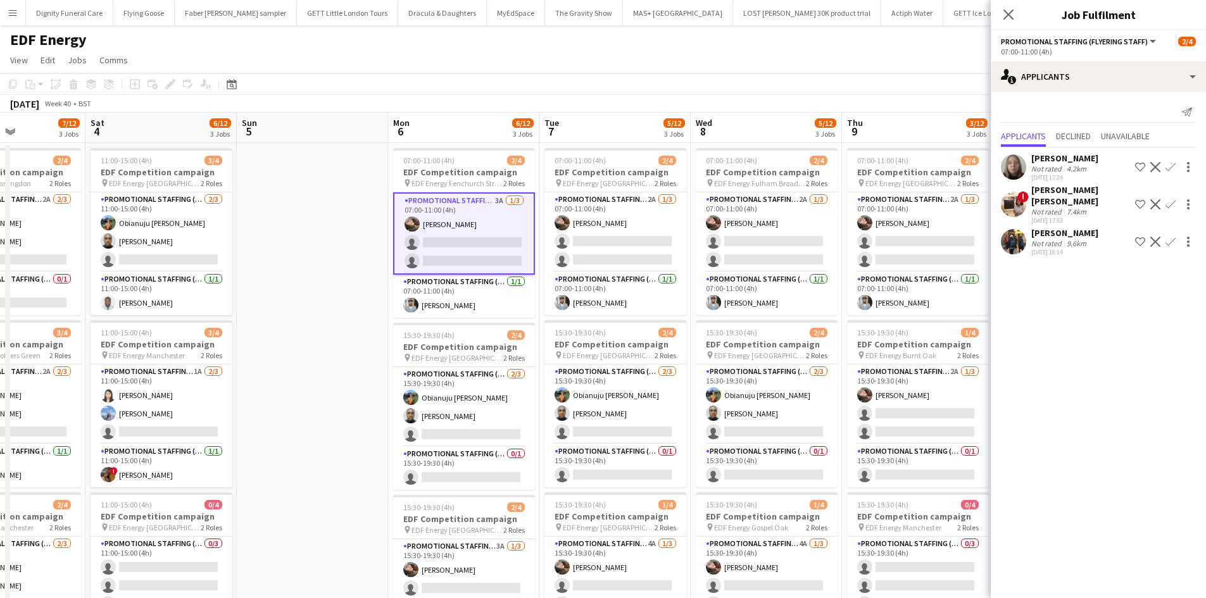
drag, startPoint x: 1174, startPoint y: 225, endPoint x: 1175, endPoint y: 232, distance: 6.5
click at [1174, 237] on app-icon "Confirm" at bounding box center [1170, 242] width 10 height 10
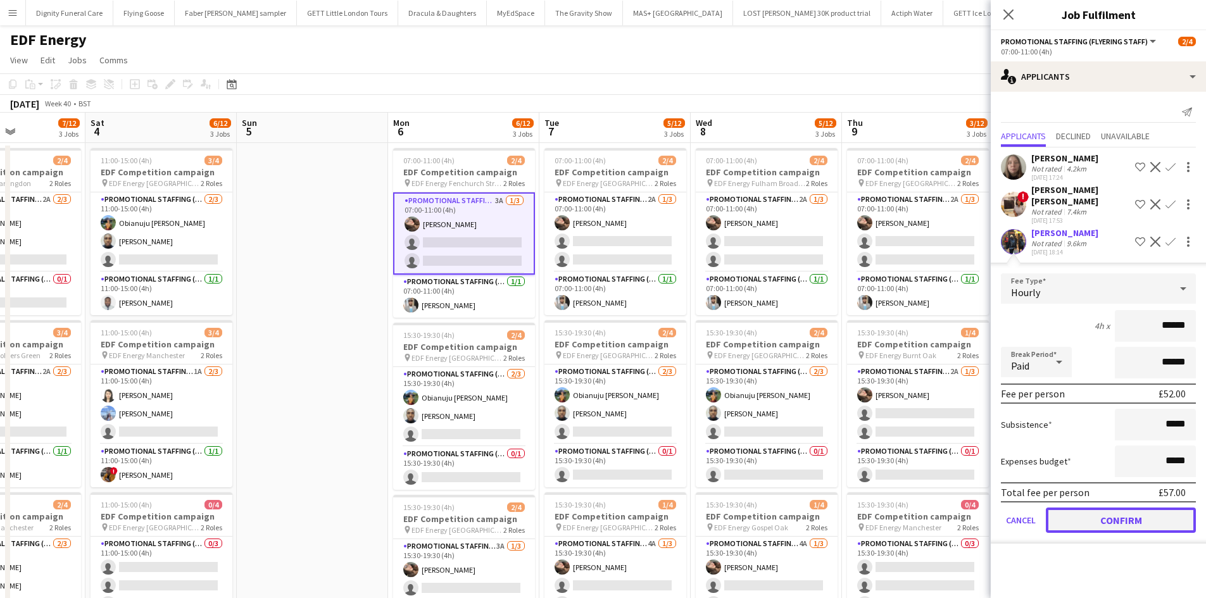
click at [1124, 511] on button "Confirm" at bounding box center [1121, 520] width 150 height 25
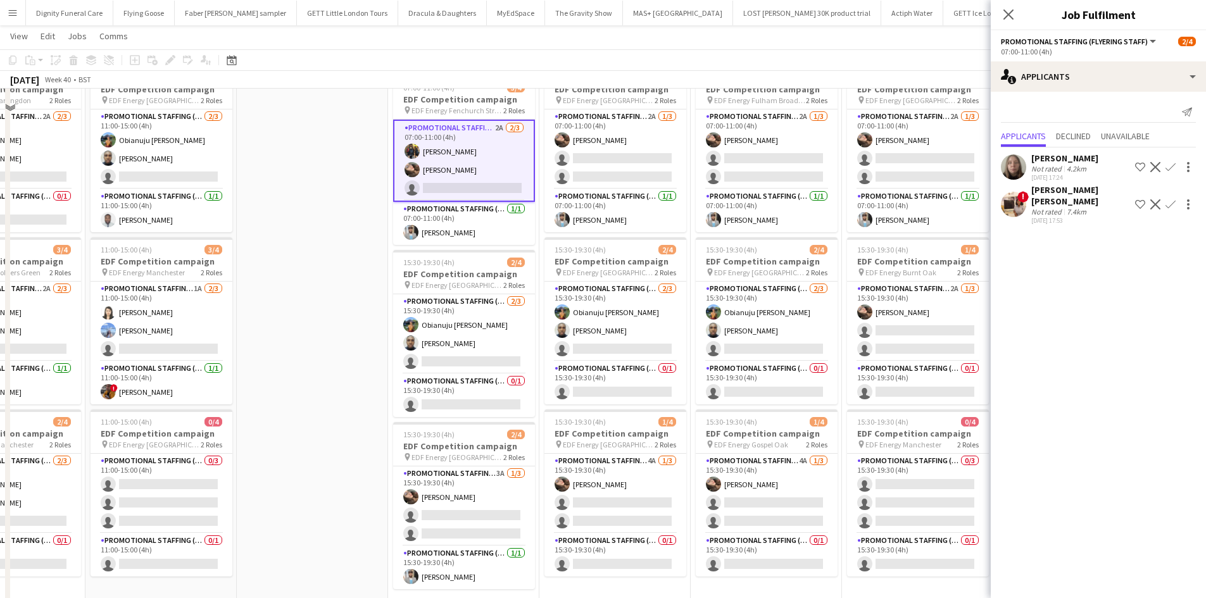
scroll to position [127, 0]
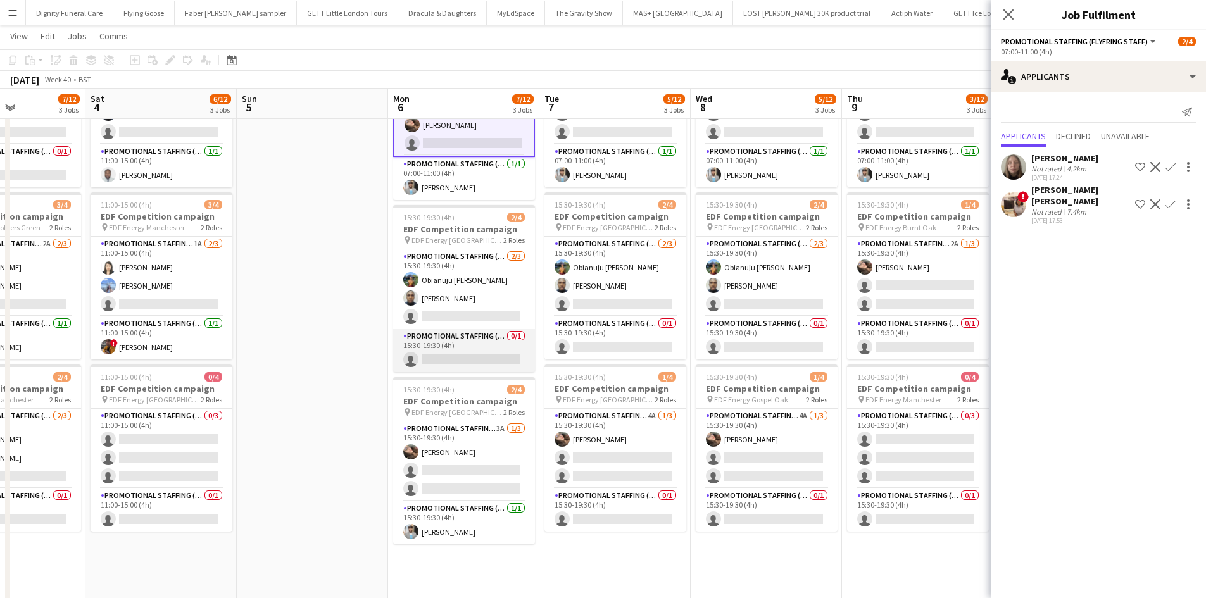
click at [478, 361] on app-card-role "Promotional Staffing (Team Leader) 0/1 15:30-19:30 (4h) single-neutral-actions" at bounding box center [464, 350] width 142 height 43
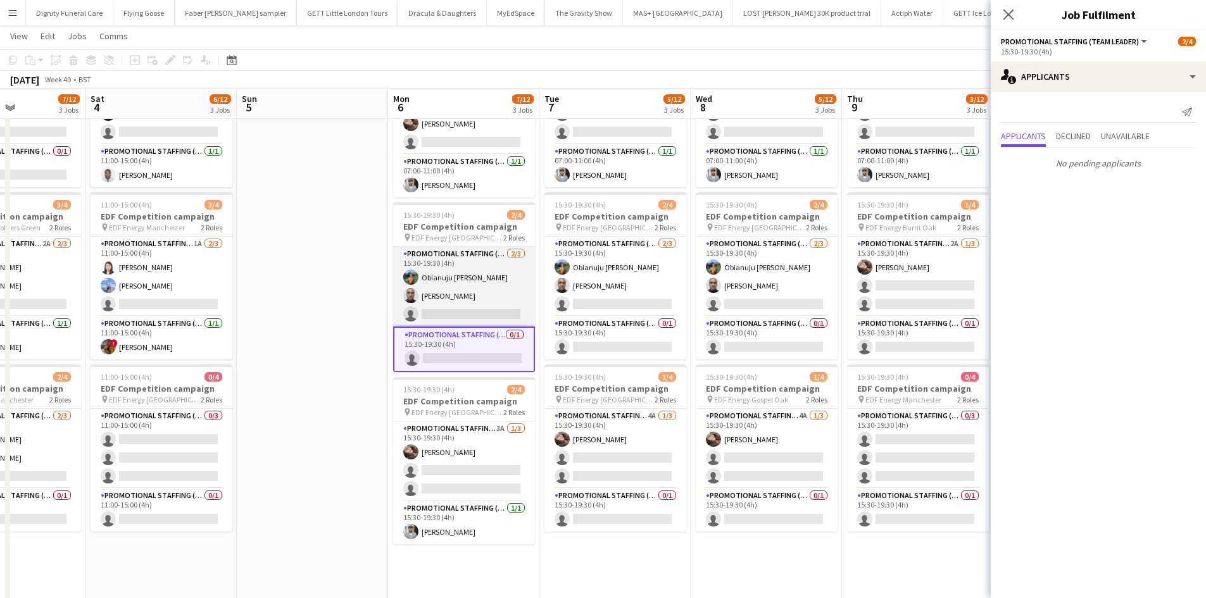
click at [471, 317] on app-card-role "Promotional Staffing (Flyering Staff) [DATE] 15:30-19:30 (4h) Obianuju [PERSON_…" at bounding box center [464, 287] width 142 height 80
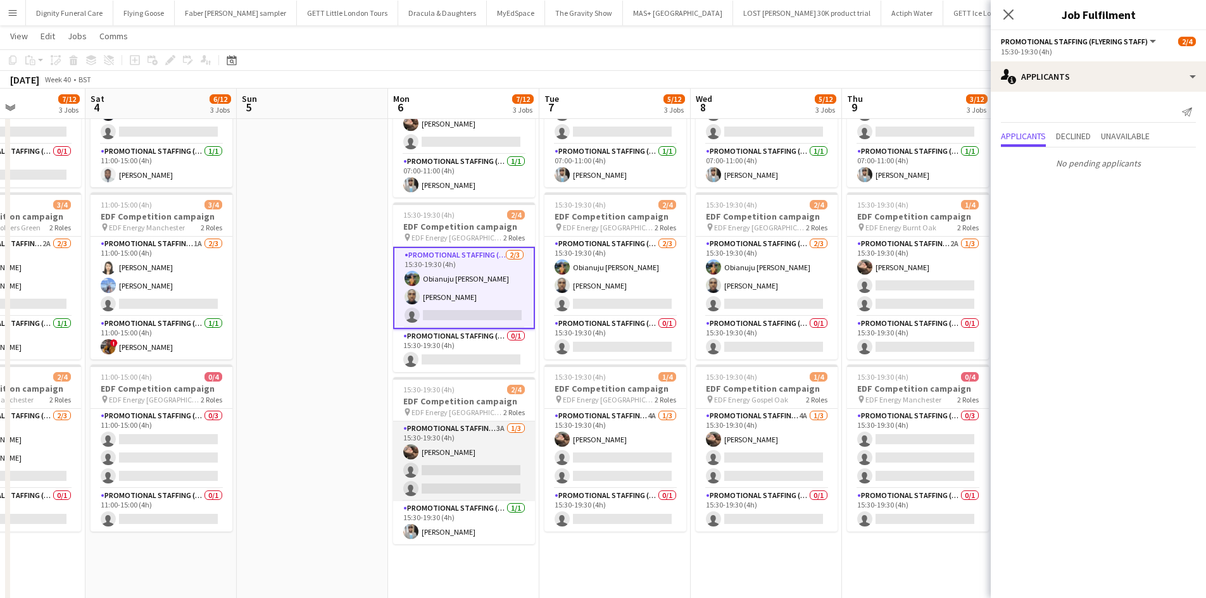
click at [473, 472] on app-card-role "Promotional Staffing (Flyering Staff) 3A [DATE] 15:30-19:30 (4h) [PERSON_NAME] …" at bounding box center [464, 462] width 142 height 80
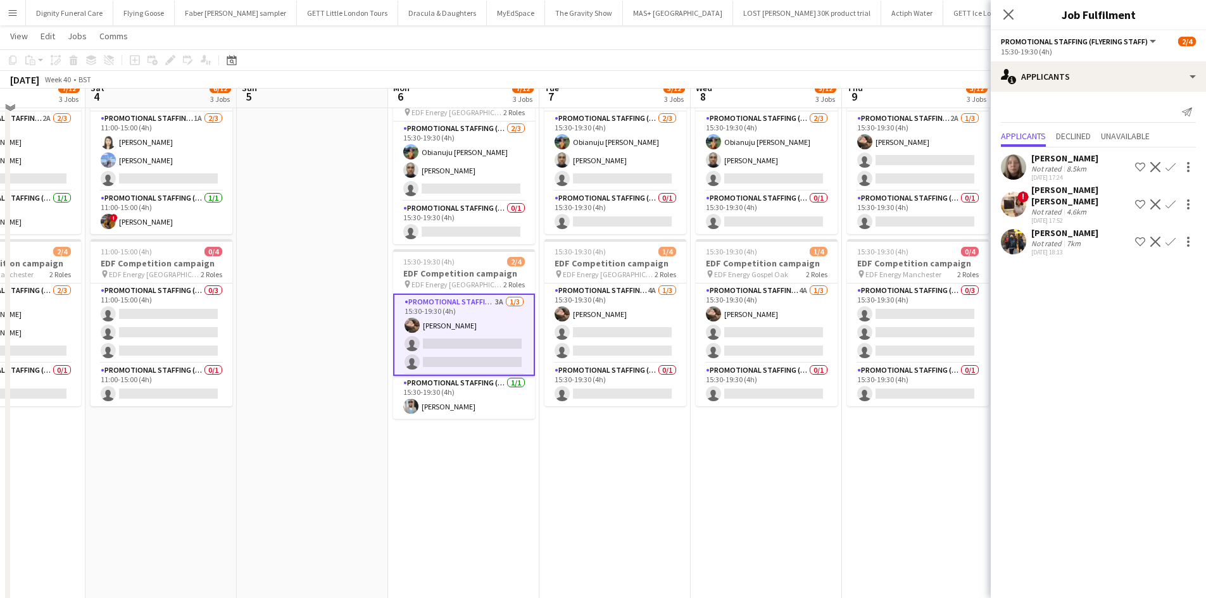
scroll to position [253, 0]
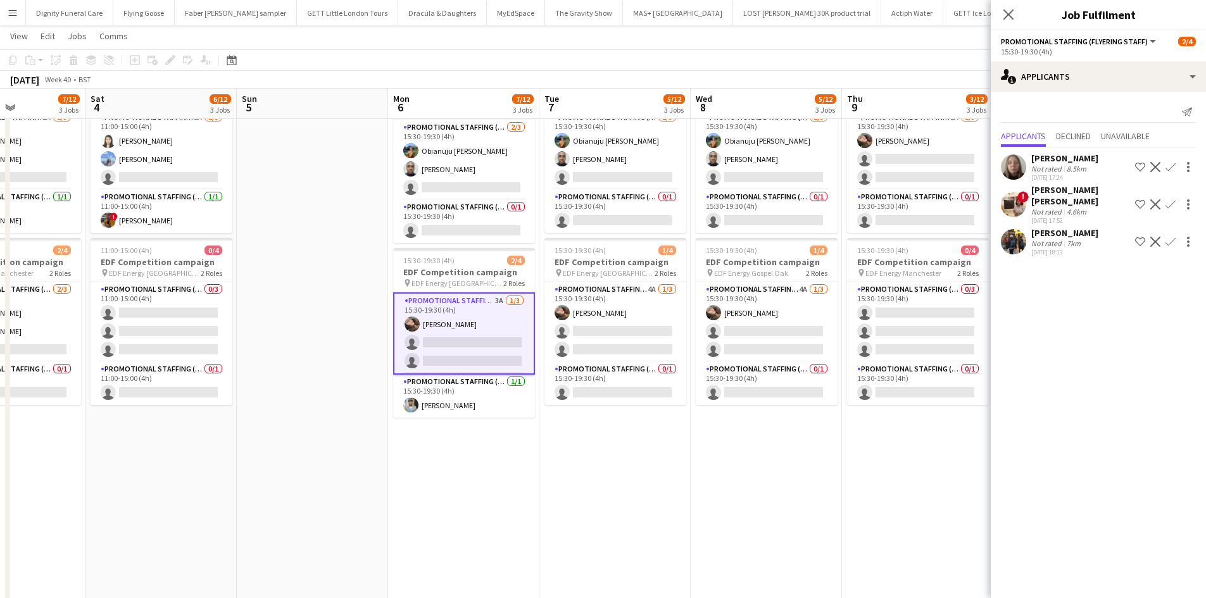
click at [1170, 237] on app-icon "Confirm" at bounding box center [1170, 242] width 10 height 10
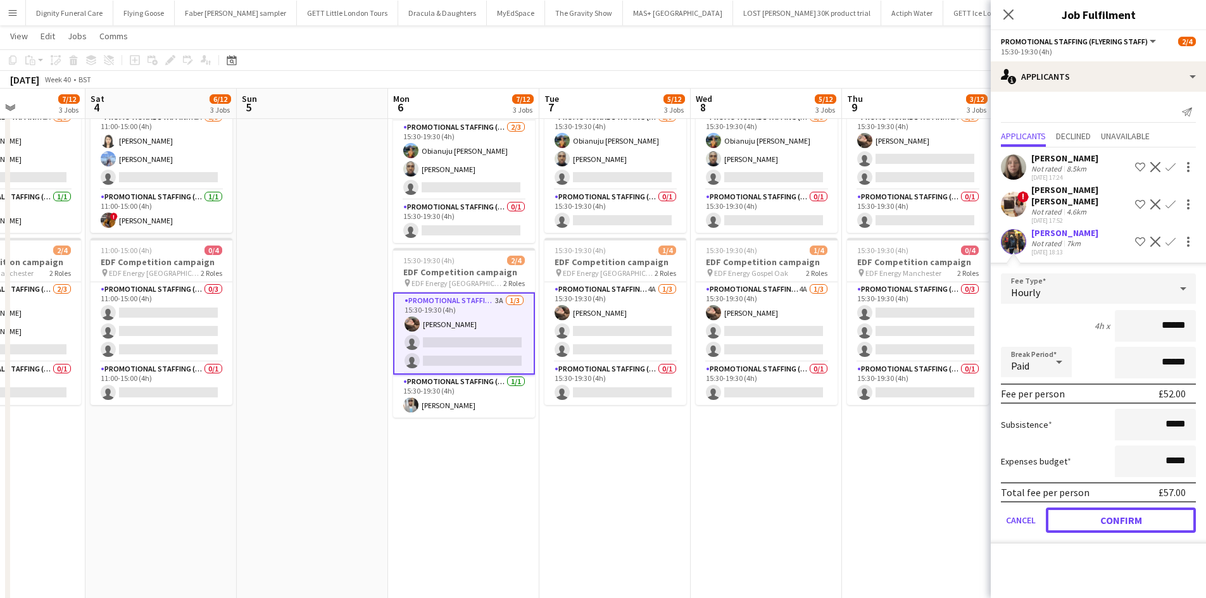
click at [1107, 508] on button "Confirm" at bounding box center [1121, 520] width 150 height 25
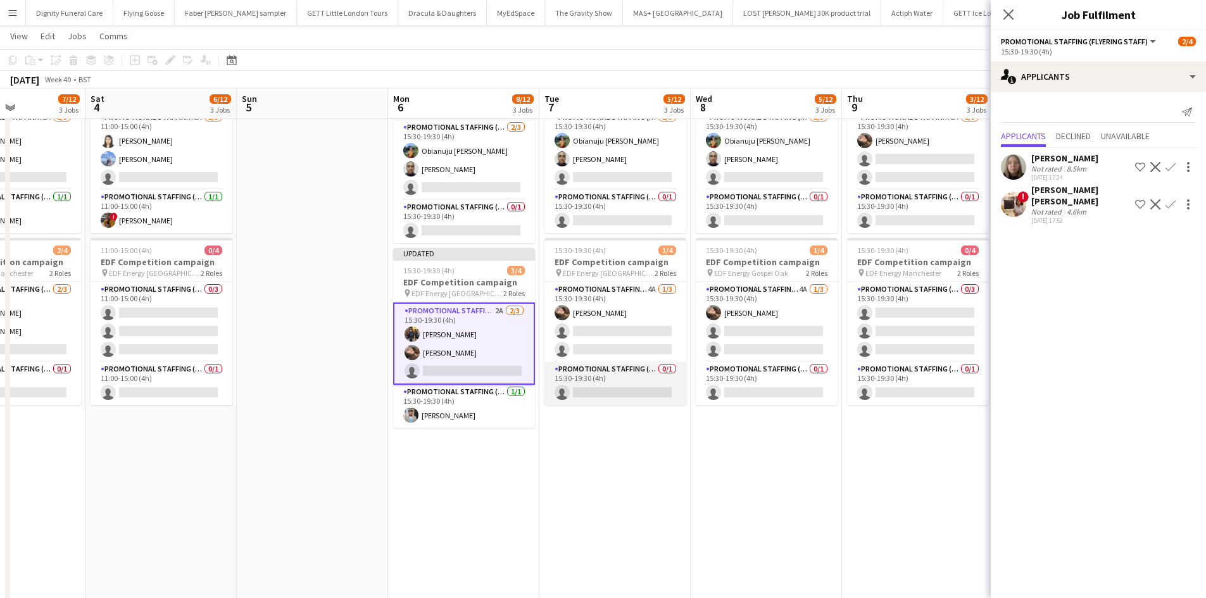
click at [672, 389] on app-card-role "Promotional Staffing (Team Leader) 0/1 15:30-19:30 (4h) single-neutral-actions" at bounding box center [615, 383] width 142 height 43
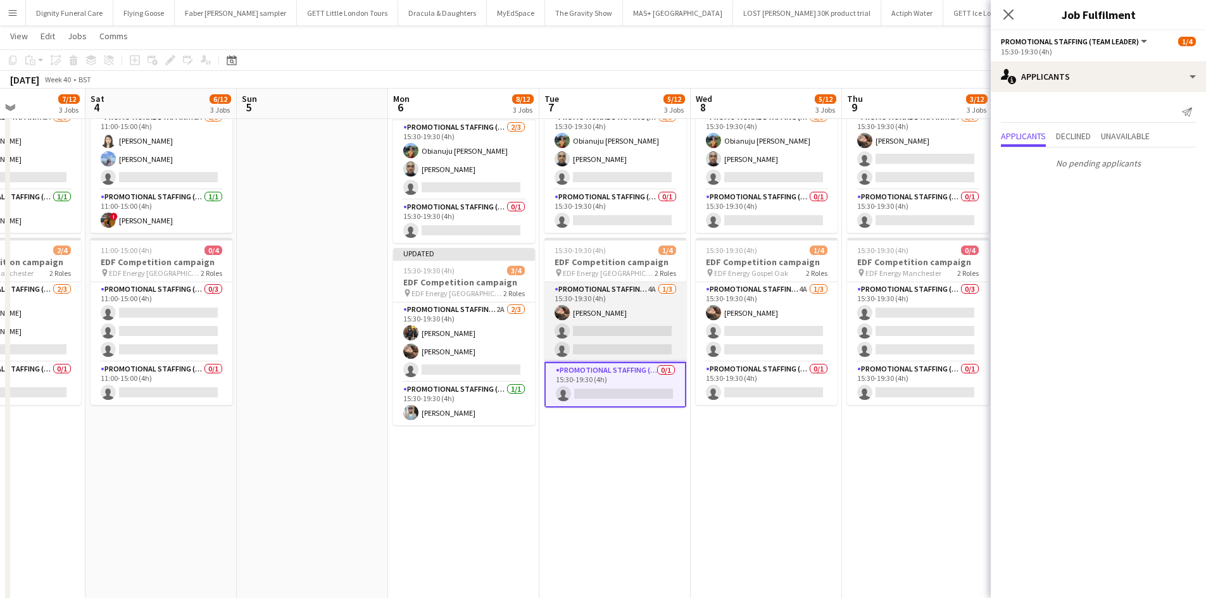
click at [650, 335] on app-card-role "Promotional Staffing (Flyering Staff) 4A [DATE] 15:30-19:30 (4h) [PERSON_NAME] …" at bounding box center [615, 322] width 142 height 80
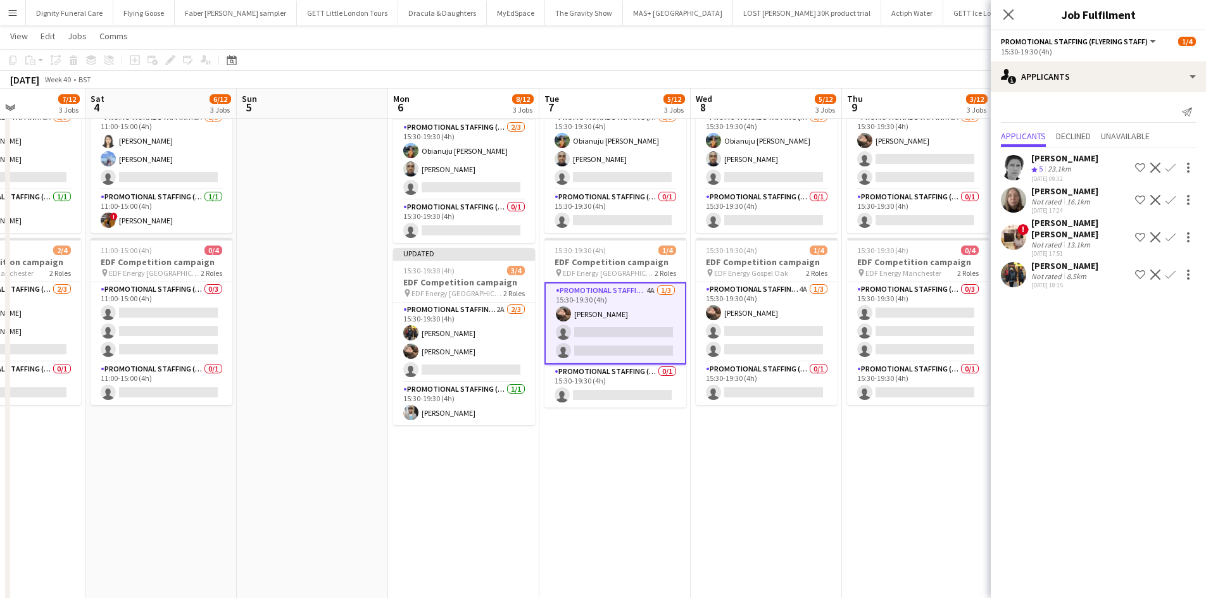
drag, startPoint x: 1170, startPoint y: 259, endPoint x: 1175, endPoint y: 278, distance: 19.5
click at [1171, 270] on app-icon "Confirm" at bounding box center [1170, 275] width 10 height 10
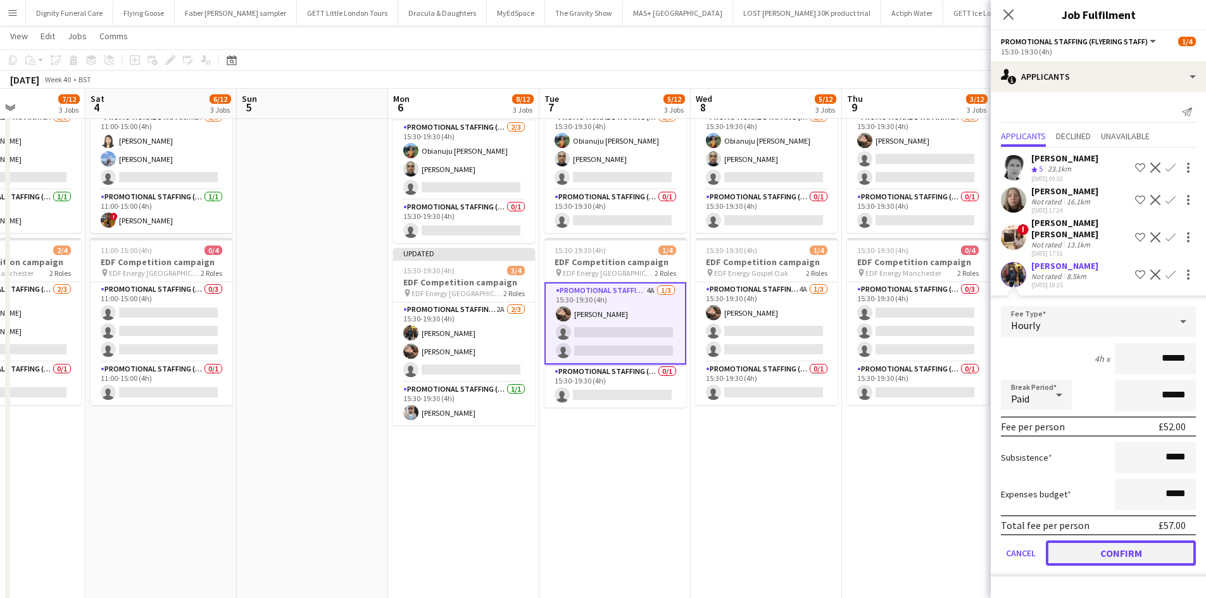
click at [1128, 548] on button "Confirm" at bounding box center [1121, 553] width 150 height 25
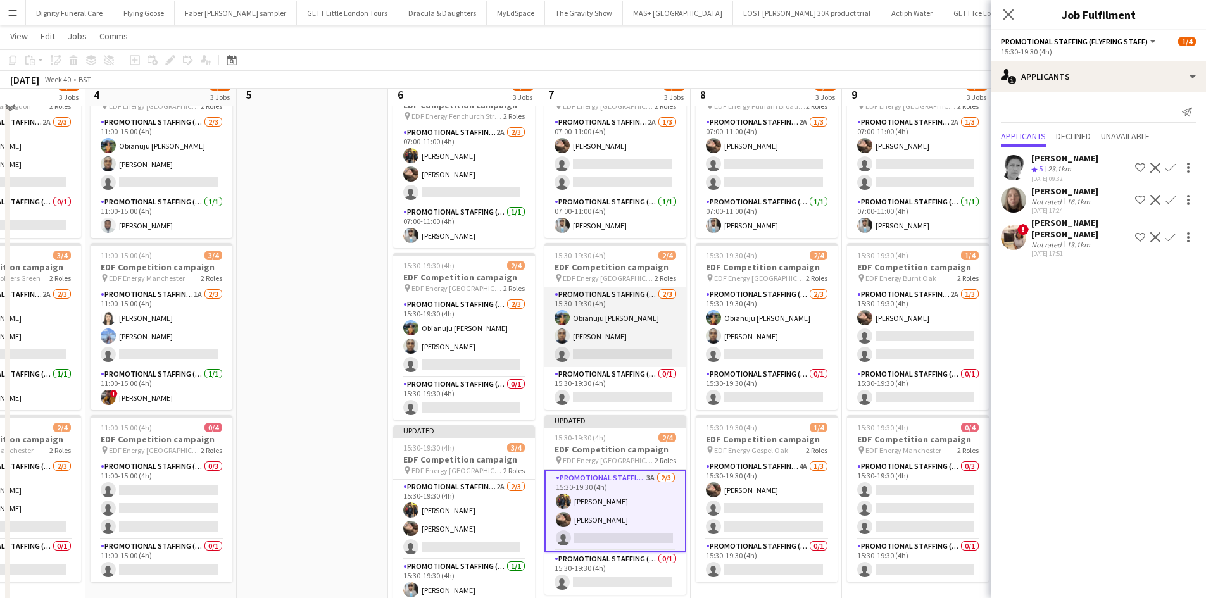
scroll to position [63, 0]
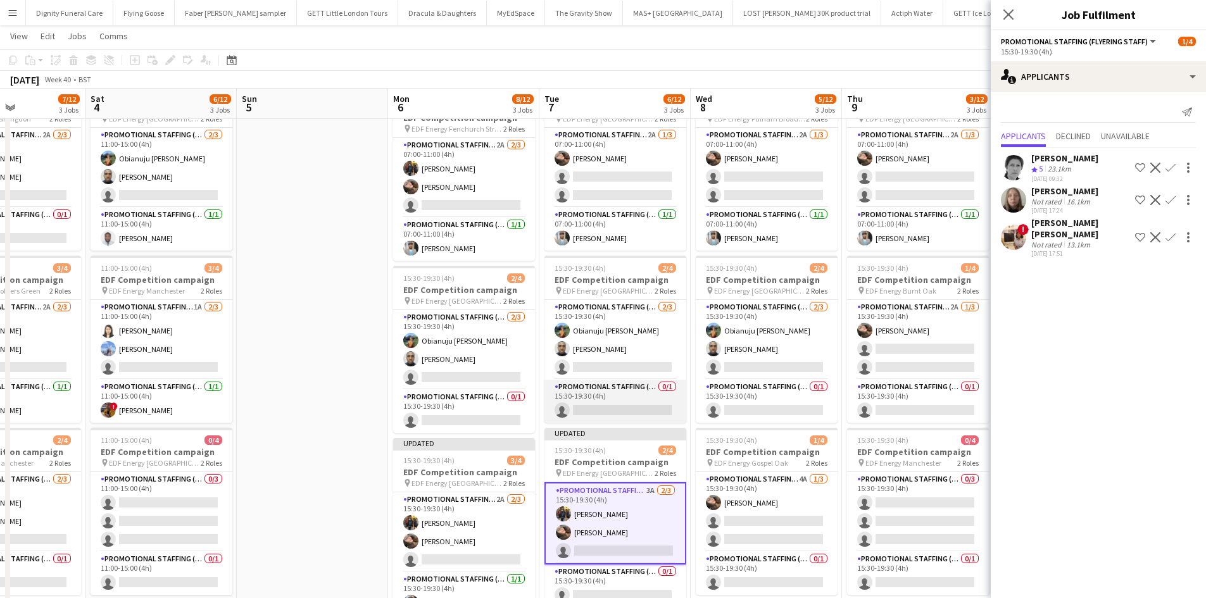
click at [632, 412] on app-card-role "Promotional Staffing (Team Leader) 0/1 15:30-19:30 (4h) single-neutral-actions" at bounding box center [615, 401] width 142 height 43
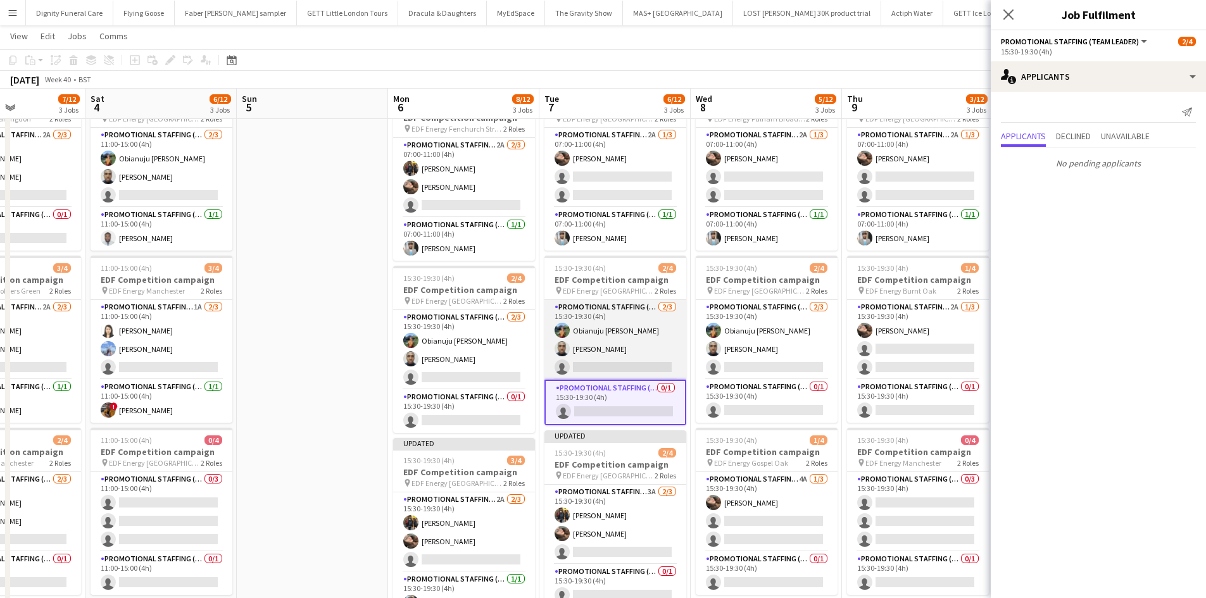
click at [616, 363] on app-card-role "Promotional Staffing (Flyering Staff) [DATE] 15:30-19:30 (4h) Obianuju [PERSON_…" at bounding box center [615, 340] width 142 height 80
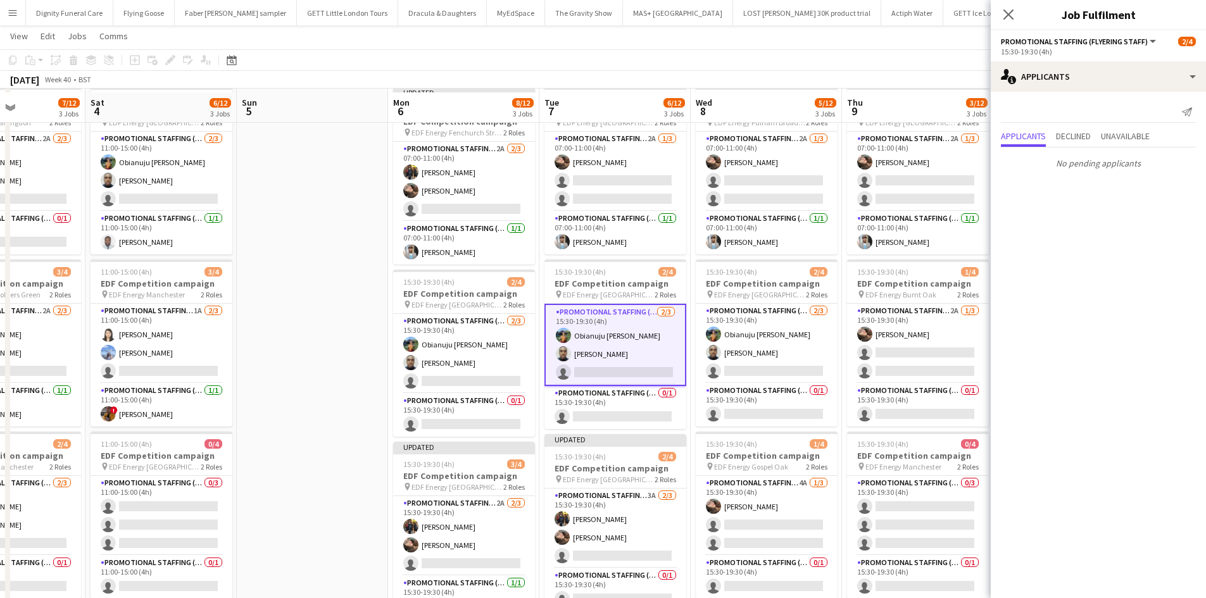
scroll to position [0, 0]
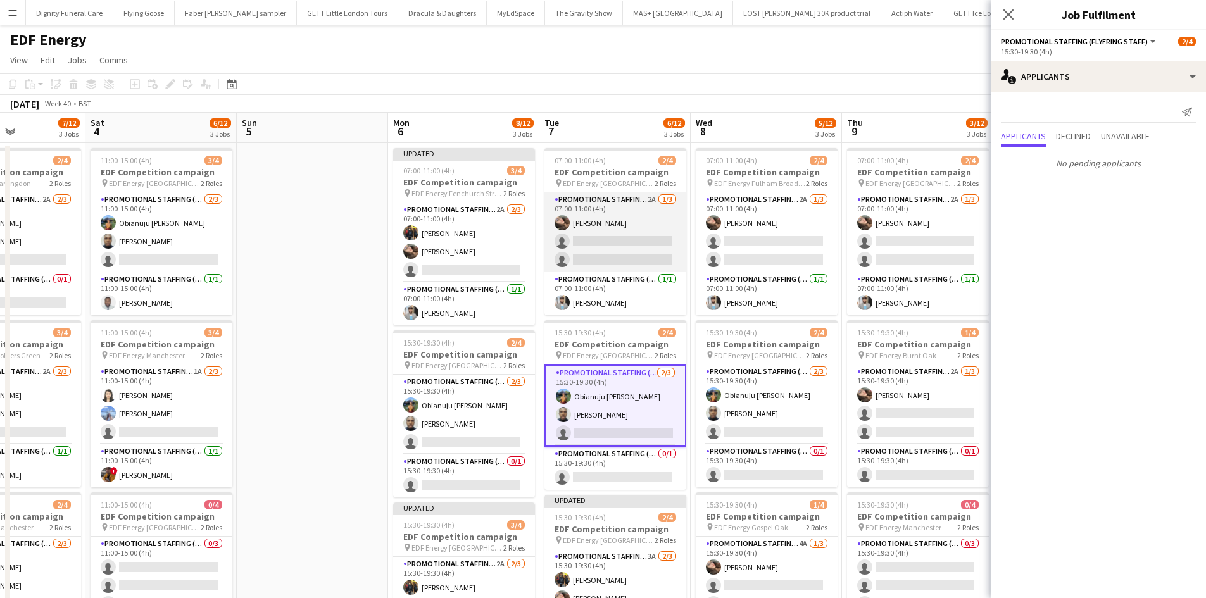
click at [623, 227] on app-card-role "Promotional Staffing (Flyering Staff) 2A [DATE] 07:00-11:00 (4h) [PERSON_NAME] …" at bounding box center [615, 232] width 142 height 80
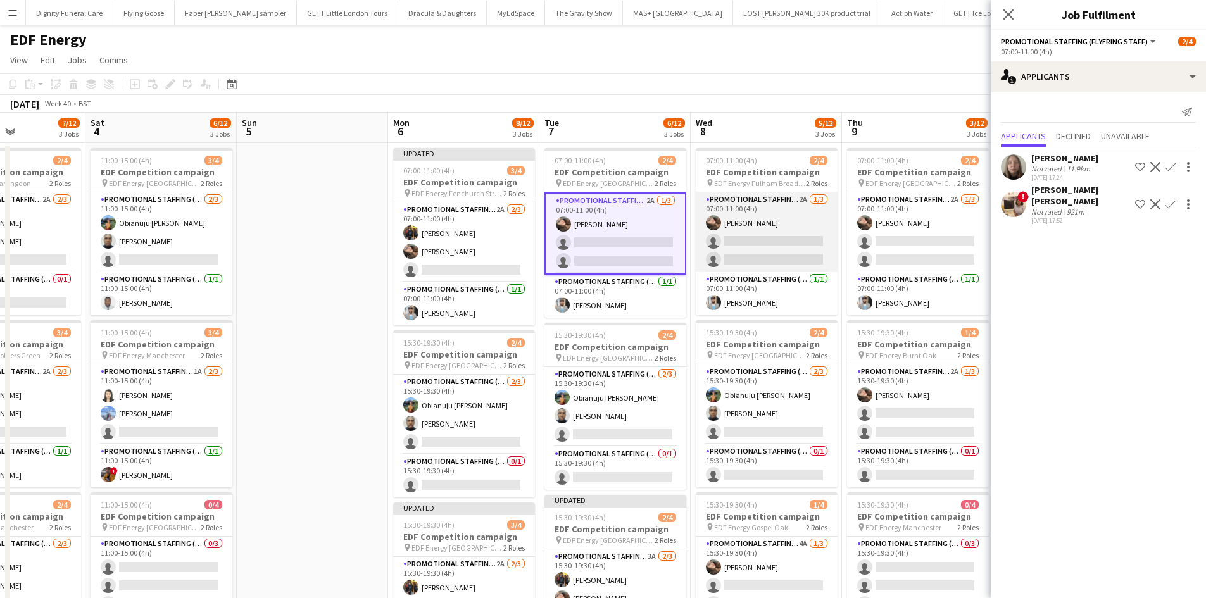
click at [765, 247] on app-card-role "Promotional Staffing (Flyering Staff) 2A [DATE] 07:00-11:00 (4h) [PERSON_NAME] …" at bounding box center [767, 232] width 142 height 80
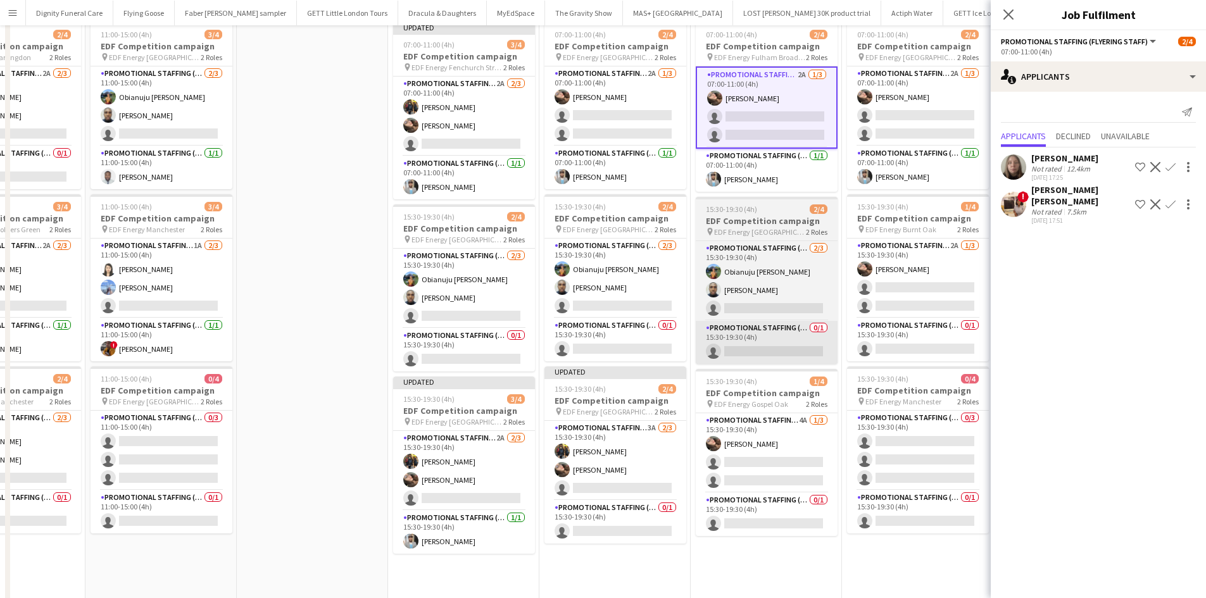
scroll to position [127, 0]
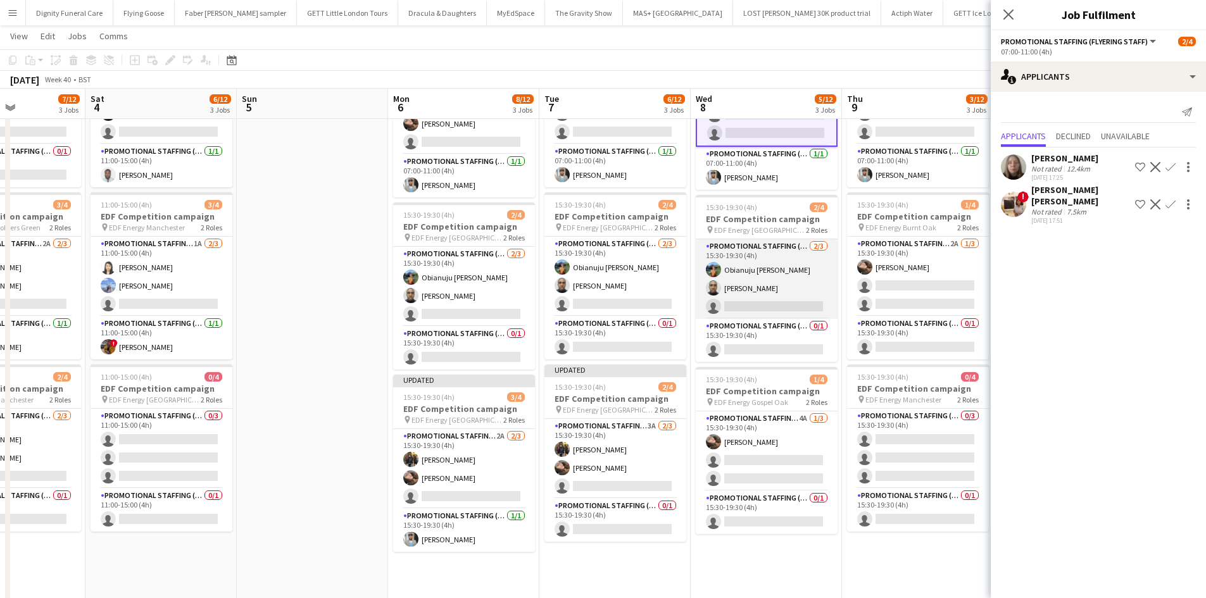
click at [779, 303] on app-card-role "Promotional Staffing (Flyering Staff) [DATE] 15:30-19:30 (4h) Obianuju [PERSON_…" at bounding box center [767, 279] width 142 height 80
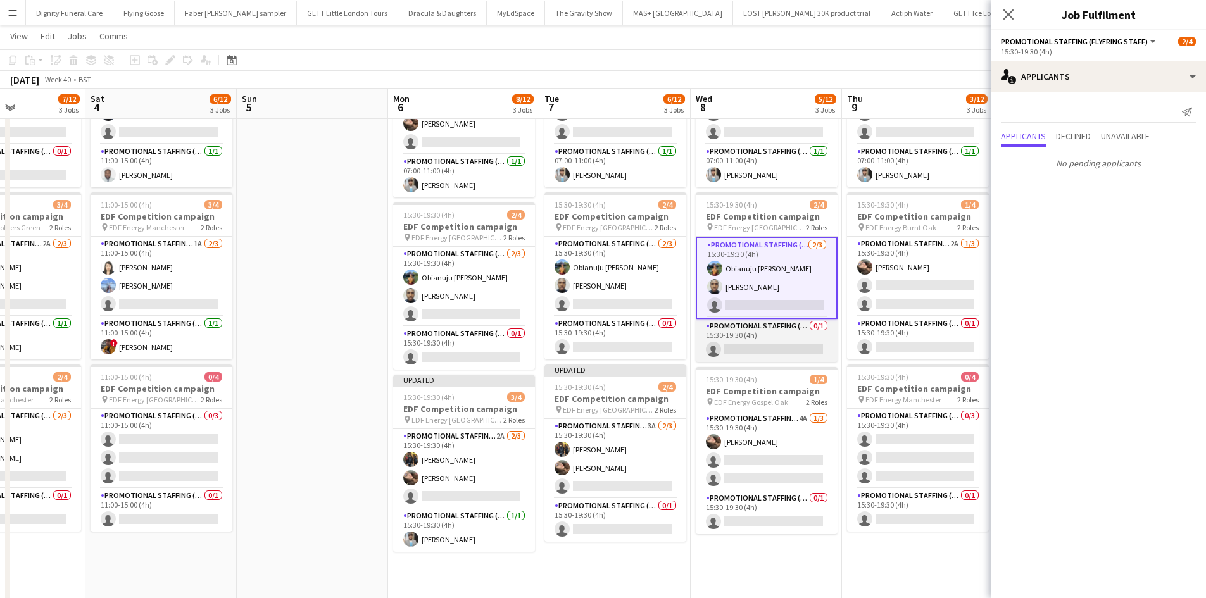
click at [783, 342] on app-card-role "Promotional Staffing (Team Leader) 0/1 15:30-19:30 (4h) single-neutral-actions" at bounding box center [767, 340] width 142 height 43
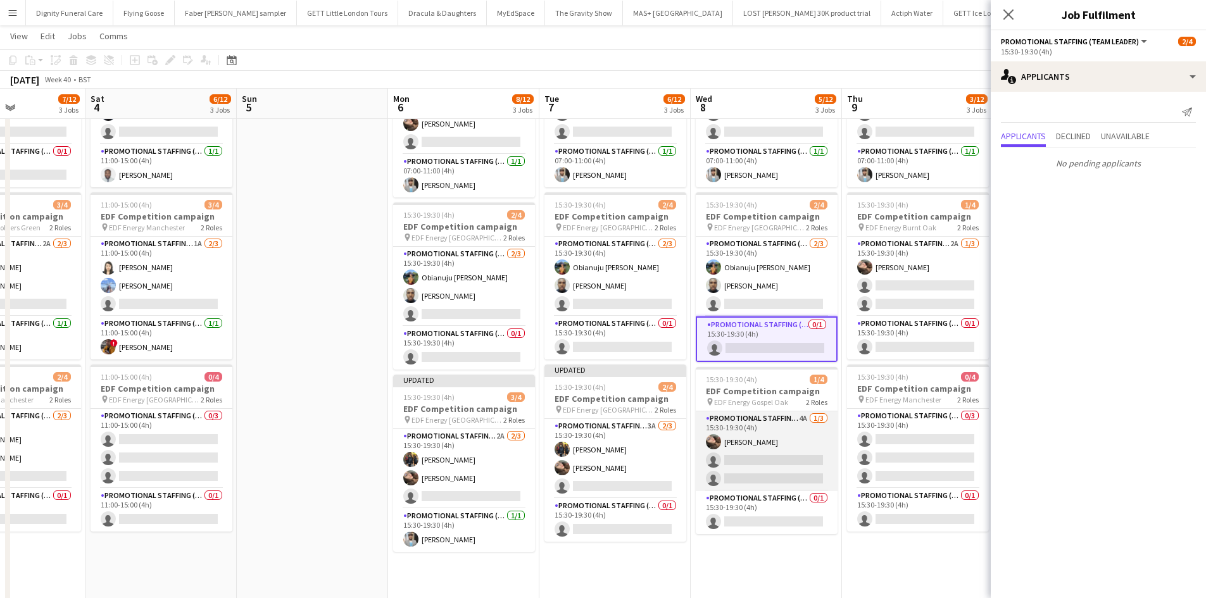
click at [789, 472] on app-card-role "Promotional Staffing (Flyering Staff) 4A [DATE] 15:30-19:30 (4h) [PERSON_NAME] …" at bounding box center [767, 451] width 142 height 80
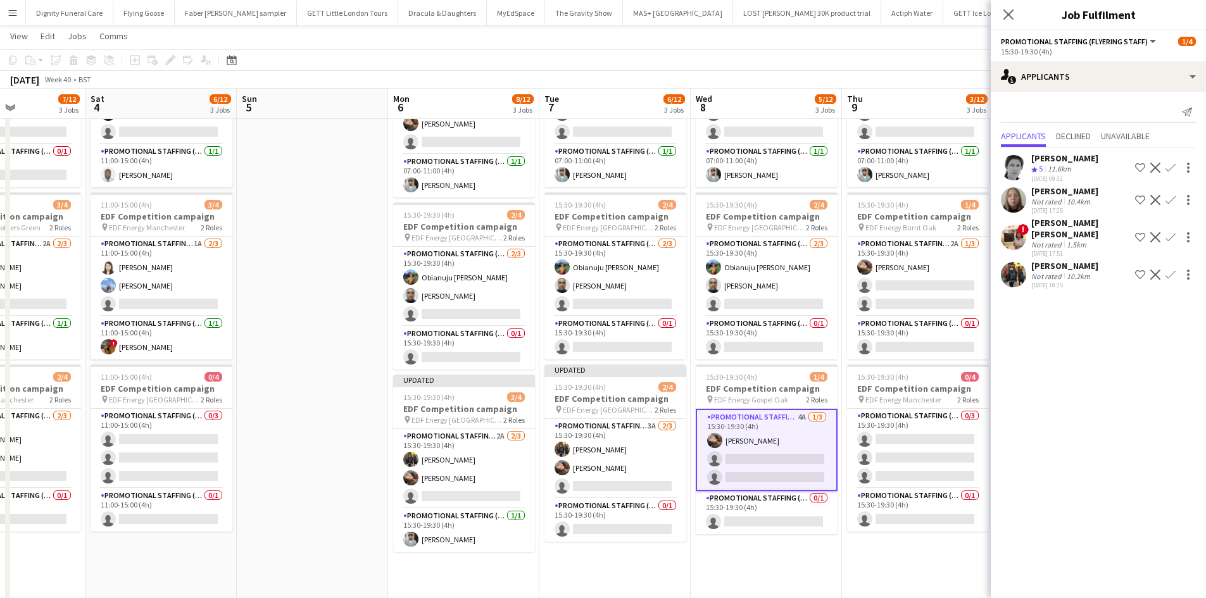
click at [1177, 267] on button "Confirm" at bounding box center [1170, 274] width 15 height 15
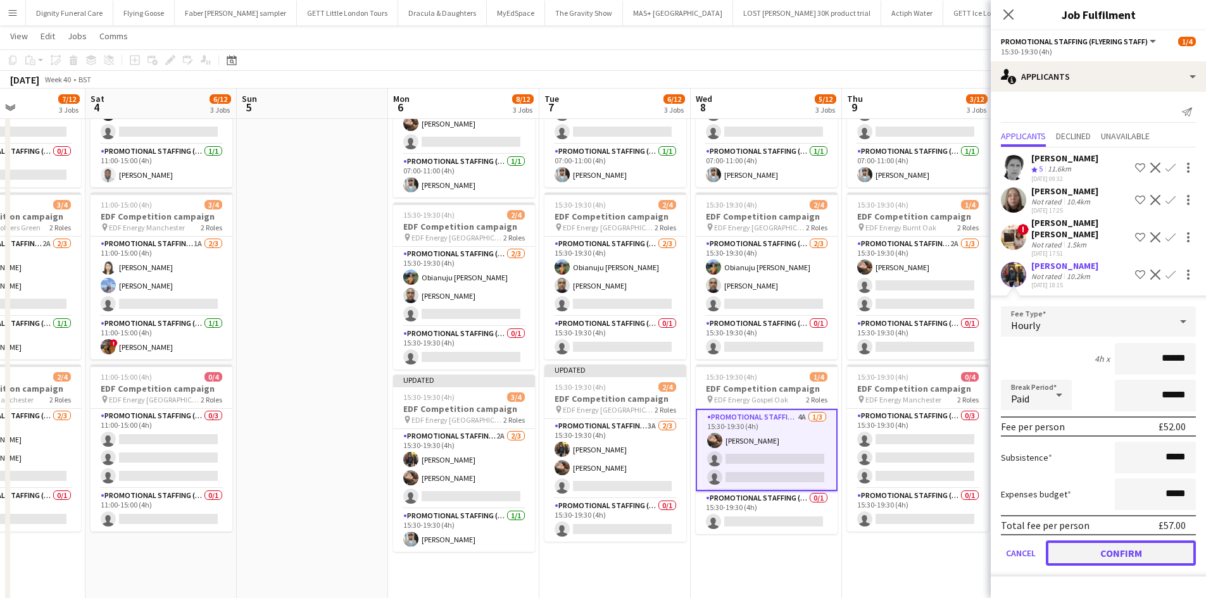
click at [1152, 541] on button "Confirm" at bounding box center [1121, 553] width 150 height 25
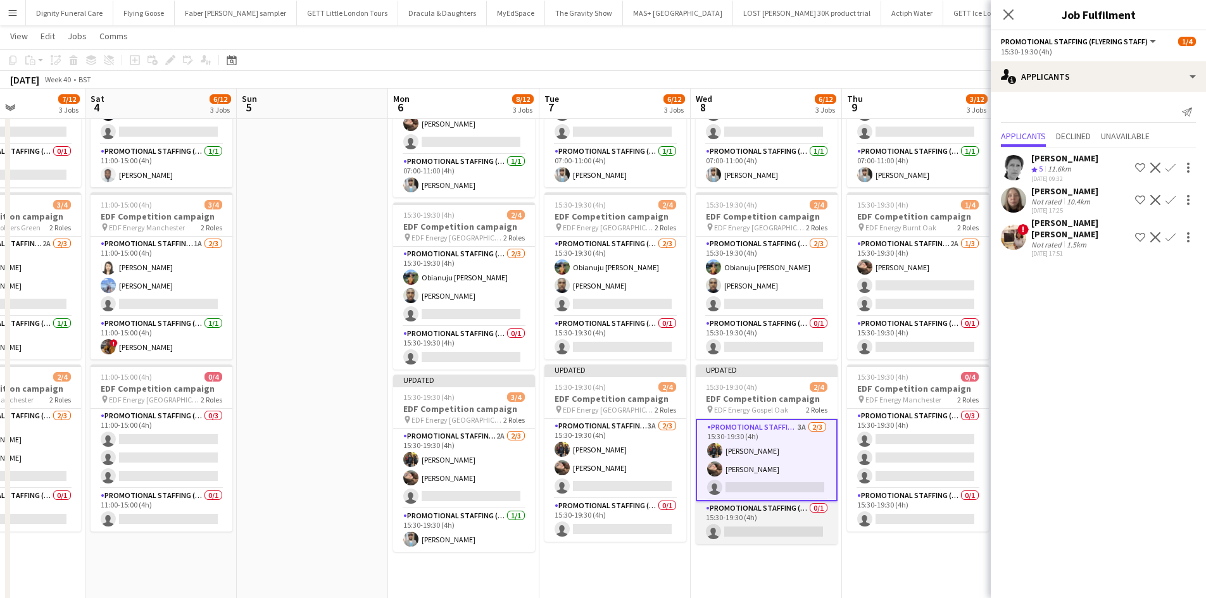
click at [795, 532] on app-card-role "Promotional Staffing (Team Leader) 0/1 15:30-19:30 (4h) single-neutral-actions" at bounding box center [767, 522] width 142 height 43
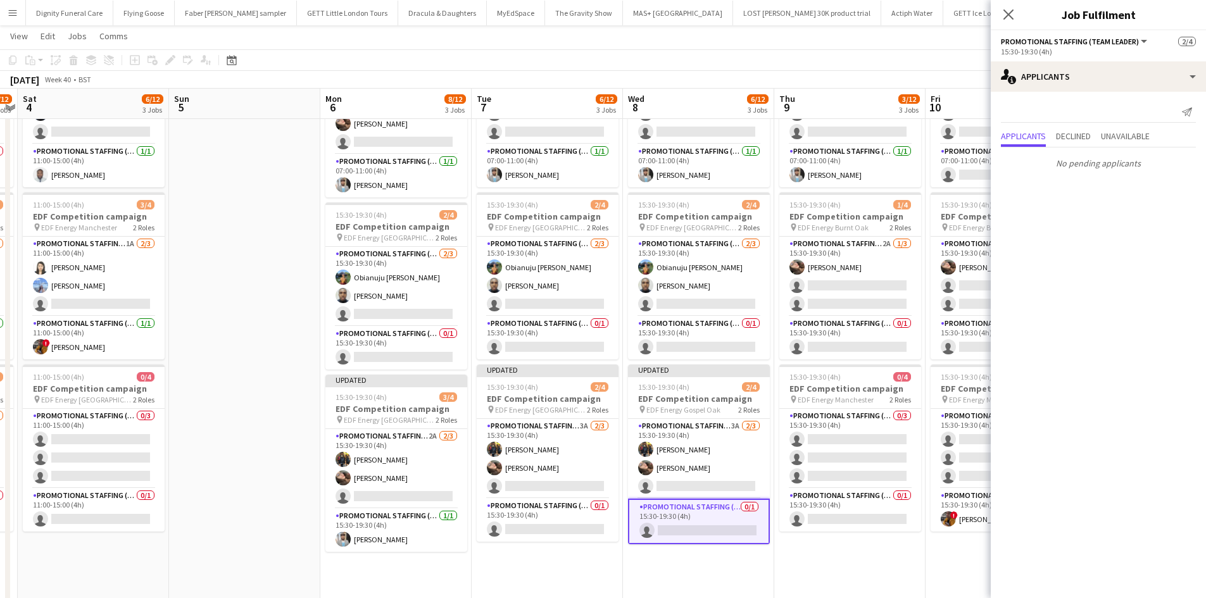
scroll to position [0, 368]
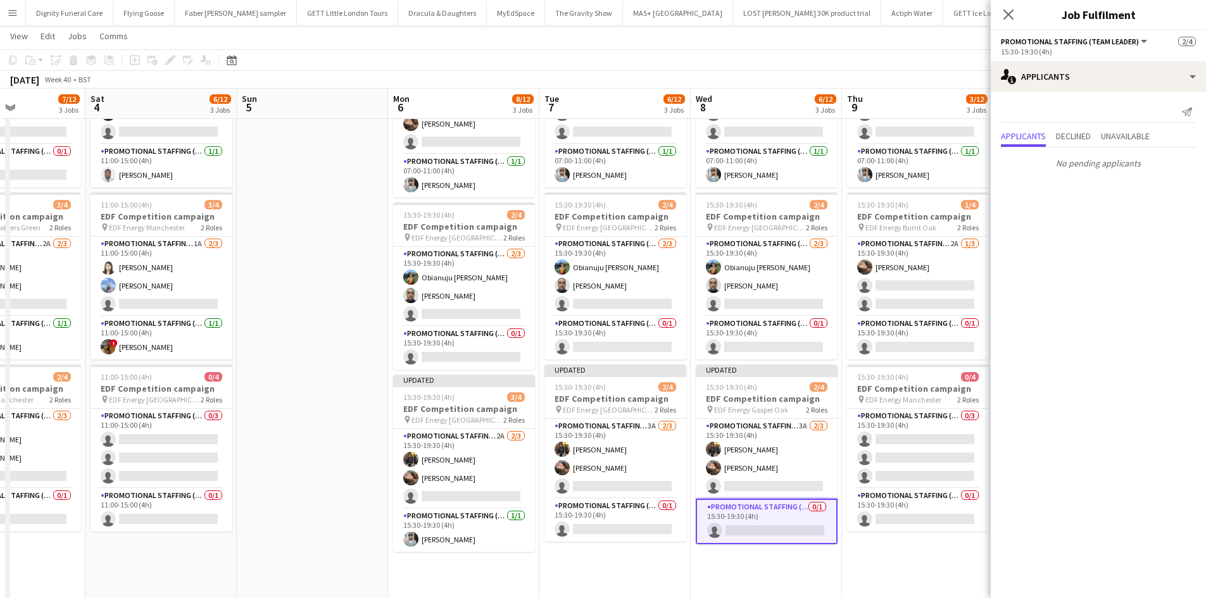
drag, startPoint x: 816, startPoint y: 582, endPoint x: 694, endPoint y: 566, distance: 123.3
click at [685, 574] on app-calendar-viewport "Wed 1 10/16 4 Jobs Thu 2 8/12 3 Jobs Fri 3 7/12 3 Jobs Sat 4 6/12 3 Jobs Sun 5 …" at bounding box center [603, 351] width 1206 height 856
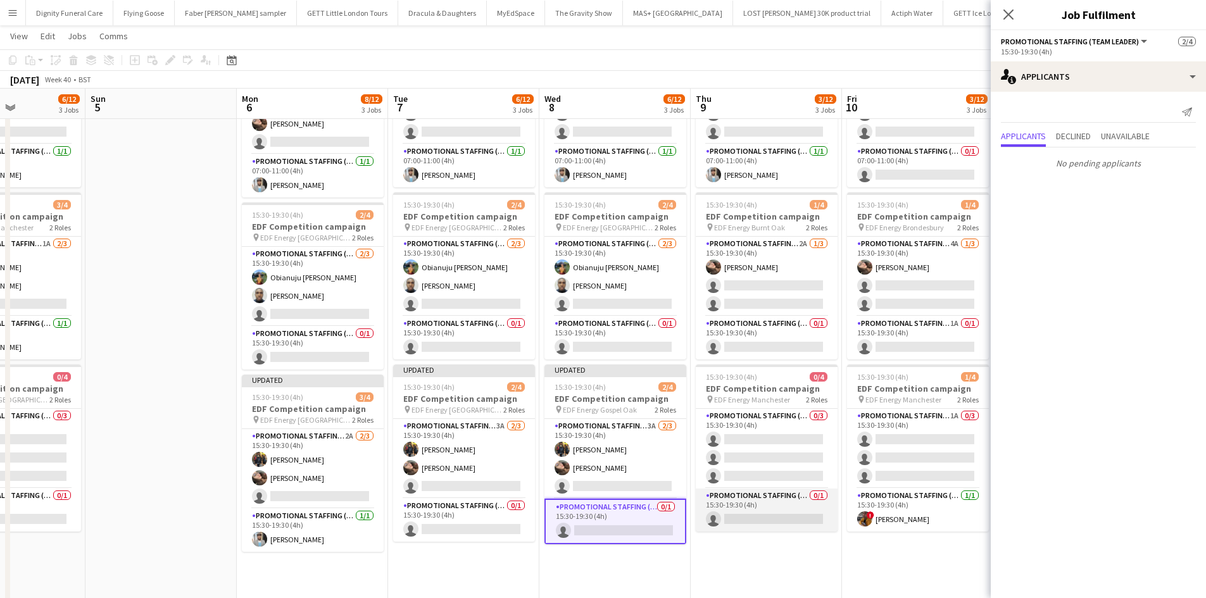
click at [779, 515] on app-card-role "Promotional Staffing (Team Leader) 0/1 15:30-19:30 (4h) single-neutral-actions" at bounding box center [767, 510] width 142 height 43
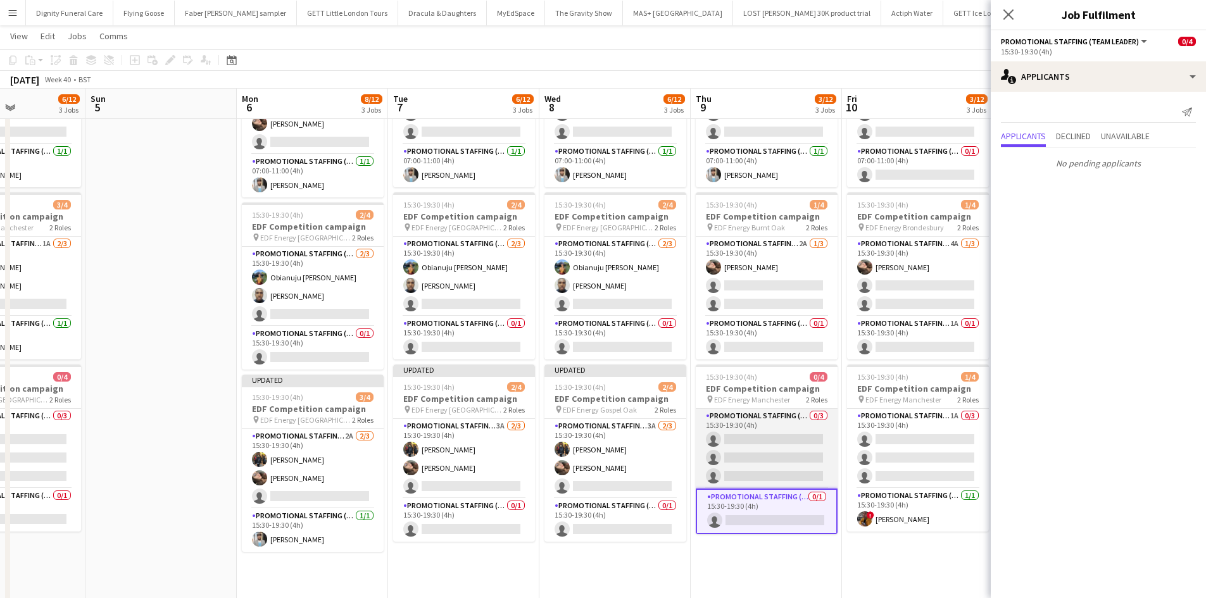
click at [764, 433] on app-card-role "Promotional Staffing (Flyering Staff) 0/3 15:30-19:30 (4h) single-neutral-actio…" at bounding box center [767, 449] width 142 height 80
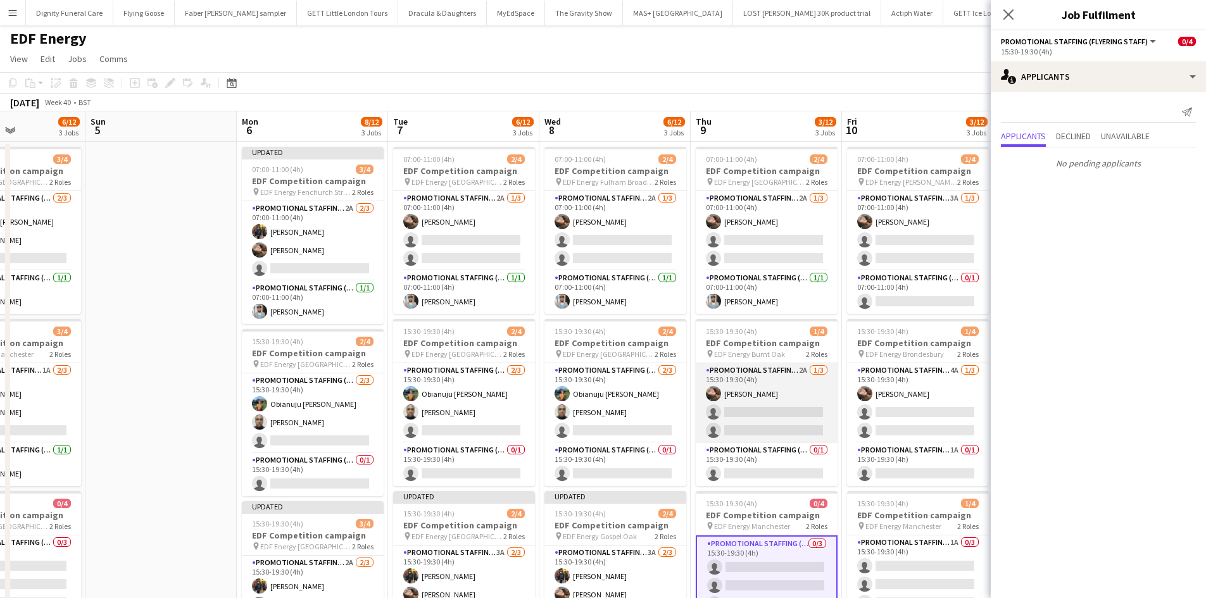
scroll to position [0, 0]
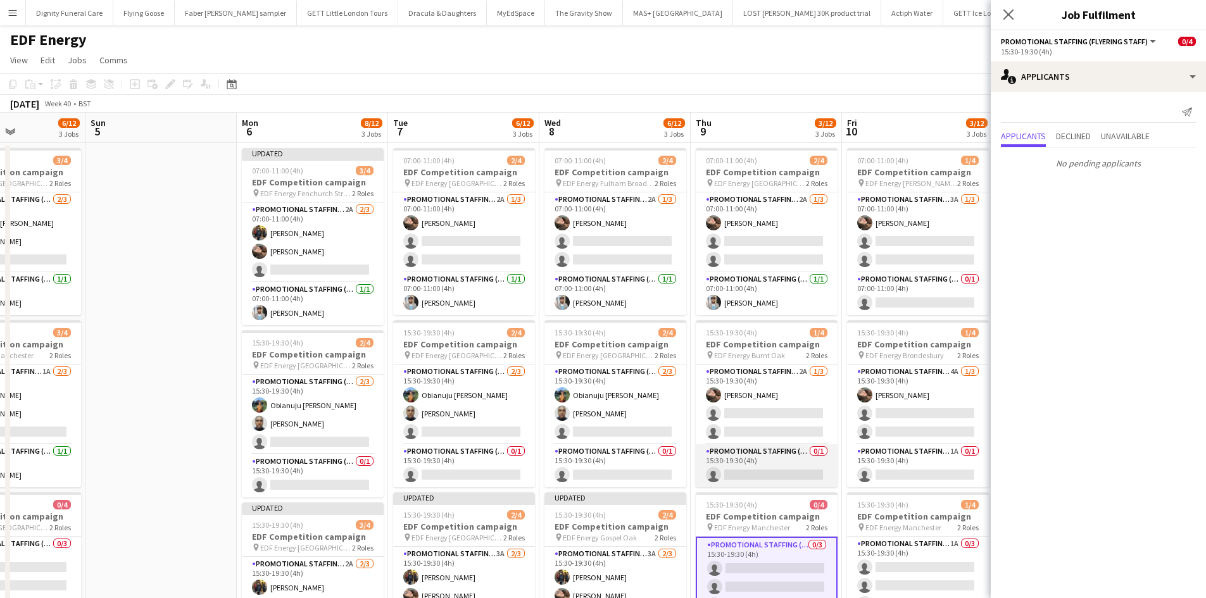
click at [767, 470] on app-card-role "Promotional Staffing (Team Leader) 0/1 15:30-19:30 (4h) single-neutral-actions" at bounding box center [767, 465] width 142 height 43
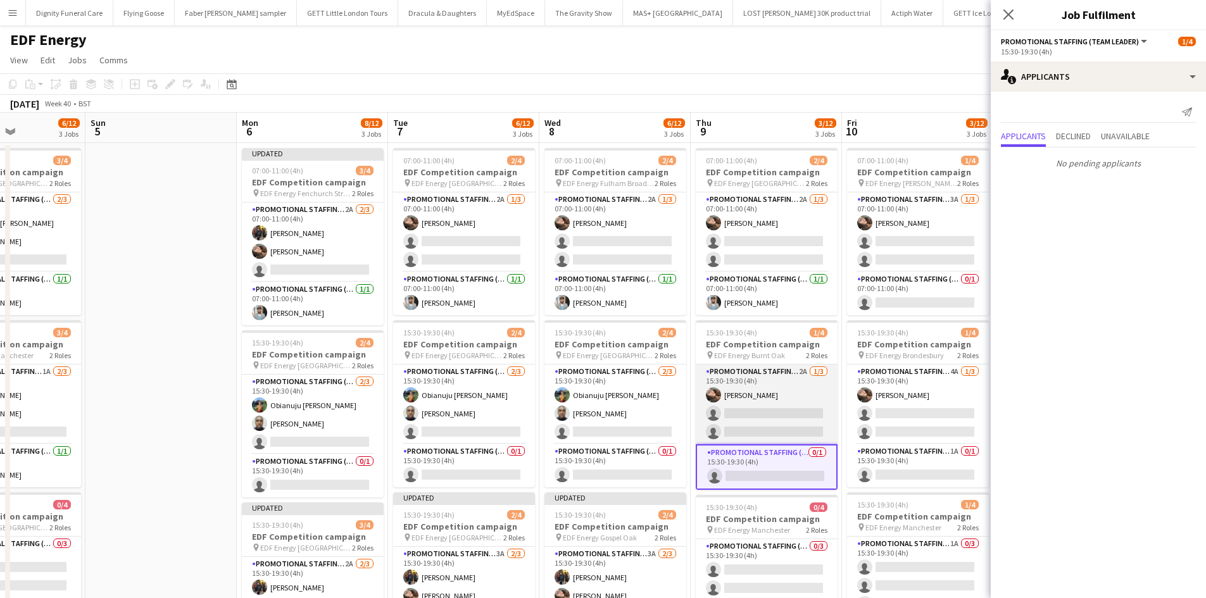
click at [765, 409] on app-card-role "Promotional Staffing (Flyering Staff) 2A [DATE] 15:30-19:30 (4h) [PERSON_NAME] …" at bounding box center [767, 405] width 142 height 80
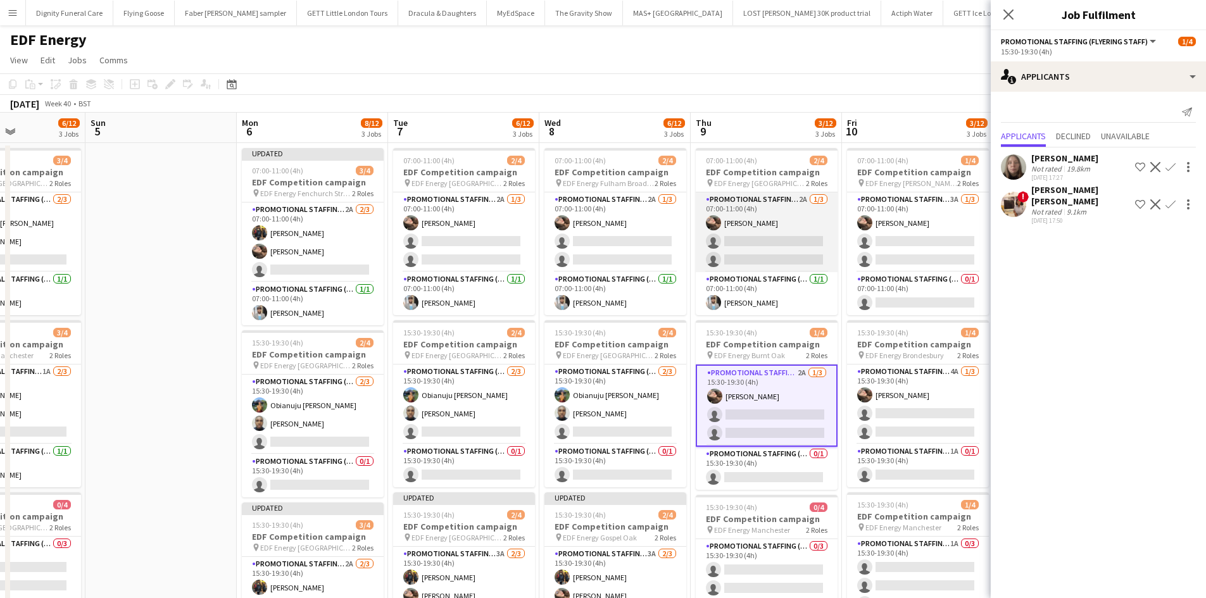
click at [799, 242] on app-card-role "Promotional Staffing (Flyering Staff) 2A [DATE] 07:00-11:00 (4h) [PERSON_NAME] …" at bounding box center [767, 232] width 142 height 80
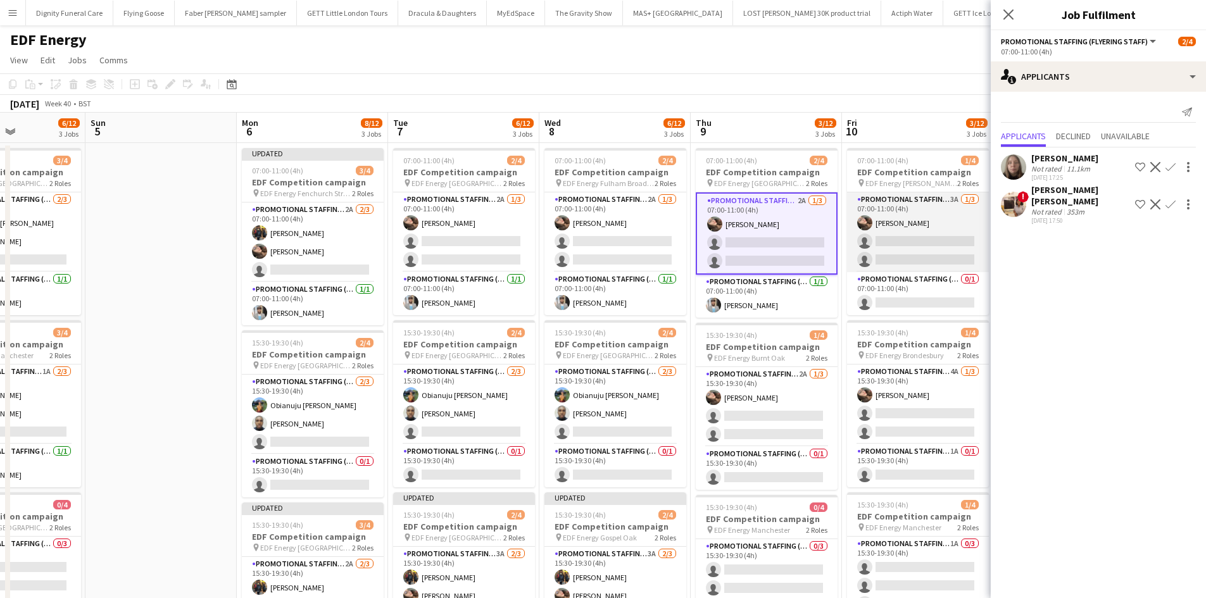
click at [923, 247] on app-card-role "Promotional Staffing (Flyering Staff) 3A [DATE] 07:00-11:00 (4h) [PERSON_NAME] …" at bounding box center [918, 232] width 142 height 80
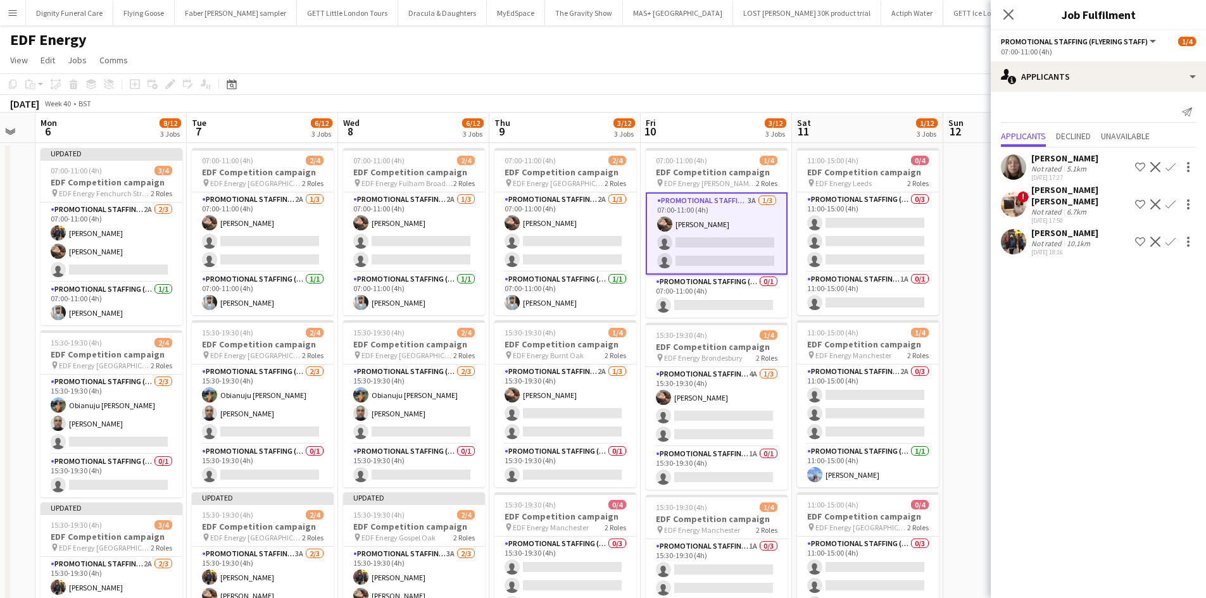
scroll to position [0, 366]
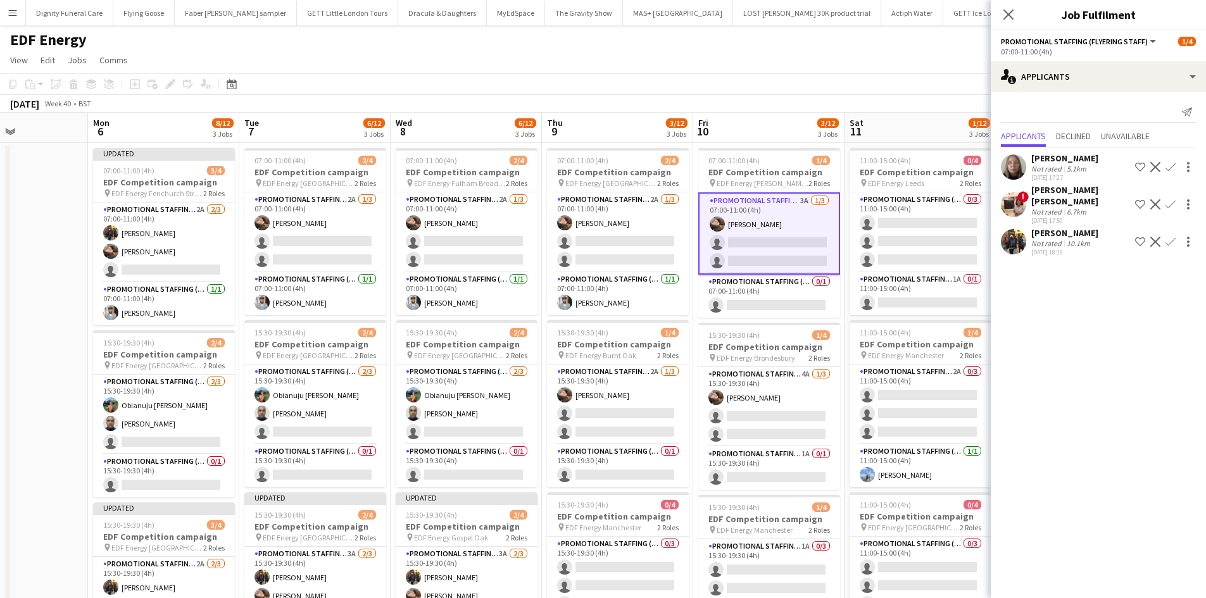
drag, startPoint x: 862, startPoint y: 375, endPoint x: 717, endPoint y: 372, distance: 145.0
click at [717, 372] on app-calendar-viewport "Fri 3 7/12 3 Jobs Sat 4 6/12 3 Jobs Sun 5 Mon 6 8/12 3 Jobs Tue 7 6/12 3 Jobs W…" at bounding box center [603, 510] width 1206 height 794
click at [789, 302] on app-card-role "Promotional Staffing (Team Leader) 0/1 07:00-11:00 (4h) single-neutral-actions" at bounding box center [769, 296] width 142 height 43
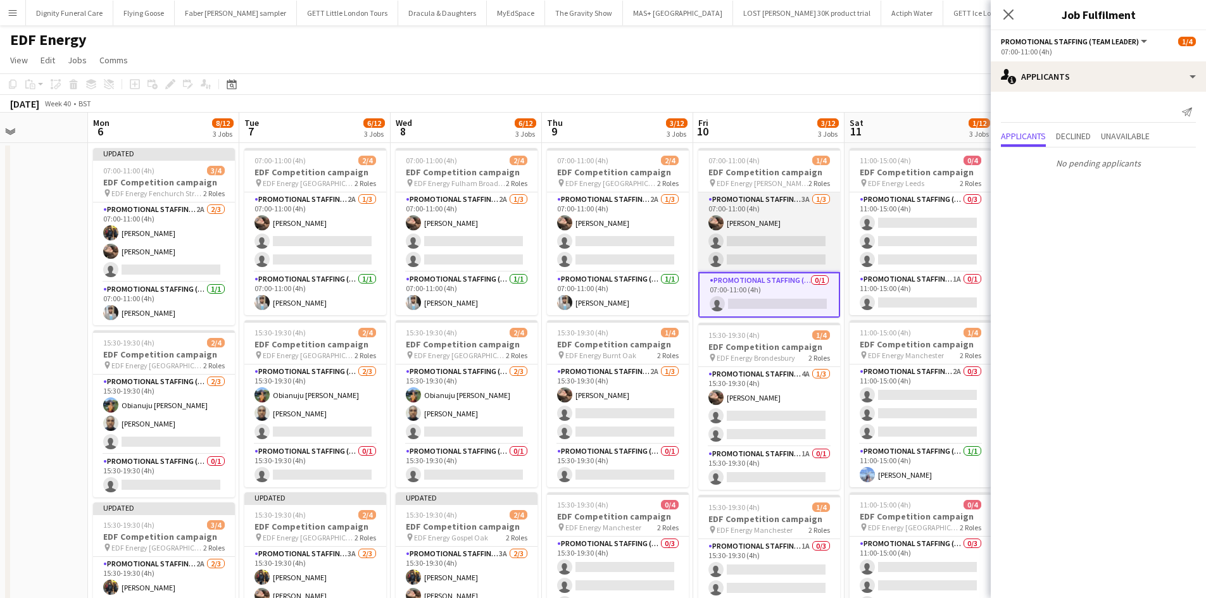
click at [792, 248] on app-card-role "Promotional Staffing (Flyering Staff) 3A [DATE] 07:00-11:00 (4h) [PERSON_NAME] …" at bounding box center [769, 232] width 142 height 80
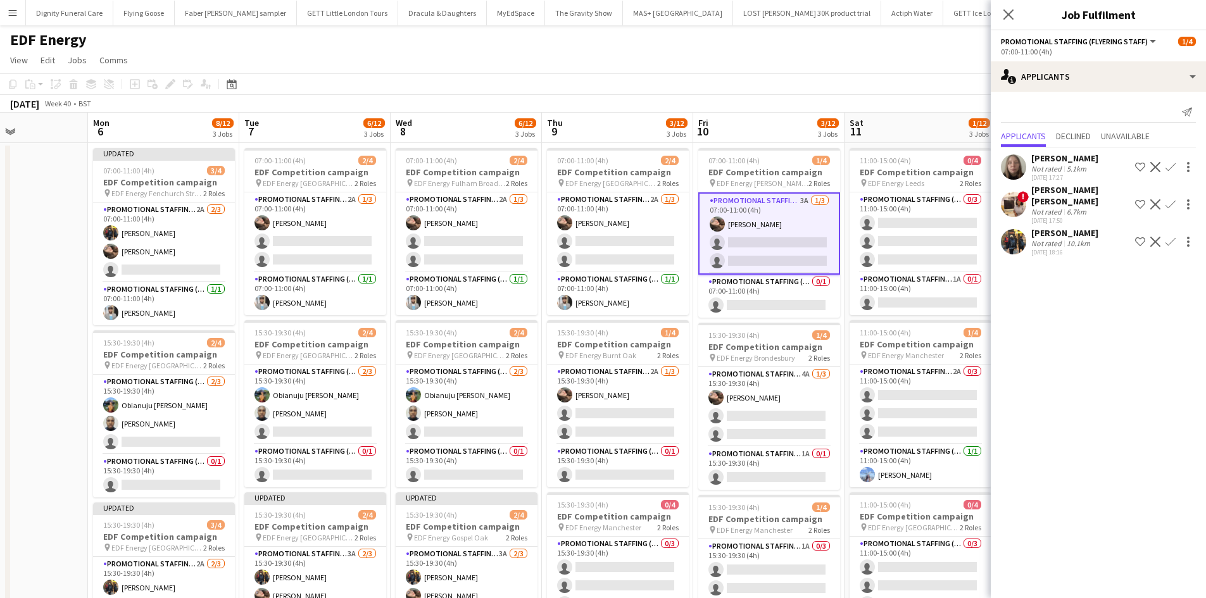
click at [1172, 237] on app-icon "Confirm" at bounding box center [1170, 242] width 10 height 10
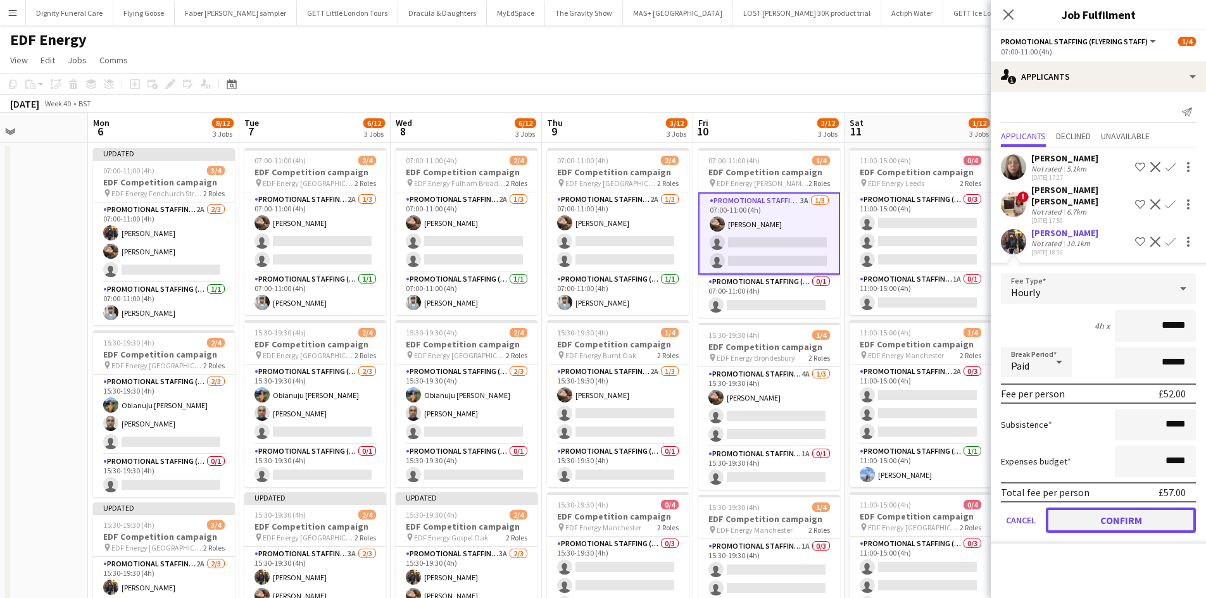
click at [1129, 508] on button "Confirm" at bounding box center [1121, 520] width 150 height 25
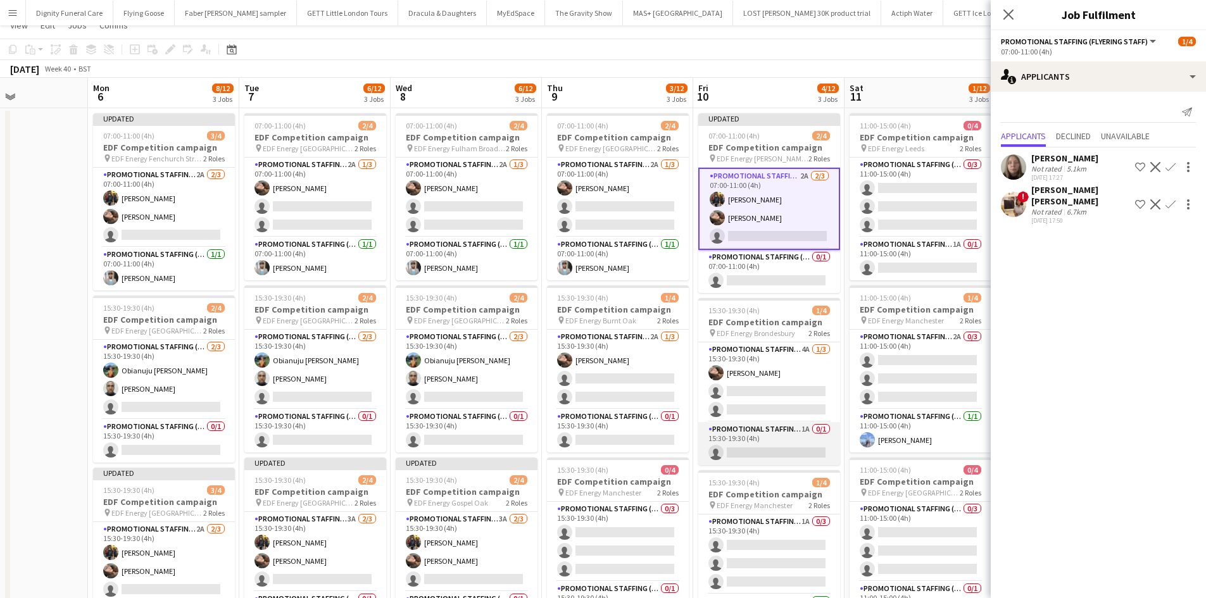
scroll to position [63, 0]
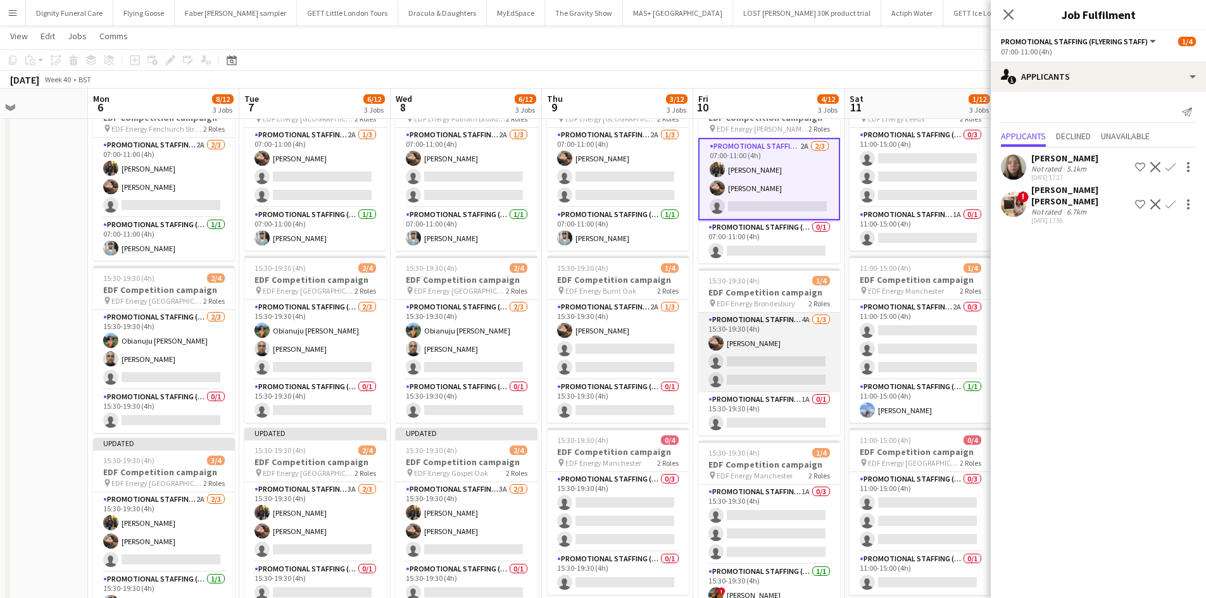
click at [803, 371] on app-card-role "Promotional Staffing (Flyering Staff) 4A [DATE] 15:30-19:30 (4h) [PERSON_NAME] …" at bounding box center [769, 353] width 142 height 80
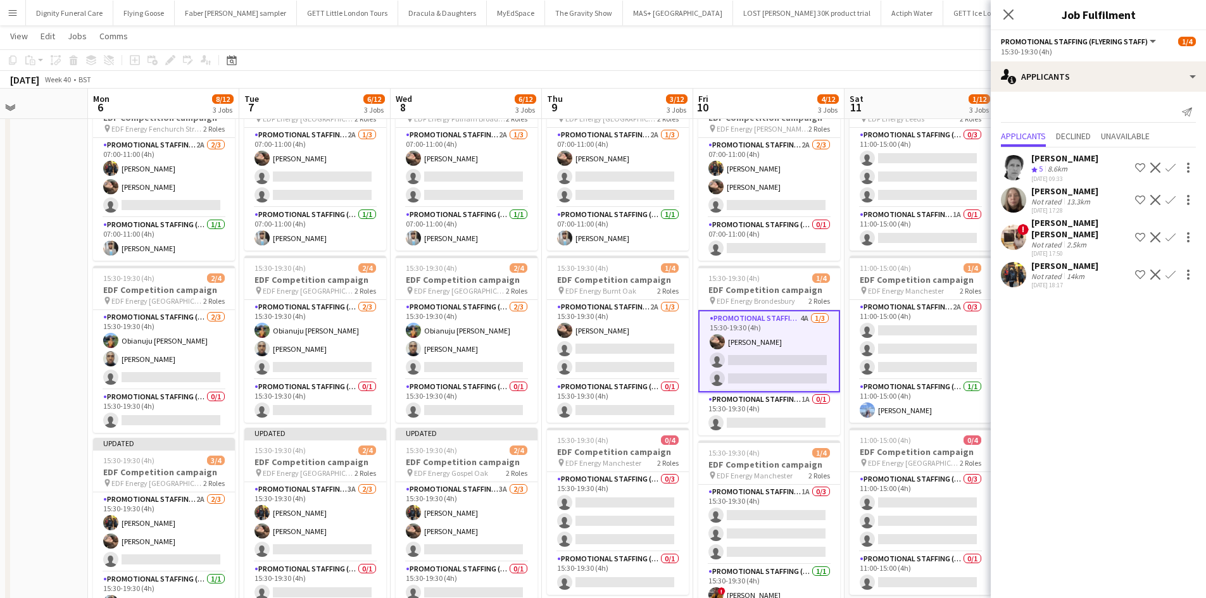
click at [1170, 270] on app-icon "Confirm" at bounding box center [1170, 275] width 10 height 10
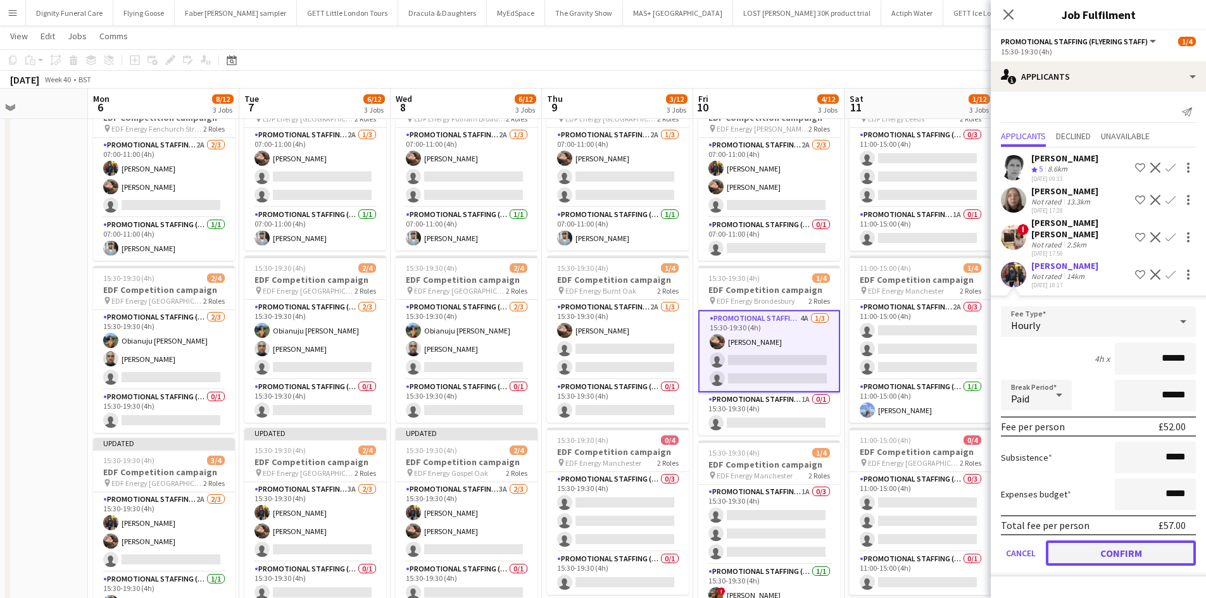
click at [1150, 542] on button "Confirm" at bounding box center [1121, 553] width 150 height 25
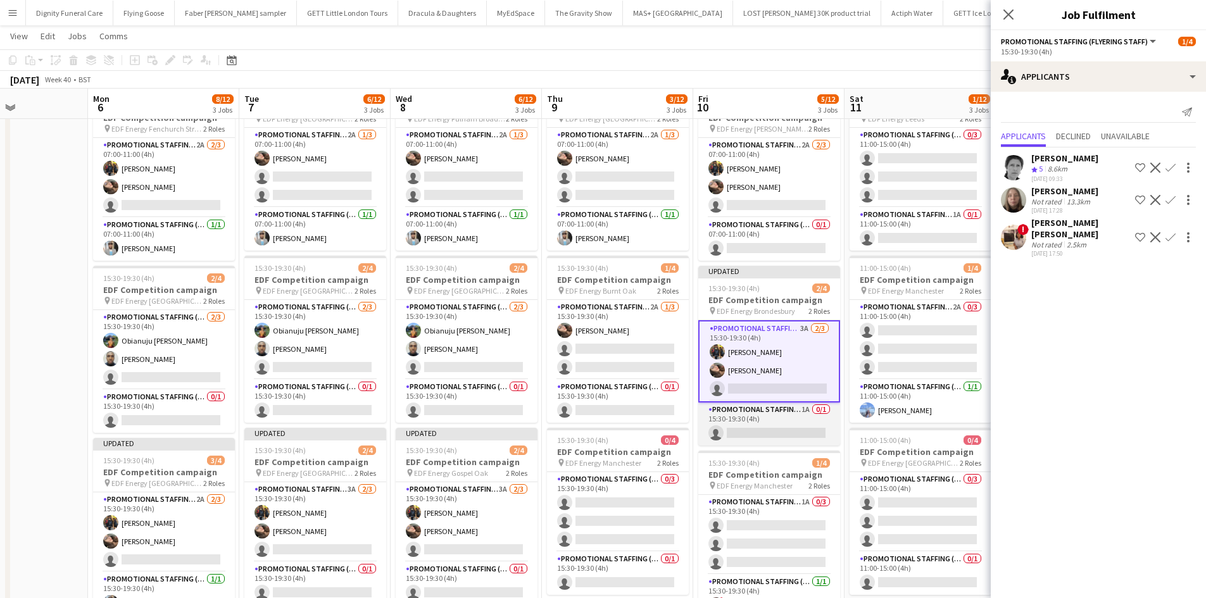
click at [781, 435] on app-card-role "Promotional Staffing (Team Leader) 1A 0/1 15:30-19:30 (4h) single-neutral-actio…" at bounding box center [769, 424] width 142 height 43
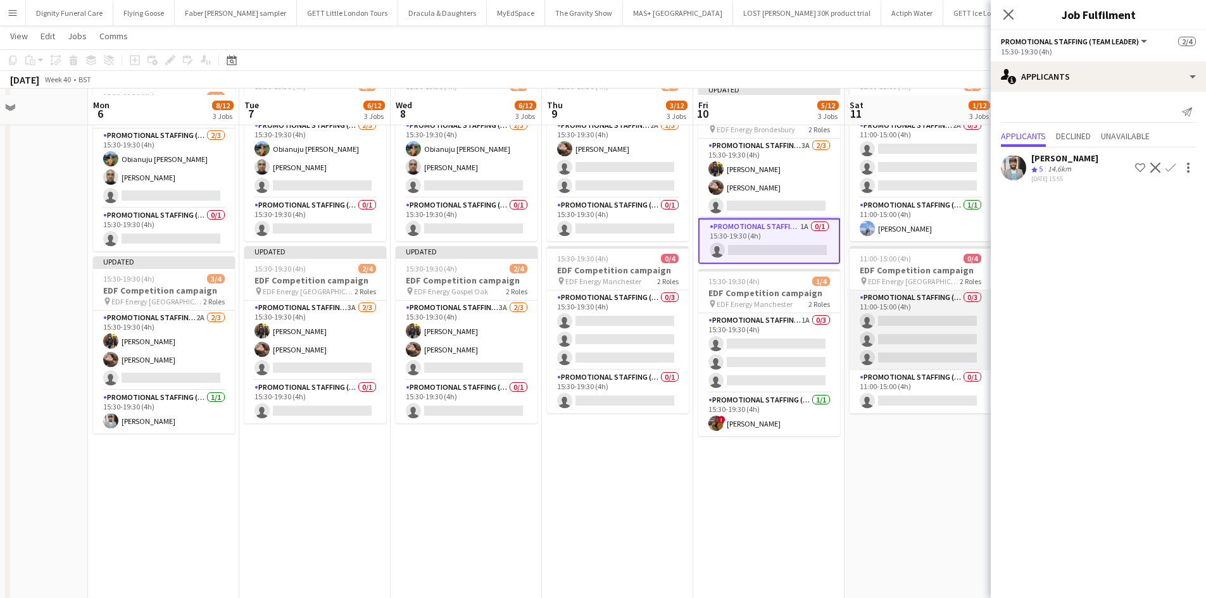
scroll to position [253, 0]
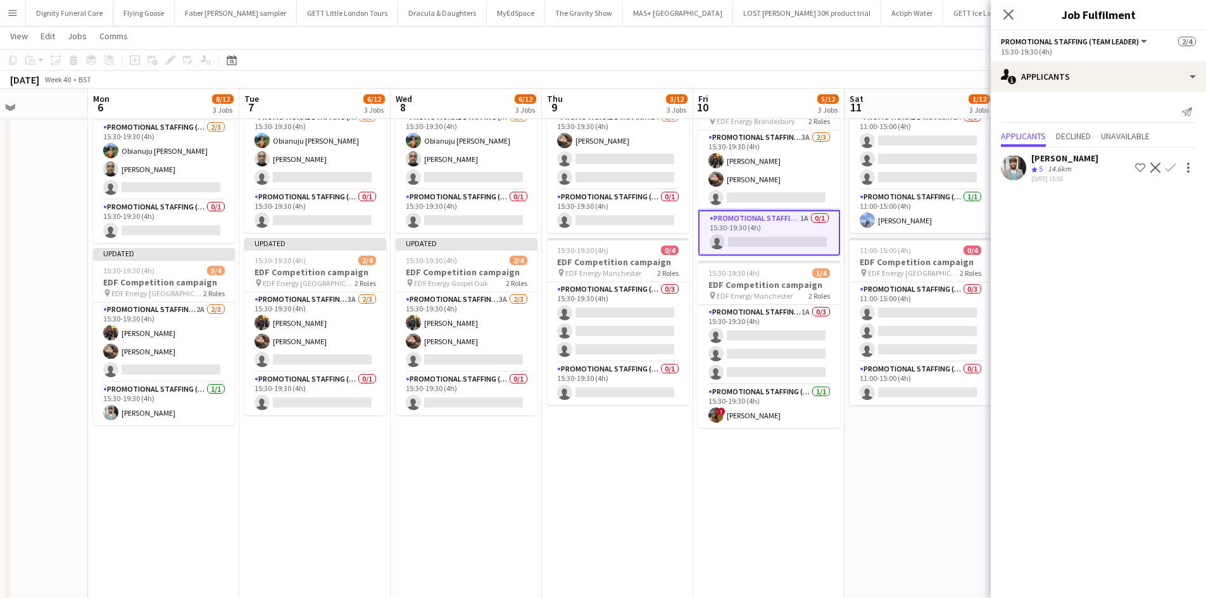
click at [1172, 164] on app-icon "Confirm" at bounding box center [1170, 168] width 10 height 10
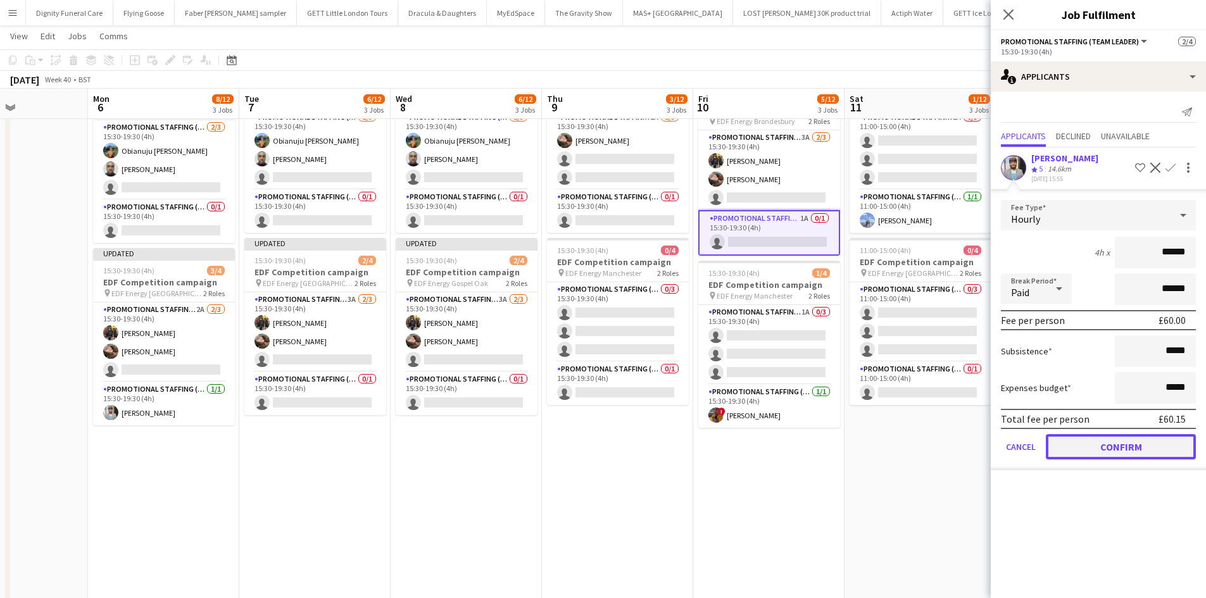
click at [1149, 456] on button "Confirm" at bounding box center [1121, 446] width 150 height 25
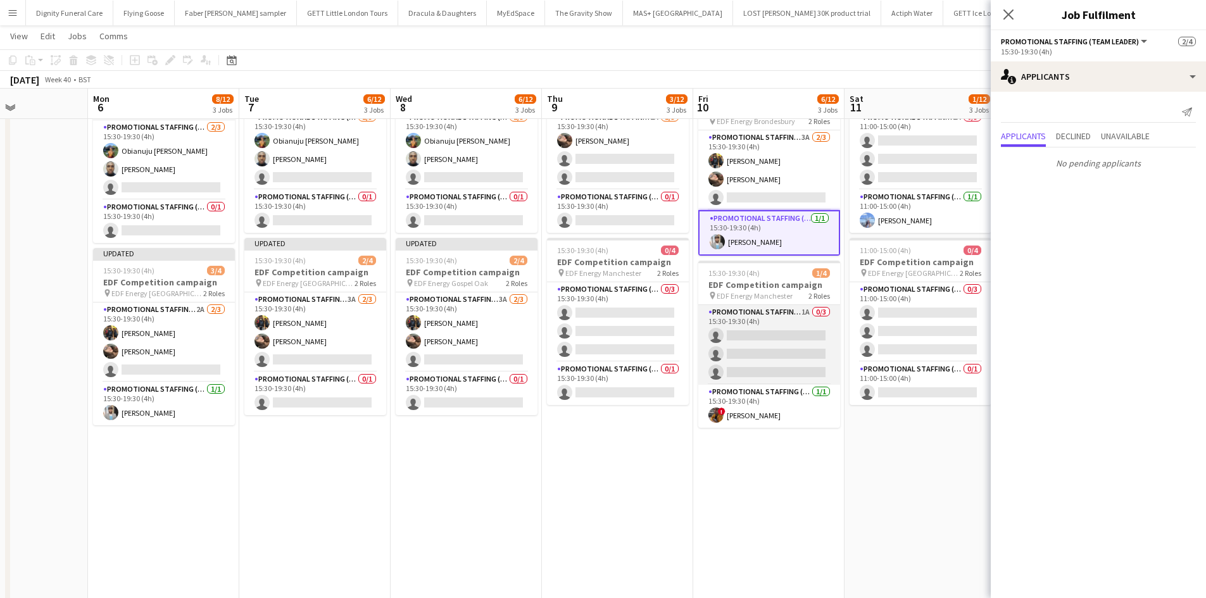
click at [793, 340] on app-card-role "Promotional Staffing (Flyering Staff) 1A 0/3 15:30-19:30 (4h) single-neutral-ac…" at bounding box center [769, 345] width 142 height 80
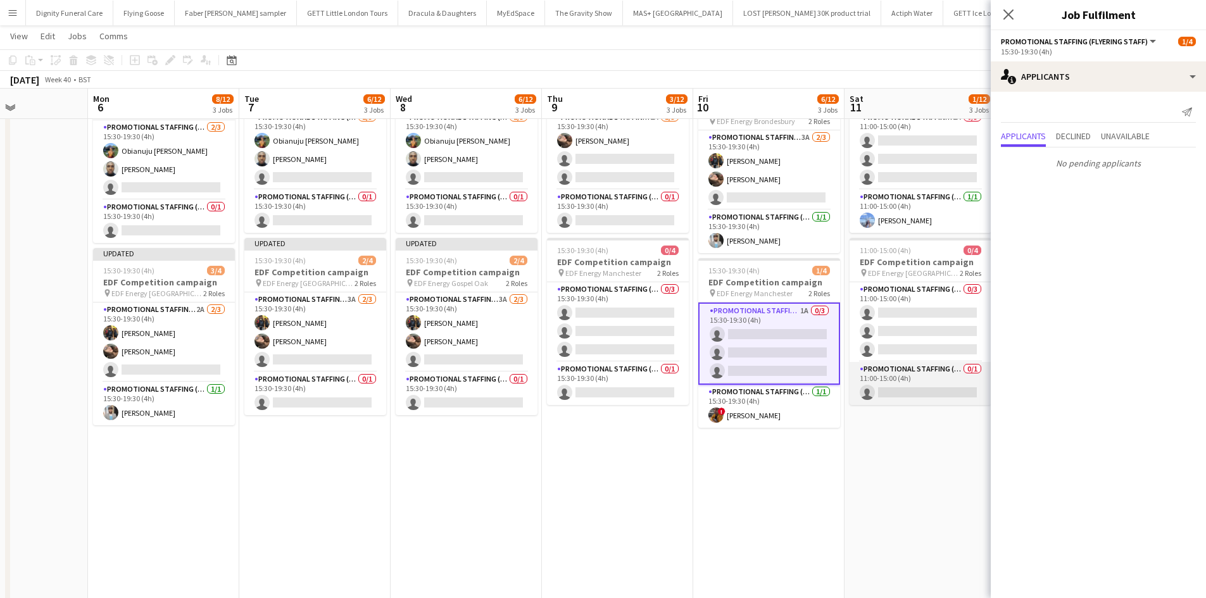
click at [922, 387] on app-card-role "Promotional Staffing (Team Leader) 0/1 11:00-15:00 (4h) single-neutral-actions" at bounding box center [920, 383] width 142 height 43
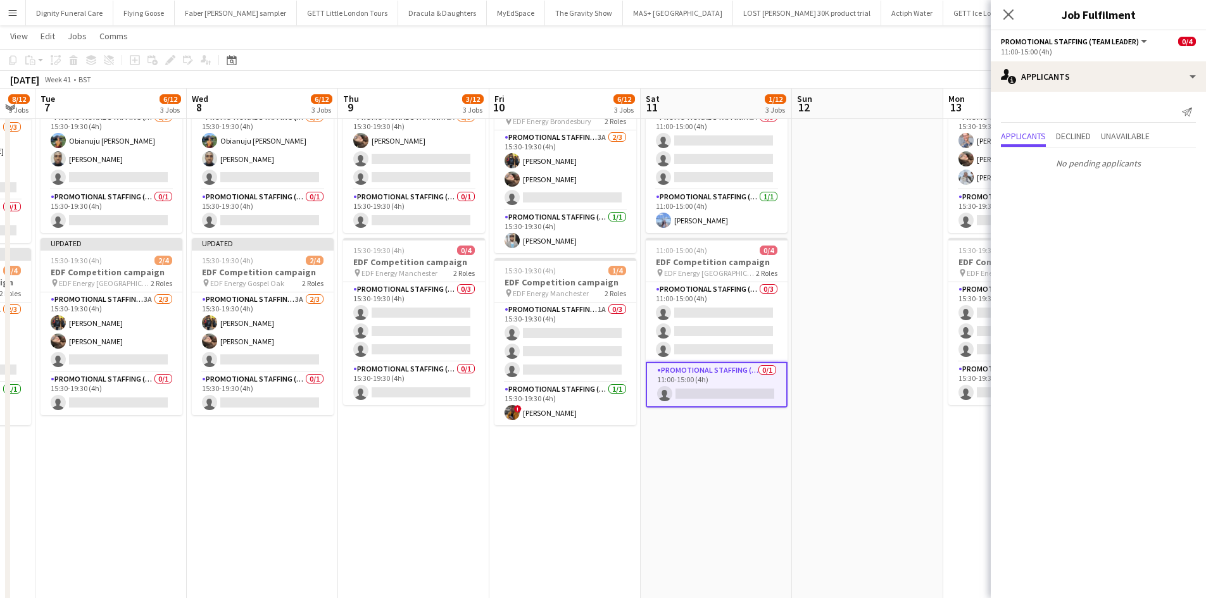
drag, startPoint x: 878, startPoint y: 471, endPoint x: 646, endPoint y: 465, distance: 232.4
click at [646, 465] on app-calendar-viewport "Sat 4 6/12 3 Jobs Sun 5 Mon 6 8/12 3 Jobs Tue 7 6/12 3 Jobs Wed 8 6/12 3 Jobs T…" at bounding box center [603, 224] width 1206 height 856
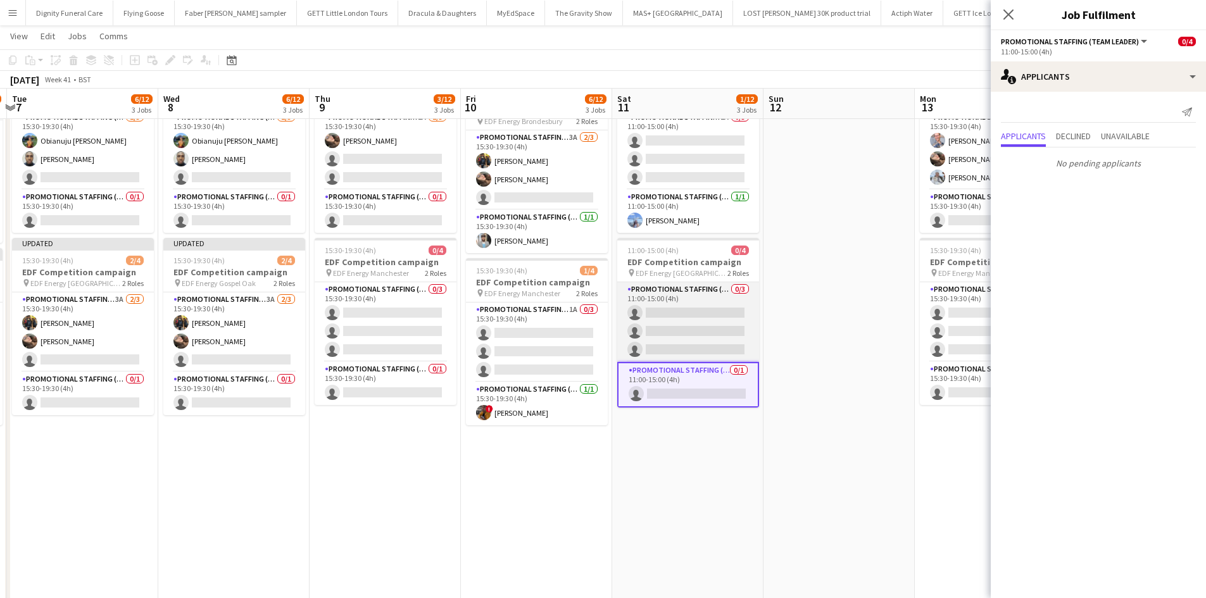
click at [695, 318] on app-card-role "Promotional Staffing (Flyering Staff) 0/3 11:00-15:00 (4h) single-neutral-actio…" at bounding box center [688, 322] width 142 height 80
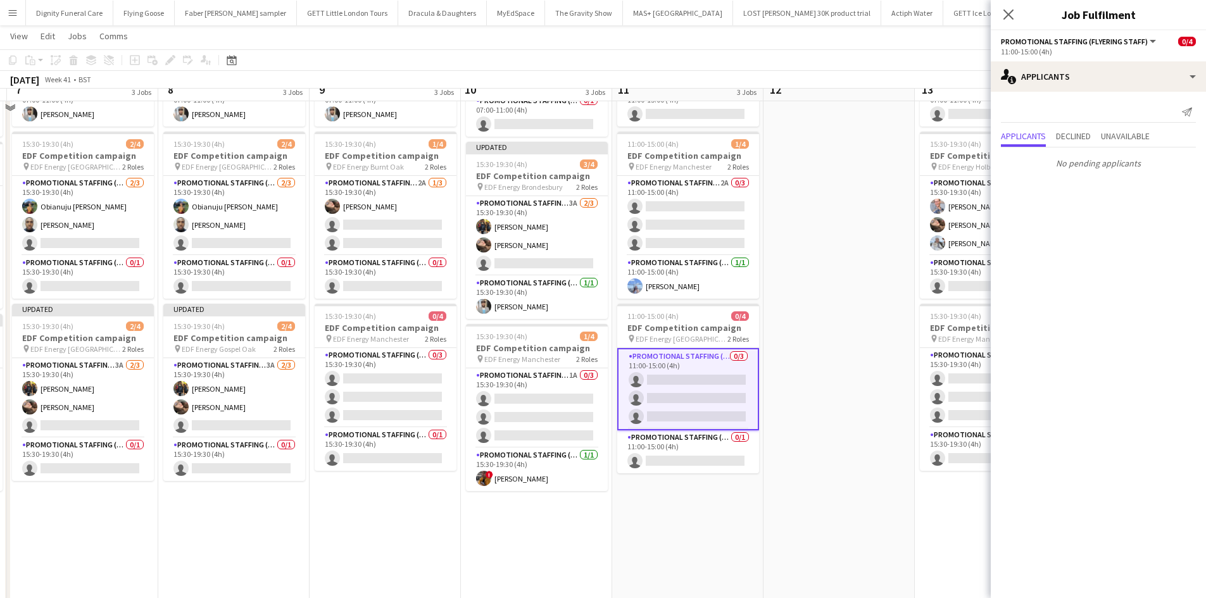
scroll to position [127, 0]
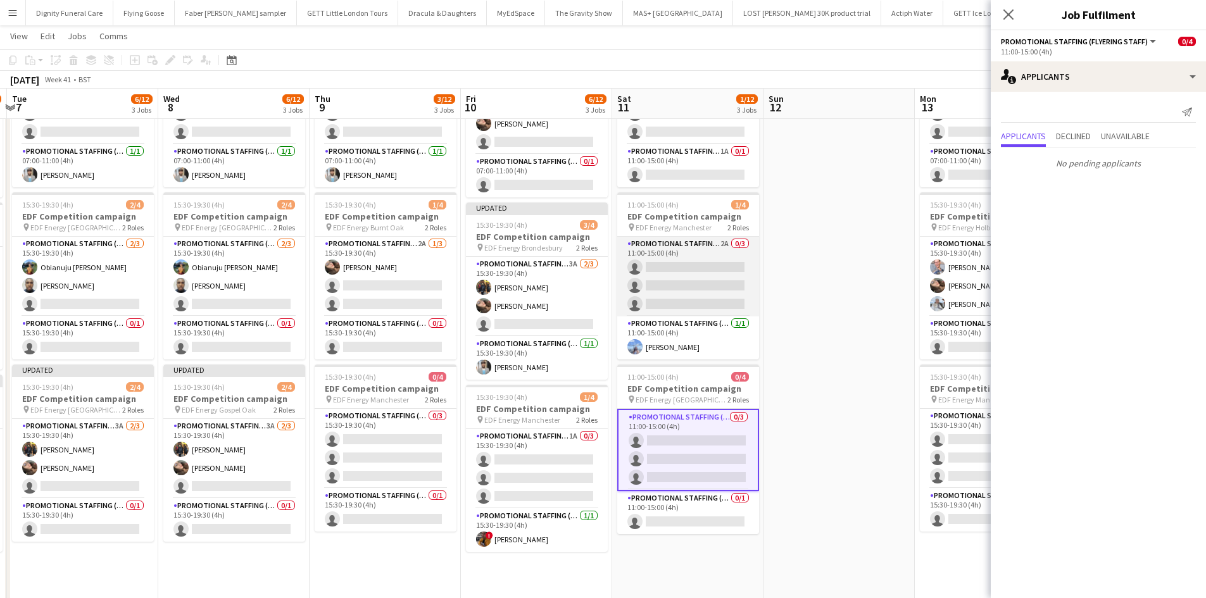
click at [726, 276] on app-card-role "Promotional Staffing (Flyering Staff) 2A 0/3 11:00-15:00 (4h) single-neutral-ac…" at bounding box center [688, 277] width 142 height 80
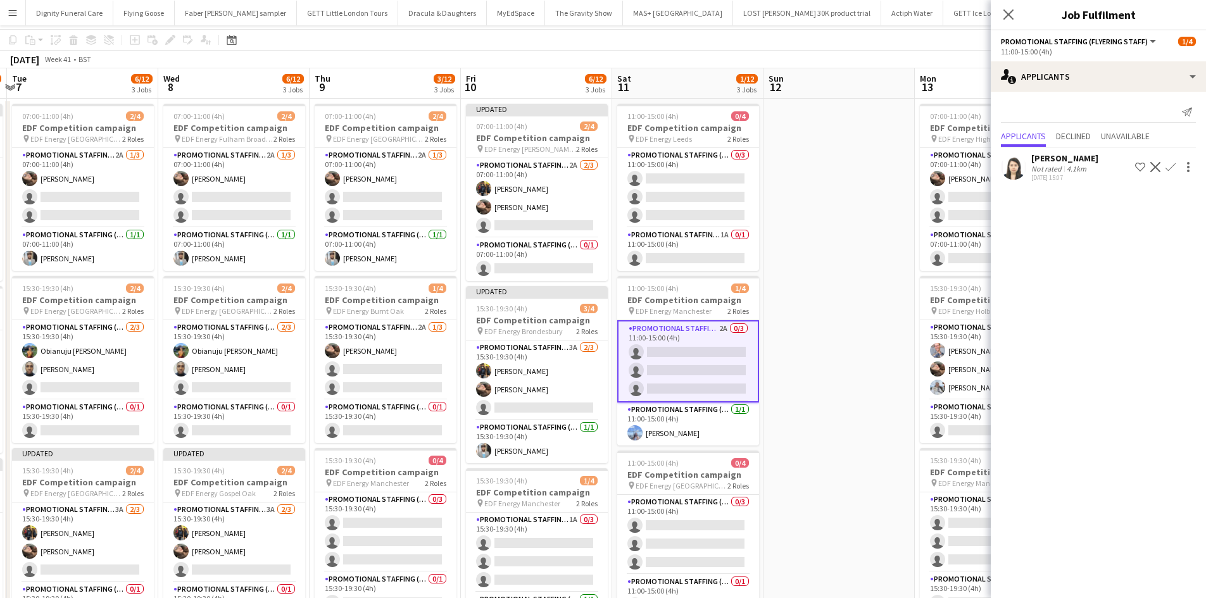
scroll to position [0, 0]
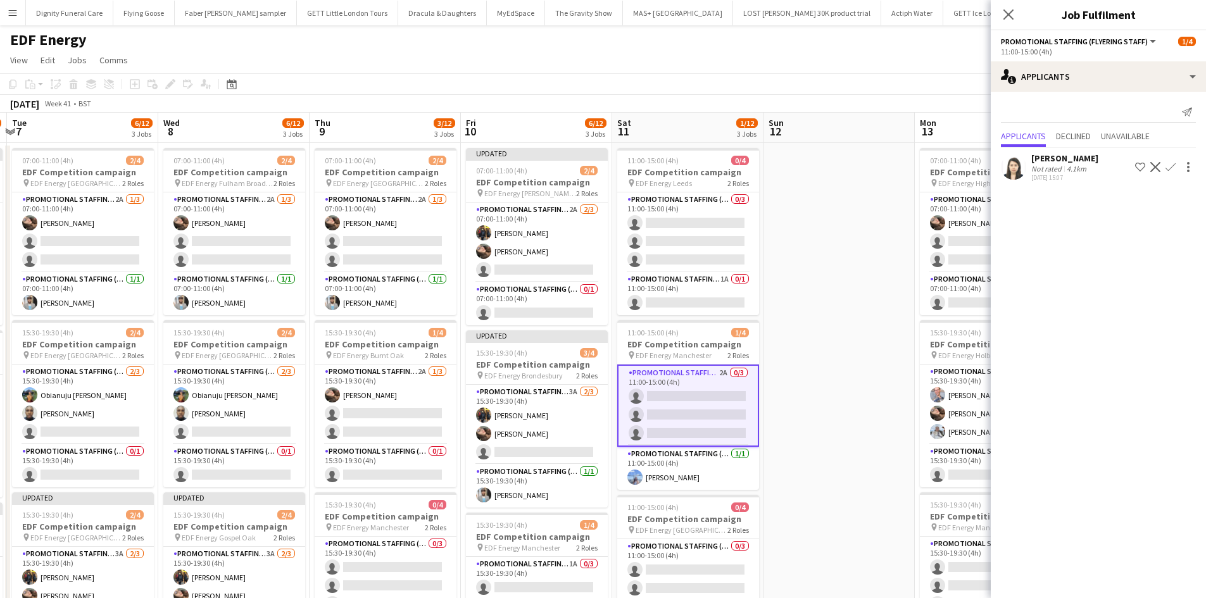
click at [1172, 166] on app-icon "Confirm" at bounding box center [1170, 167] width 10 height 10
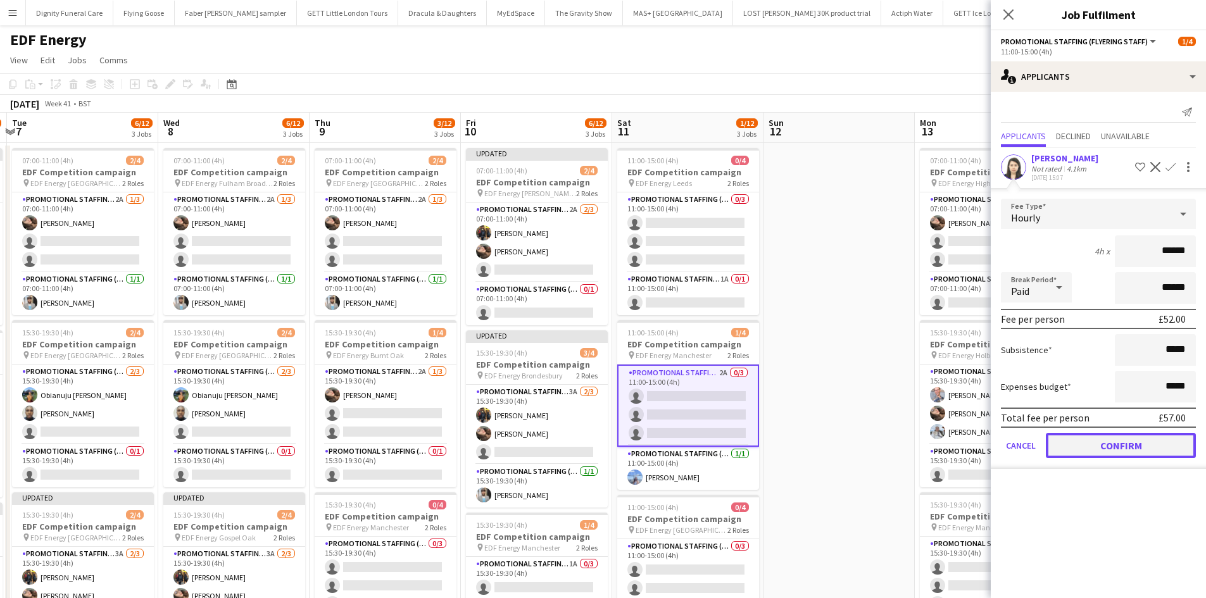
click at [1137, 448] on button "Confirm" at bounding box center [1121, 445] width 150 height 25
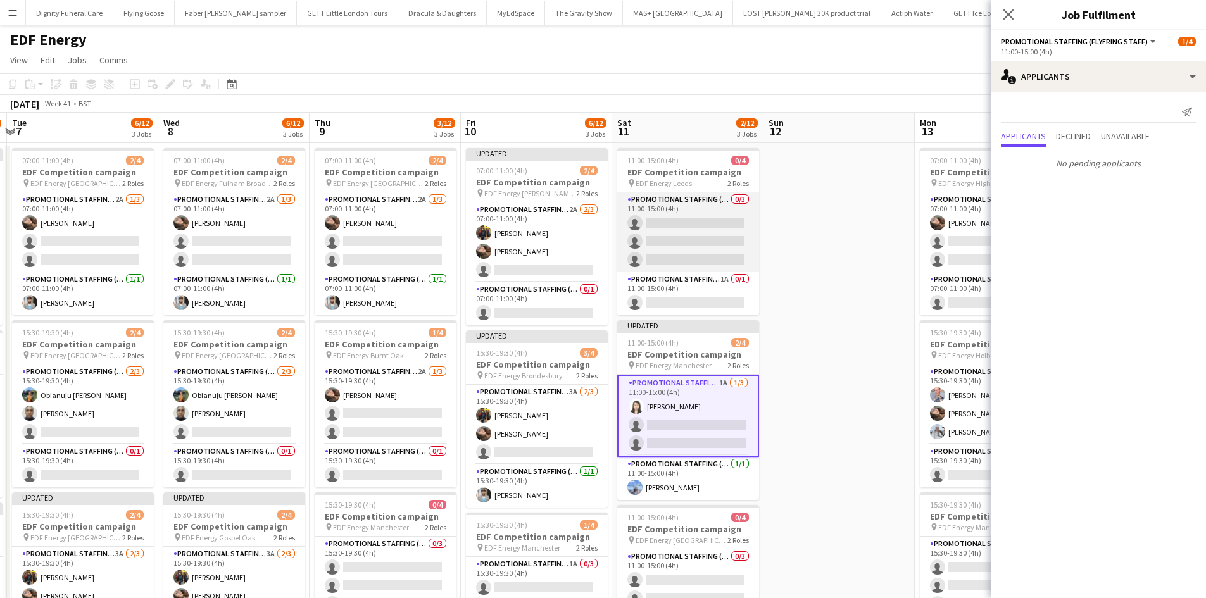
click at [697, 225] on app-card-role "Promotional Staffing (Flyering Staff) 0/3 11:00-15:00 (4h) single-neutral-actio…" at bounding box center [688, 232] width 142 height 80
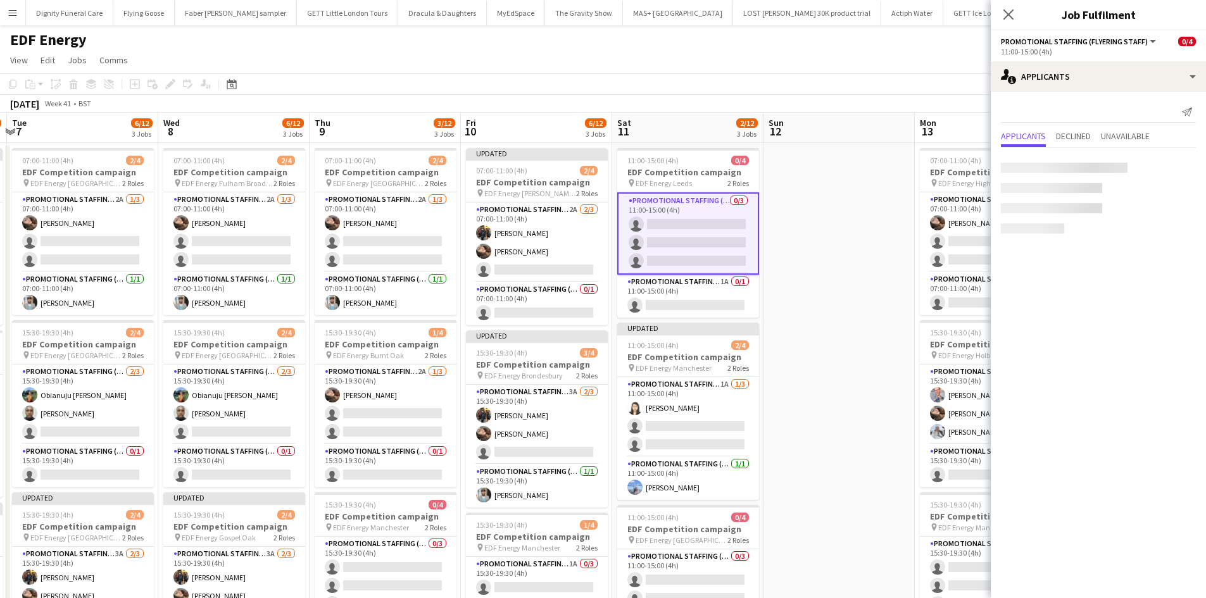
scroll to position [0, 444]
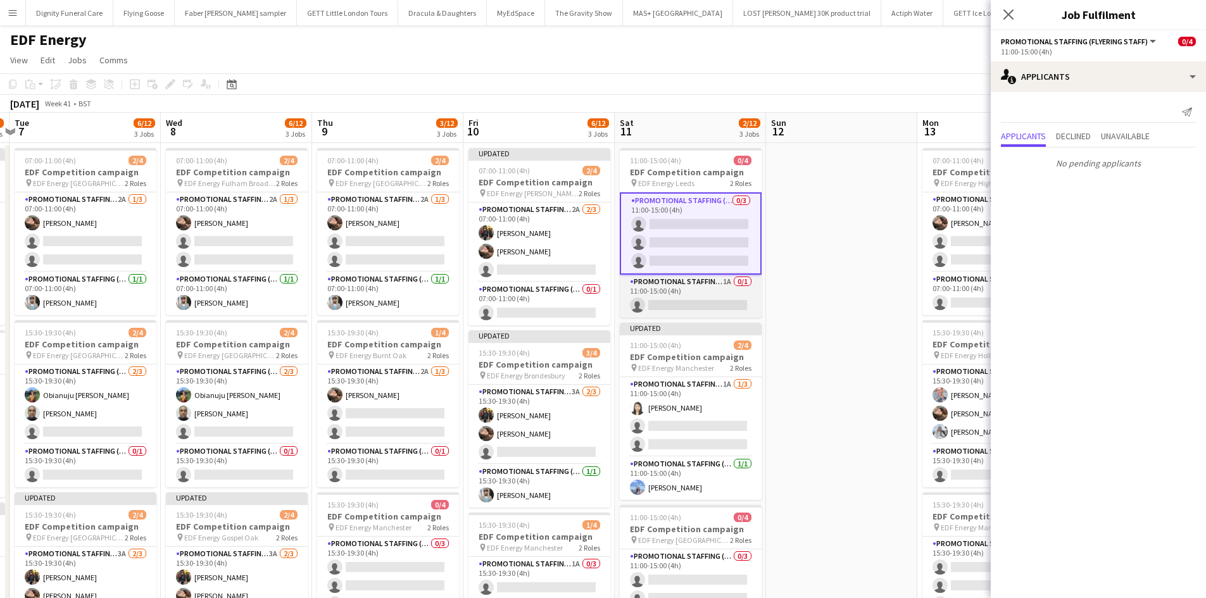
click at [694, 303] on app-card-role "Promotional Staffing (Team Leader) 1A 0/1 11:00-15:00 (4h) single-neutral-actio…" at bounding box center [691, 296] width 142 height 43
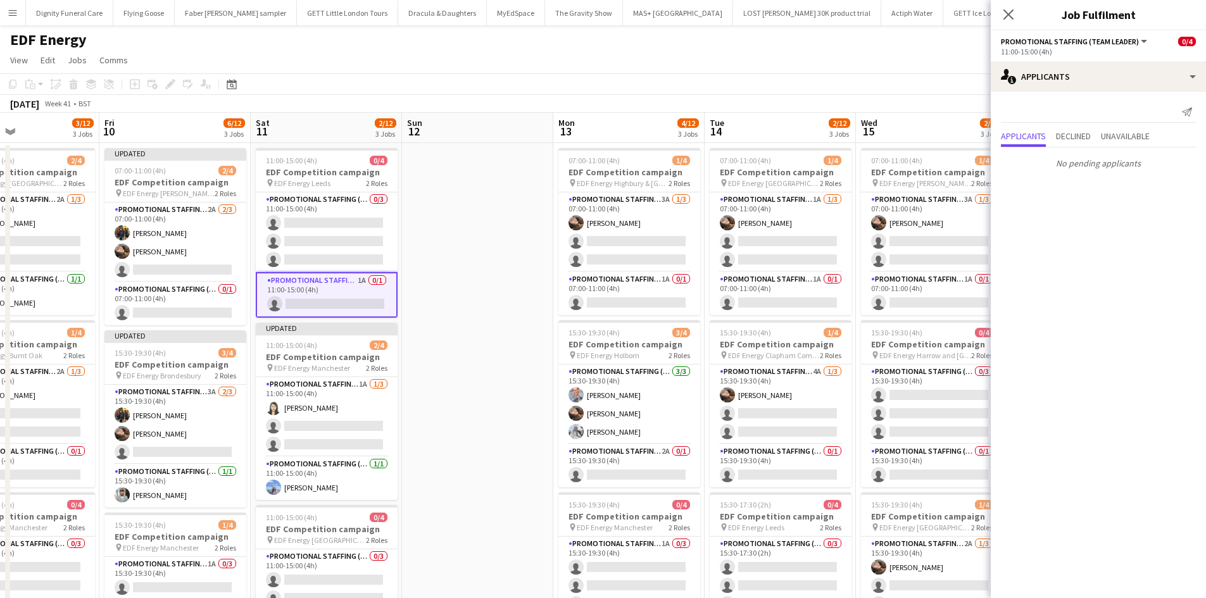
drag, startPoint x: 854, startPoint y: 276, endPoint x: 627, endPoint y: 288, distance: 226.9
click at [627, 288] on app-calendar-viewport "Mon 6 8/12 3 Jobs Tue 7 6/12 3 Jobs Wed 8 6/12 3 Jobs Thu 9 3/12 3 Jobs Fri 10 …" at bounding box center [603, 510] width 1206 height 794
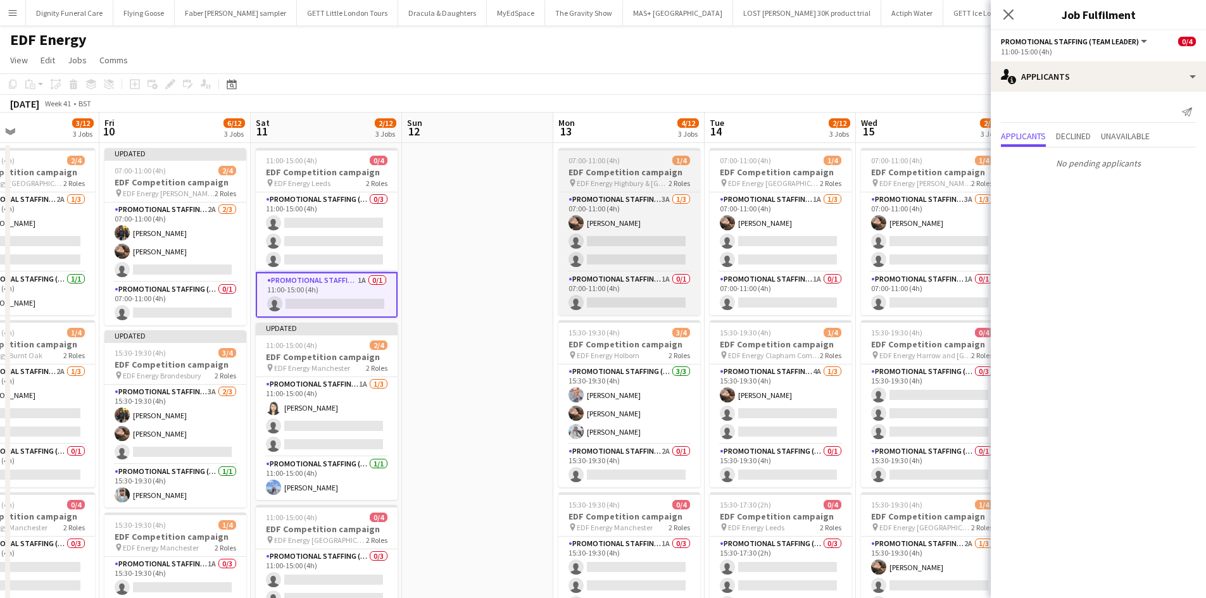
scroll to position [0, 372]
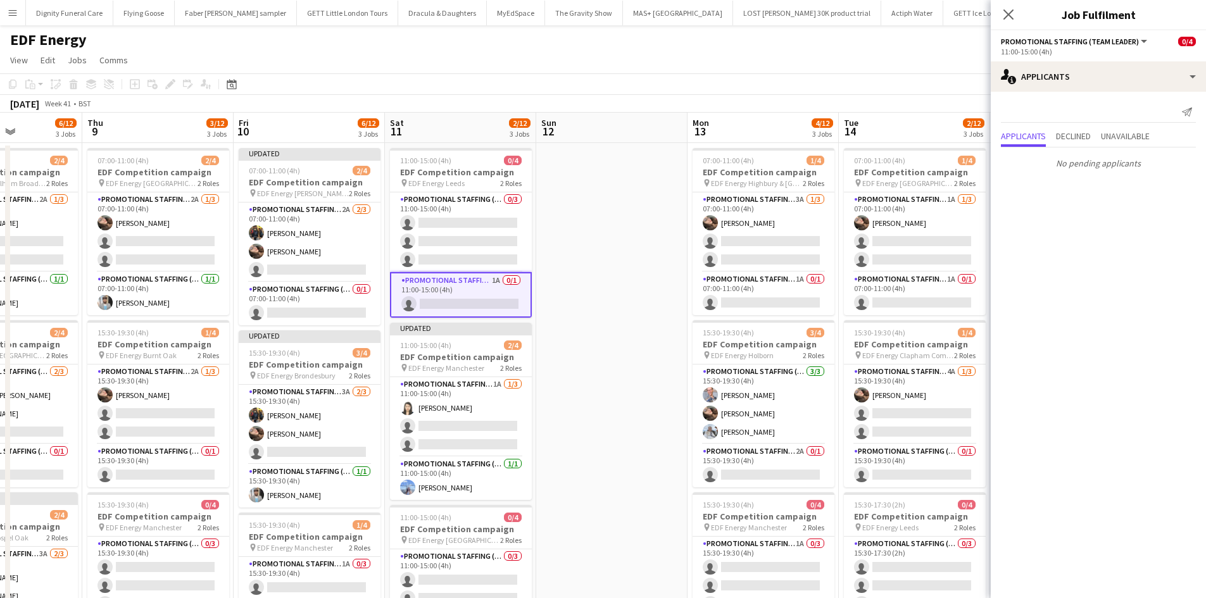
click at [590, 205] on app-date-cell at bounding box center [611, 524] width 151 height 763
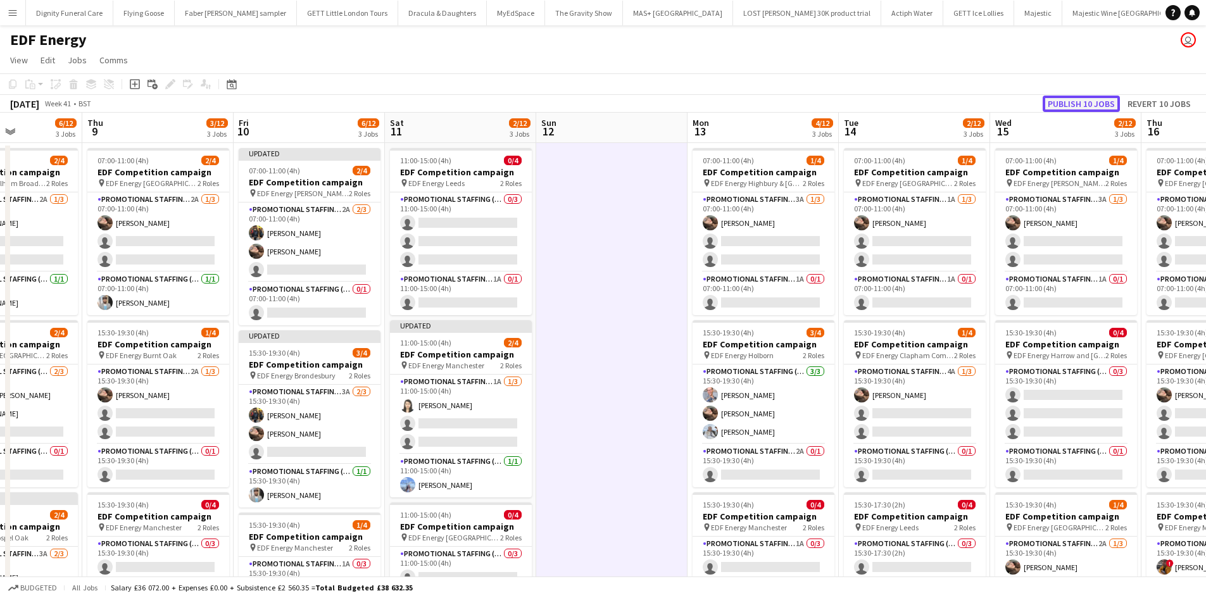
click at [1096, 104] on button "Publish 10 jobs" at bounding box center [1081, 104] width 77 height 16
